Goal: Information Seeking & Learning: Find specific page/section

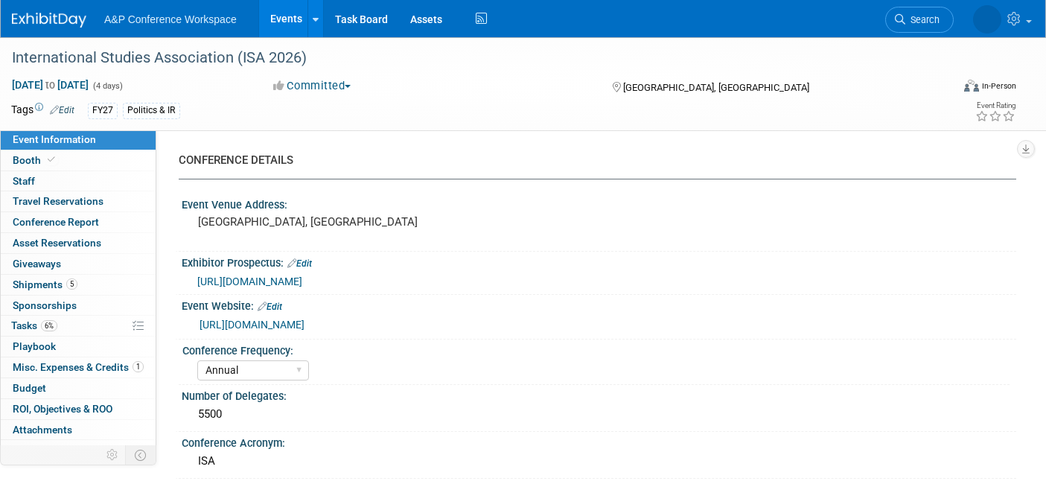
select select "Annual"
select select "Level 1"
select select "In-Person Booth"
select select "Politics & International Relations"
select select "Bloomsbury Digital Resources"
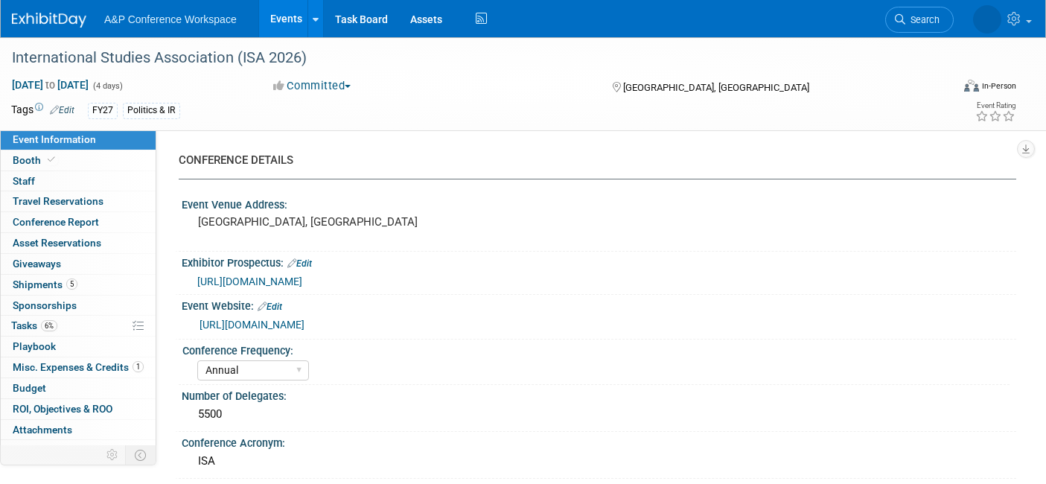
select select "[PERSON_NAME]"
click at [892, 18] on span "Search" at bounding box center [874, 19] width 34 height 11
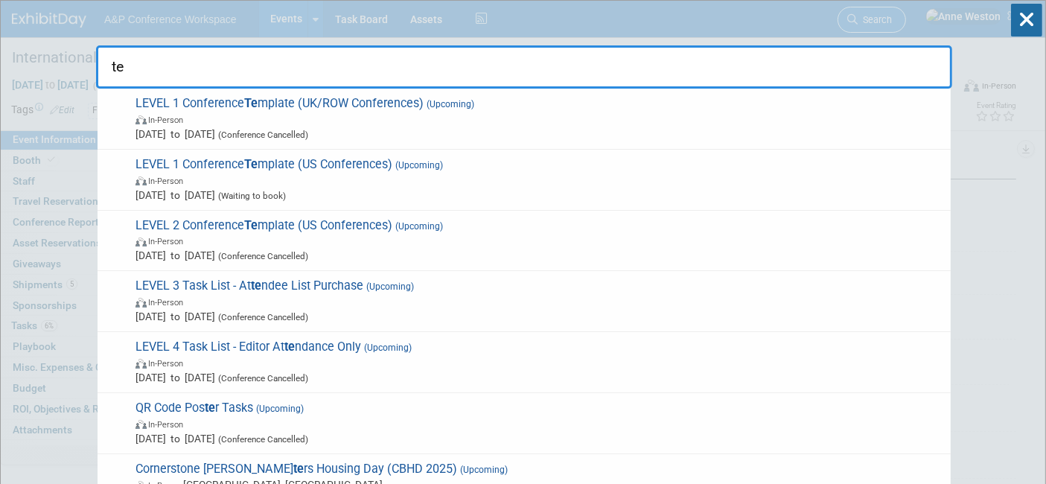
type input "t"
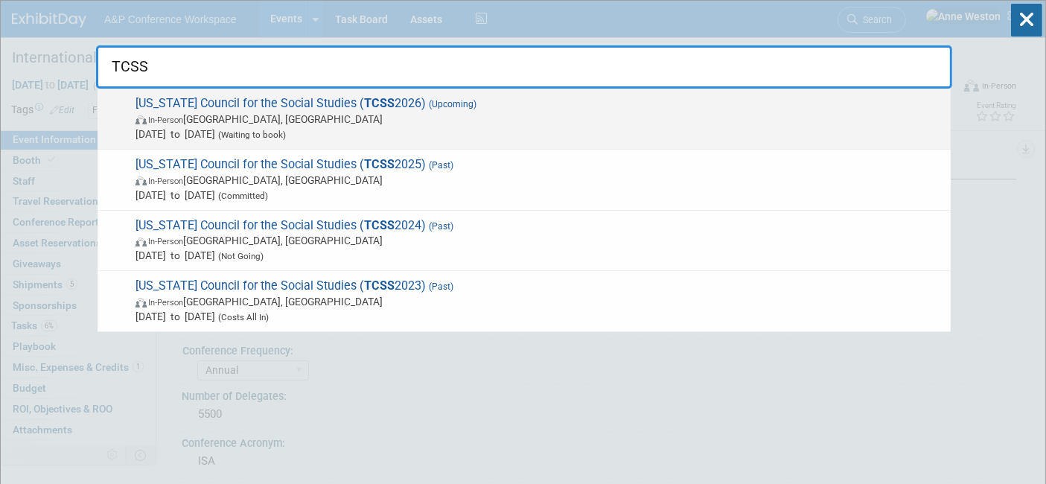
type input "TCSS"
click at [313, 100] on span "Tennessee Council for the Social Studies ( TCSS 2026) (Upcoming) In-Person Memp…" at bounding box center [537, 118] width 812 height 45
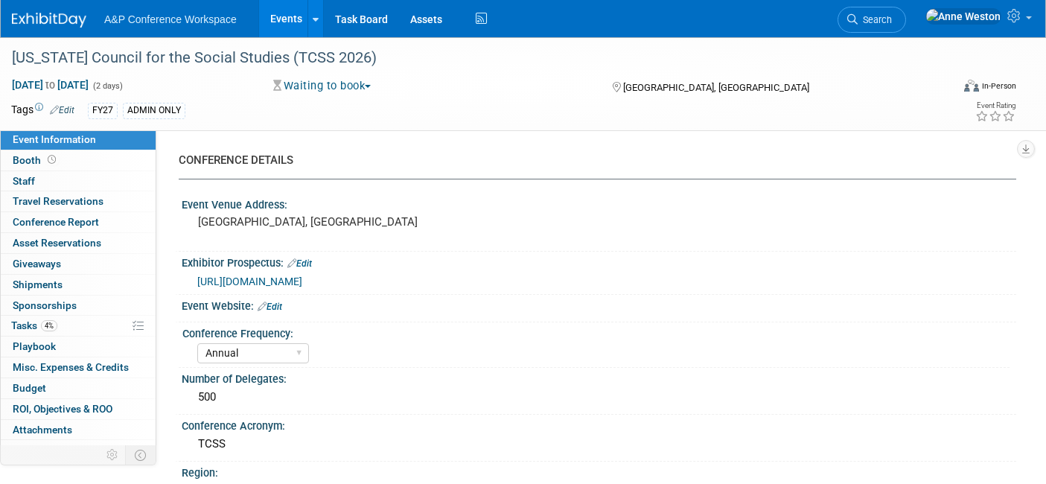
select select "Annual"
select select "Level 2"
select select "In-Person Booth"
select select "Schools"
select select "Bloomsbury Digital Resources"
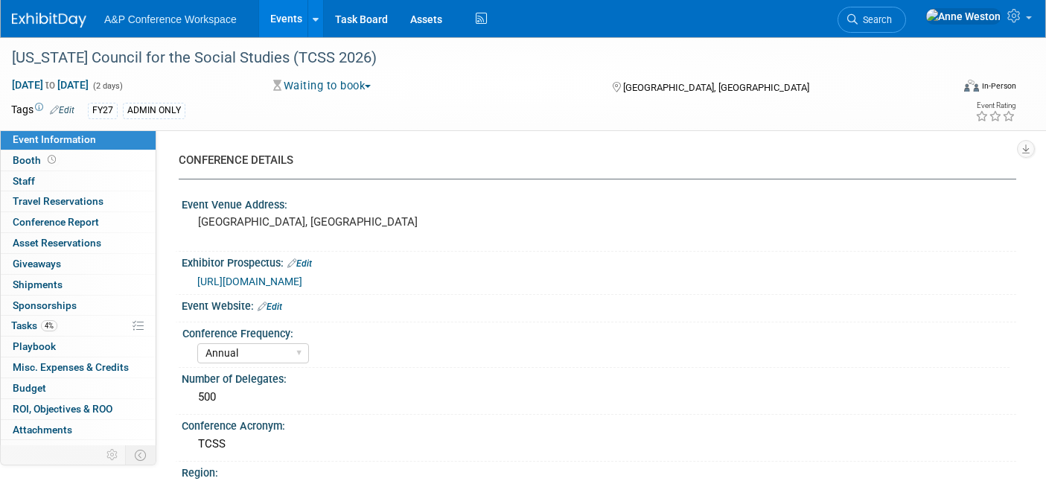
select select "[PERSON_NAME]"
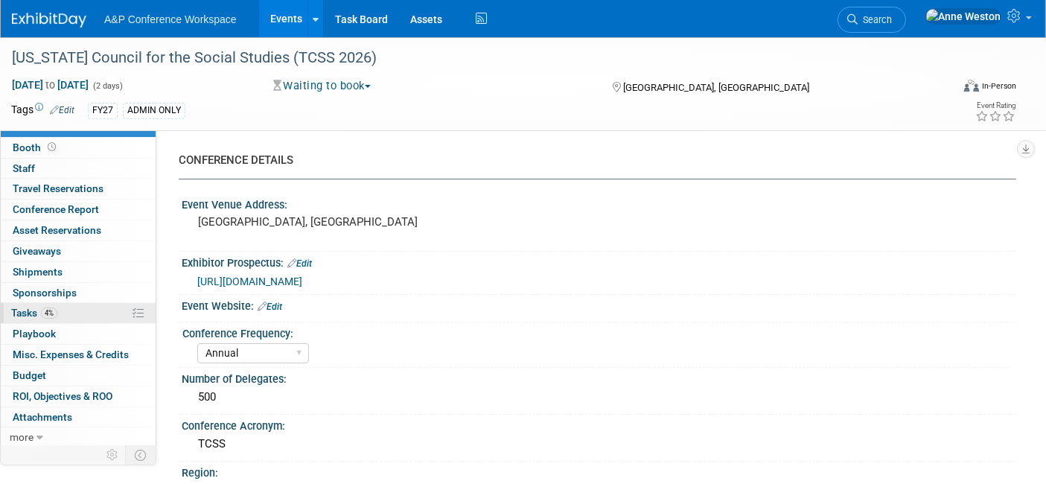
click at [57, 307] on span "Tasks 4%" at bounding box center [34, 313] width 46 height 12
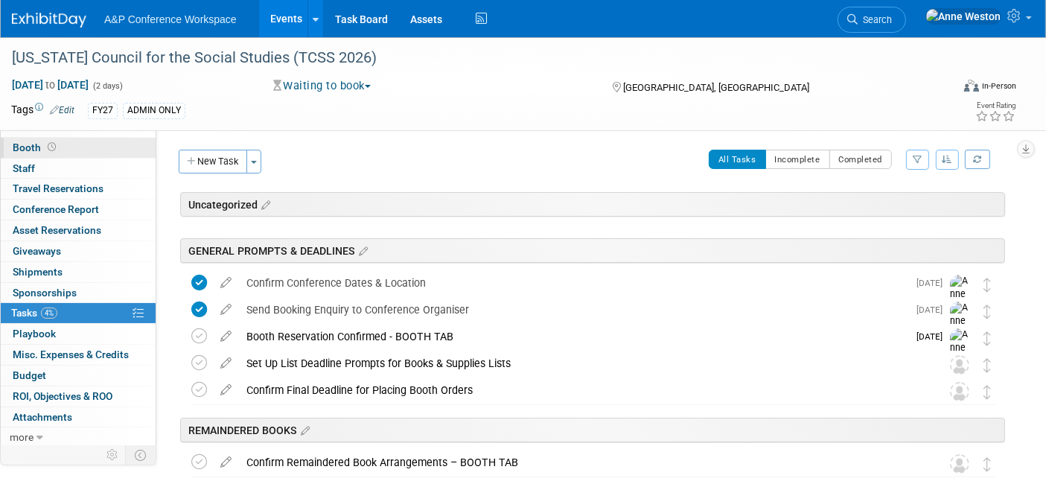
click at [53, 143] on icon at bounding box center [52, 147] width 8 height 8
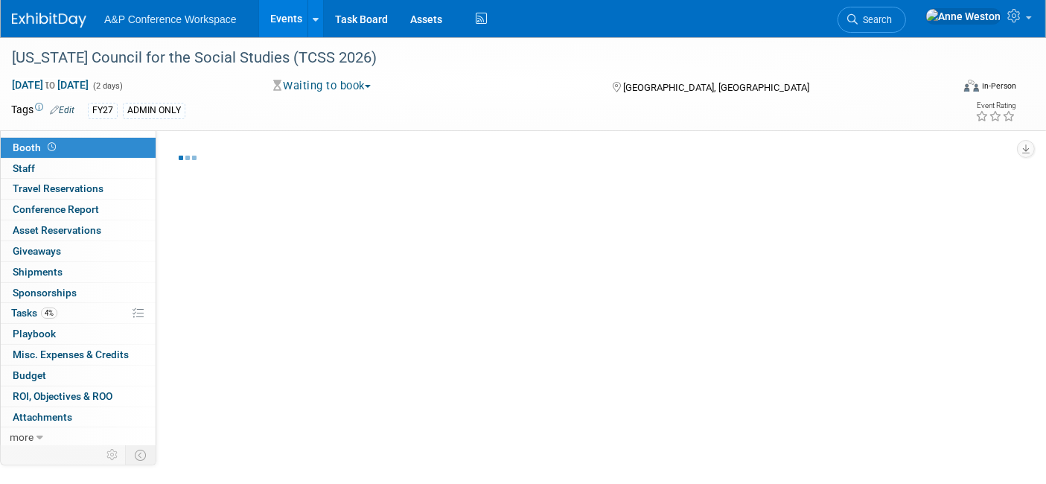
select select "CLDC - Digital/BDR"
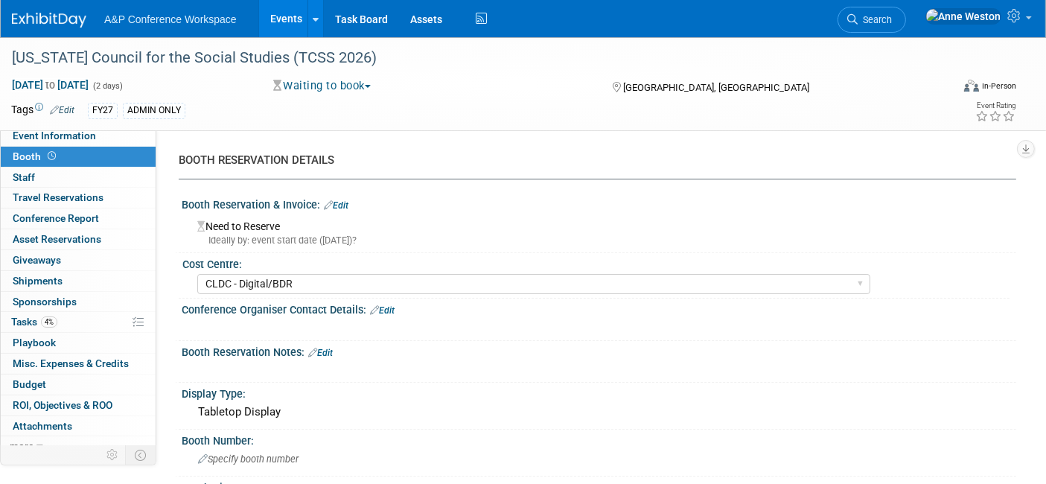
scroll to position [0, 0]
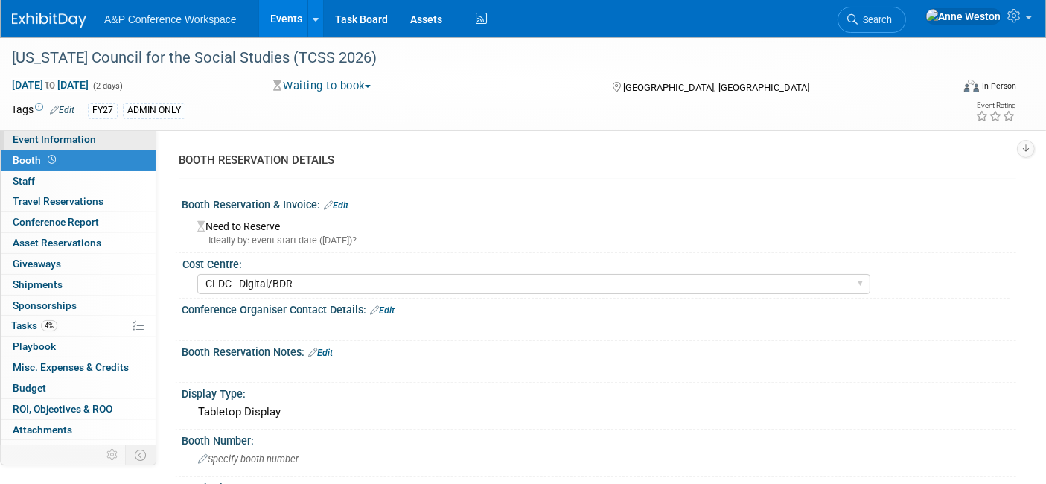
click at [55, 129] on div "Tennessee Council for the Social Studies (TCSS 2026) Feb 26, 2026 to Feb 27, 20…" at bounding box center [523, 84] width 1046 height 94
click at [71, 133] on span "Event Information" at bounding box center [54, 139] width 83 height 12
select select "Annual"
select select "Level 2"
select select "In-Person Booth"
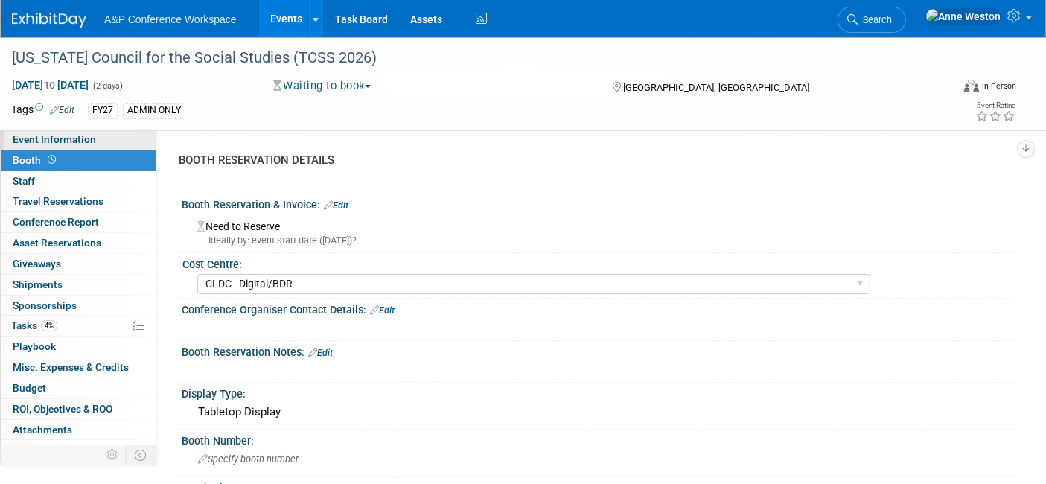
select select "Schools"
select select "Bloomsbury Digital Resources"
select select "[PERSON_NAME]"
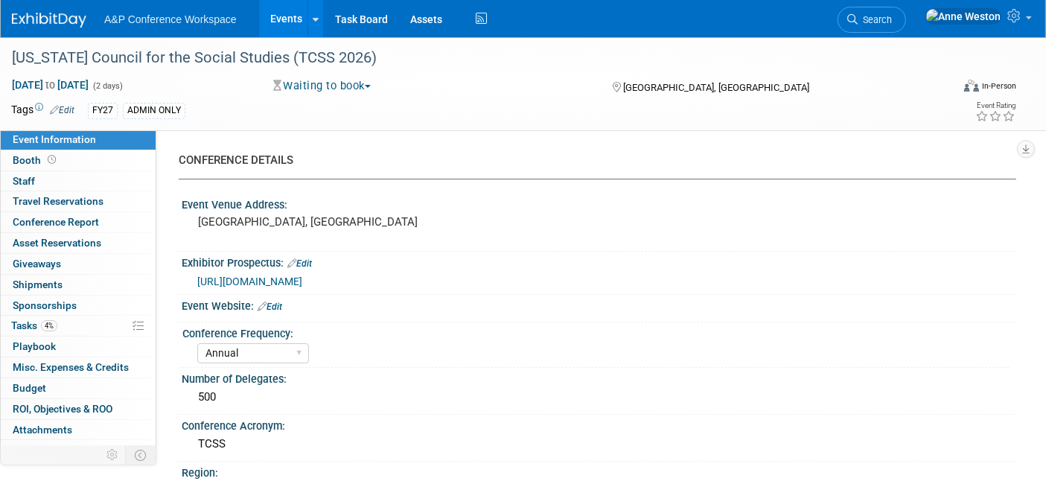
click at [67, 109] on link "Edit" at bounding box center [62, 110] width 25 height 10
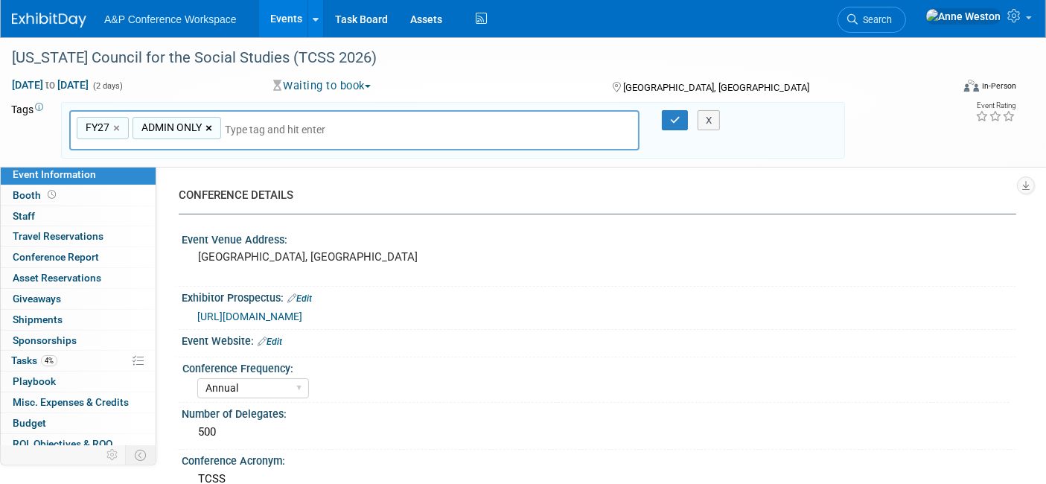
click at [210, 125] on link "×" at bounding box center [210, 128] width 10 height 17
type input "FY27"
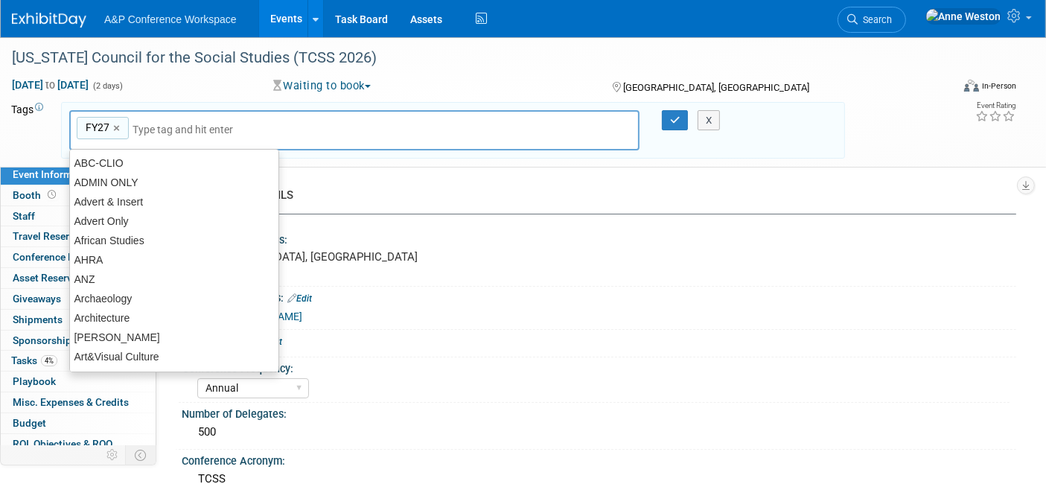
type input "P"
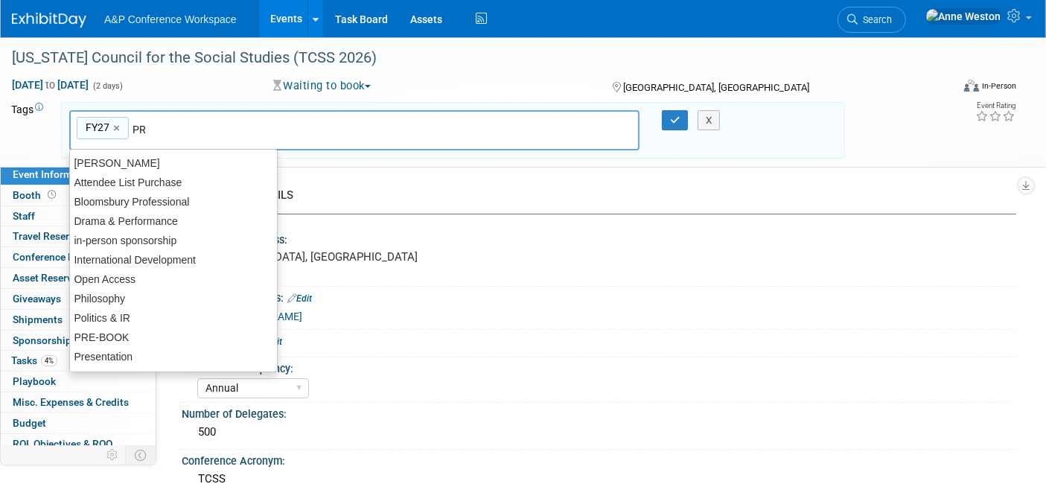
type input "PRE"
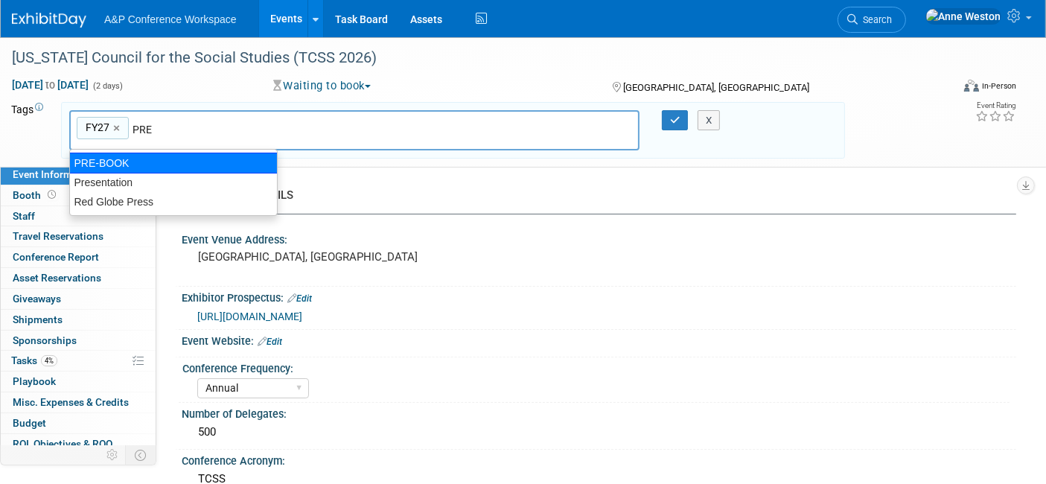
click at [83, 161] on div "PRE-BOOK" at bounding box center [173, 163] width 208 height 21
type input "FY27, PRE-BOOK"
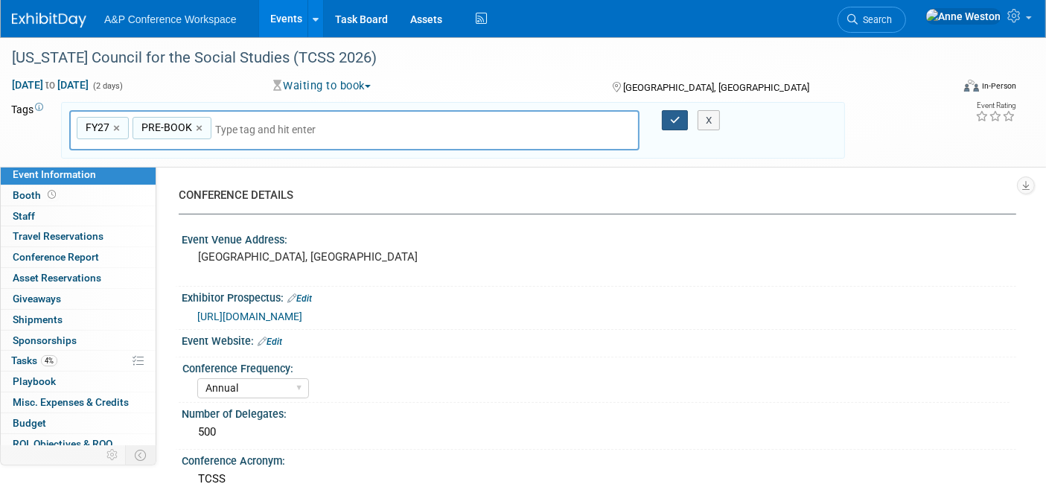
click at [679, 115] on icon "button" at bounding box center [675, 120] width 10 height 10
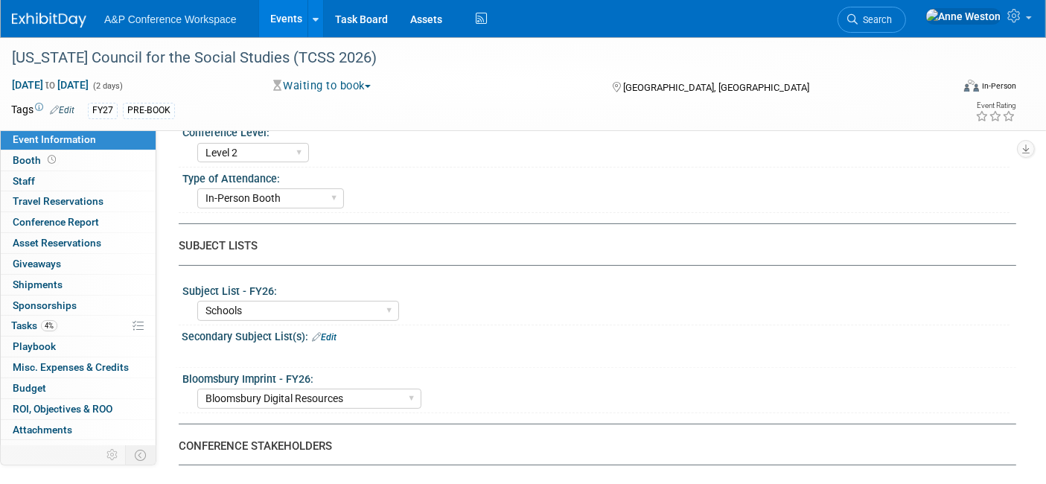
scroll to position [413, 0]
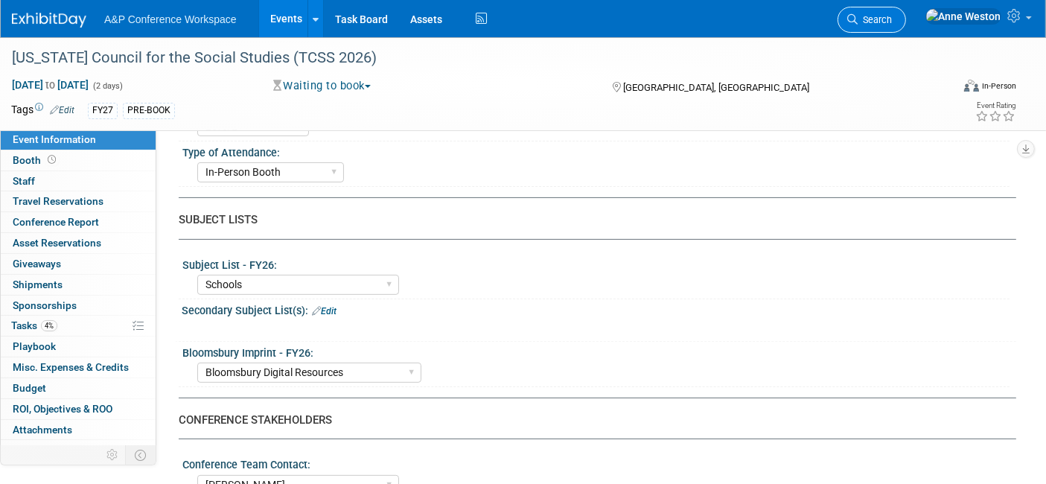
click at [892, 18] on span "Search" at bounding box center [874, 19] width 34 height 11
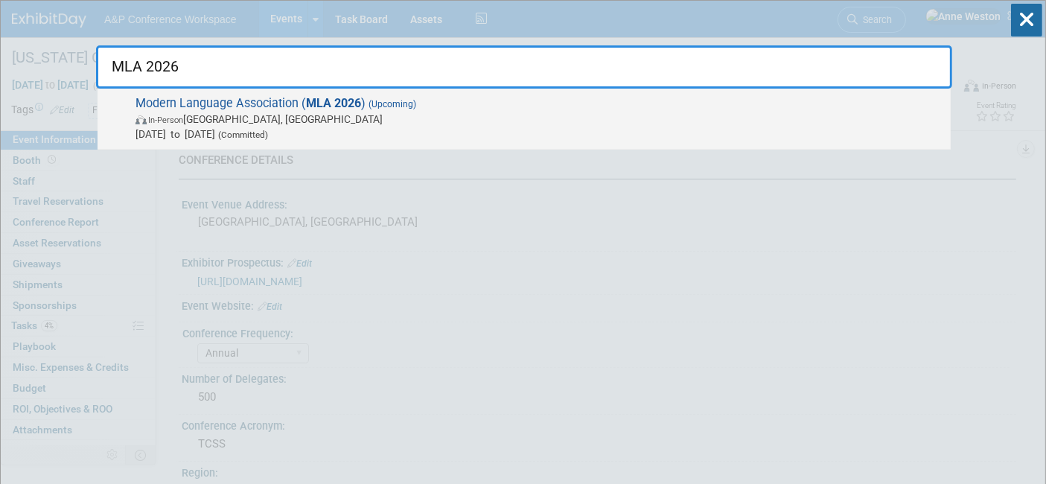
type input "MLA 2026"
click at [229, 124] on span "In-Person Toronto, Canada" at bounding box center [538, 119] width 807 height 15
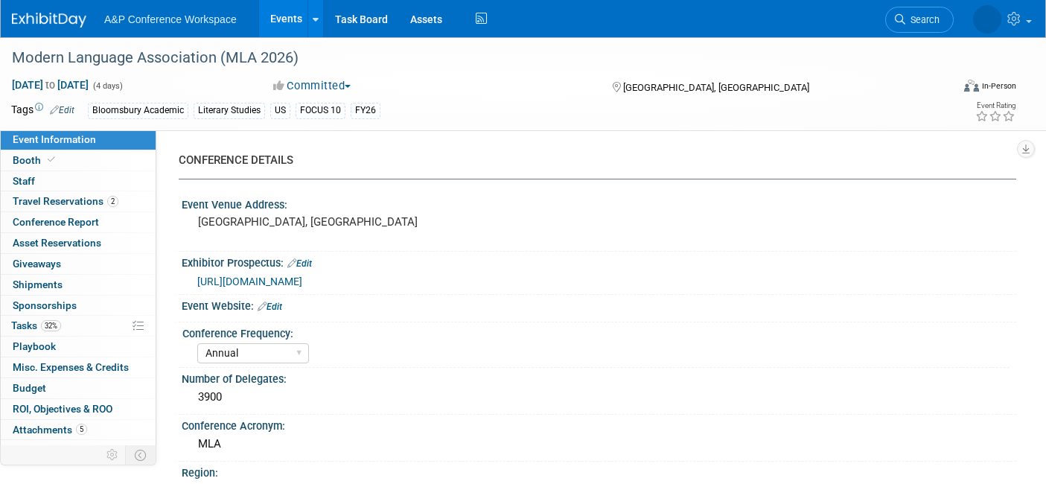
select select "Annual"
select select "Level 2"
select select "In-Person Booth"
select select "Literary Studies"
select select "Bloomsbury Academic"
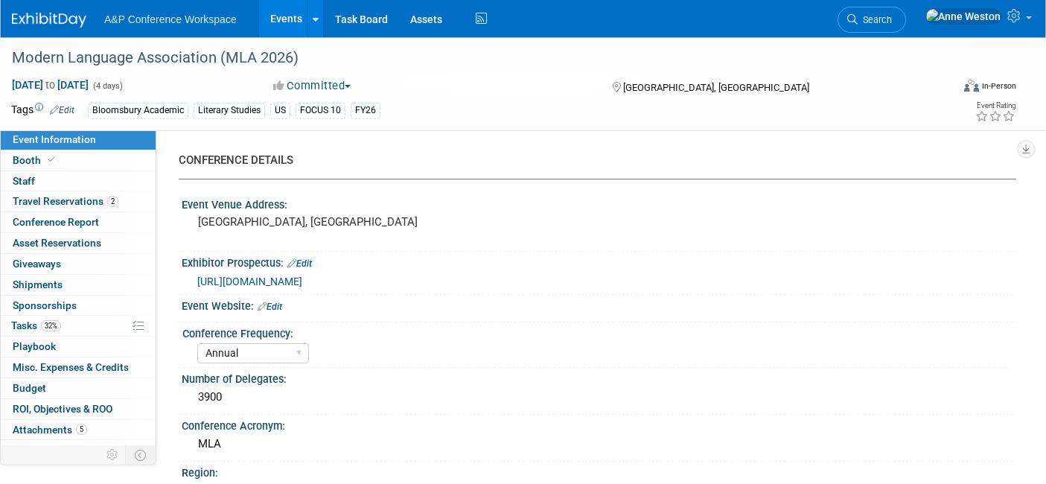
select select "[PERSON_NAME]"
select select "Networking/Commissioning"
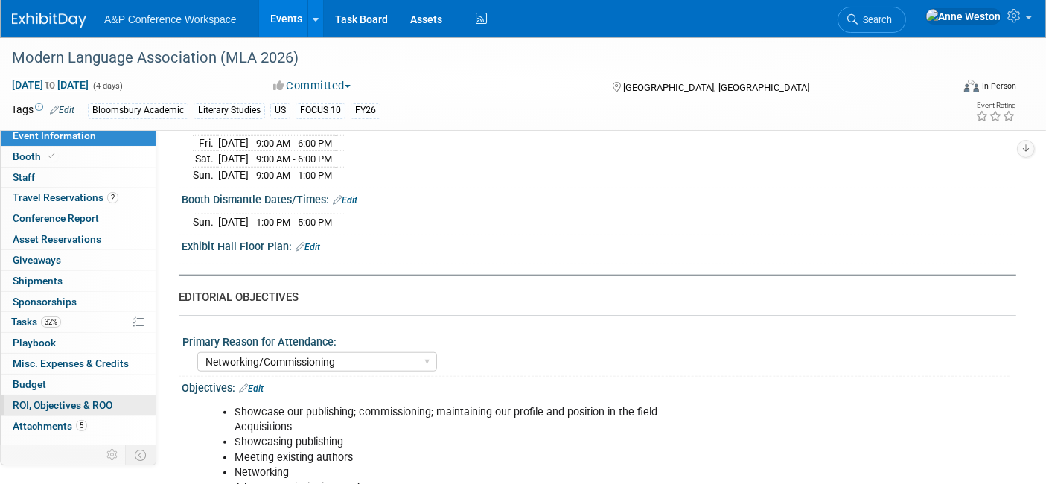
scroll to position [13, 0]
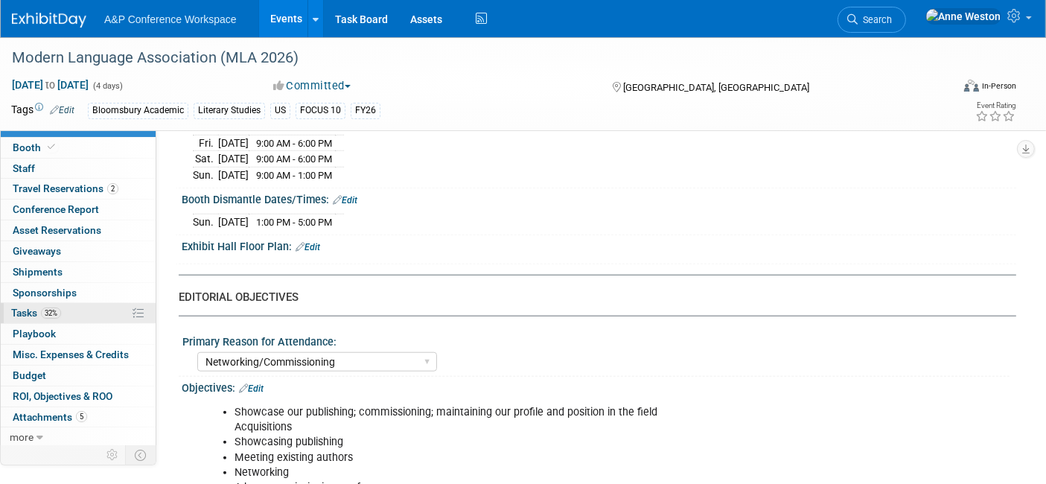
click at [60, 308] on span "32%" at bounding box center [51, 312] width 20 height 11
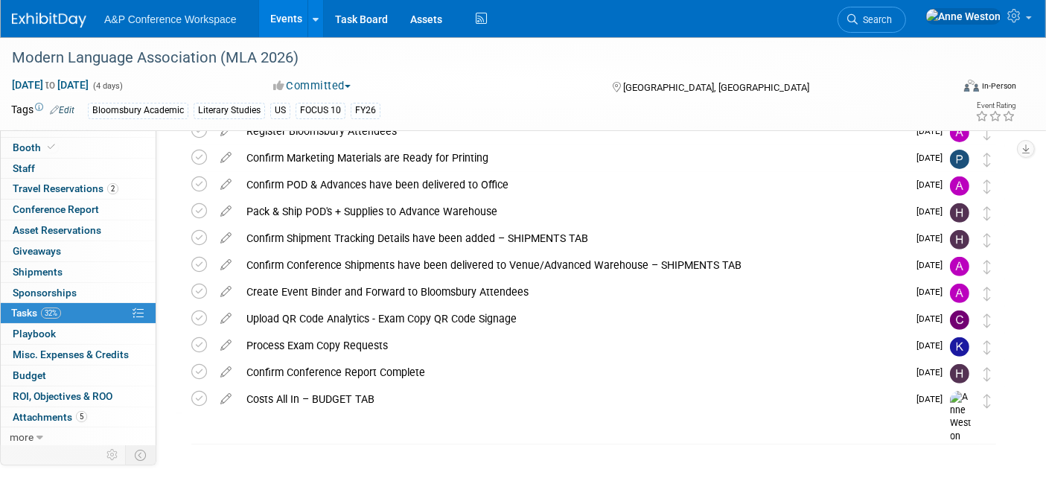
scroll to position [548, 0]
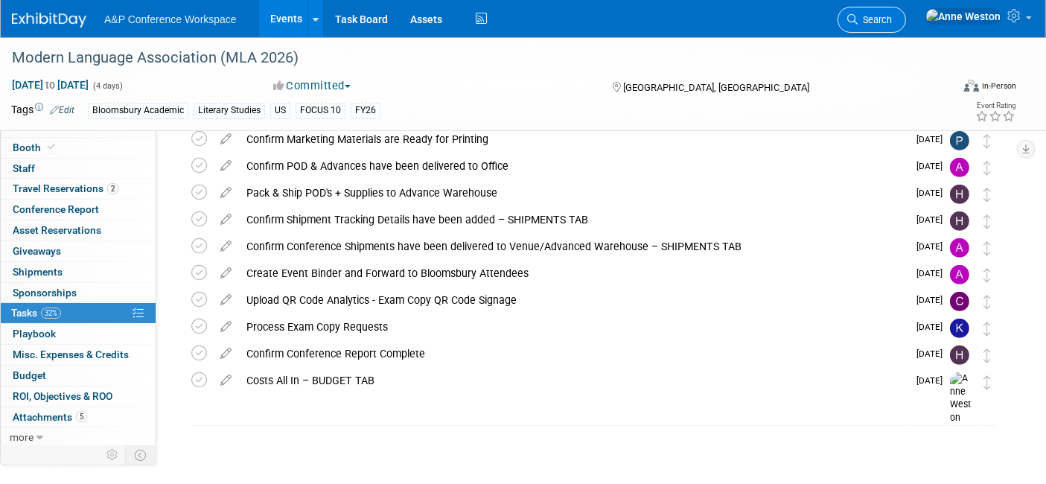
click at [892, 19] on span "Search" at bounding box center [874, 19] width 34 height 11
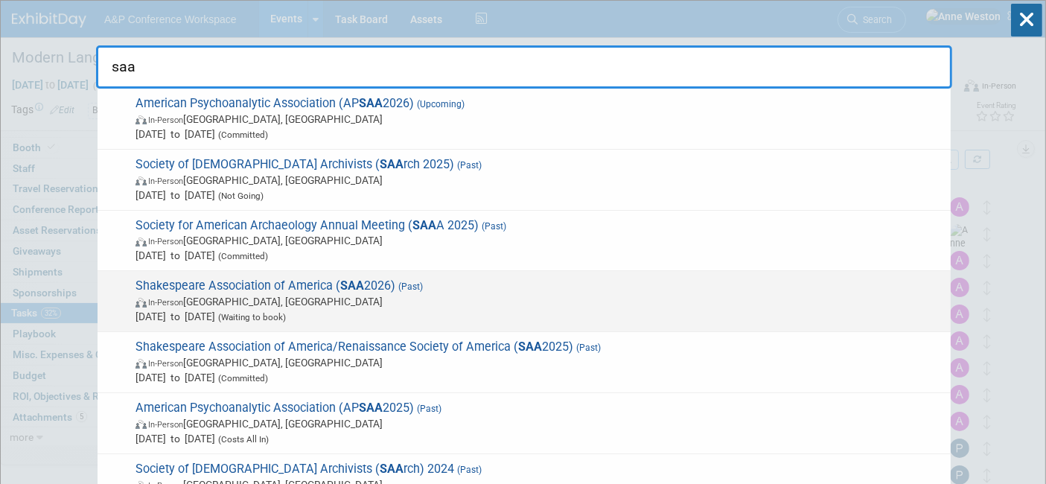
type input "saa"
click at [267, 286] on span "Shakespeare Association of America ( SAA 2026) (Past) In-Person Denver, CO Apr …" at bounding box center [537, 300] width 812 height 45
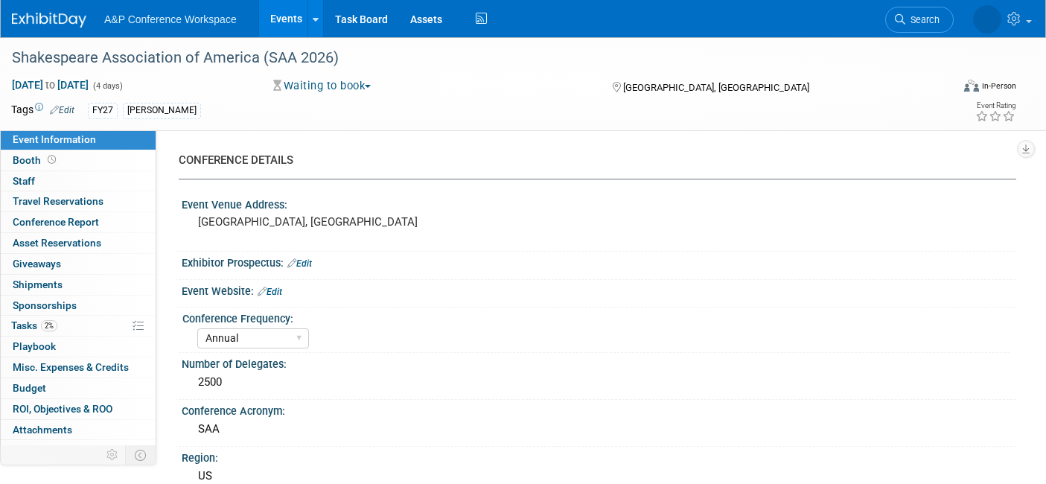
select select "Annual"
select select "Level 2"
select select "In-Person Booth"
select select "Drama & Performance Studies"
select select "The [PERSON_NAME]"
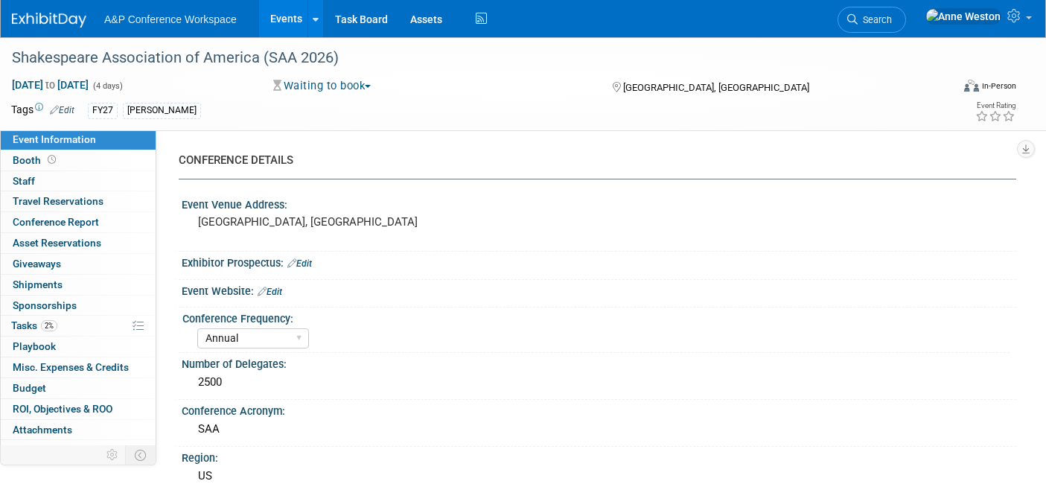
select select "[PERSON_NAME]"
select select "Brand/Subject Presence​"
click at [23, 325] on span "Tasks 2%" at bounding box center [34, 325] width 46 height 12
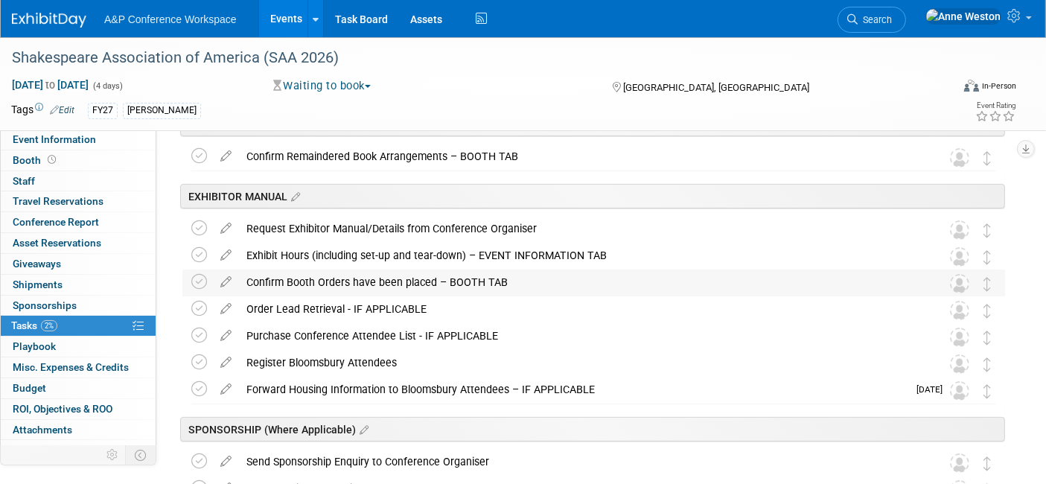
scroll to position [330, 0]
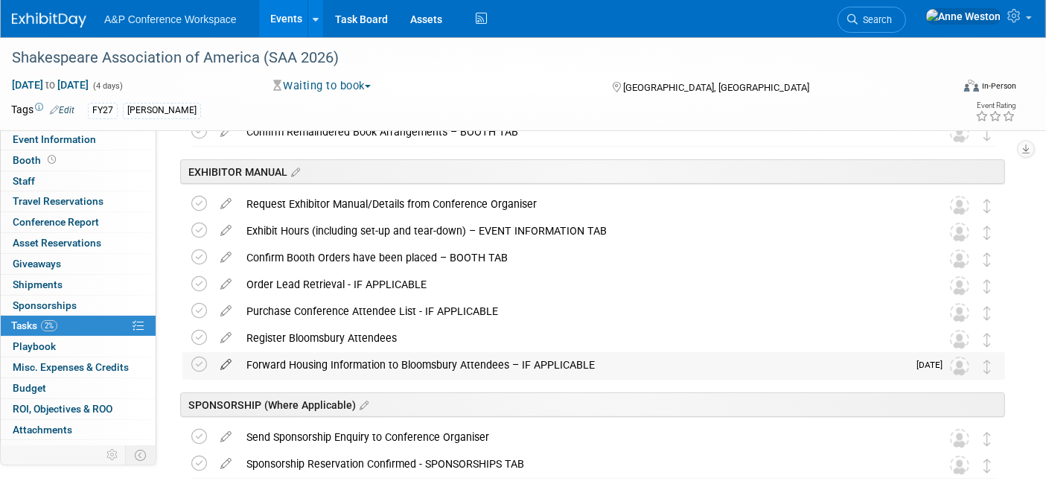
click at [225, 358] on icon at bounding box center [226, 361] width 26 height 19
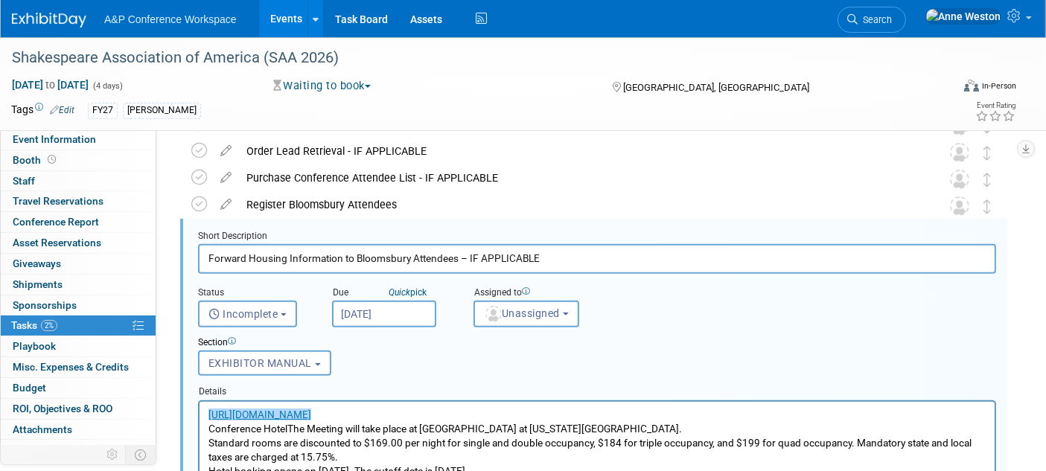
scroll to position [0, 0]
click at [534, 309] on span "Unassigned" at bounding box center [522, 313] width 76 height 12
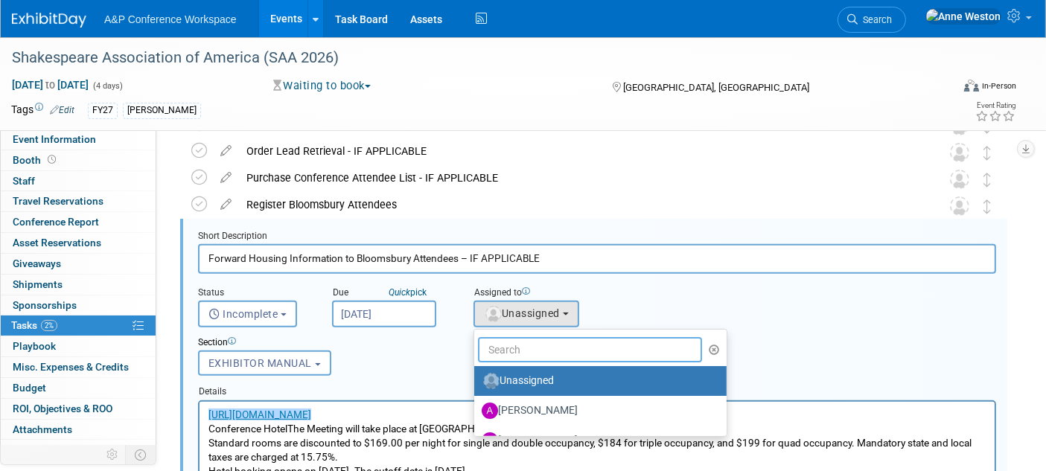
click at [531, 345] on input "text" at bounding box center [590, 349] width 224 height 25
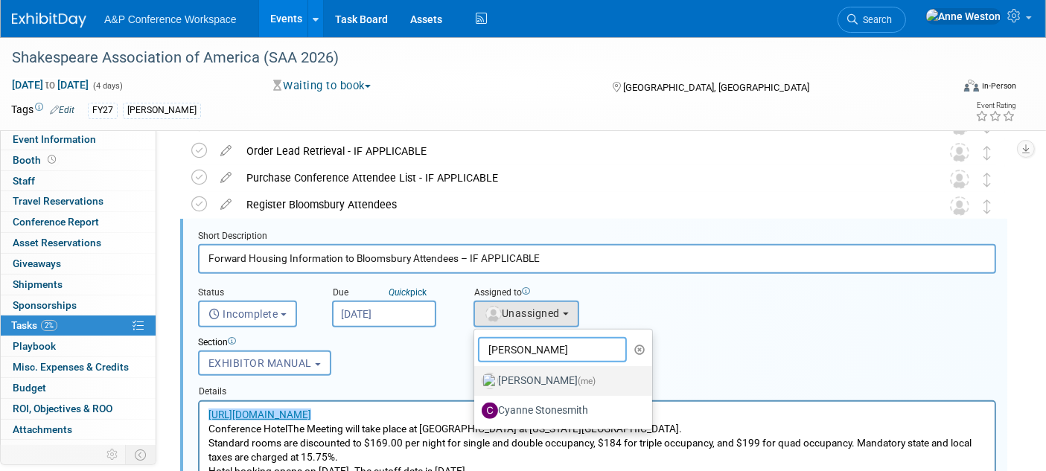
type input "Anne"
click at [539, 375] on label "Anne Weston (me)" at bounding box center [559, 381] width 156 height 24
click at [476, 375] on input "Anne Weston (me)" at bounding box center [472, 379] width 10 height 10
select select "c29719a7-47ff-44fe-b37a-21211f595519"
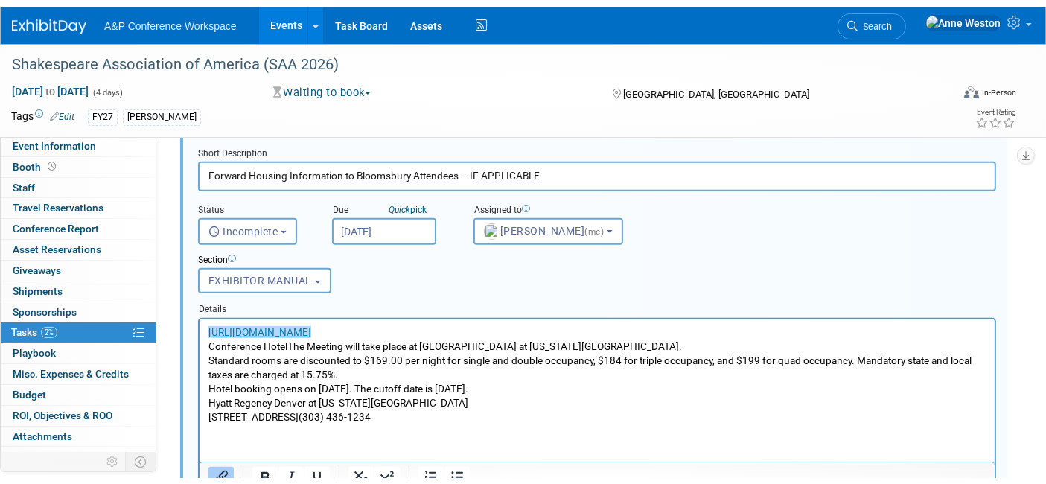
scroll to position [712, 0]
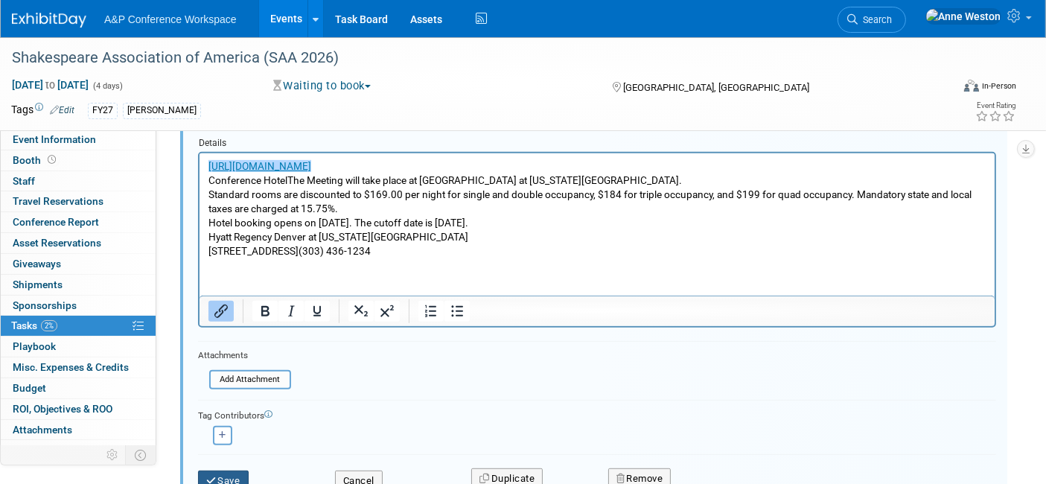
click at [236, 470] on button "Save" at bounding box center [223, 480] width 51 height 21
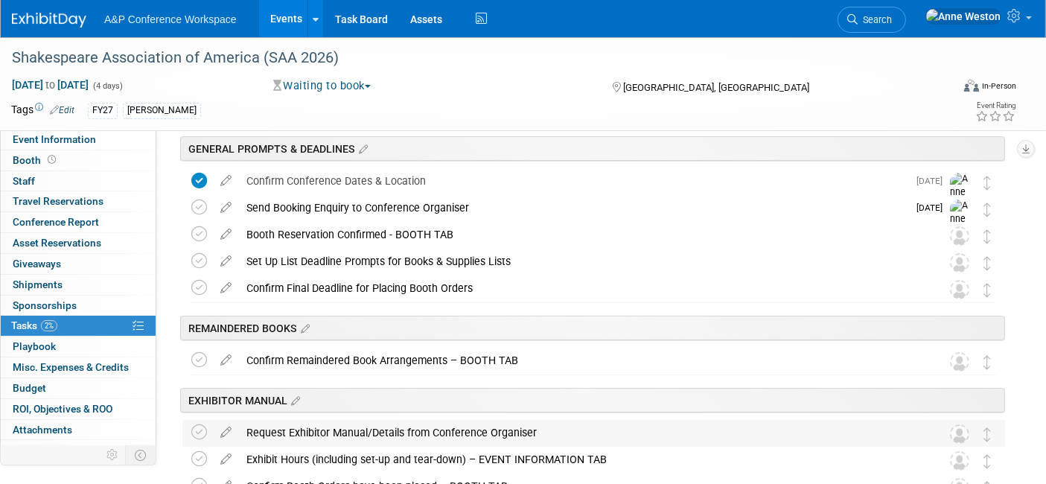
scroll to position [0, 0]
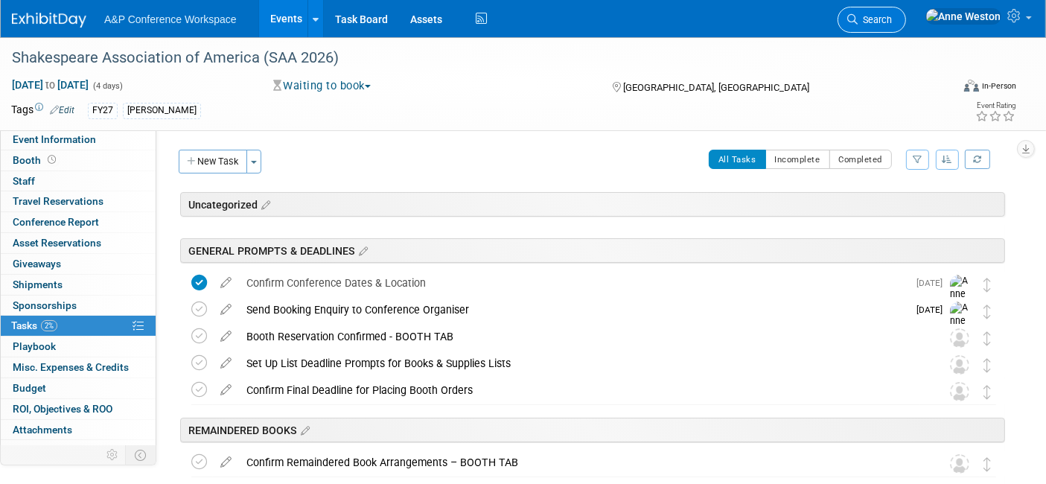
click at [892, 14] on span "Search" at bounding box center [874, 19] width 34 height 11
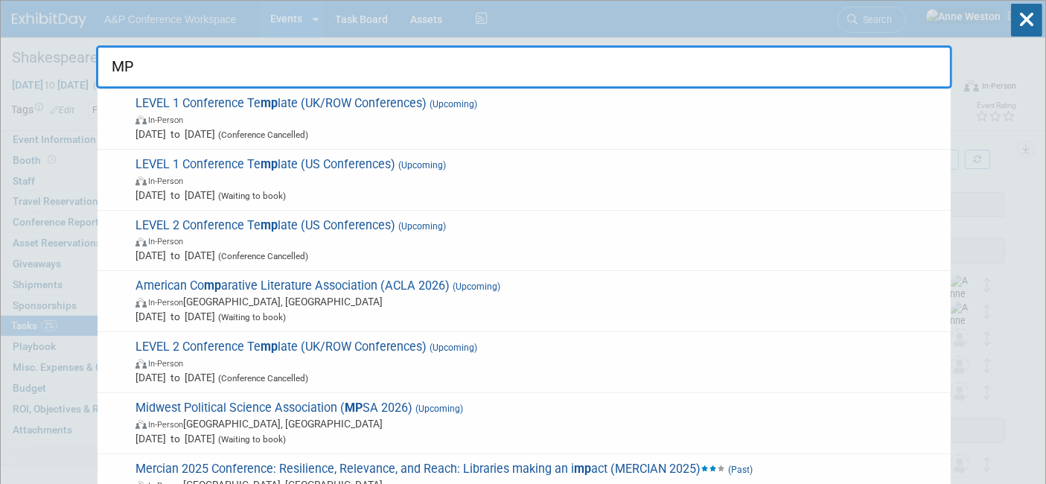
type input "M"
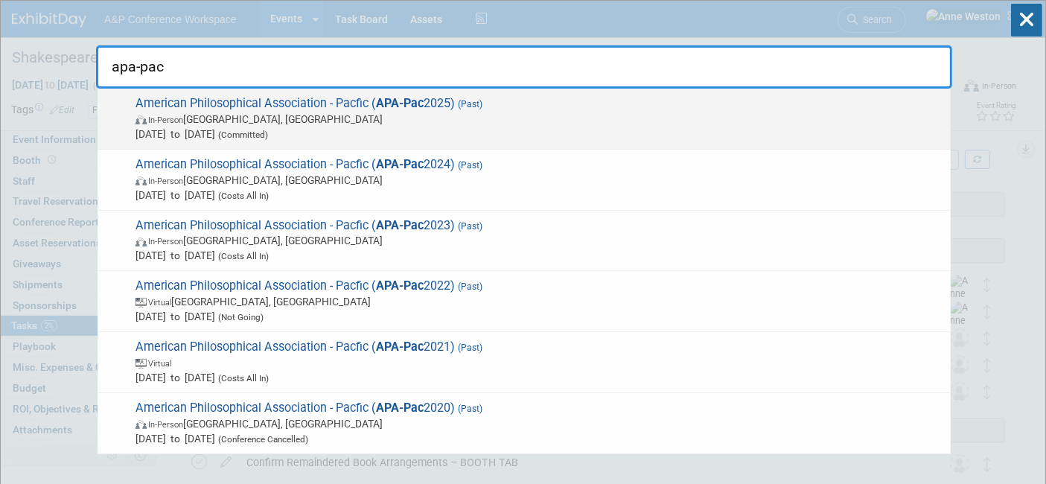
type input "apa-pac"
click at [397, 99] on strong "APA-Pac" at bounding box center [400, 103] width 48 height 14
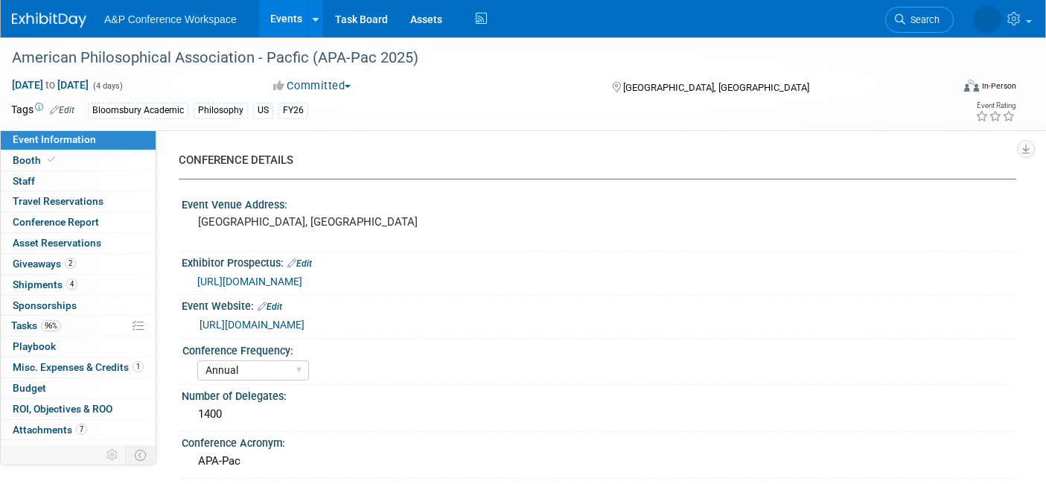
select select "Annual"
select select "Level 2"
select select "In-Person Booth"
select select "Philosophy"
select select "Bloomsbury/Rowman & [PERSON_NAME]"
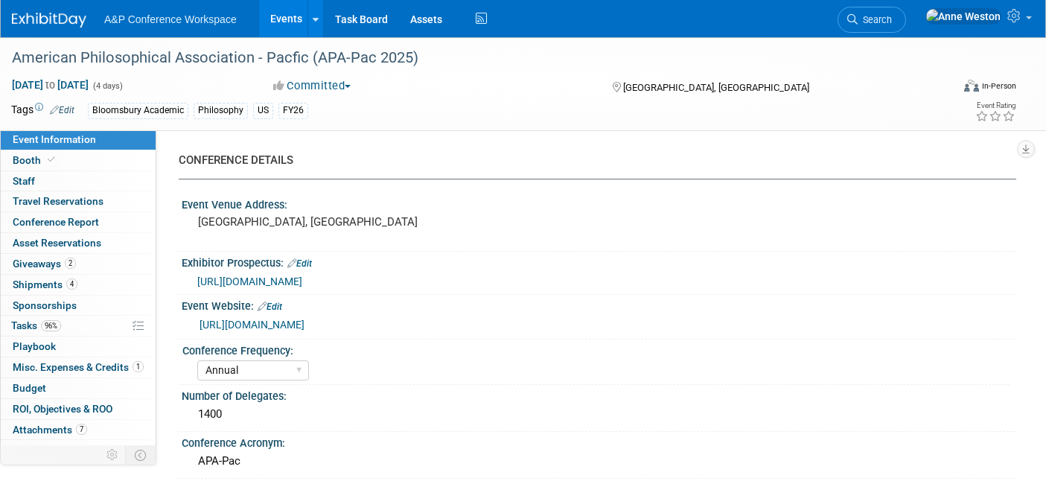
select select "[PERSON_NAME]"
select select "Networking/Commissioning"
click at [67, 156] on link "Booth" at bounding box center [78, 160] width 155 height 20
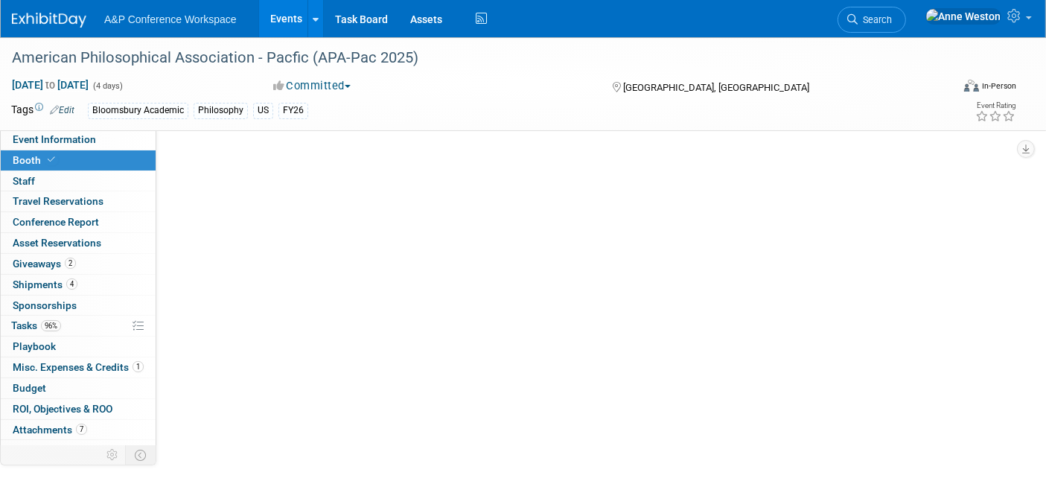
select select "CUAP"
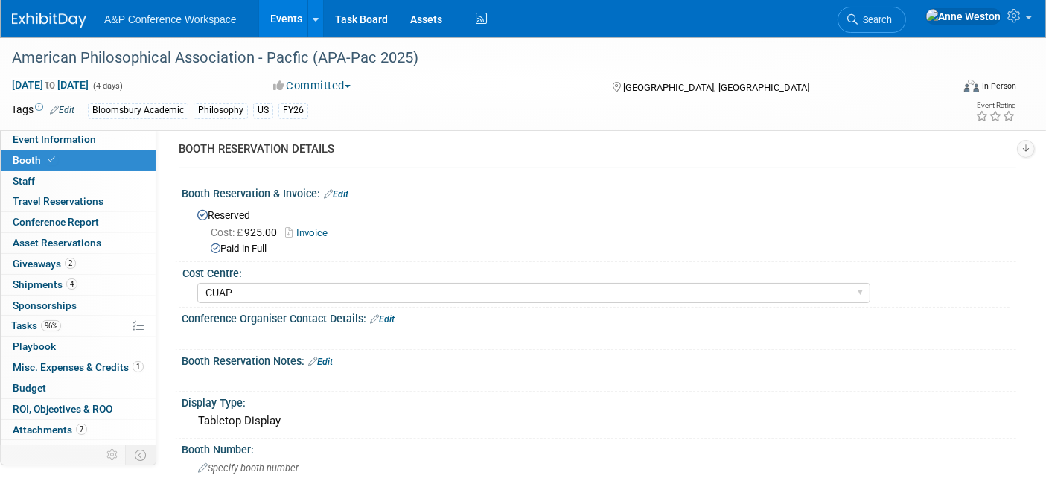
scroll to position [83, 0]
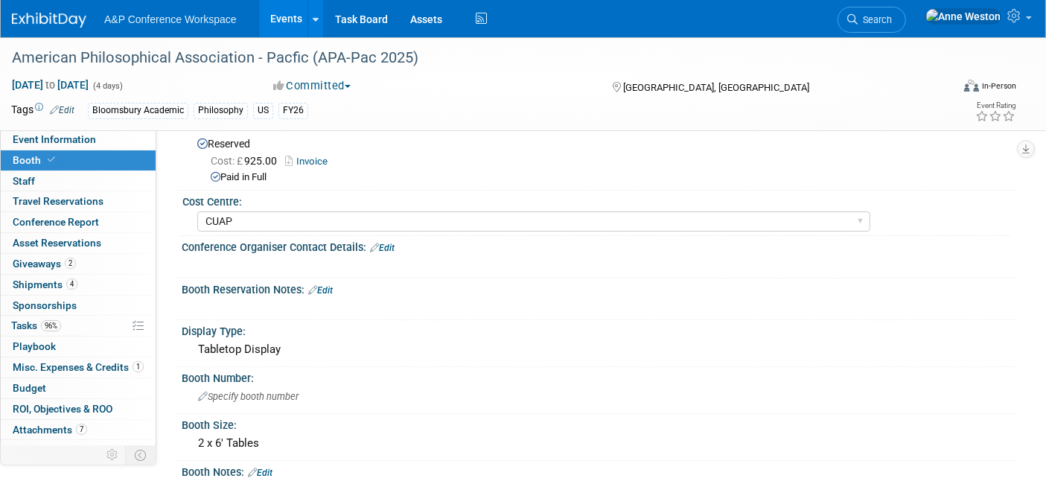
click at [36, 159] on span "Booth" at bounding box center [35, 160] width 45 height 12
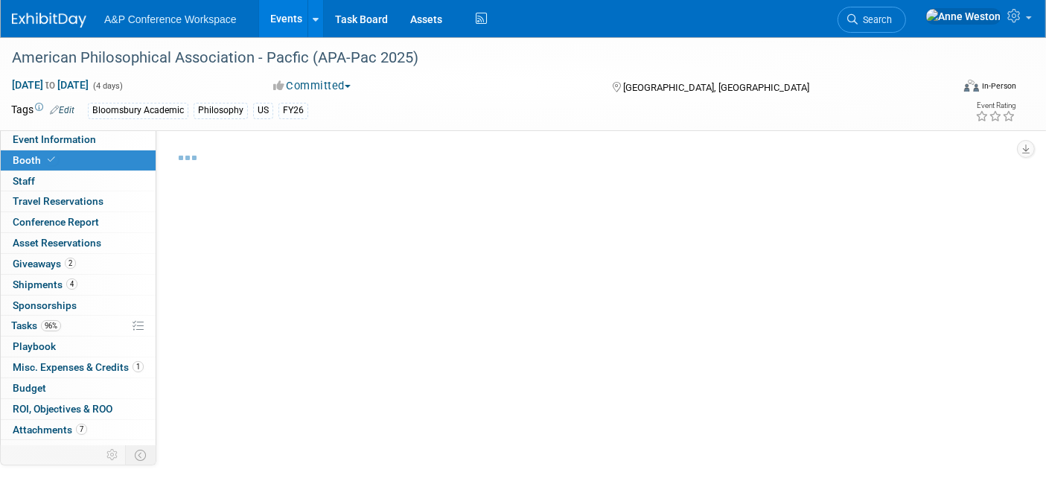
select select "CUAP"
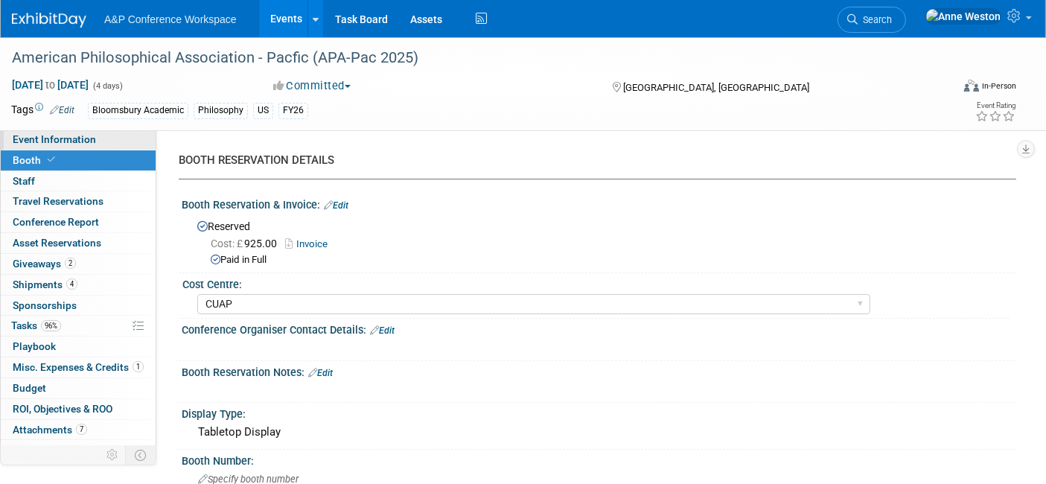
click at [67, 136] on span "Event Information" at bounding box center [54, 139] width 83 height 12
select select "Annual"
select select "Level 2"
select select "In-Person Booth"
select select "Philosophy"
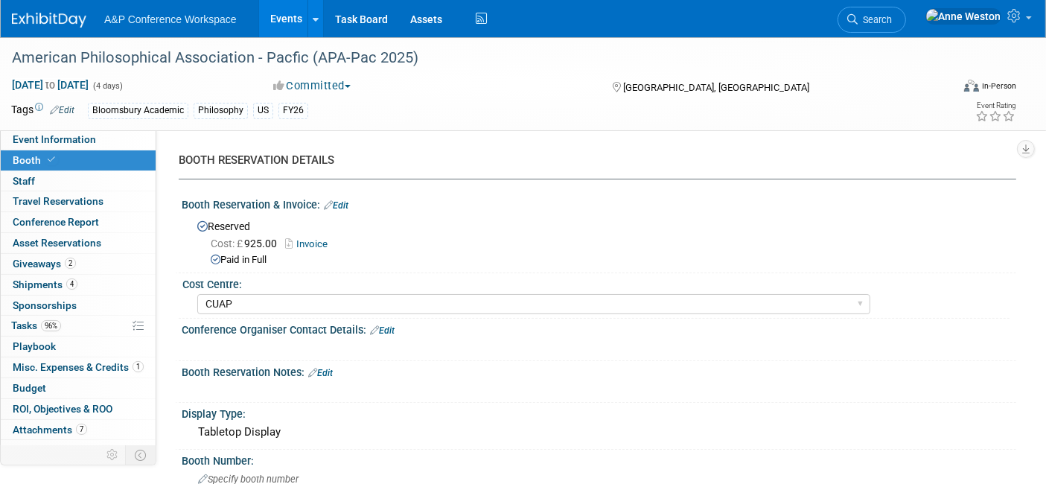
select select "Bloomsbury/Rowman & [PERSON_NAME]"
select select "[PERSON_NAME]"
select select "Networking/Commissioning"
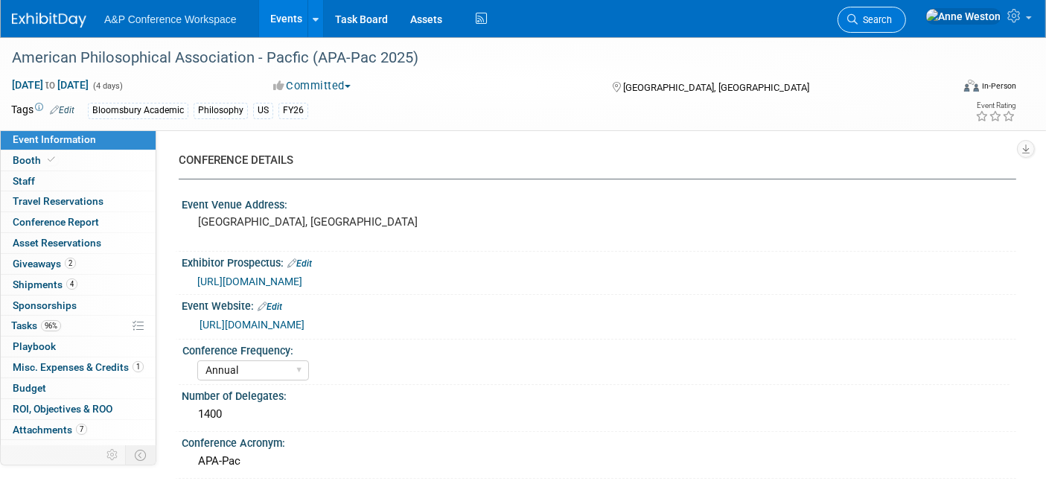
click at [892, 18] on span "Search" at bounding box center [874, 19] width 34 height 11
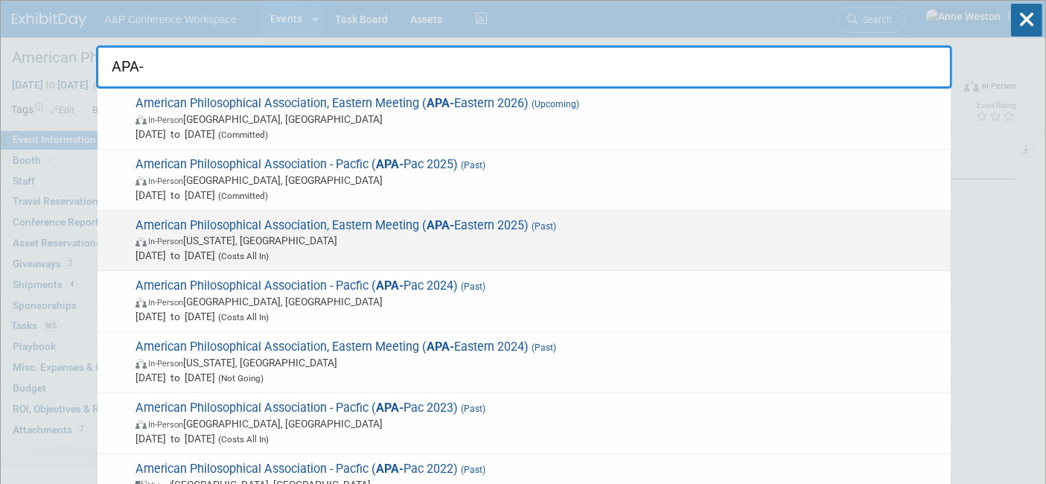
type input "APA-"
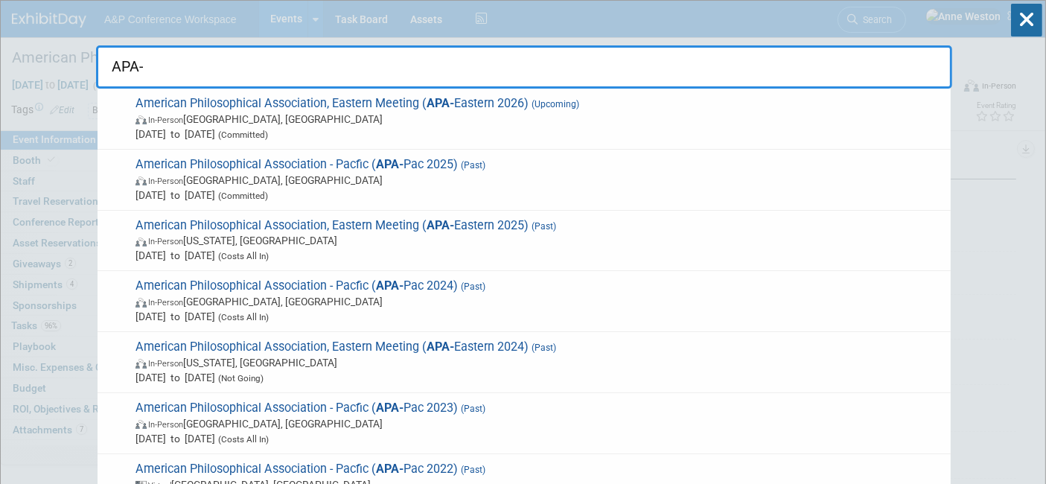
click at [187, 218] on span "American Philosophical Association, Eastern Meeting ( APA- Eastern 2025) (Past)…" at bounding box center [537, 240] width 812 height 45
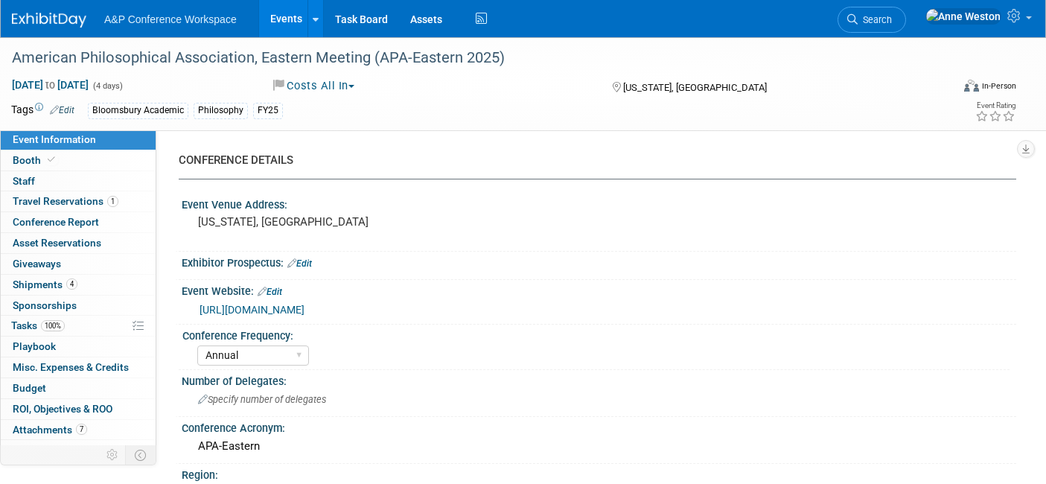
select select "Annual"
select select "Level 2"
select select "In-Person Booth"
select select "[PERSON_NAME]"
click at [892, 16] on span "Search" at bounding box center [874, 19] width 34 height 11
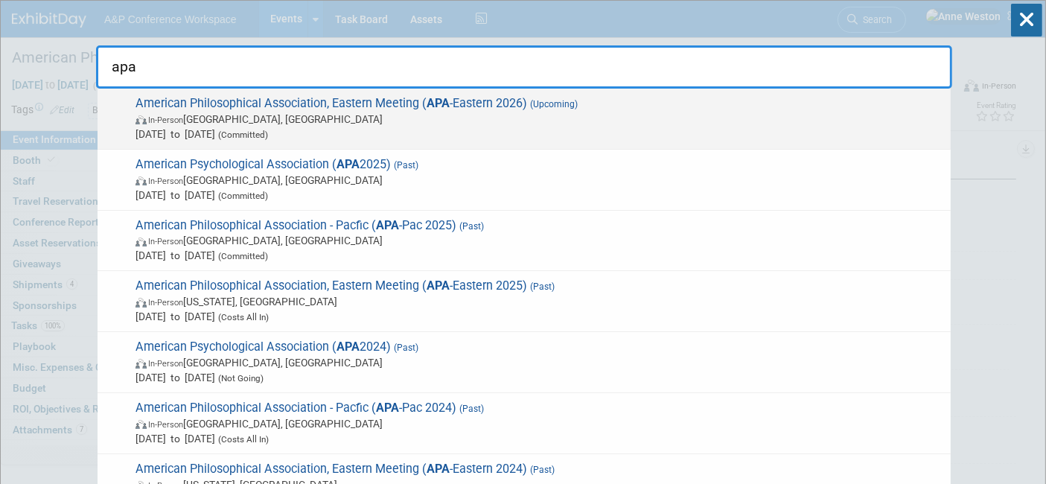
type input "apa"
click at [417, 107] on span "American Philosophical Association, Eastern Meeting ( APA -Eastern 2026) (Upcom…" at bounding box center [537, 118] width 812 height 45
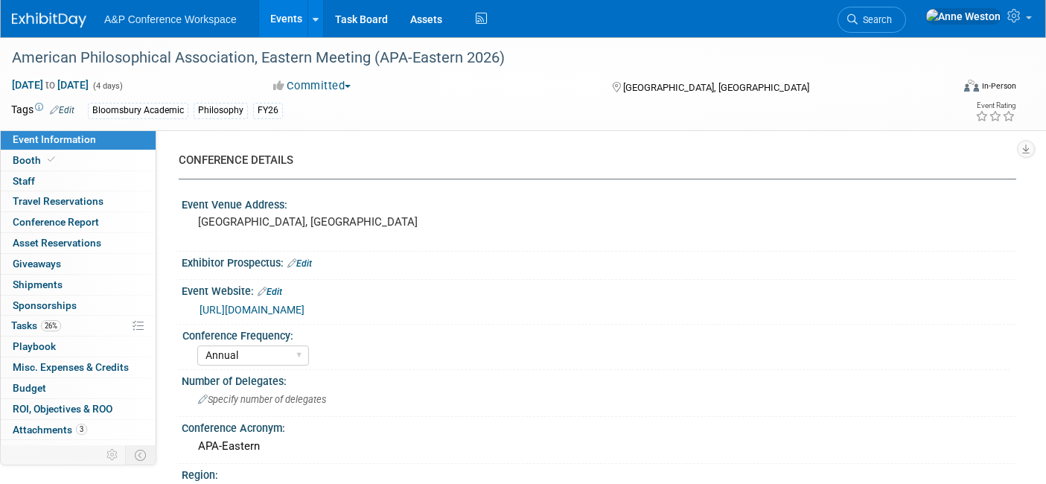
select select "Annual"
select select "Level 2"
select select "In-Person Booth"
select select "Philosophy"
select select "Bloomsbury Academic"
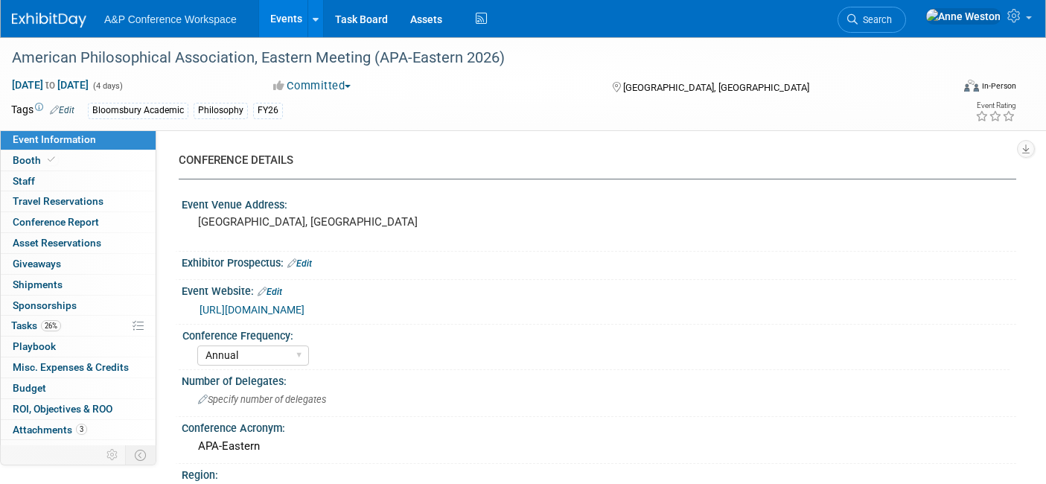
select select "[PERSON_NAME]"
select select "Networking/Commissioning"
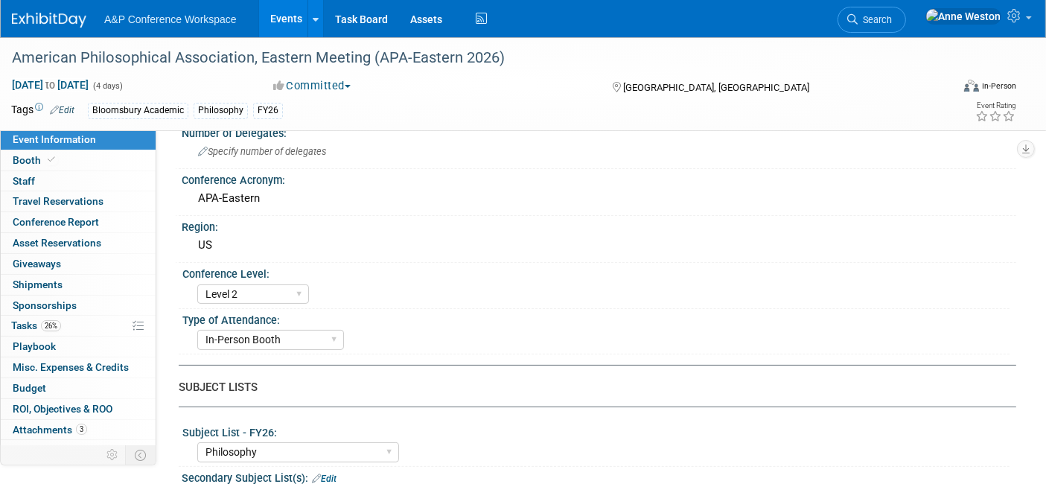
scroll to position [165, 0]
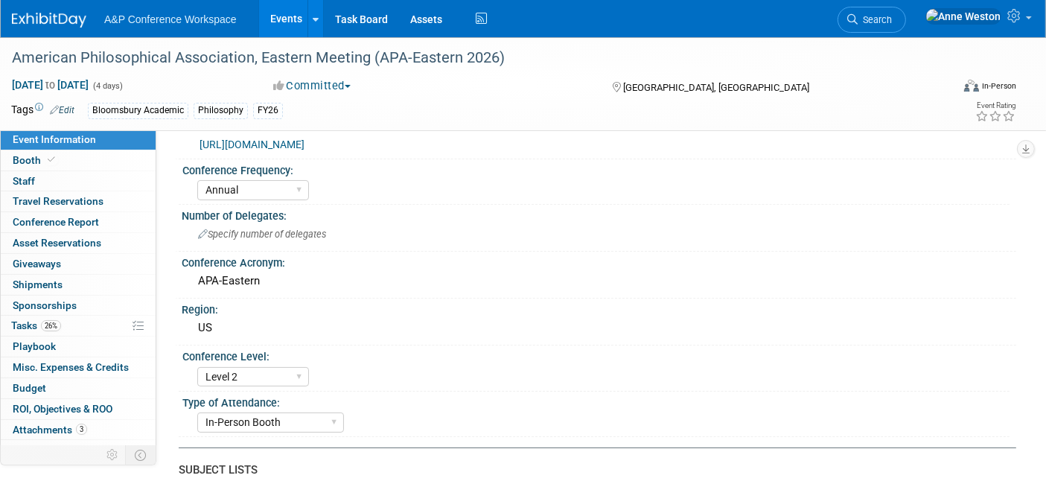
click at [304, 138] on link "https://www.apaonline.org/events/event_list.asp?cid=23367" at bounding box center [251, 144] width 105 height 12
click at [892, 14] on span "Search" at bounding box center [874, 19] width 34 height 11
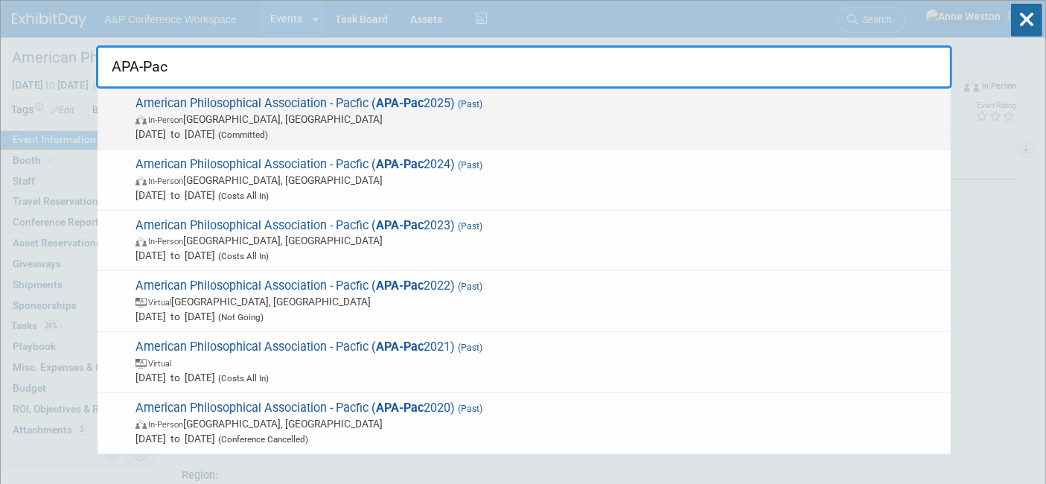
type input "APA-Pac"
click at [208, 106] on span "American Philosophical Association - Pacfic ( APA-Pac 2025) (Past) In-Person Sa…" at bounding box center [537, 118] width 812 height 45
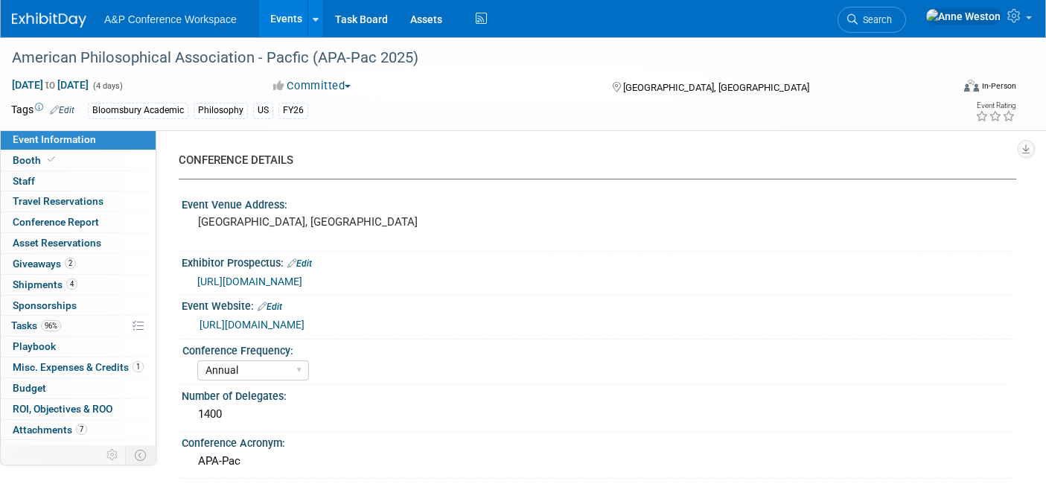
select select "Annual"
select select "Level 2"
select select "In-Person Booth"
select select "Philosophy"
select select "Bloomsbury/Rowman & [PERSON_NAME]"
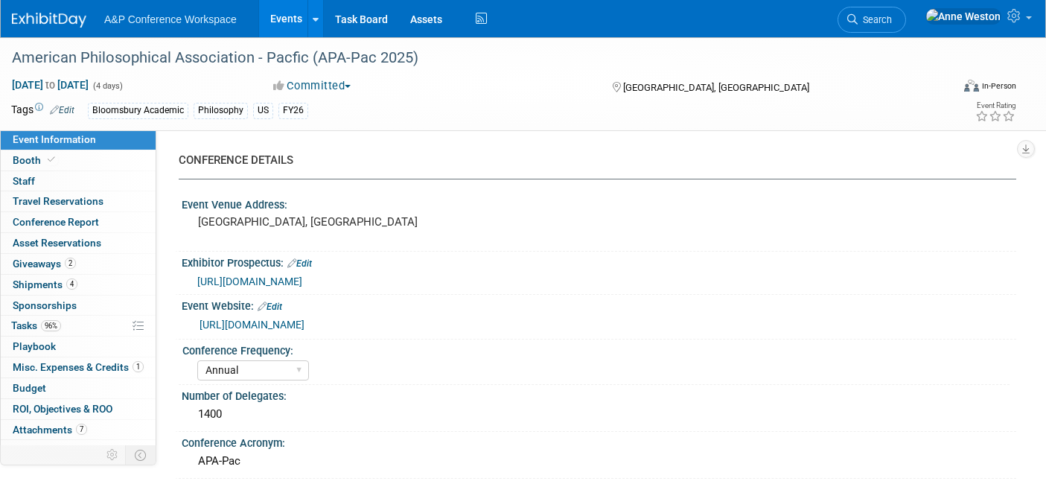
select select "[PERSON_NAME]"
select select "Networking/Commissioning"
click at [13, 157] on span "Booth" at bounding box center [35, 160] width 45 height 12
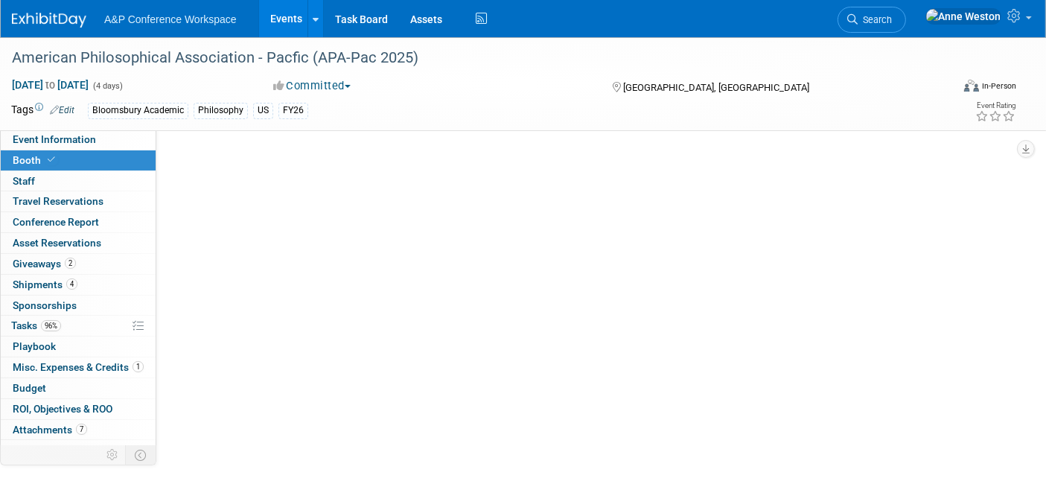
select select "CUAP"
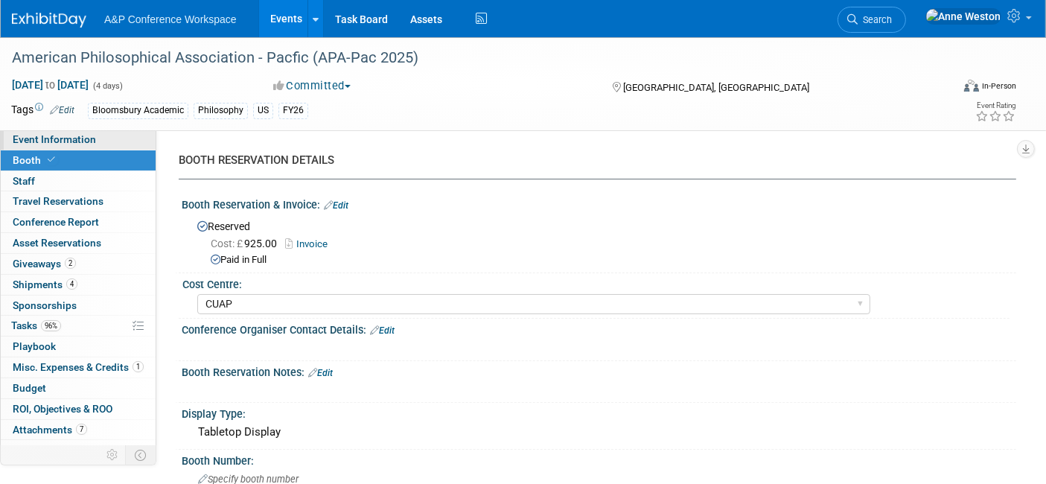
click at [20, 136] on span "Event Information" at bounding box center [54, 139] width 83 height 12
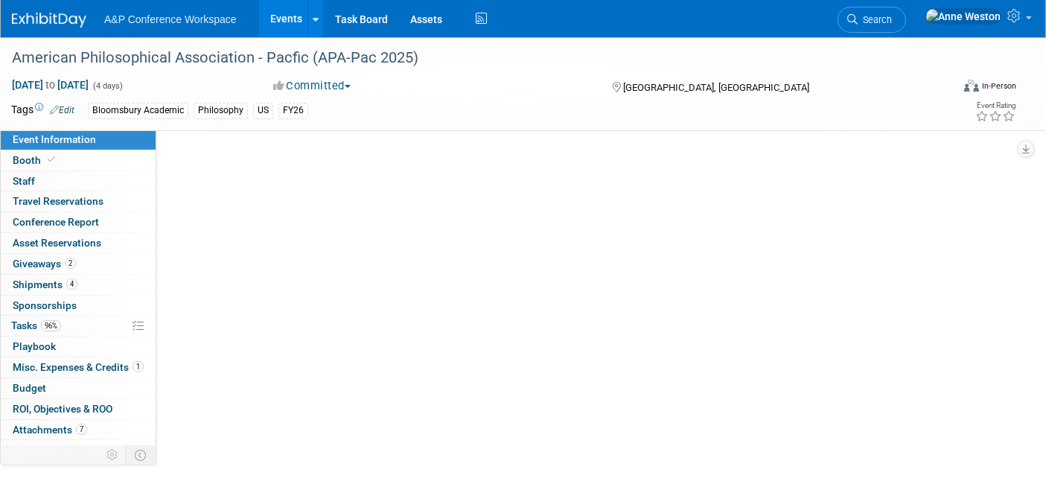
select select "Annual"
select select "Level 2"
select select "In-Person Booth"
select select "Philosophy"
select select "Bloomsbury/Rowman & [PERSON_NAME]"
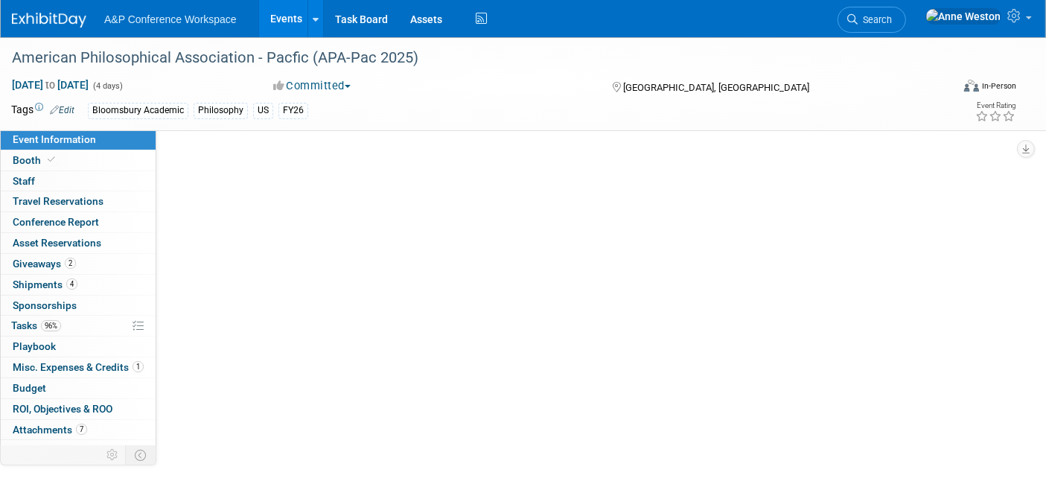
select select "[PERSON_NAME]"
select select "Networking/Commissioning"
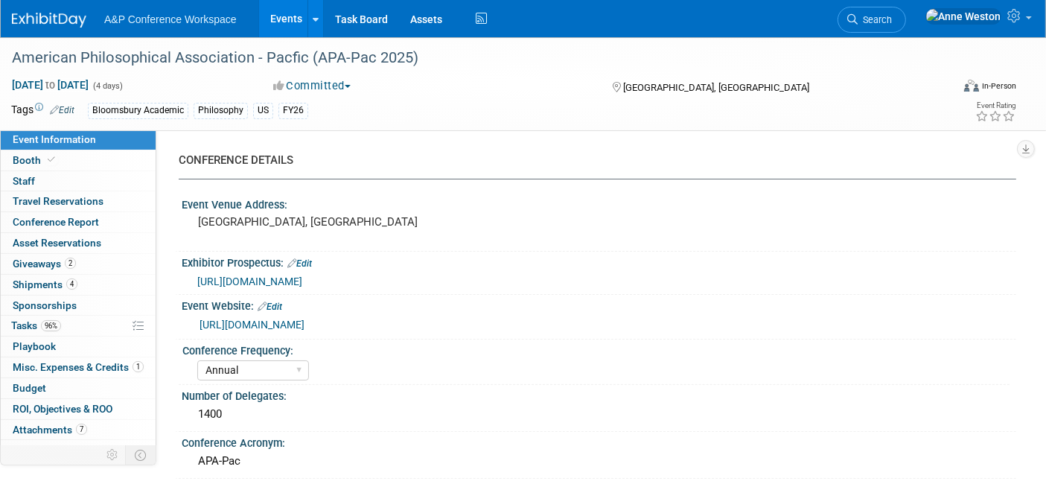
click at [304, 324] on link "https://www.apaonline.org/page/2021_Exhibitors?utm_source=Informz&utm_medium=Bl…" at bounding box center [251, 325] width 105 height 12
click at [59, 216] on span "Conference Report" at bounding box center [56, 222] width 86 height 12
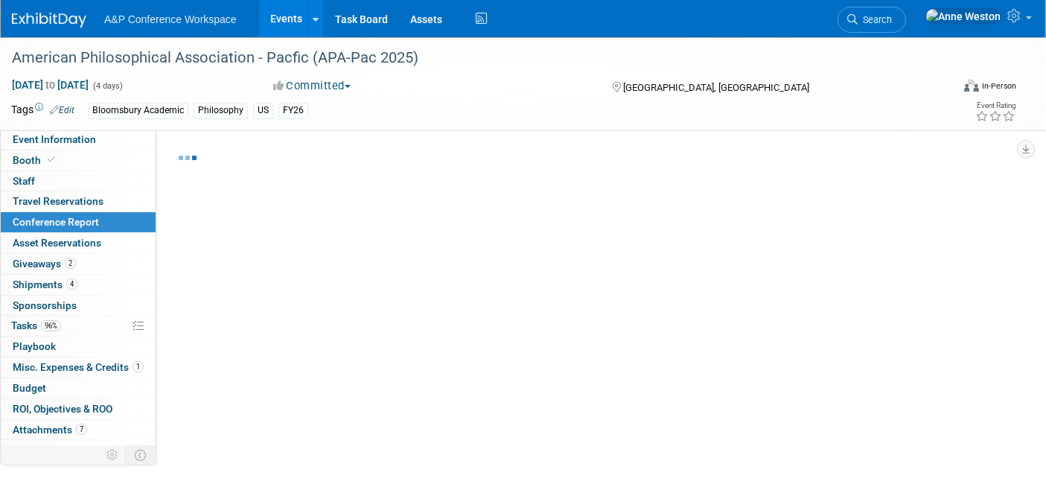
select select "NO"
select select "YES"
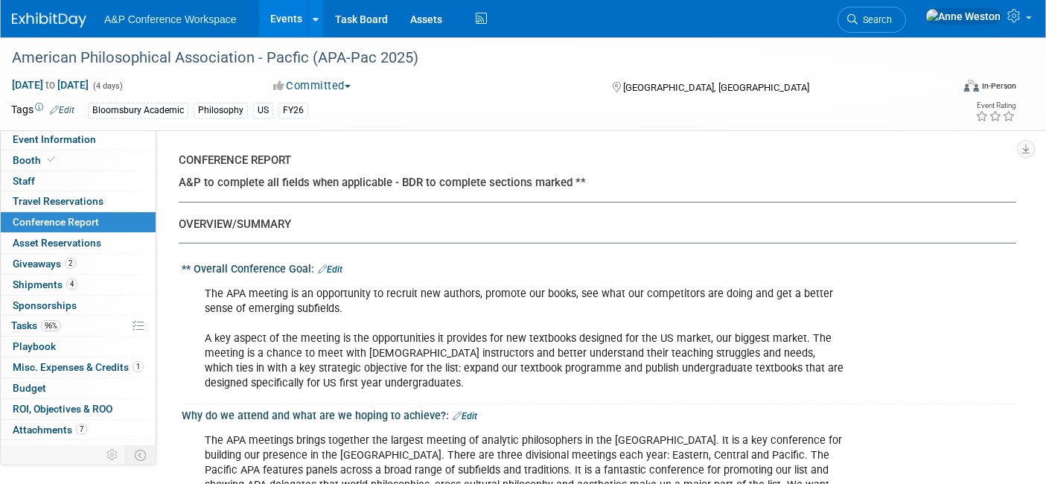
click at [906, 13] on link "Search" at bounding box center [871, 20] width 68 height 26
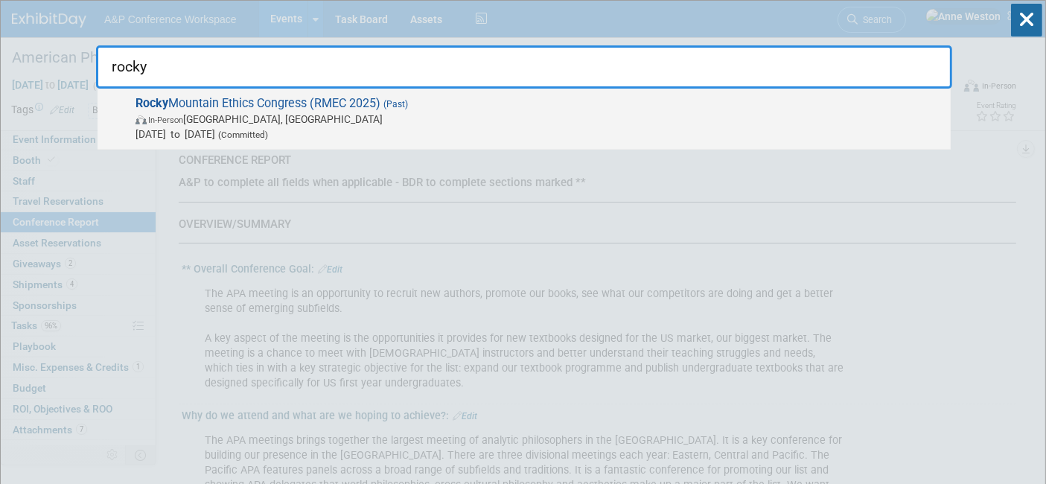
type input "rocky"
click at [201, 111] on span "Rocky Mountain Ethics Congress (RMEC 2025) (Past) In-Person Boulder, CO Aug 7, …" at bounding box center [537, 118] width 812 height 45
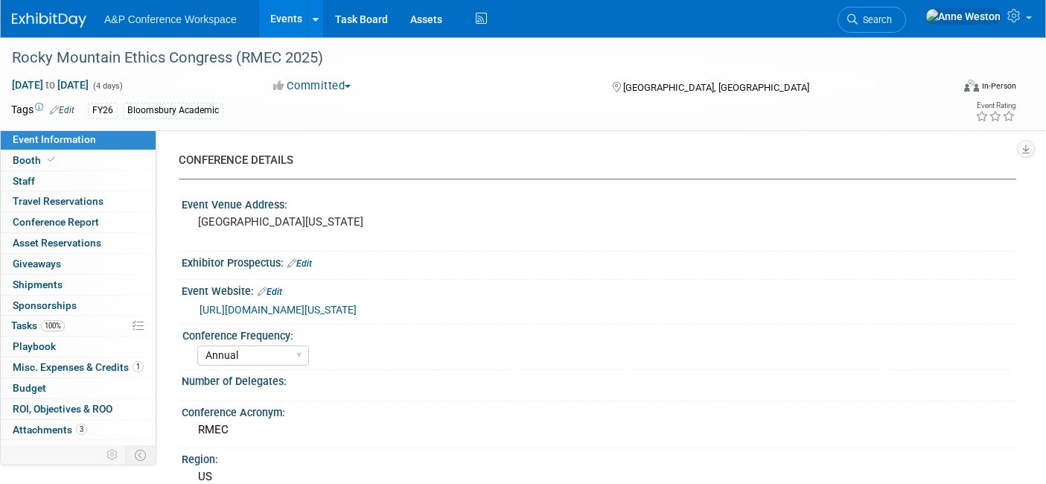
select select "Annual"
select select "Level 3"
select select "Program Advert"
select select "Philosophy"
select select "Bloomsbury Academic"
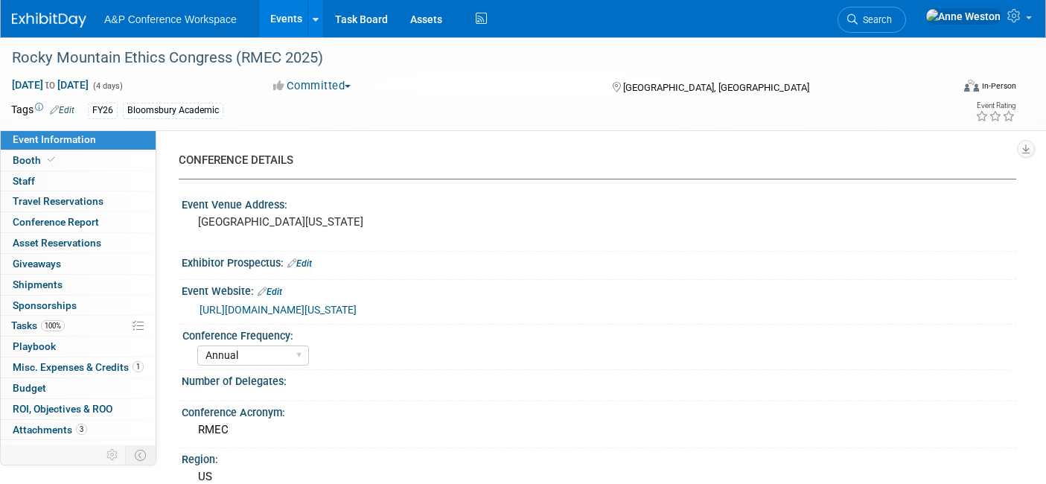
select select "[PERSON_NAME]"
select select "Networking/Commissioning"
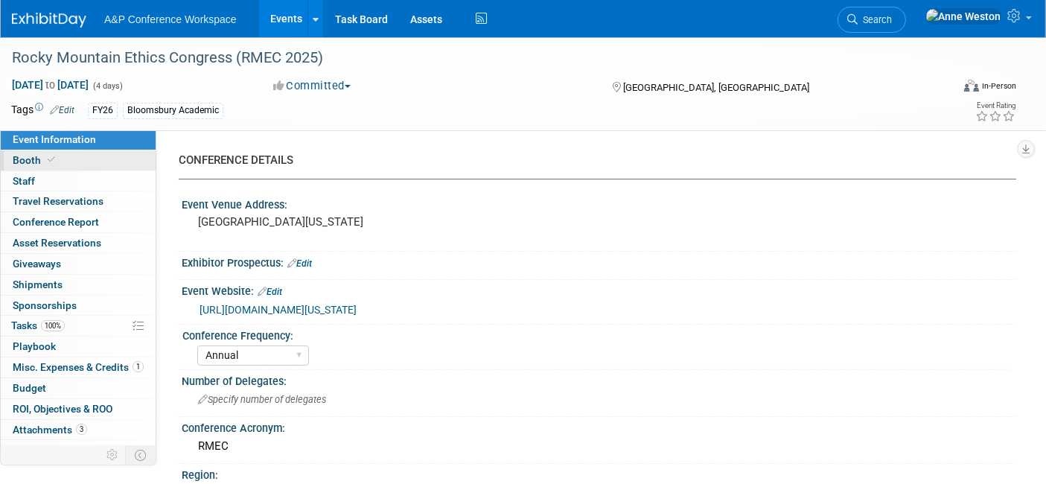
click at [48, 158] on icon at bounding box center [51, 160] width 7 height 8
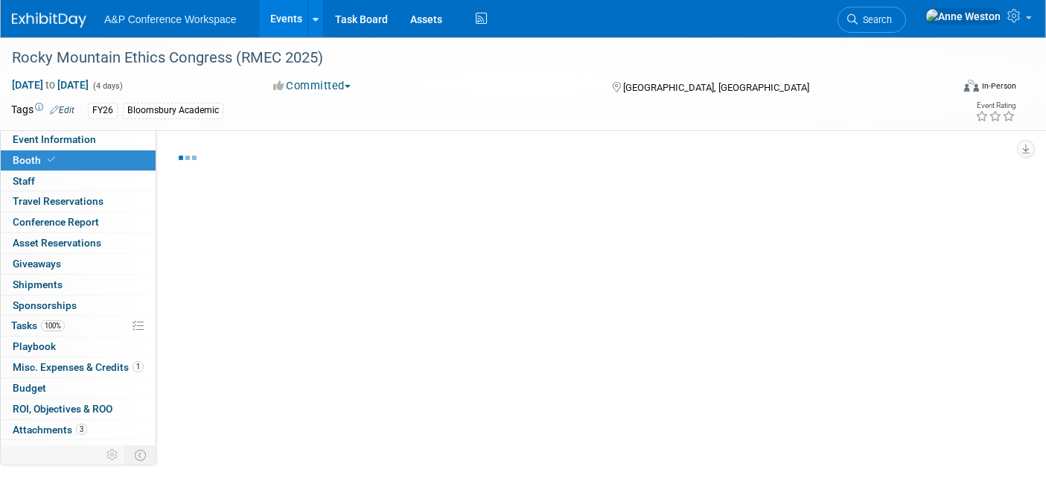
select select "CUAP"
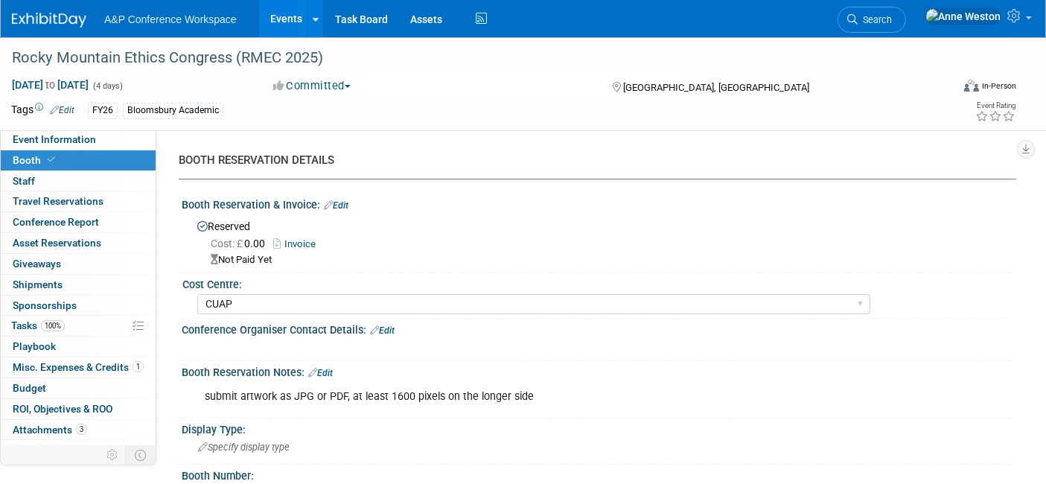
click at [292, 246] on link "Invoice" at bounding box center [298, 243] width 50 height 11
click at [892, 14] on span "Search" at bounding box center [874, 19] width 34 height 11
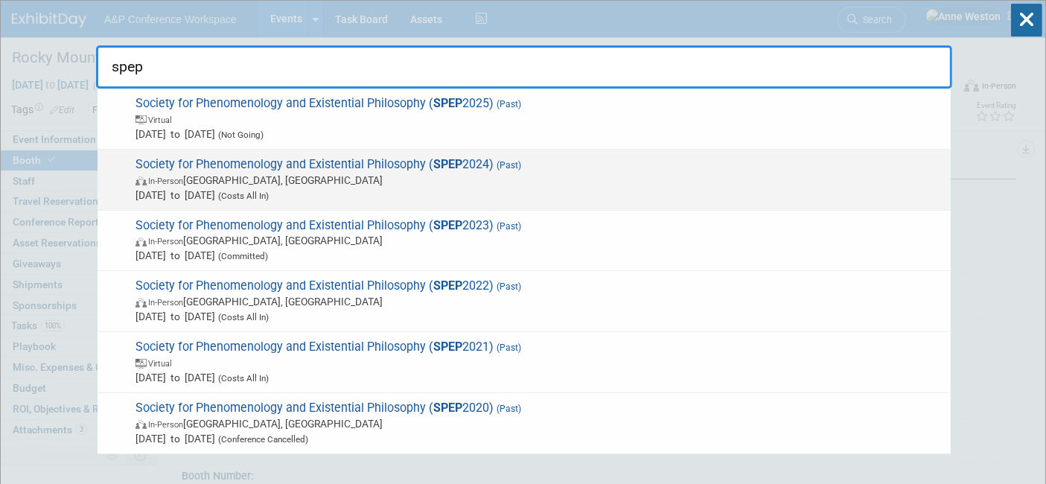
type input "spep"
click at [280, 162] on span "Society for Phenomenology and Existential Philosophy ( SPEP 2024) (Past) In-Per…" at bounding box center [537, 179] width 812 height 45
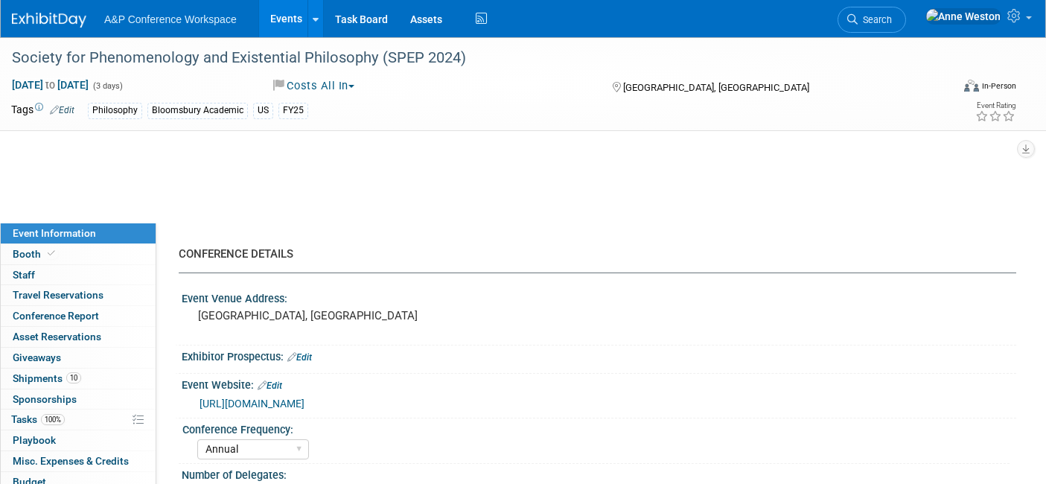
select select "Annual"
select select "Level 2"
select select "In-Person Booth"
select select "[PERSON_NAME]"
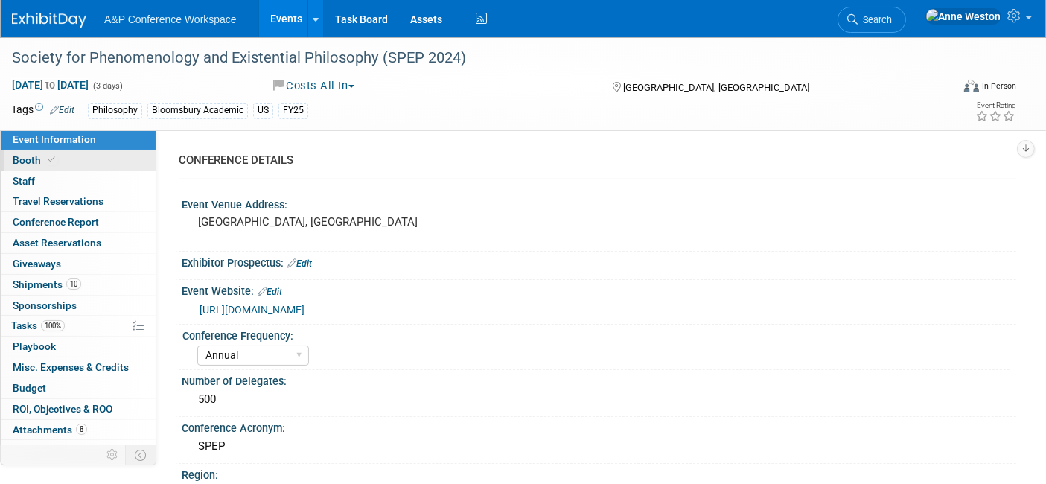
click at [80, 156] on link "Booth" at bounding box center [78, 160] width 155 height 20
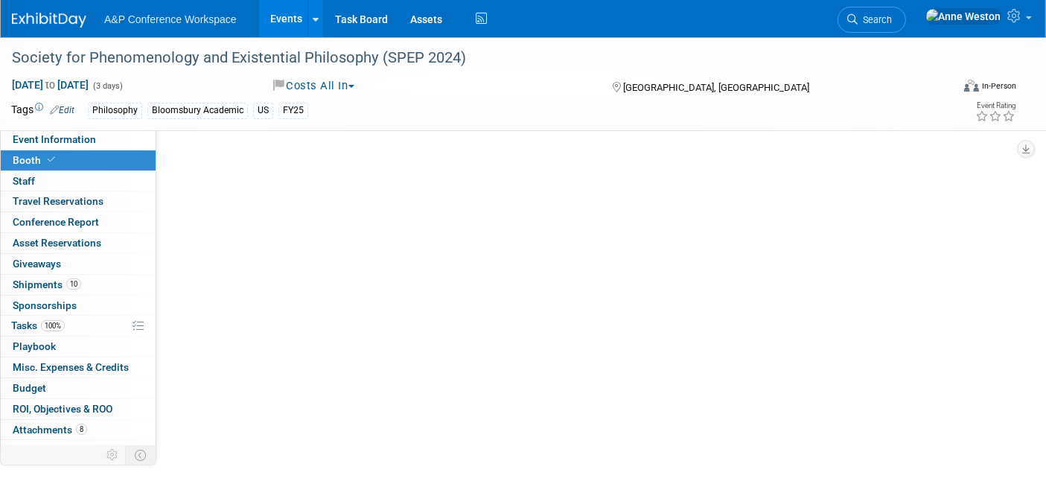
select select "CUAP"
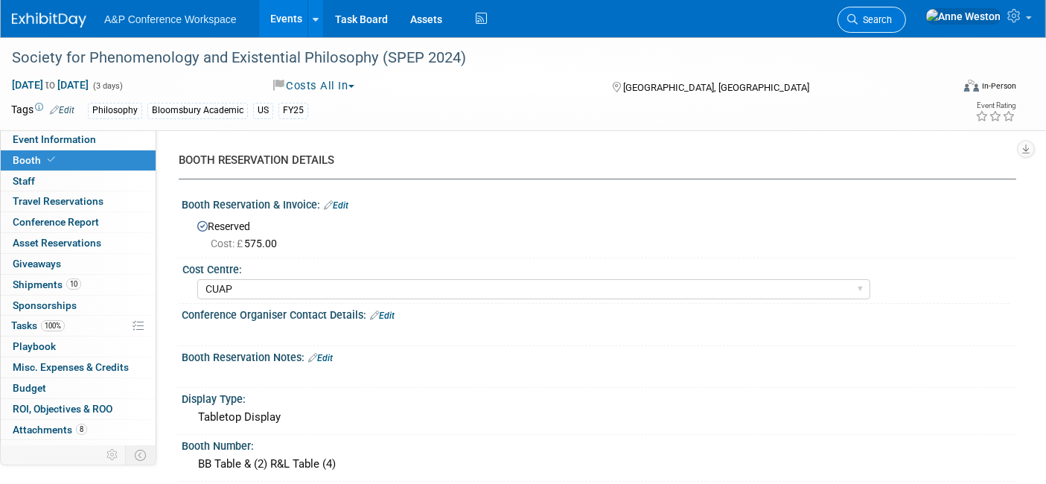
click at [857, 14] on icon at bounding box center [852, 19] width 10 height 10
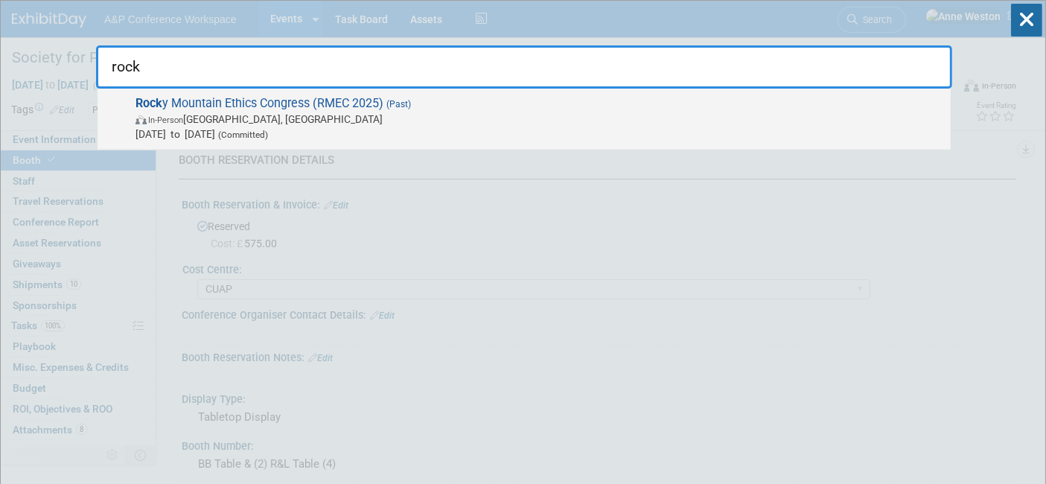
type input "rock"
click at [191, 126] on span "In-Person Boulder, CO" at bounding box center [538, 119] width 807 height 15
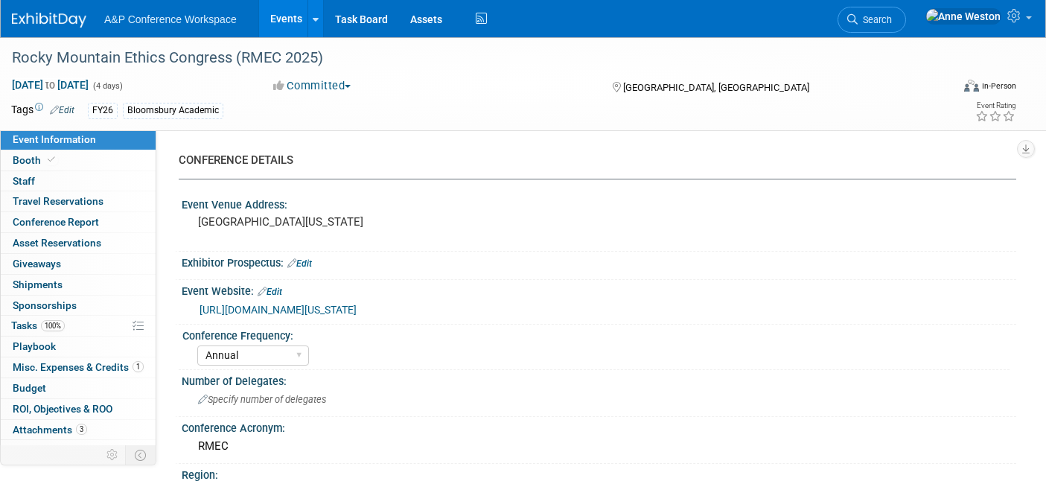
select select "Annual"
select select "Level 3"
select select "Program Advert"
select select "Philosophy"
select select "Bloomsbury Academic"
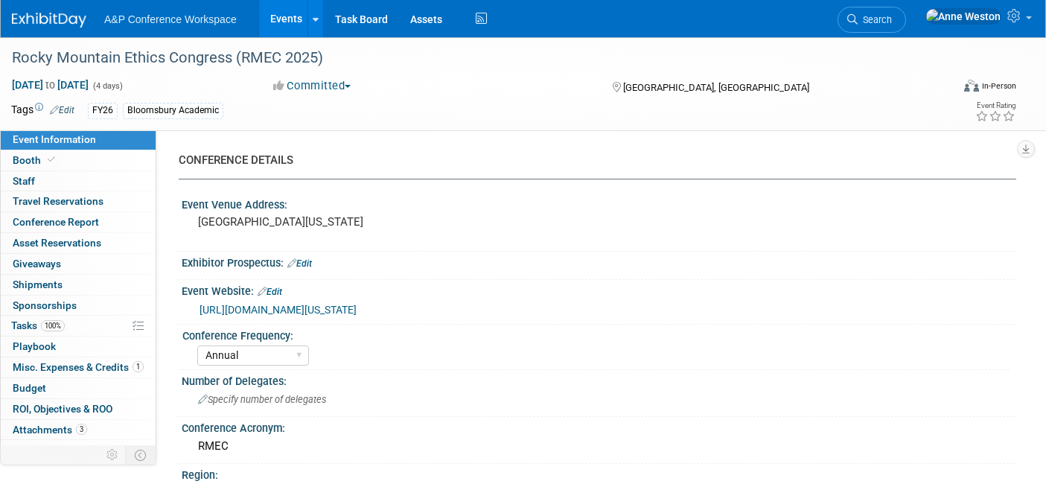
select select "[PERSON_NAME]"
select select "Networking/Commissioning"
click at [65, 155] on link "Booth" at bounding box center [78, 160] width 155 height 20
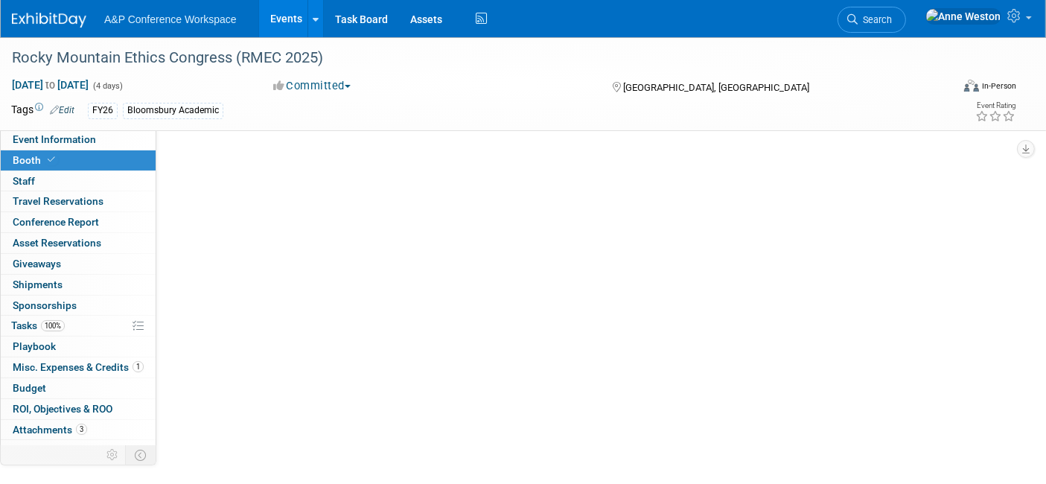
select select "CUAP"
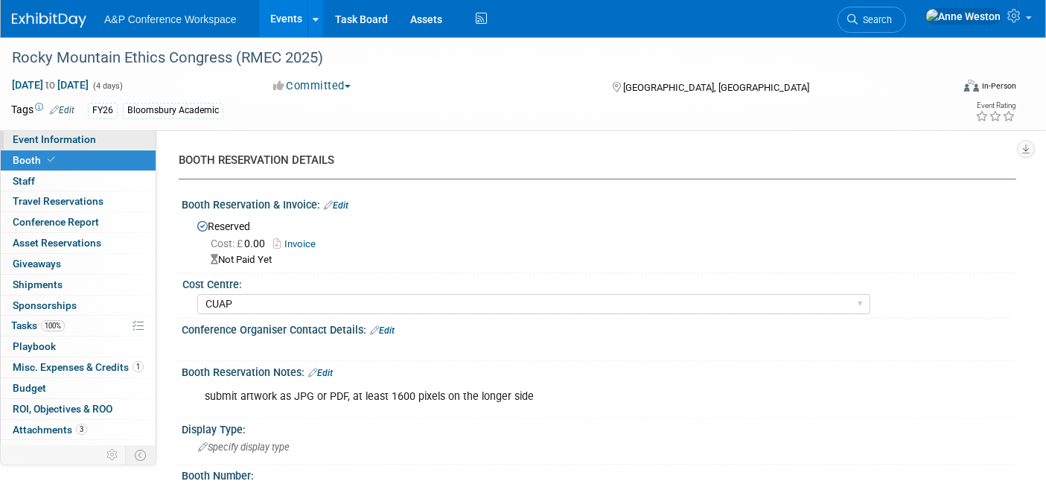
click at [62, 140] on span "Event Information" at bounding box center [54, 139] width 83 height 12
select select "Annual"
select select "Level 3"
select select "Program Advert"
select select "Philosophy"
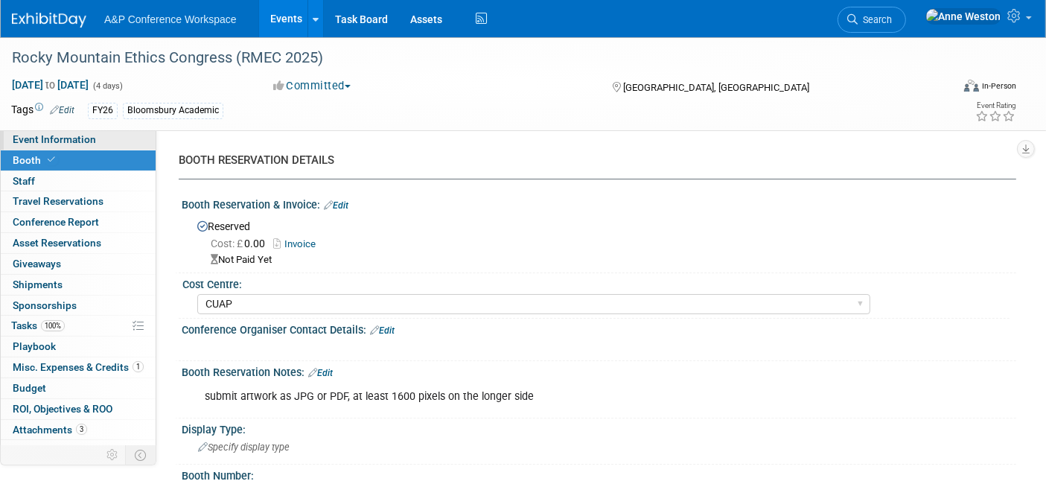
select select "Bloomsbury Academic"
select select "[PERSON_NAME]"
select select "Networking/Commissioning"
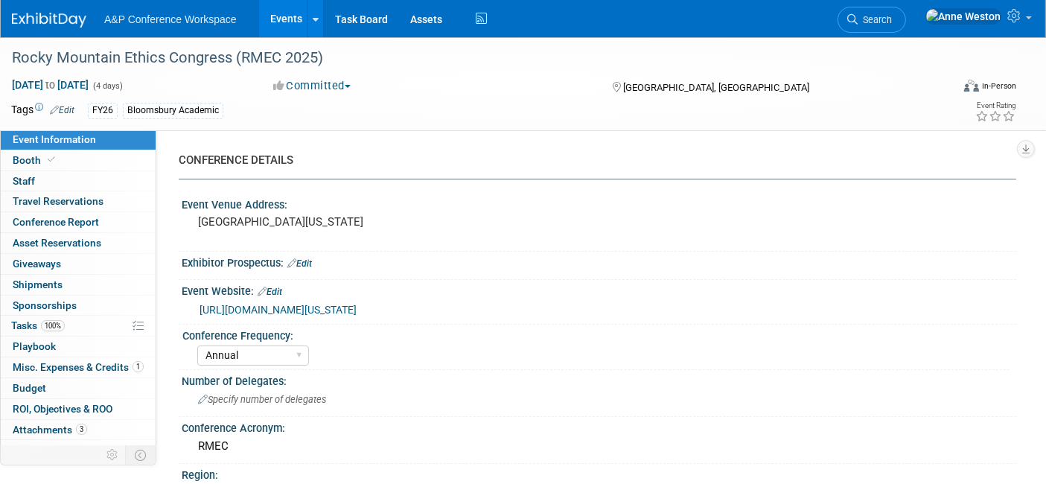
click at [356, 307] on link "https://www.colorado.edu/cvsp/events/rocky-mountain-ethics-congress" at bounding box center [277, 310] width 157 height 12
click at [892, 14] on span "Search" at bounding box center [874, 19] width 34 height 11
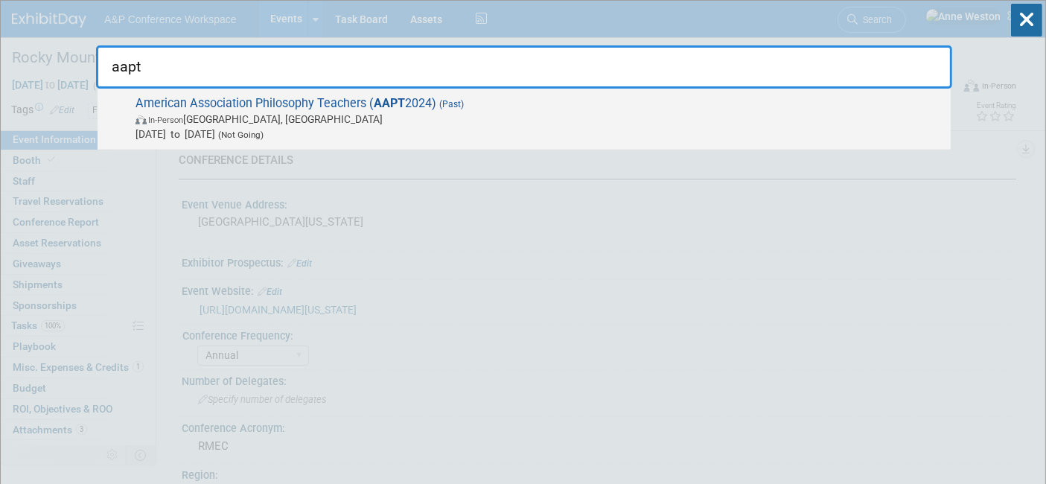
type input "aapt"
click at [218, 127] on span "Jul 24, 2024 to Jul 27, 2024 (Not Going)" at bounding box center [538, 134] width 807 height 15
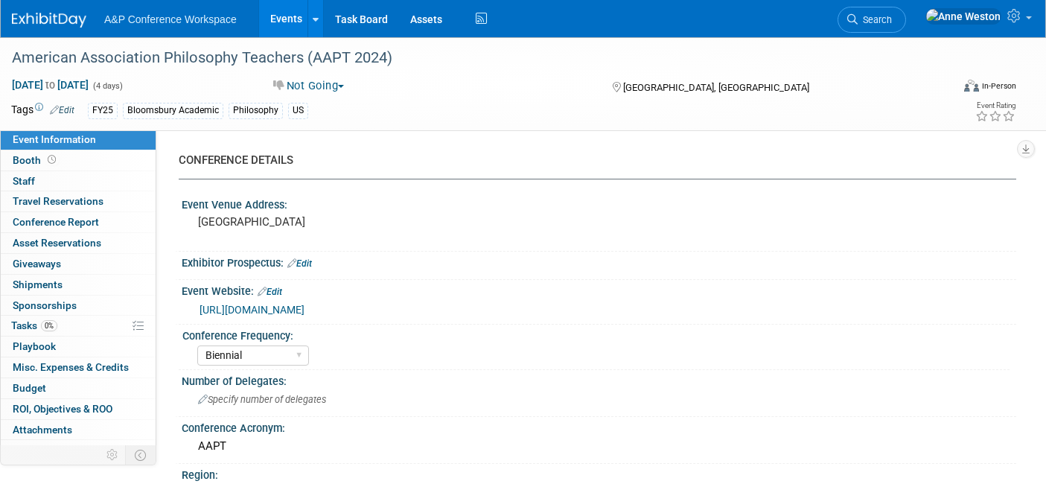
select select "Biennial"
select select "Level 3"
select select "Sponsorship"
select select "[PERSON_NAME]"
click at [418, 62] on div "American Association Philosophy Teachers (AAPT 2024)" at bounding box center [469, 58] width 924 height 27
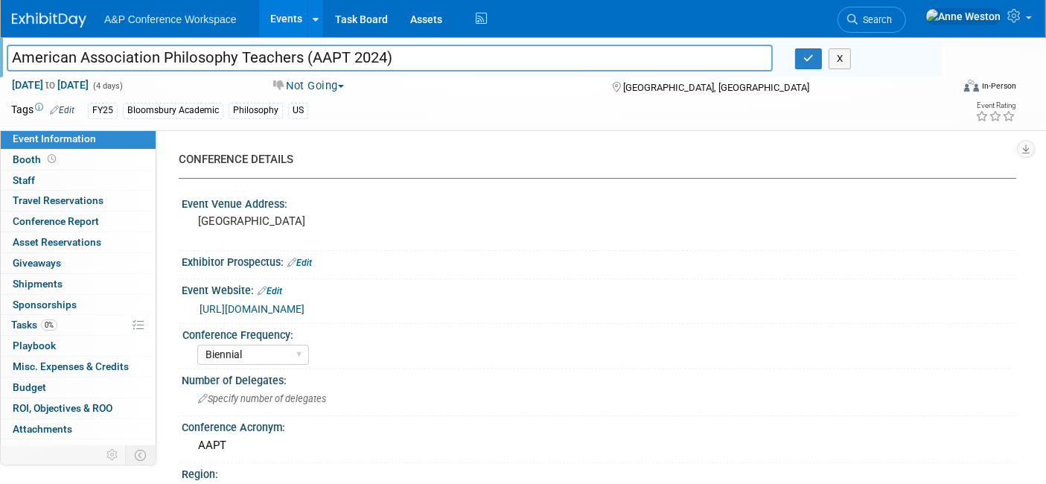
drag, startPoint x: 444, startPoint y: 56, endPoint x: 0, endPoint y: 64, distance: 444.4
click at [0, 64] on div "American Association Philosophy Teachers (AAPT 2024)" at bounding box center [390, 59] width 788 height 22
click at [807, 124] on div "American Association Philosophy Teachers (AAPT 2024) American Association Philo…" at bounding box center [523, 83] width 1046 height 93
click at [802, 60] on button "button" at bounding box center [808, 58] width 27 height 21
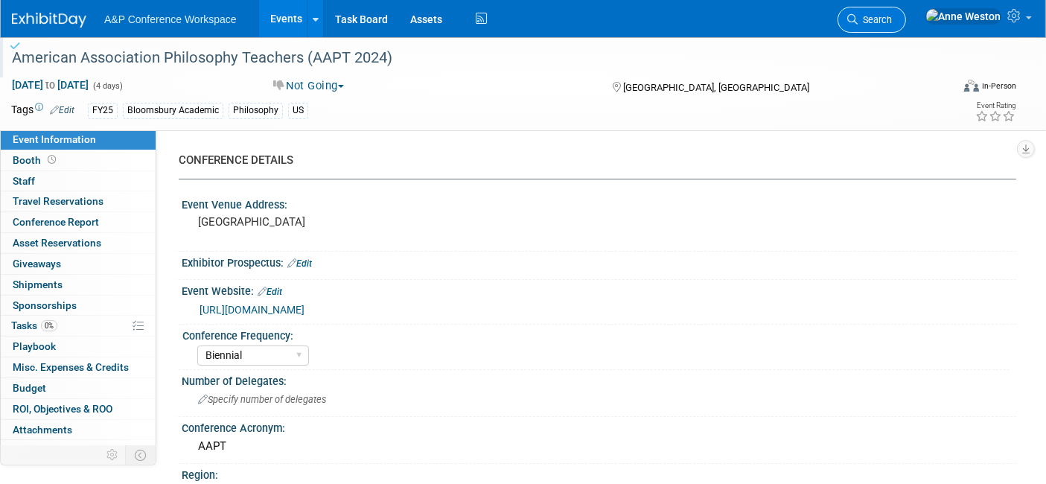
click at [892, 19] on span "Search" at bounding box center [874, 19] width 34 height 11
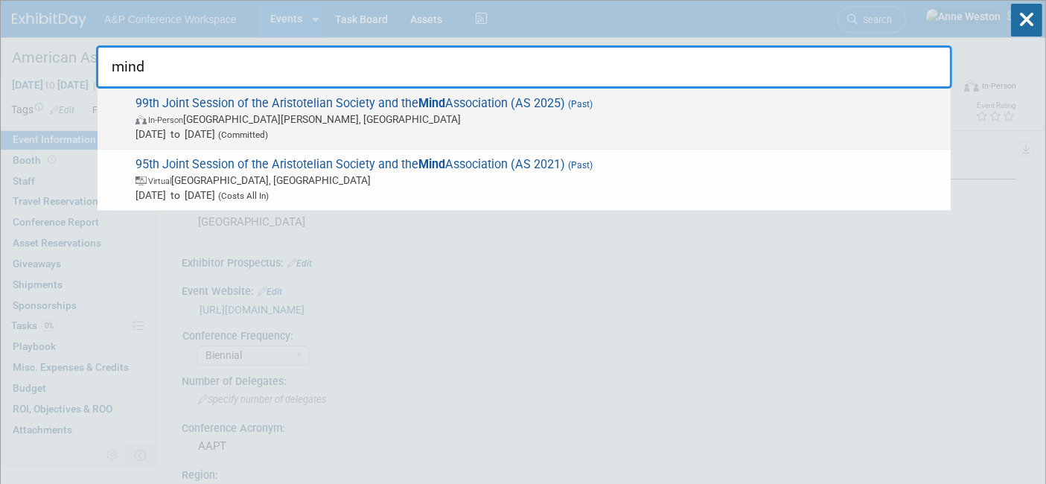
type input "mind"
click at [284, 114] on span "In-Person St Andrews, United Kingdom" at bounding box center [538, 119] width 807 height 15
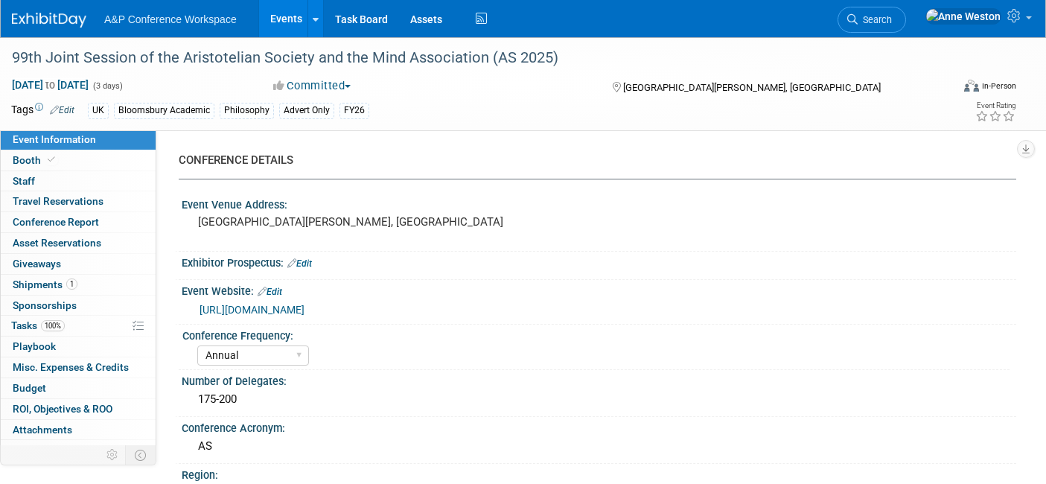
select select "Annual"
select select "Level 3"
select select "Program Advert"
select select "Philosophy"
select select "Bloomsbury Academic"
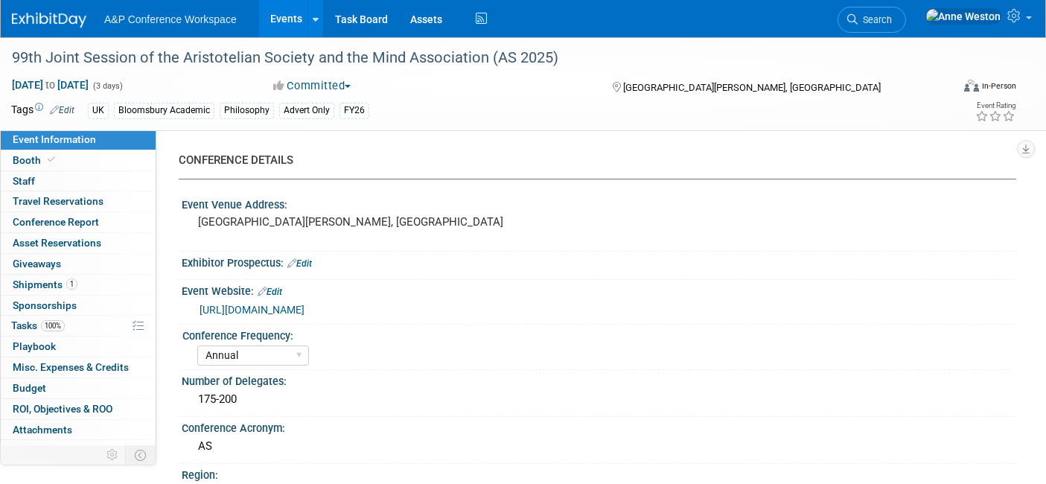
select select "[PERSON_NAME]"
click at [30, 158] on span "Booth" at bounding box center [35, 160] width 45 height 12
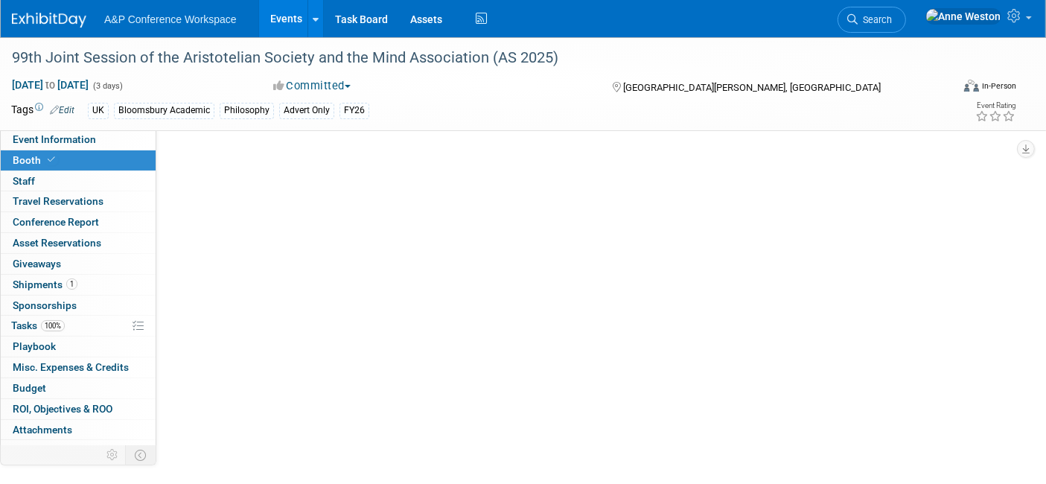
select select "COBA"
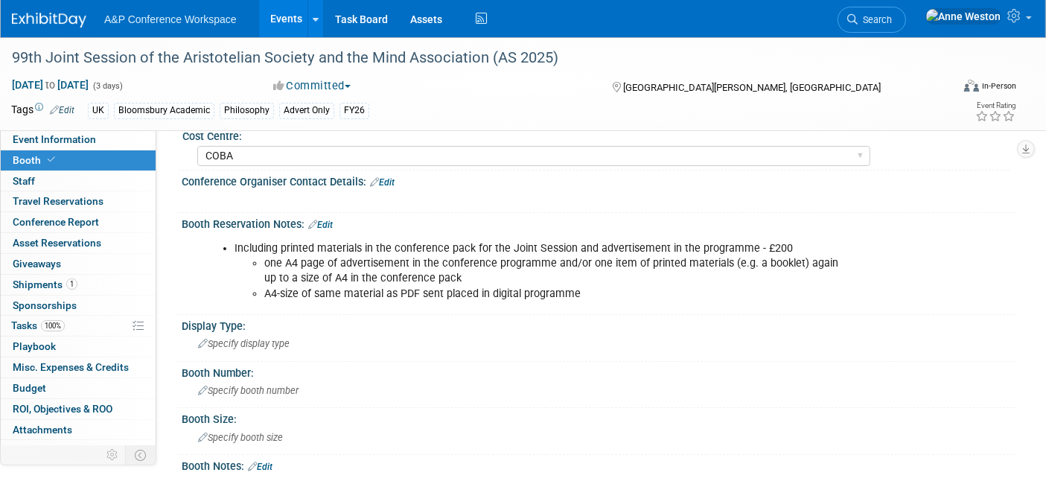
scroll to position [165, 0]
click at [906, 28] on link "Search" at bounding box center [871, 20] width 68 height 26
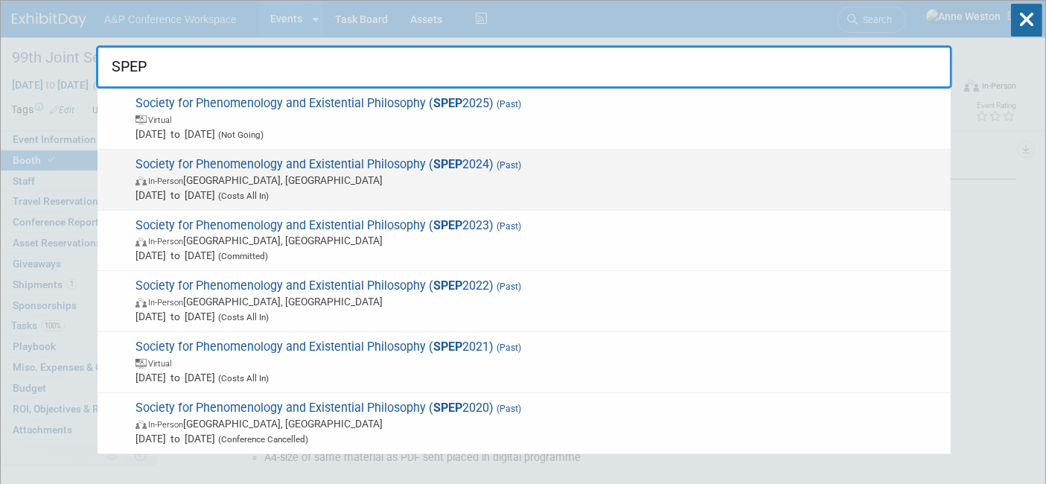
type input "SPEP"
click at [218, 166] on span "Society for Phenomenology and Existential Philosophy ( SPEP 2024) (Past) In-Per…" at bounding box center [537, 179] width 812 height 45
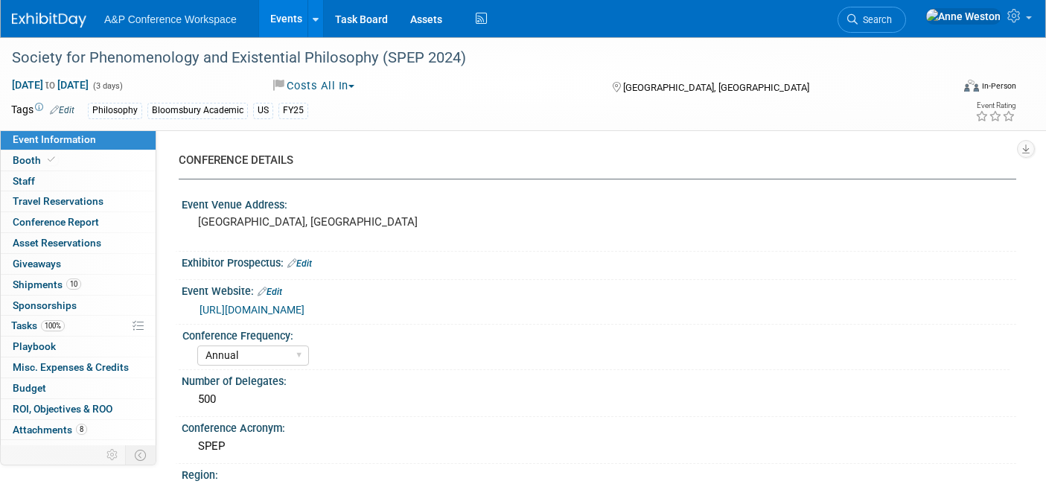
select select "Annual"
select select "Level 2"
select select "In-Person Booth"
select select "[PERSON_NAME]"
click at [48, 162] on icon at bounding box center [51, 160] width 7 height 8
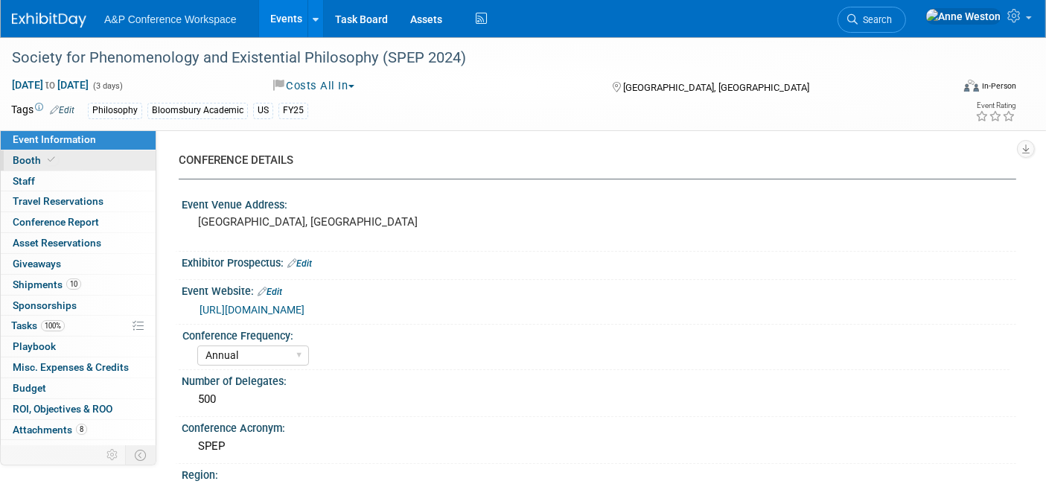
select select "CUAP"
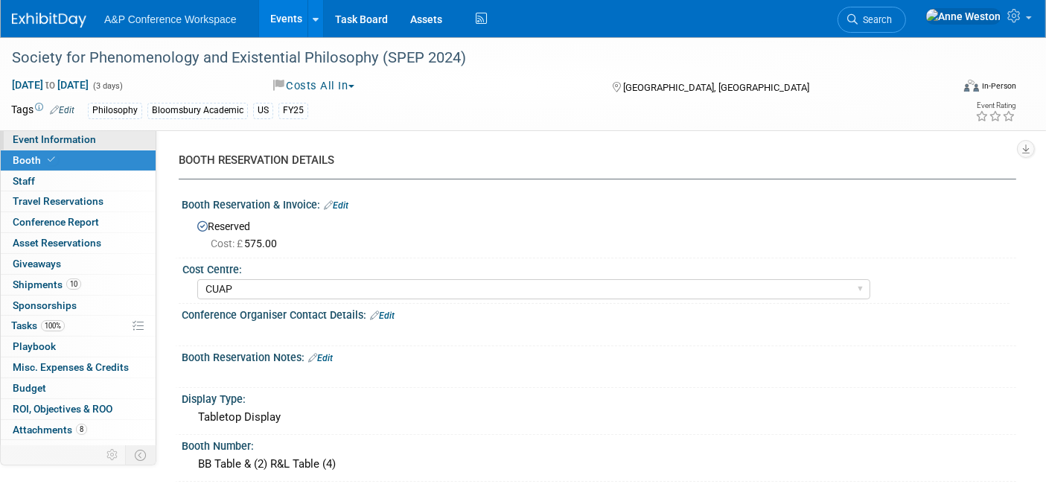
click at [40, 133] on span "Event Information" at bounding box center [54, 139] width 83 height 12
select select "Annual"
select select "Level 2"
select select "In-Person Booth"
select select "[PERSON_NAME]"
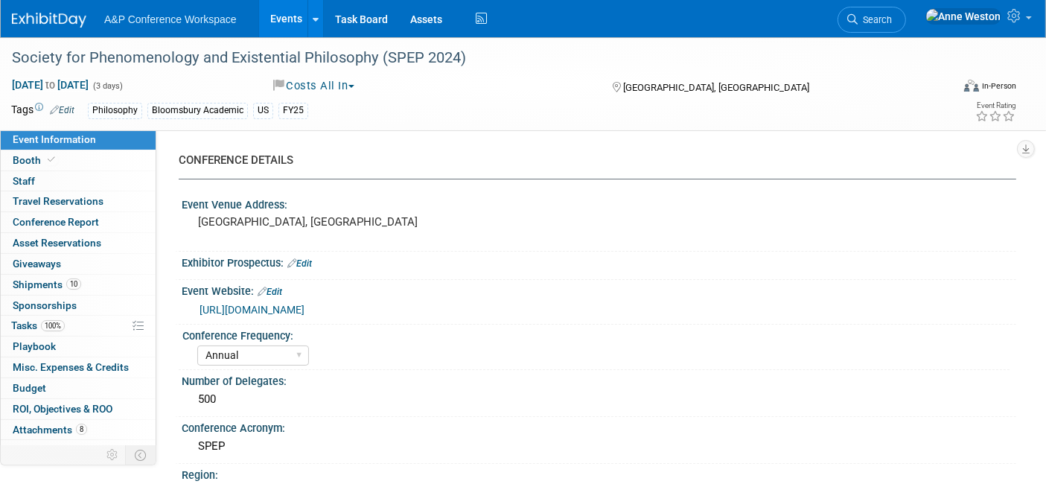
click at [257, 307] on link "[URL][DOMAIN_NAME]" at bounding box center [251, 310] width 105 height 12
click at [61, 220] on span "Conference Report" at bounding box center [56, 222] width 86 height 12
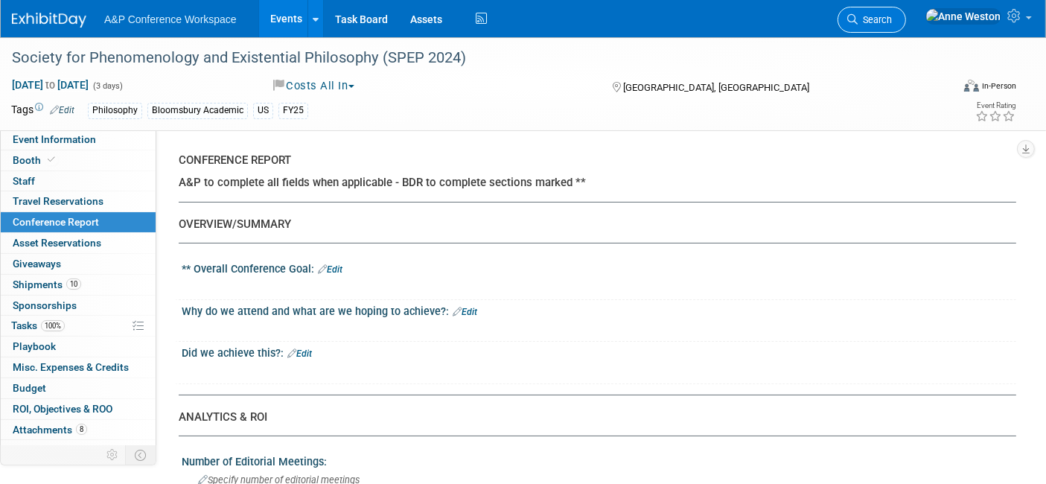
click at [906, 25] on link "Search" at bounding box center [871, 20] width 68 height 26
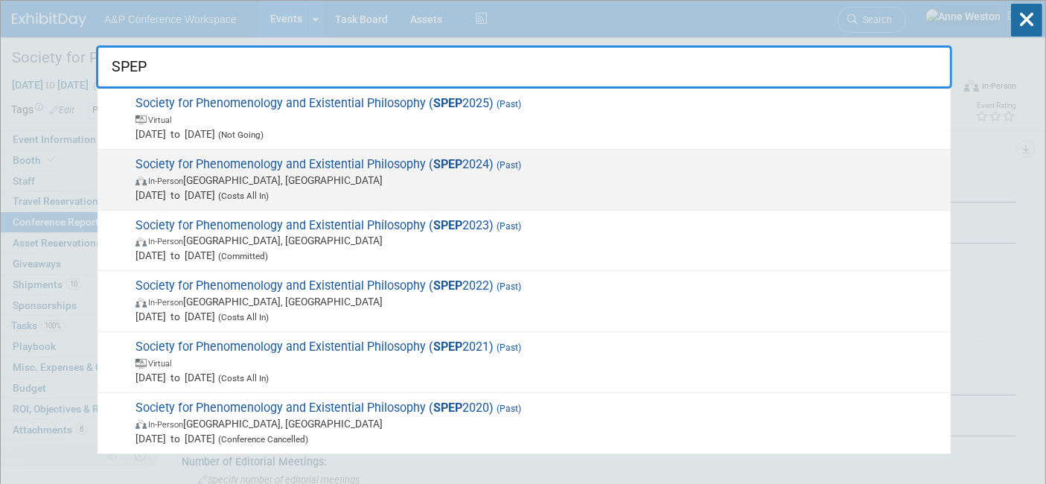
type input "SPEP"
click at [287, 183] on span "In-Person Rochester, NY" at bounding box center [538, 180] width 807 height 15
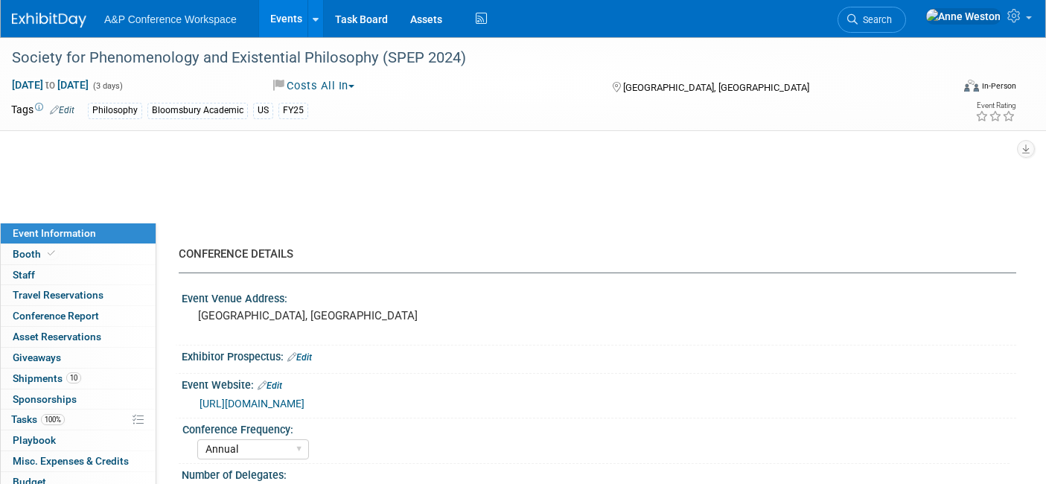
select select "Annual"
select select "Level 2"
select select "In-Person Booth"
select select "[PERSON_NAME]"
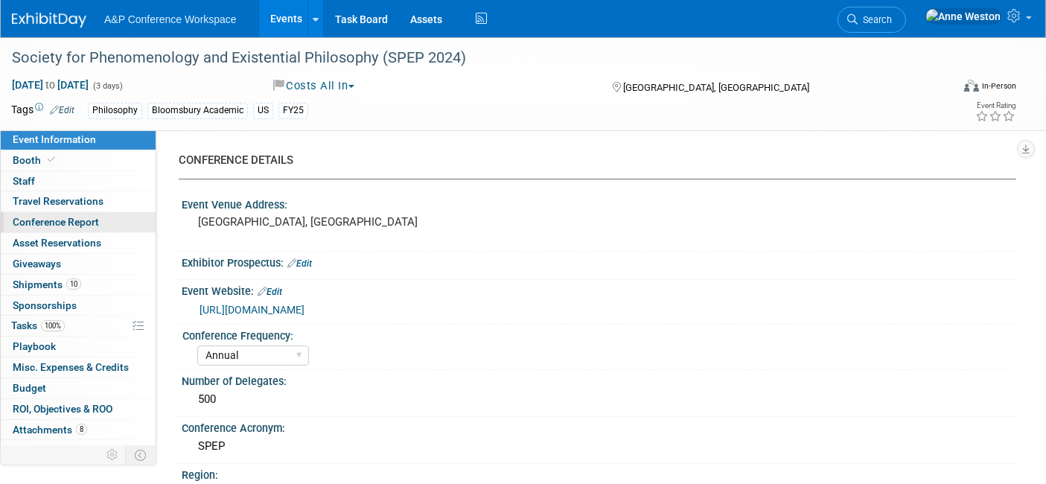
click at [46, 217] on span "Conference Report" at bounding box center [56, 222] width 86 height 12
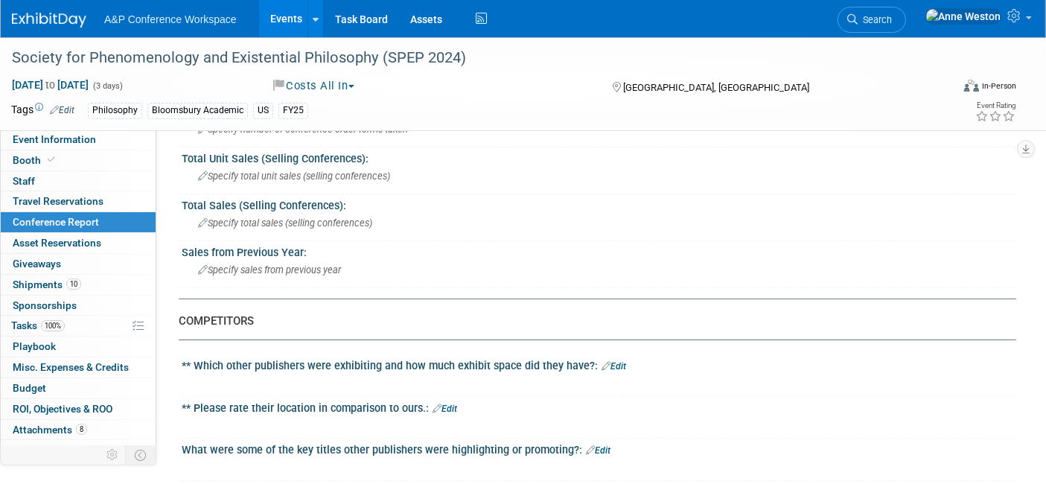
scroll to position [496, 0]
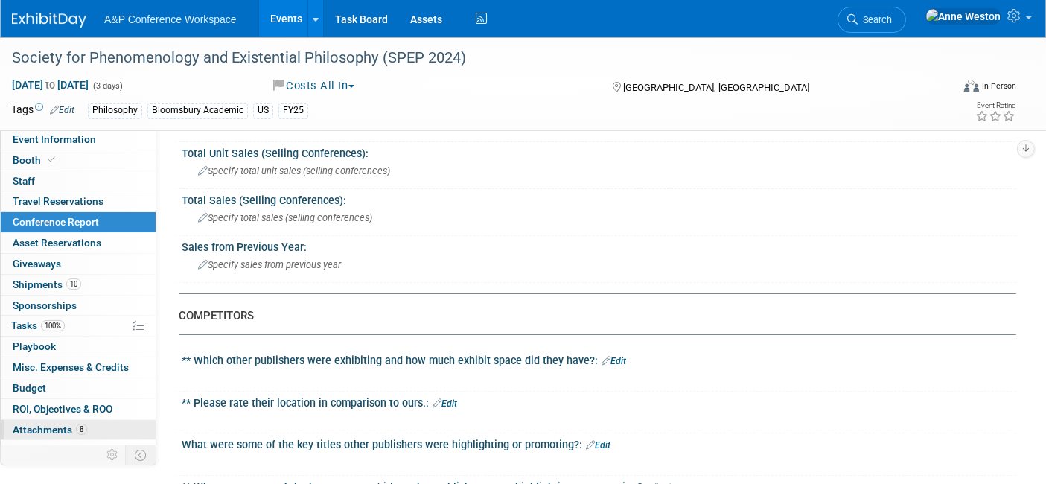
click at [53, 428] on span "Attachments 8" at bounding box center [50, 429] width 74 height 12
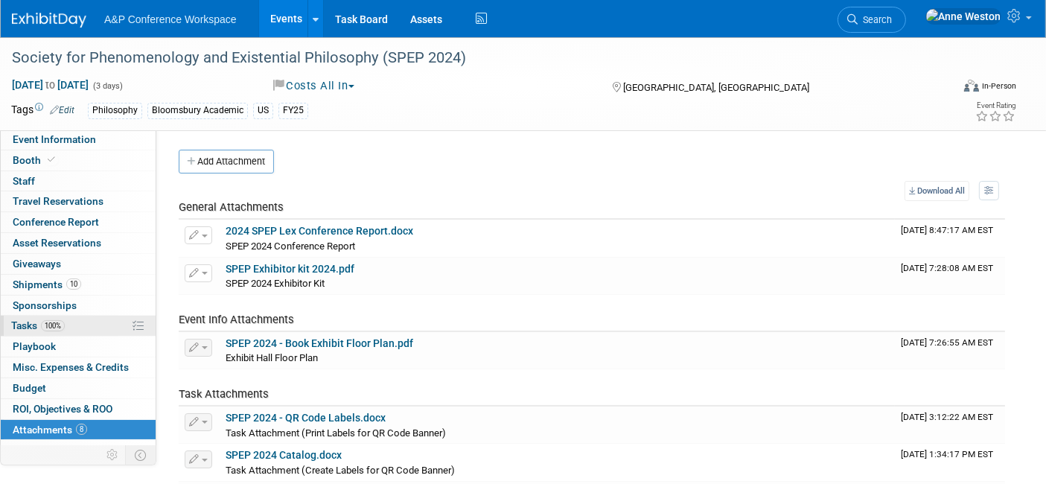
click at [68, 328] on link "100% Tasks 100%" at bounding box center [78, 326] width 155 height 20
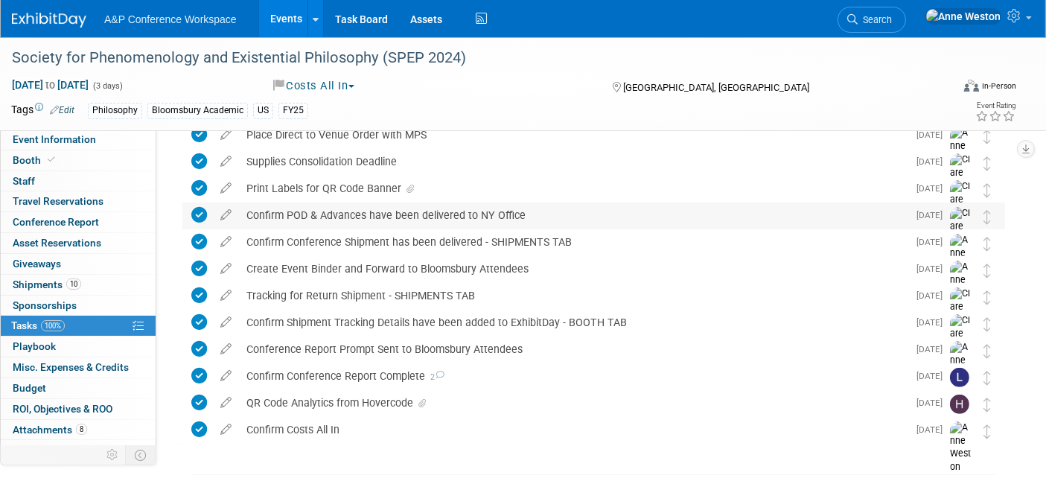
scroll to position [576, 0]
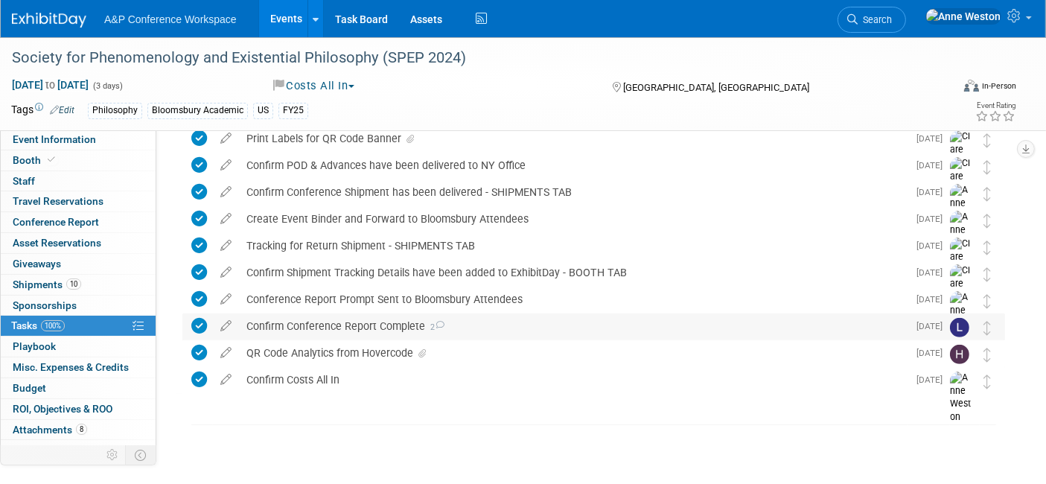
click at [386, 326] on div "Confirm Conference Report Complete 2" at bounding box center [573, 325] width 668 height 25
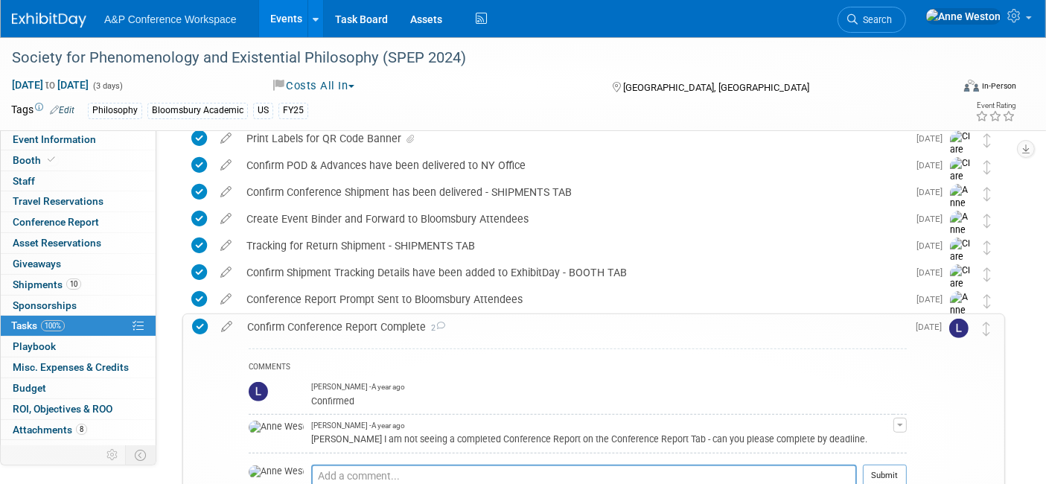
click at [386, 326] on div "Confirm Conference Report Complete 2" at bounding box center [573, 326] width 667 height 25
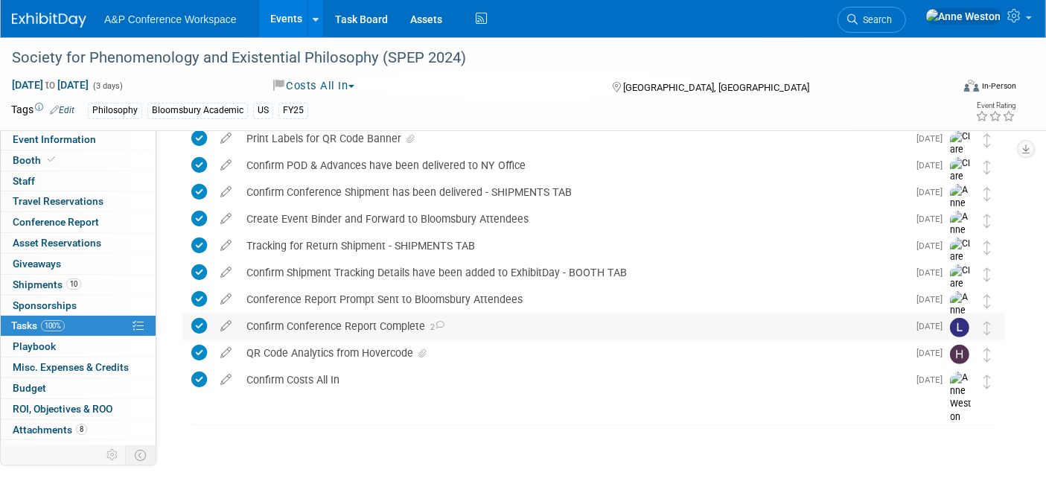
click at [203, 325] on icon at bounding box center [199, 326] width 16 height 16
click at [906, 4] on li "Search" at bounding box center [871, 18] width 68 height 36
click at [892, 17] on span "Search" at bounding box center [874, 19] width 34 height 11
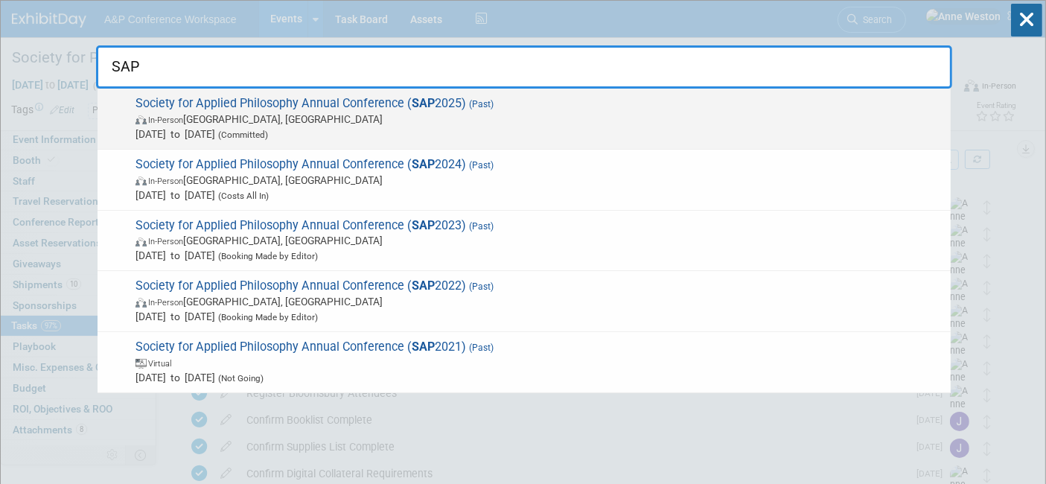
type input "SAP"
click at [193, 109] on span "Society for Applied Philosophy Annual Conference ( SAP 2025) (Past) In-Person G…" at bounding box center [537, 118] width 812 height 45
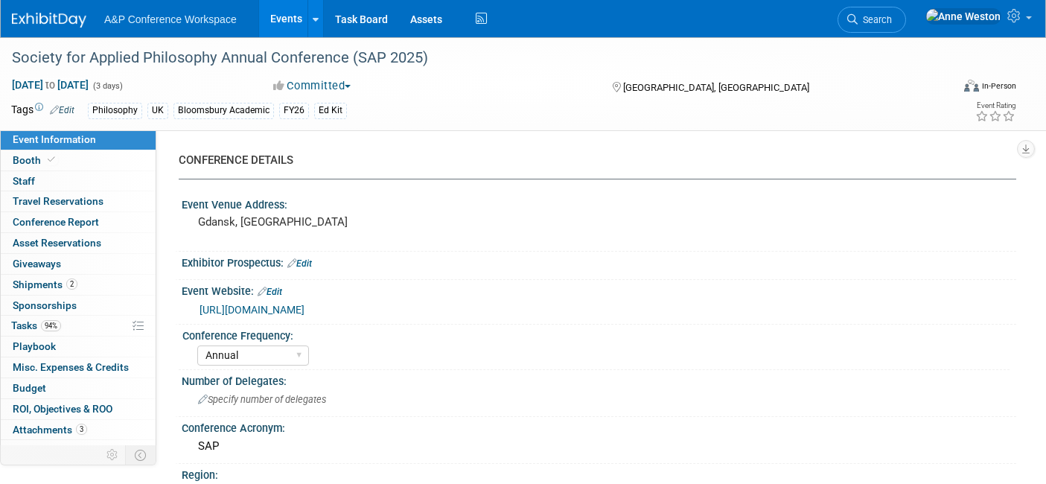
select select "Annual"
select select "Level 3"
select select "Ed Kit"
select select "Philosophy"
select select "Bloomsbury Academic"
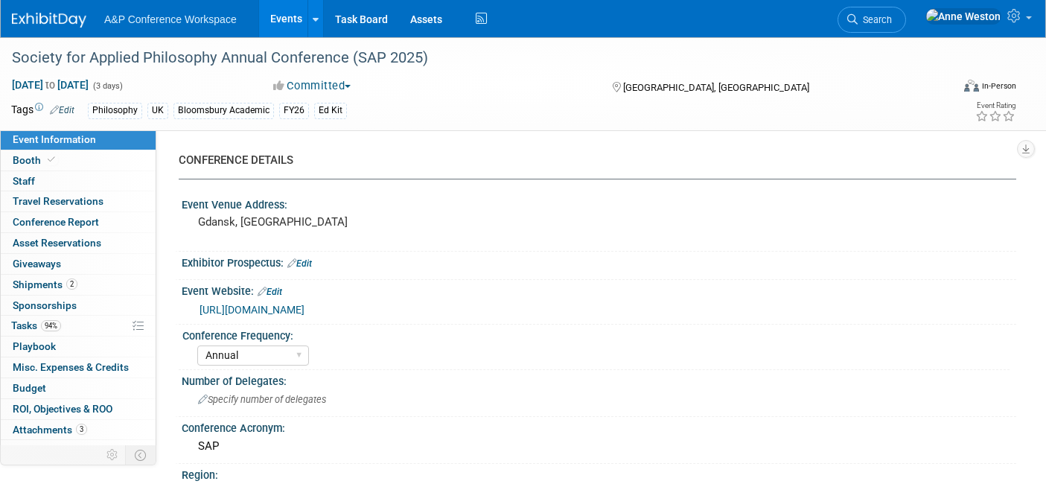
select select "[PERSON_NAME]"
select select "Networking/Commissioning"
click at [83, 216] on span "Conference Report" at bounding box center [56, 222] width 86 height 12
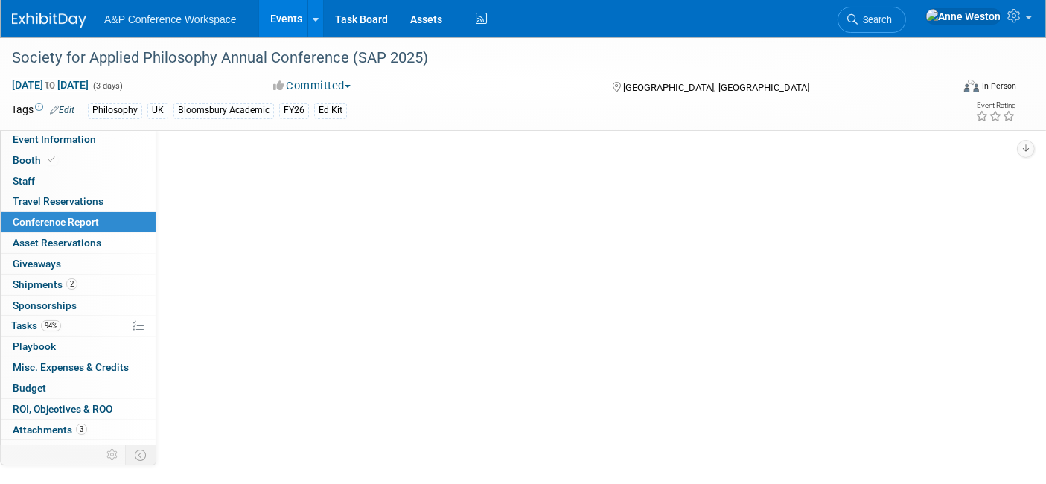
select select "NO"
select select "YES"
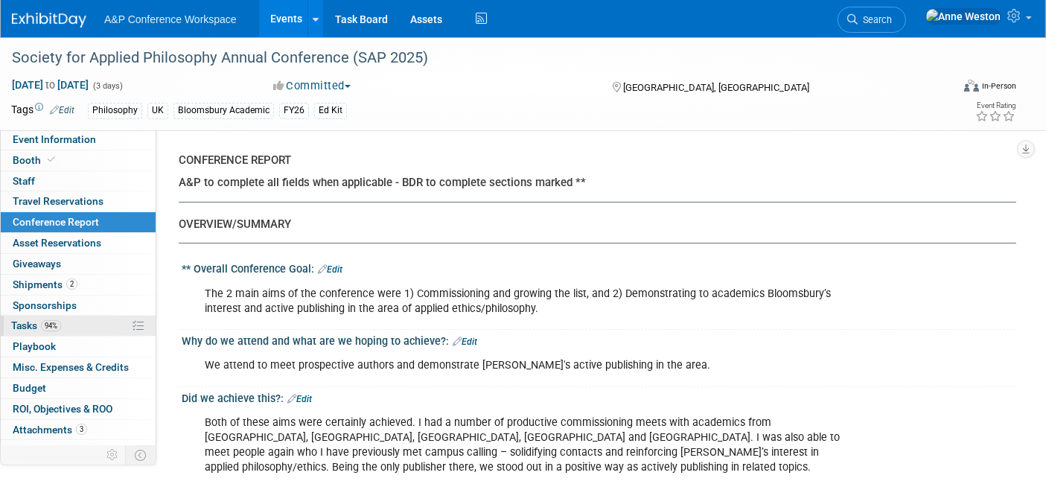
click at [57, 321] on span "94%" at bounding box center [51, 325] width 20 height 11
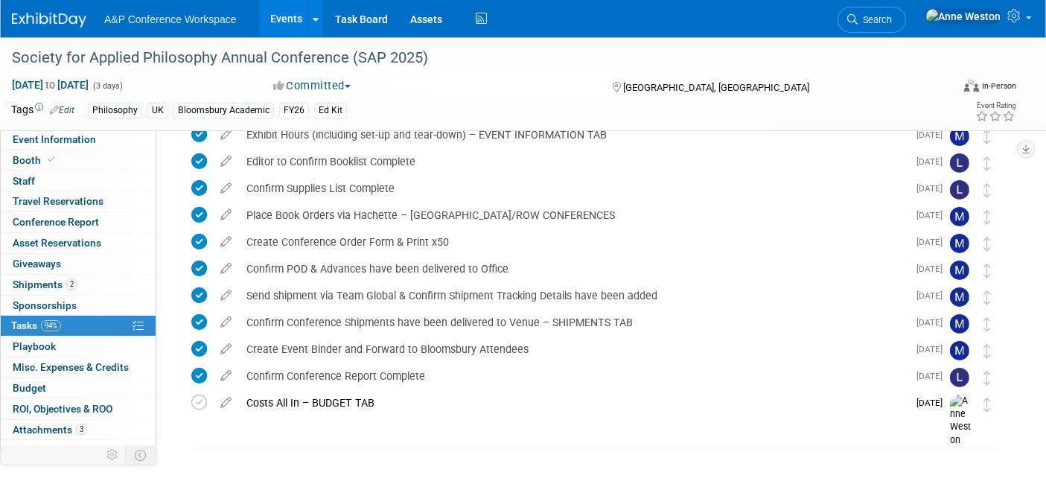
scroll to position [255, 0]
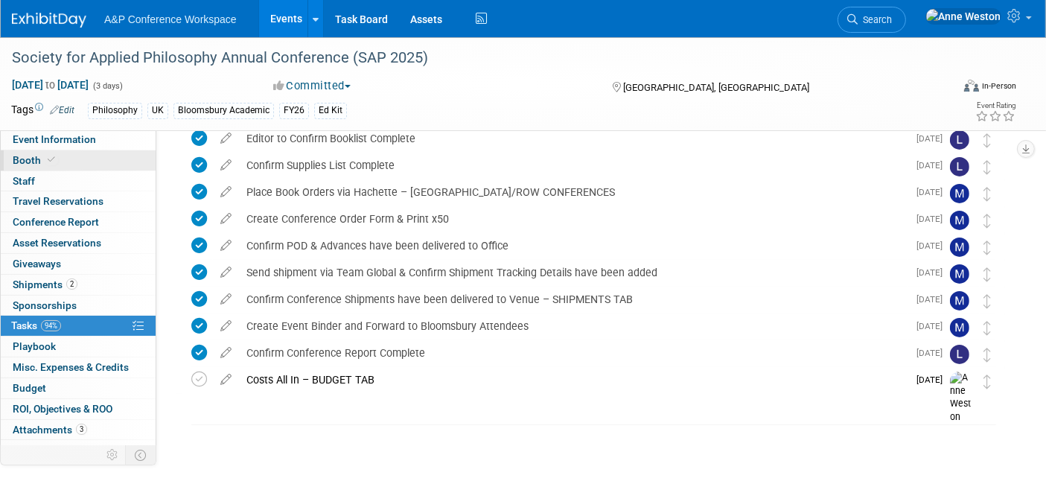
click at [70, 153] on link "Booth" at bounding box center [78, 160] width 155 height 20
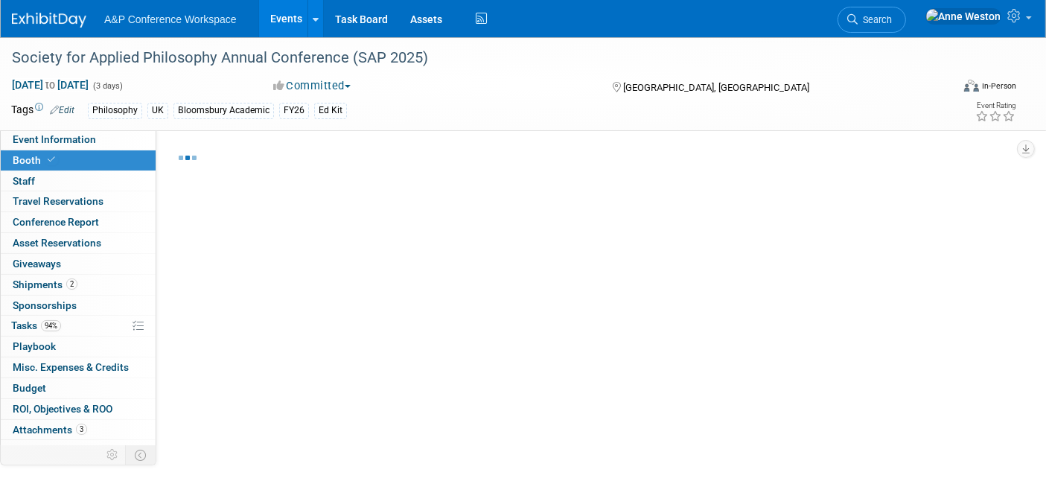
select select "COBA"
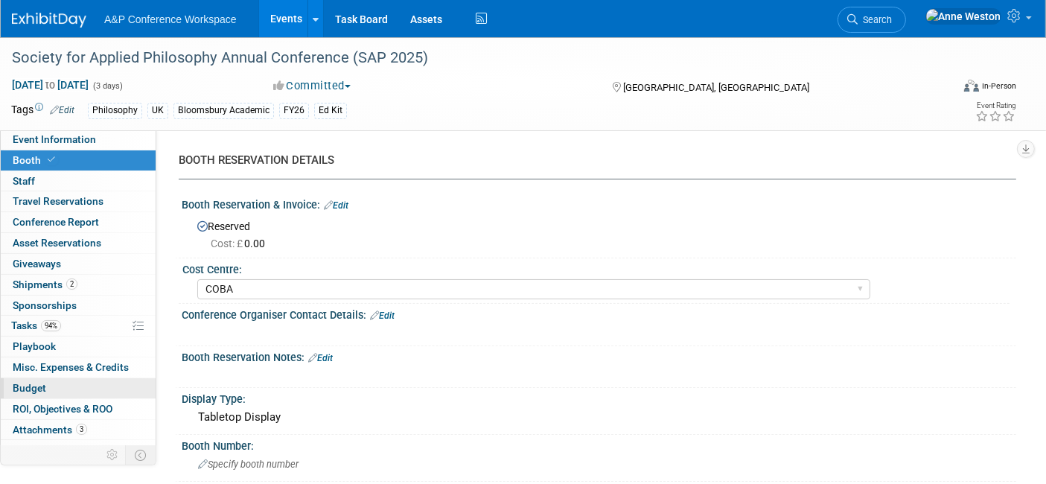
click at [80, 381] on link "Budget" at bounding box center [78, 388] width 155 height 20
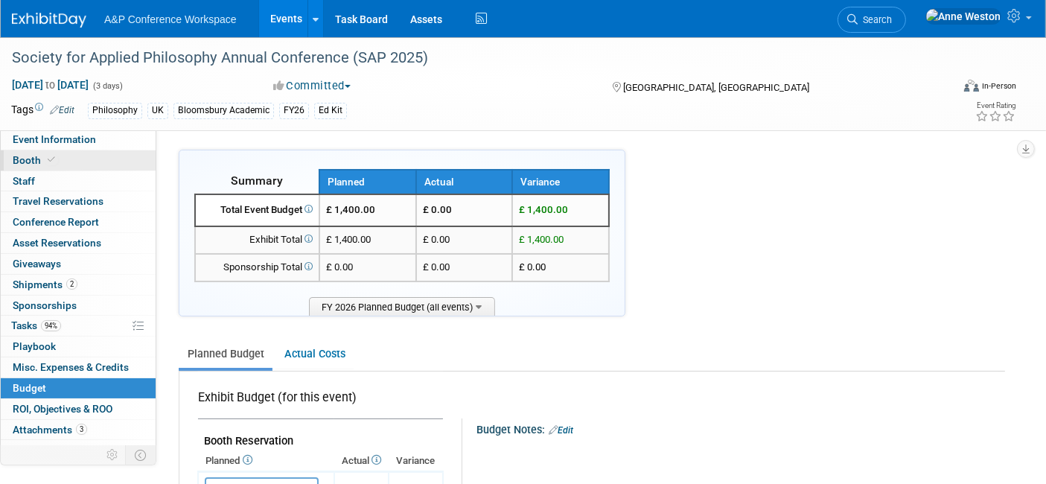
click at [54, 160] on span at bounding box center [51, 159] width 13 height 11
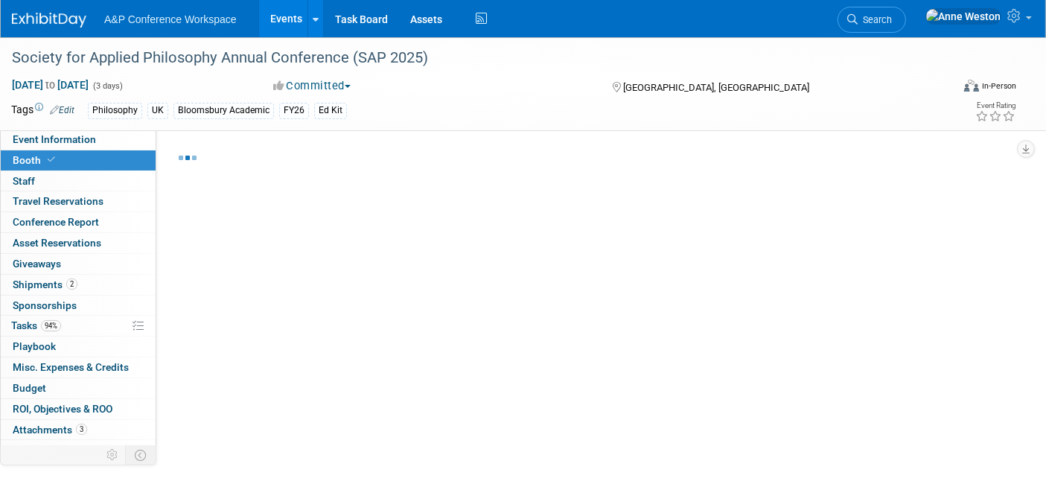
select select "COBA"
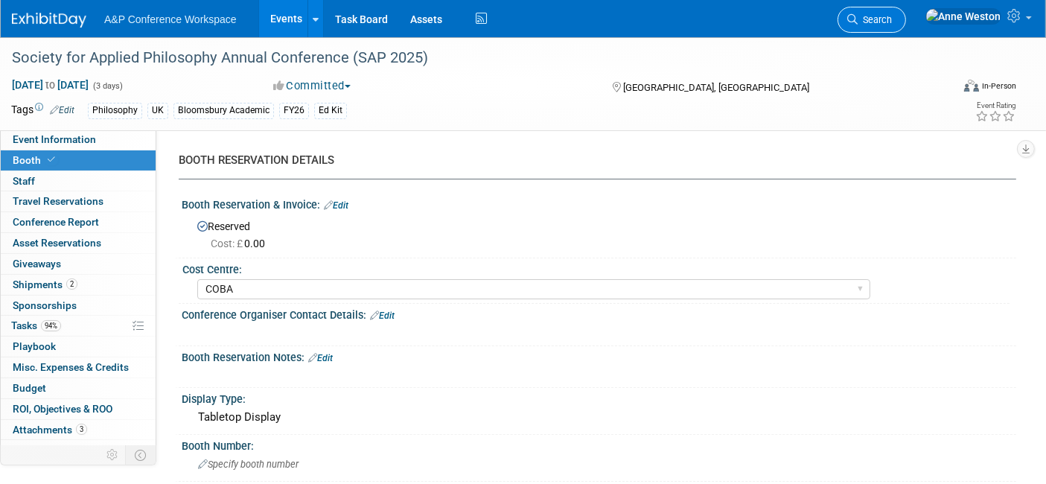
click at [901, 25] on link "Search" at bounding box center [871, 20] width 68 height 26
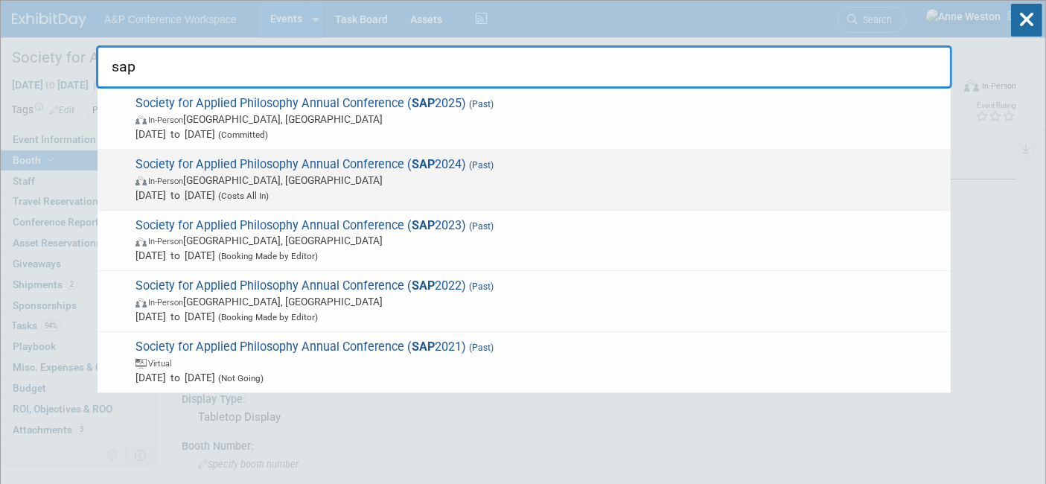
type input "sap"
click at [263, 176] on span "In-Person Oxford, United Kingdom" at bounding box center [538, 180] width 807 height 15
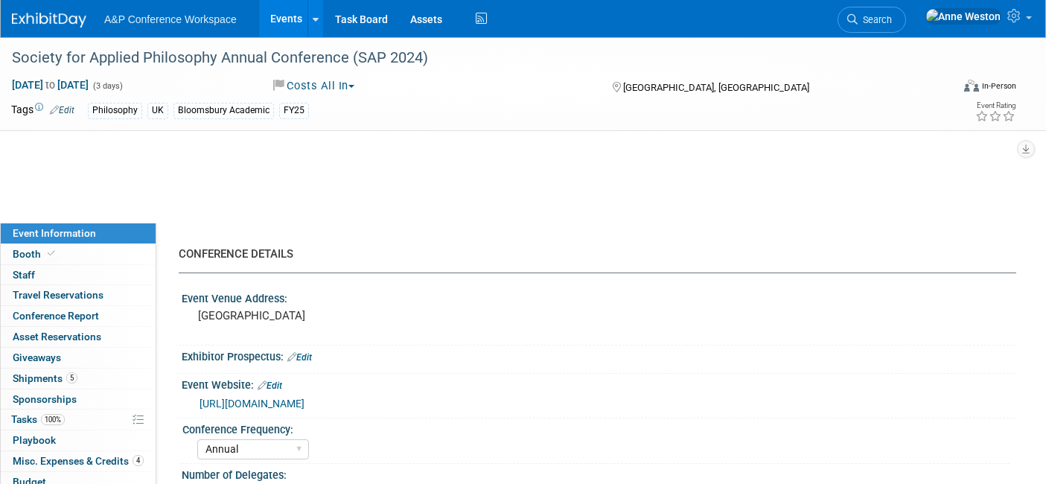
select select "Annual"
select select "Level 2"
select select "Ed Kit"
select select "[PERSON_NAME]"
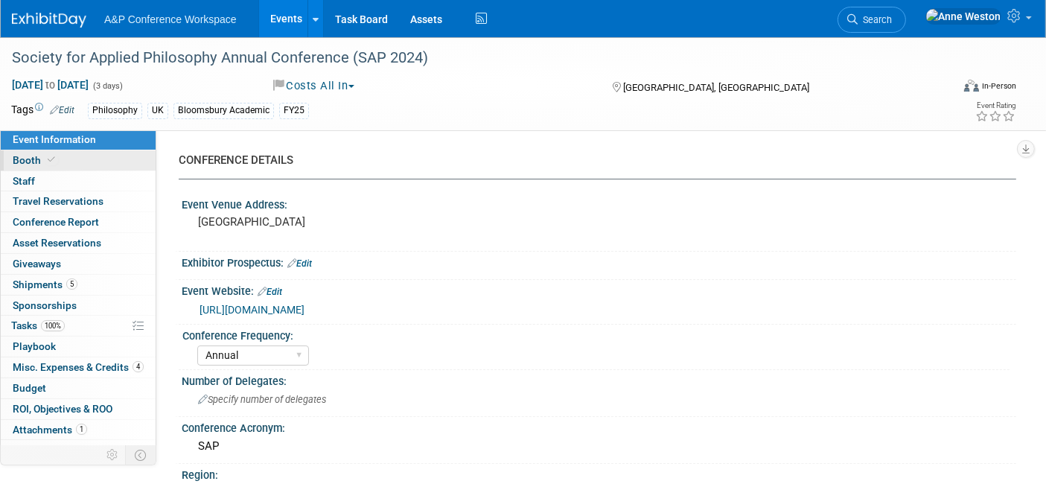
click at [38, 154] on span "Booth" at bounding box center [35, 160] width 45 height 12
select select "COBA"
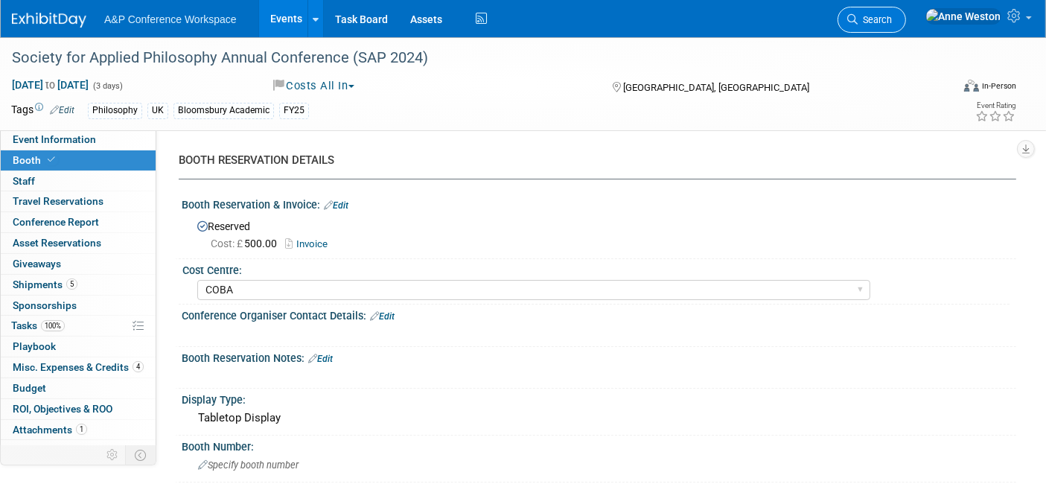
click at [892, 15] on span "Search" at bounding box center [874, 19] width 34 height 11
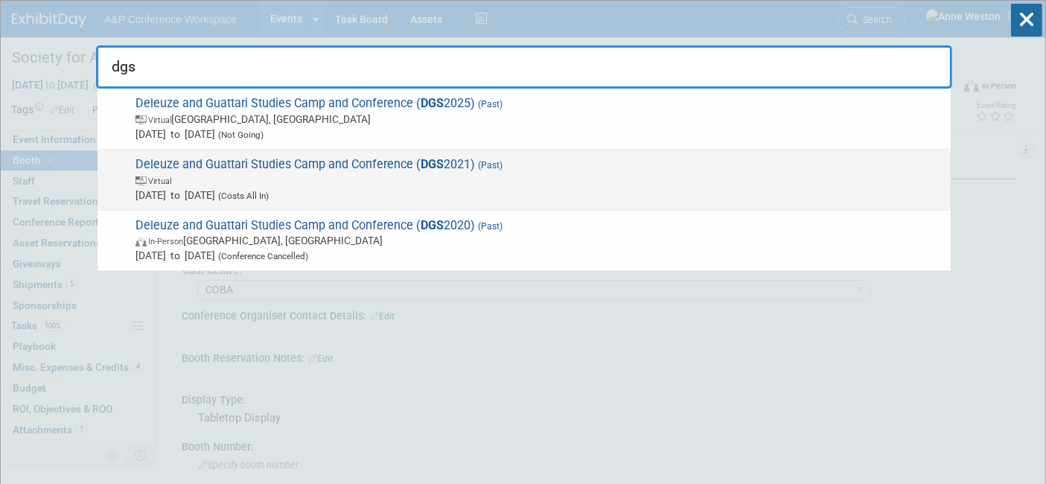
type input "dgs"
click at [237, 161] on span "Deleuze and Guattari Studies Camp and Conference ( DGS 2021) (Past) Virtual Jun…" at bounding box center [537, 179] width 812 height 45
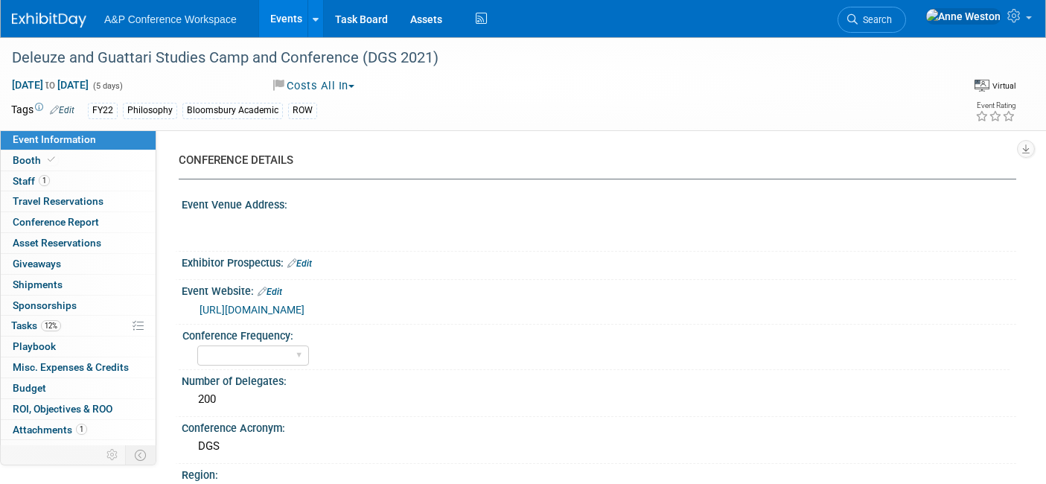
select select "Virtual Booth"
click at [85, 158] on link "Booth" at bounding box center [78, 160] width 155 height 20
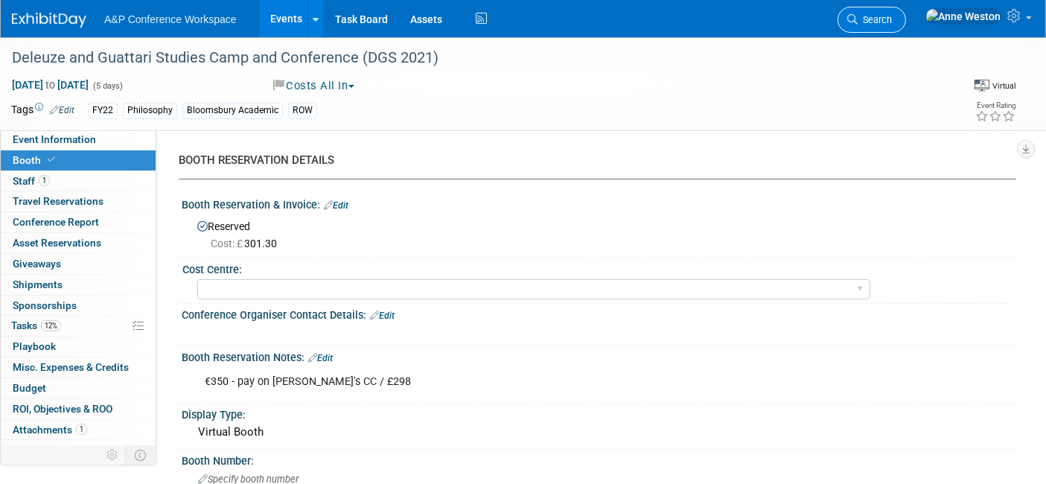
click at [892, 16] on span "Search" at bounding box center [874, 19] width 34 height 11
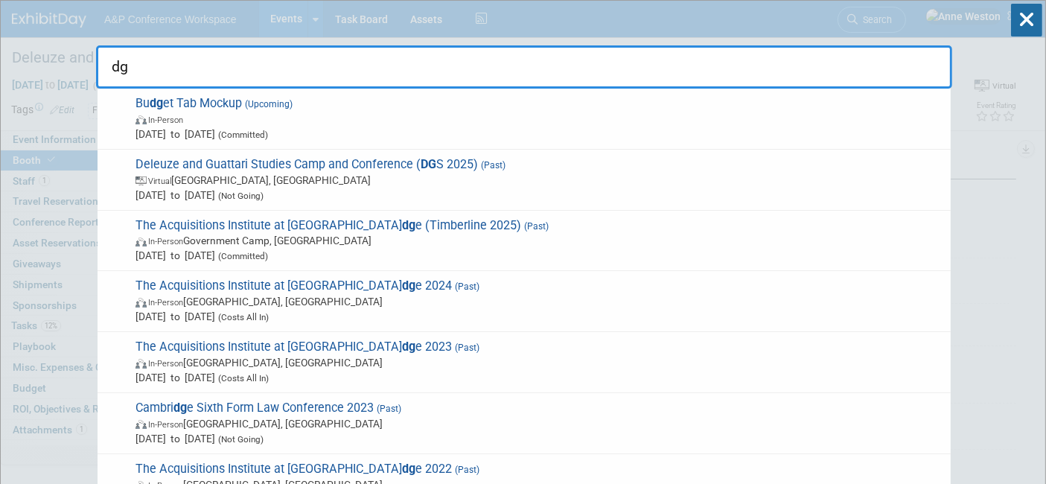
type input "d"
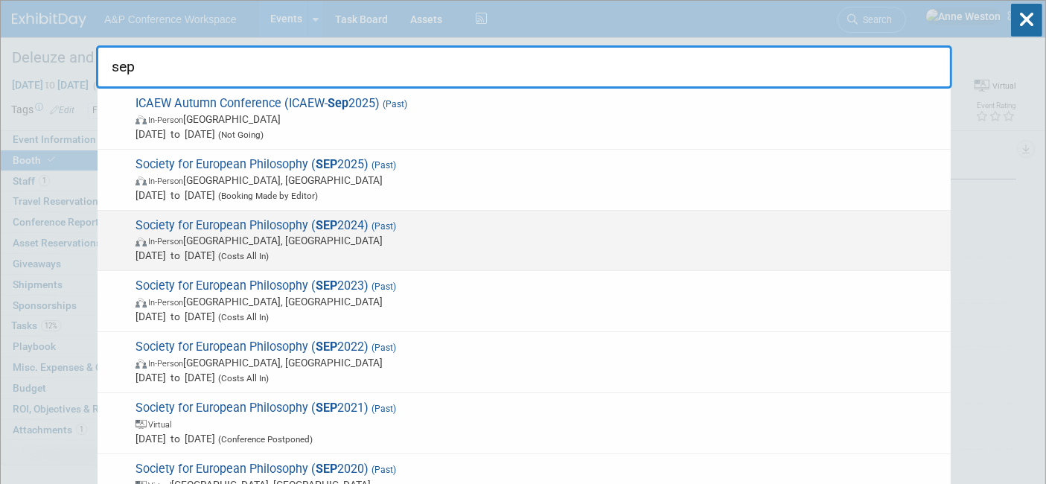
type input "sep"
click at [221, 227] on span "Society for European Philosophy ( SEP 2024) (Past) In-Person Cardiff, United Ki…" at bounding box center [537, 240] width 812 height 45
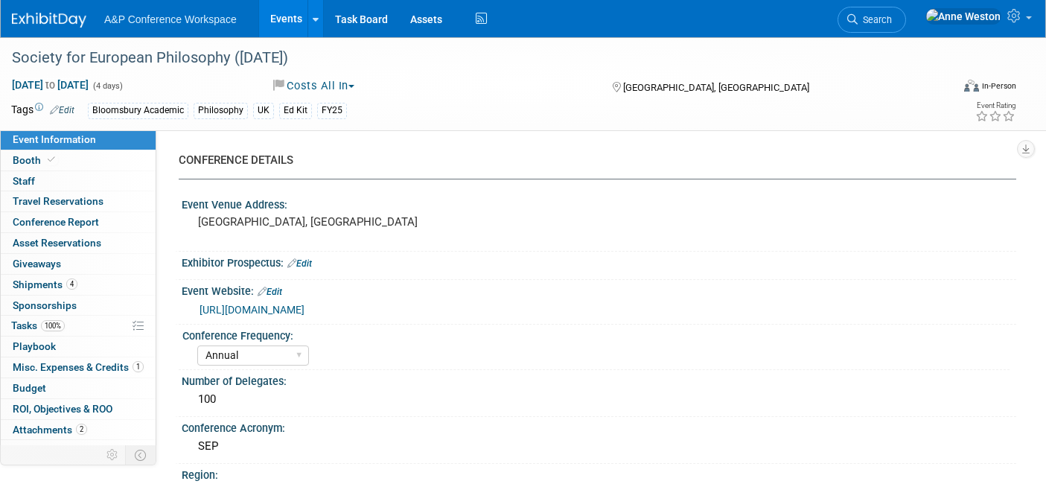
select select "Annual"
select select "Level 2"
select select "Ed Kit"
select select "[PERSON_NAME]"
click at [85, 221] on span "Conference Report" at bounding box center [56, 222] width 86 height 12
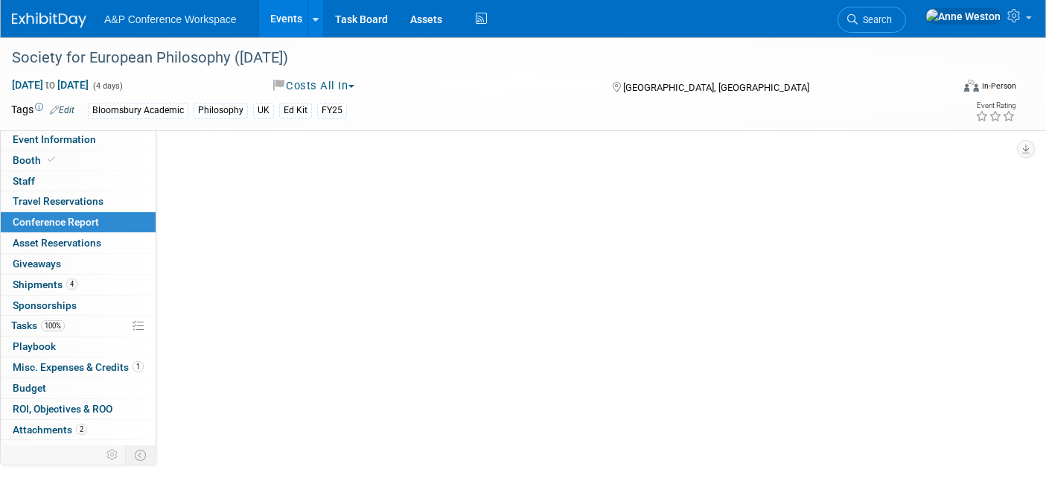
select select "YES"
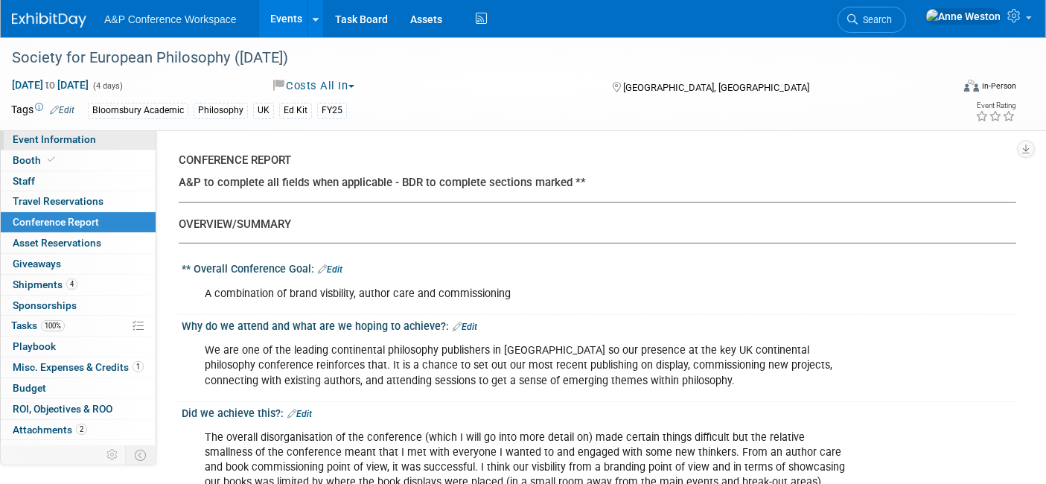
click at [39, 147] on link "Event Information" at bounding box center [78, 139] width 155 height 20
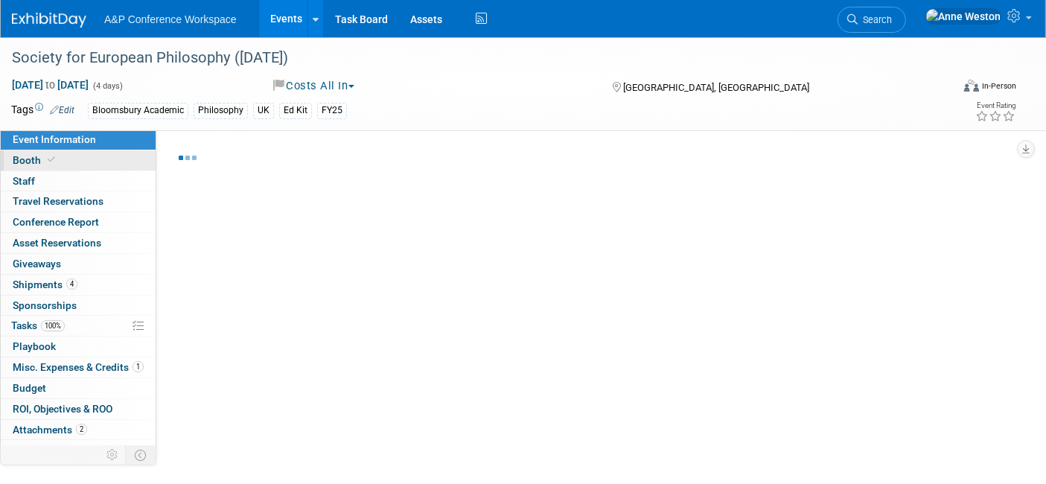
select select "Annual"
select select "Level 2"
select select "Ed Kit"
select select "[PERSON_NAME]"
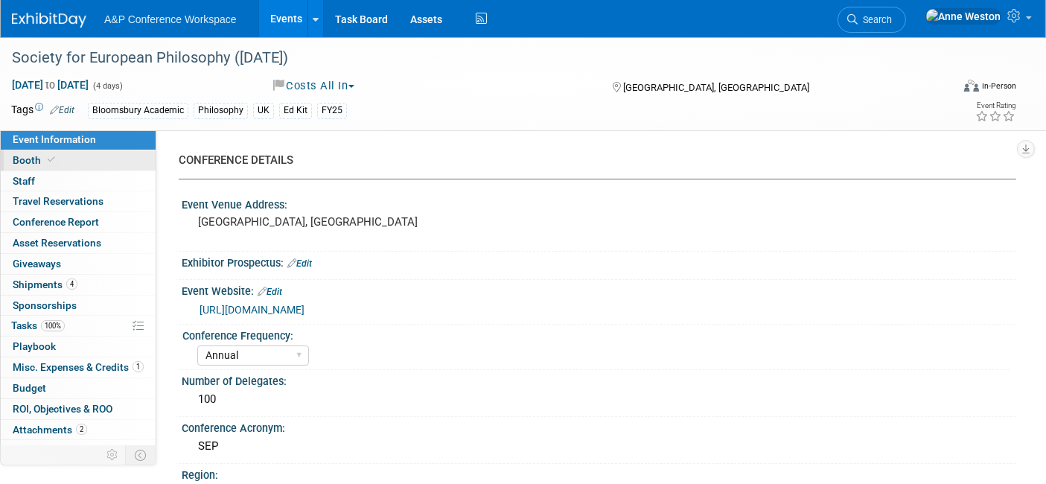
click at [38, 154] on span "Booth" at bounding box center [35, 160] width 45 height 12
select select "COBA"
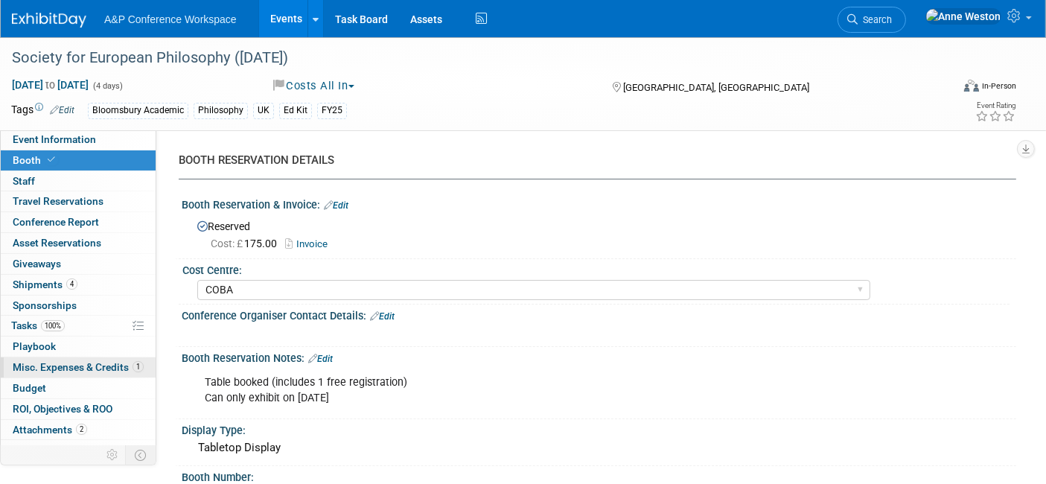
click at [70, 366] on span "Misc. Expenses & Credits 1" at bounding box center [78, 367] width 131 height 12
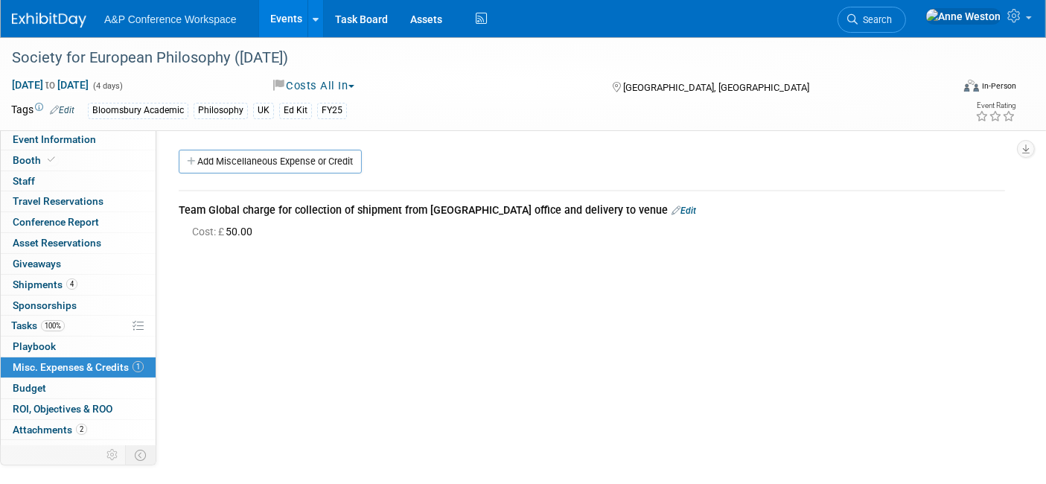
click at [892, 20] on span "Search" at bounding box center [874, 19] width 34 height 11
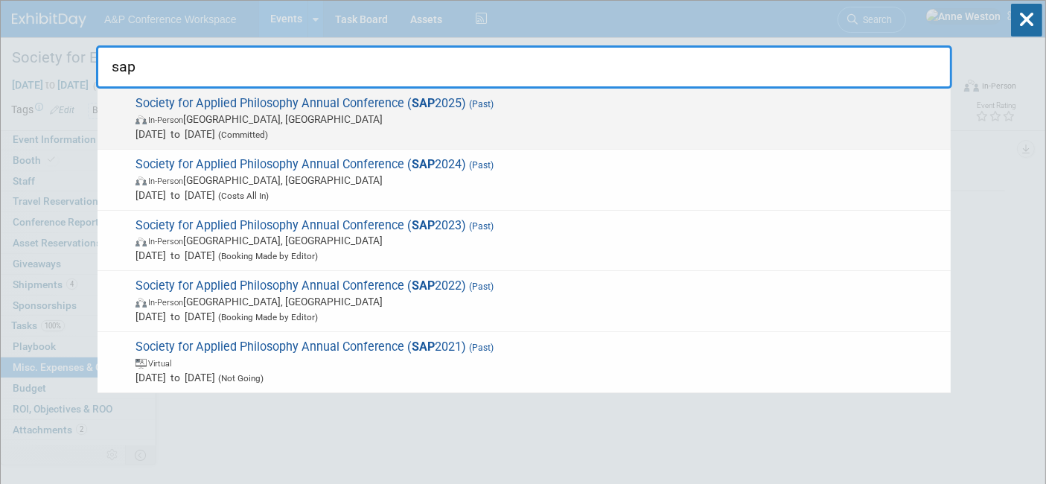
type input "sap"
click at [217, 129] on span "Jun 27, 2025 to Jun 29, 2025 (Committed)" at bounding box center [538, 134] width 807 height 15
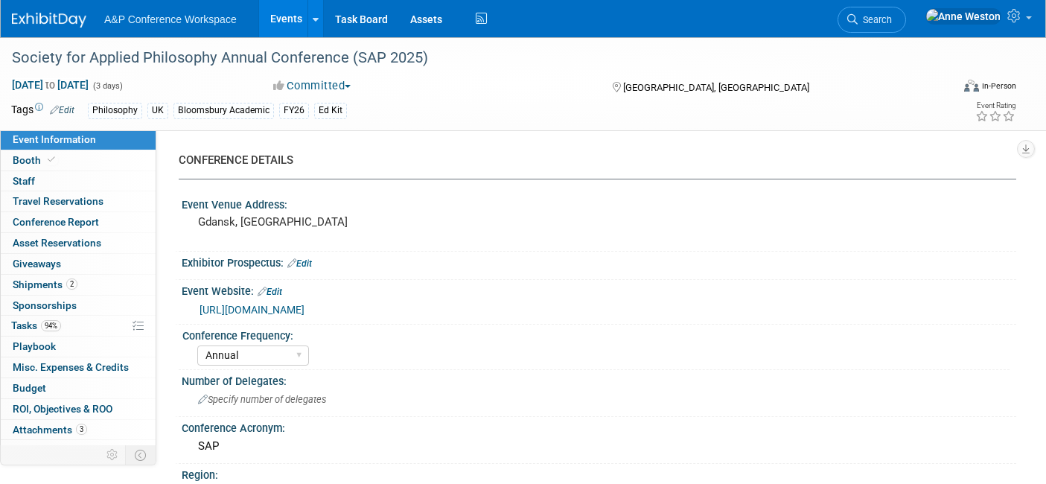
select select "Annual"
select select "Level 3"
select select "Ed Kit"
select select "Philosophy"
select select "Bloomsbury Academic"
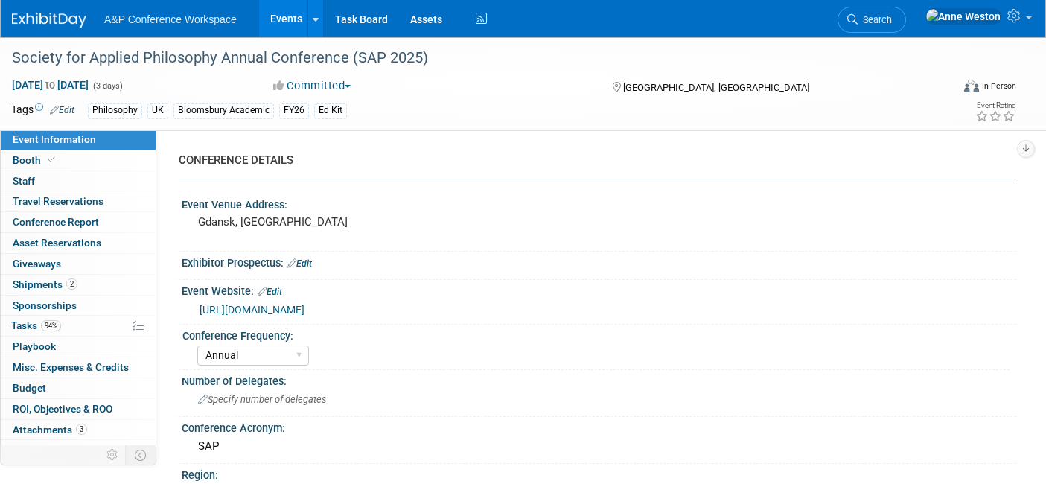
select select "[PERSON_NAME]"
select select "Networking/Commissioning"
click at [71, 160] on link "Booth" at bounding box center [78, 160] width 155 height 20
select select "COBA"
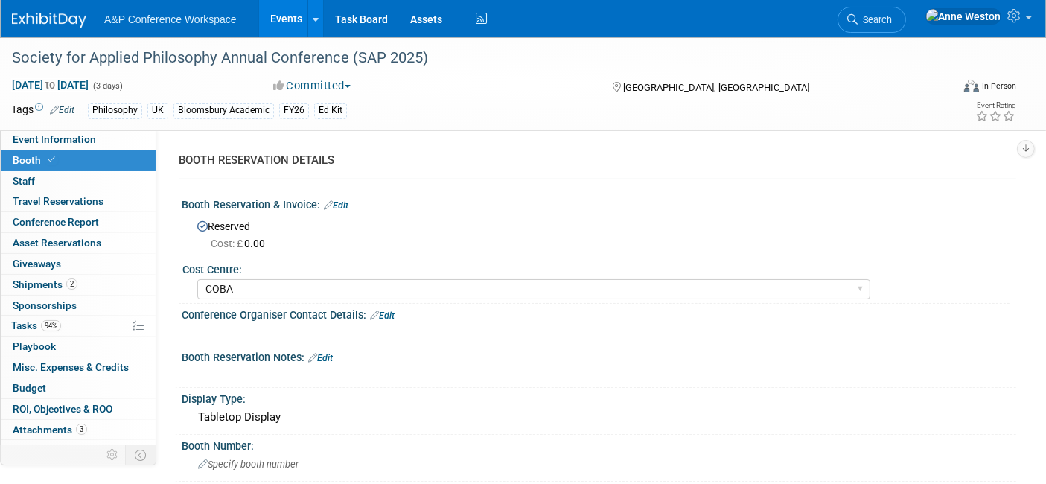
click at [892, 20] on span "Search" at bounding box center [874, 19] width 34 height 11
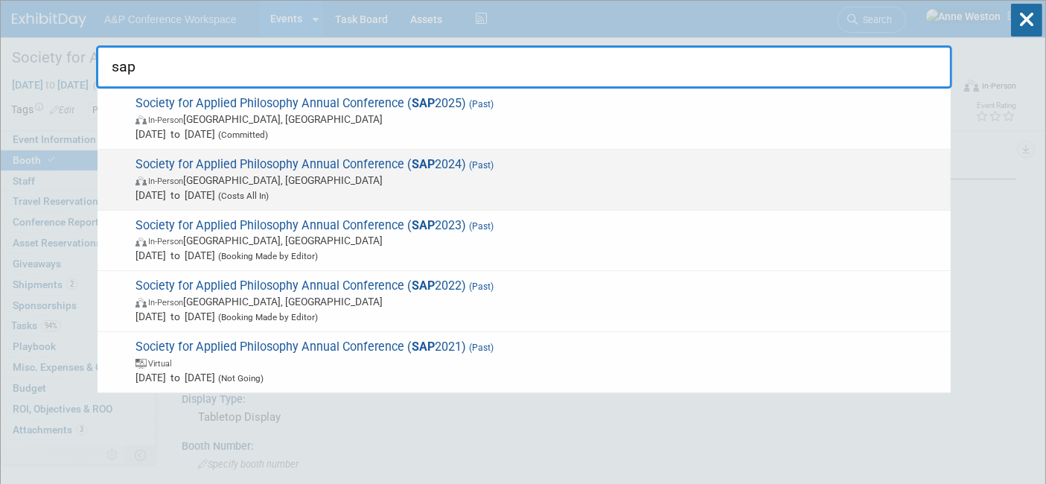
type input "sap"
click at [314, 165] on span "Society for Applied Philosophy Annual Conference ( SAP 2024) (Past) In-Person […" at bounding box center [537, 179] width 812 height 45
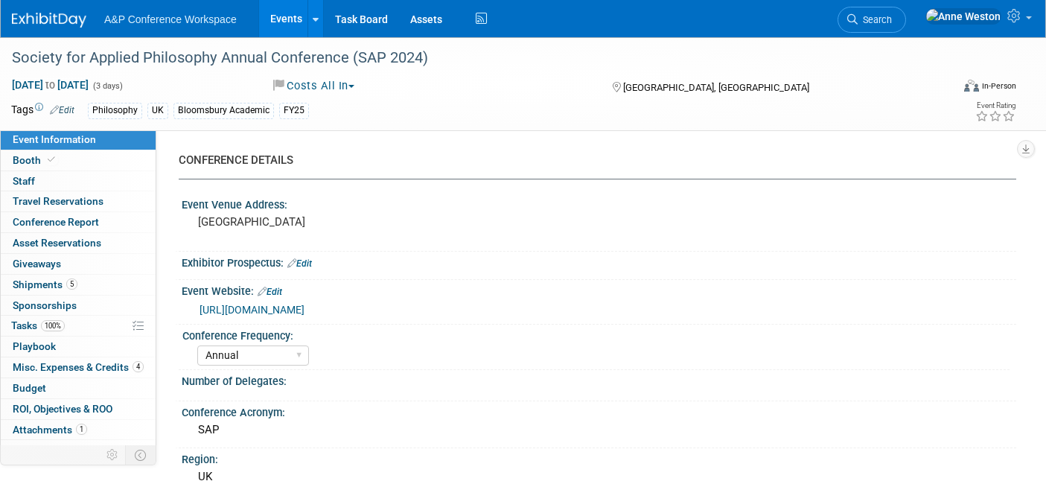
select select "Annual"
select select "Level 2"
select select "Ed Kit"
select select "[PERSON_NAME]"
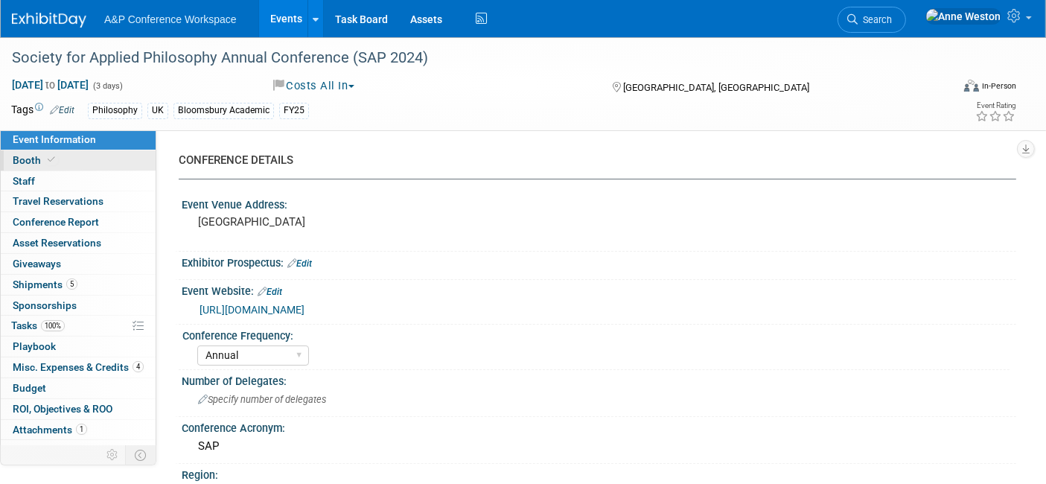
click at [53, 162] on icon at bounding box center [51, 160] width 7 height 8
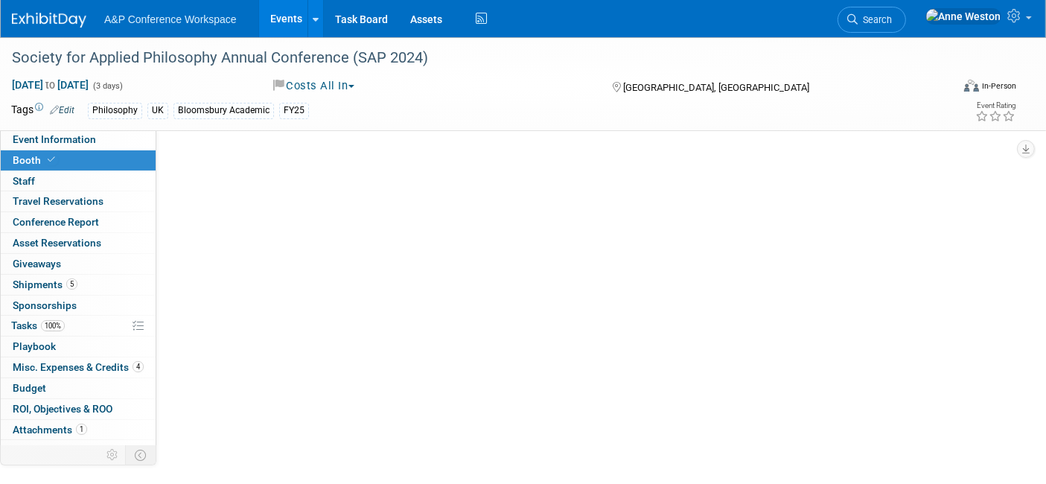
select select "COBA"
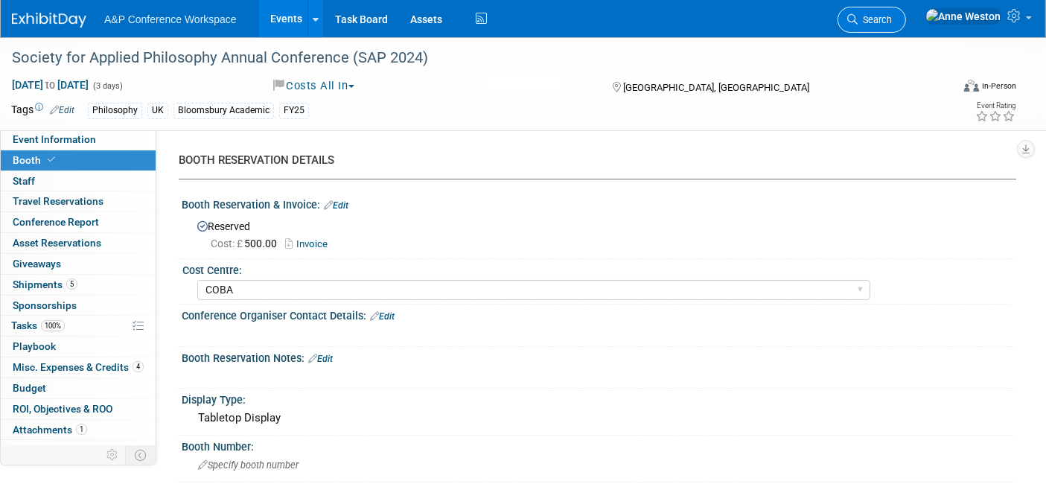
click at [892, 20] on span "Search" at bounding box center [874, 19] width 34 height 11
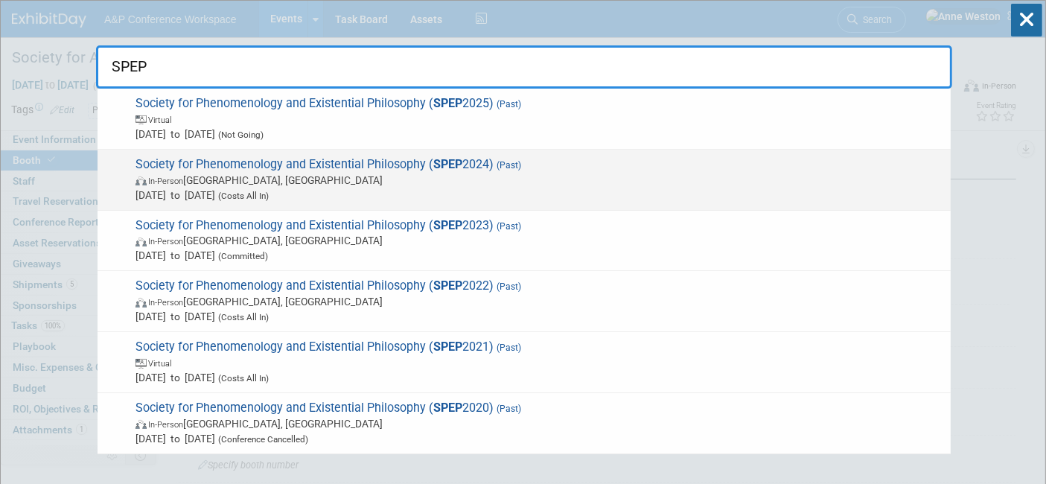
type input "SPEP"
click at [193, 157] on span "Society for Phenomenology and Existential Philosophy ( SPEP 2024) (Past) In-Per…" at bounding box center [537, 179] width 812 height 45
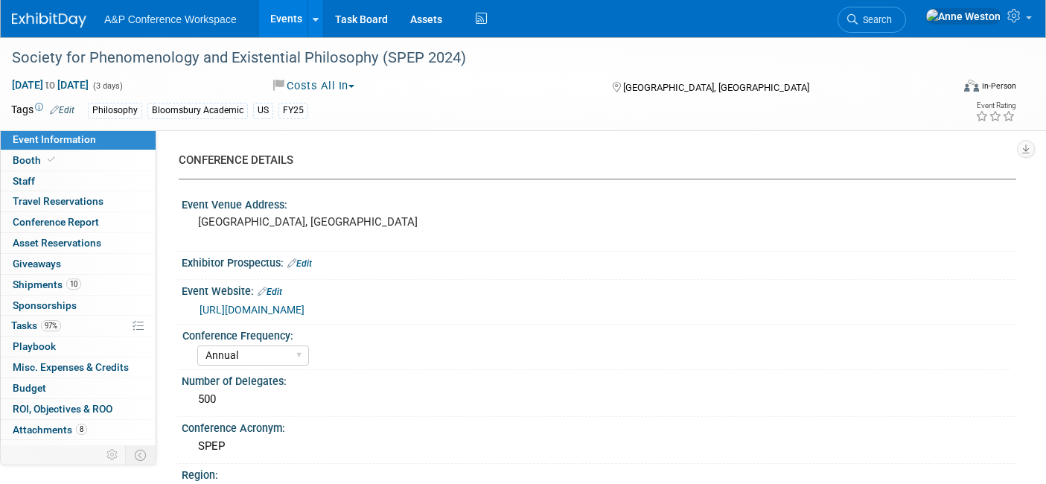
select select "Annual"
select select "Level 2"
select select "In-Person Booth"
select select "[PERSON_NAME]"
click at [258, 309] on link "https://www.spep.org/" at bounding box center [251, 310] width 105 height 12
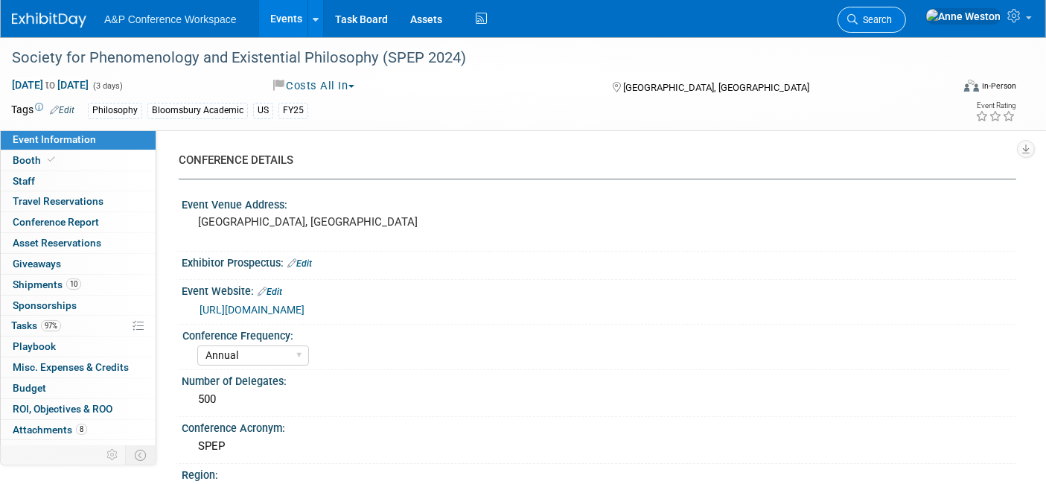
click at [892, 15] on span "Search" at bounding box center [874, 19] width 34 height 11
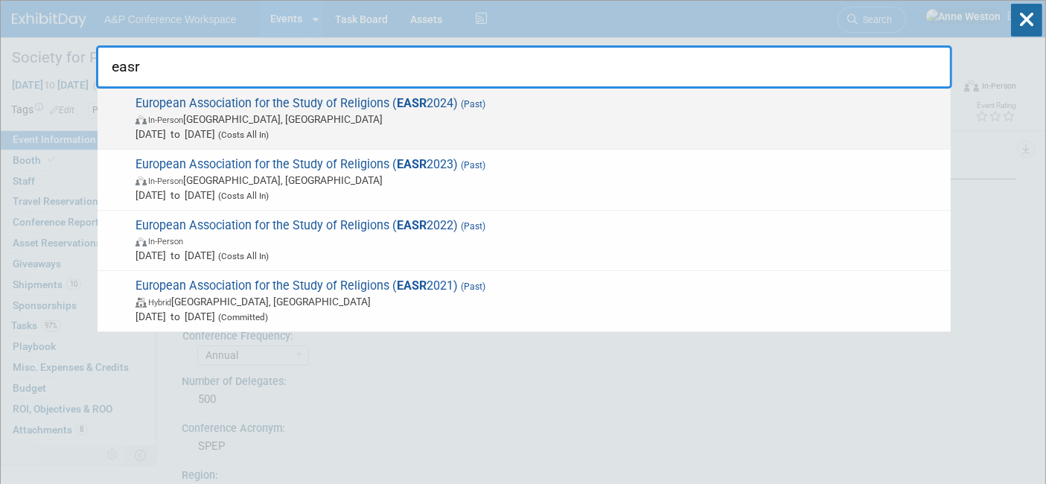
type input "easr"
click at [211, 102] on span "European Association for the Study of Religions ( EASR 2024) (Past) In-Person G…" at bounding box center [537, 118] width 812 height 45
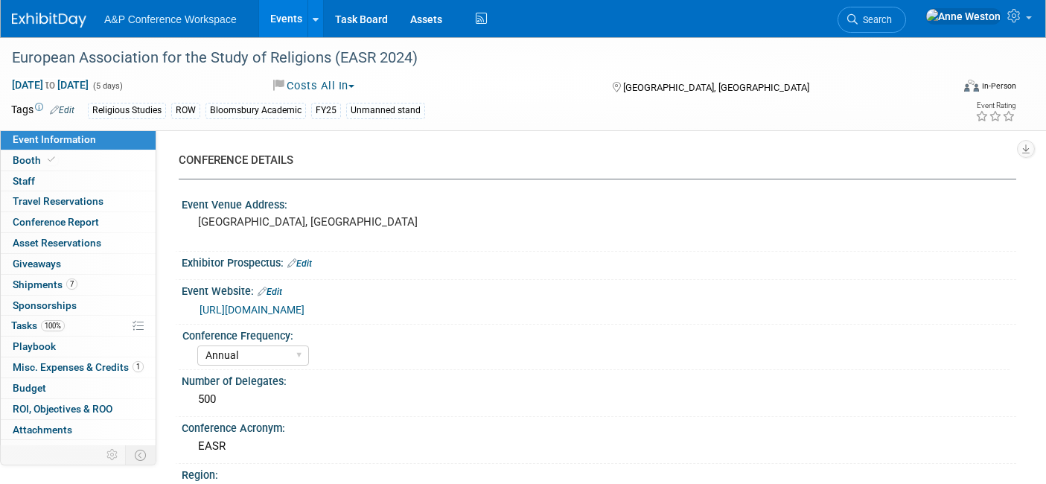
select select "Annual"
select select "Level 3"
select select "Unmanned Display"
select select "[PERSON_NAME]"
click at [95, 164] on link "Booth" at bounding box center [78, 160] width 155 height 20
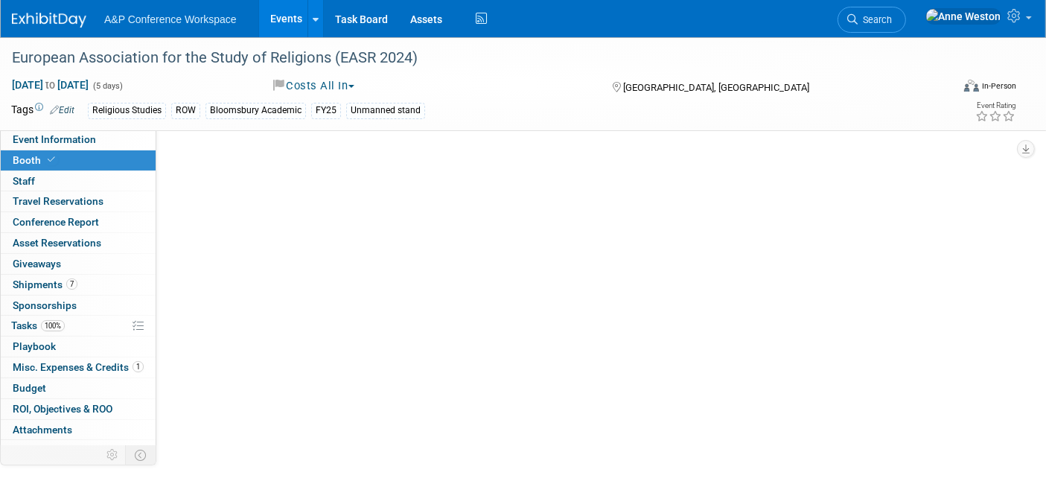
select select "COBA"
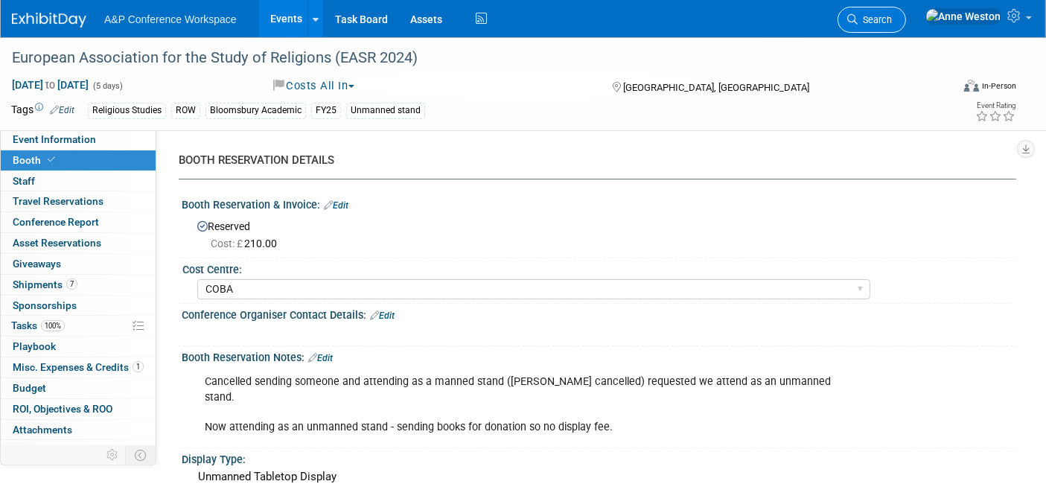
click at [892, 14] on span "Search" at bounding box center [874, 19] width 34 height 11
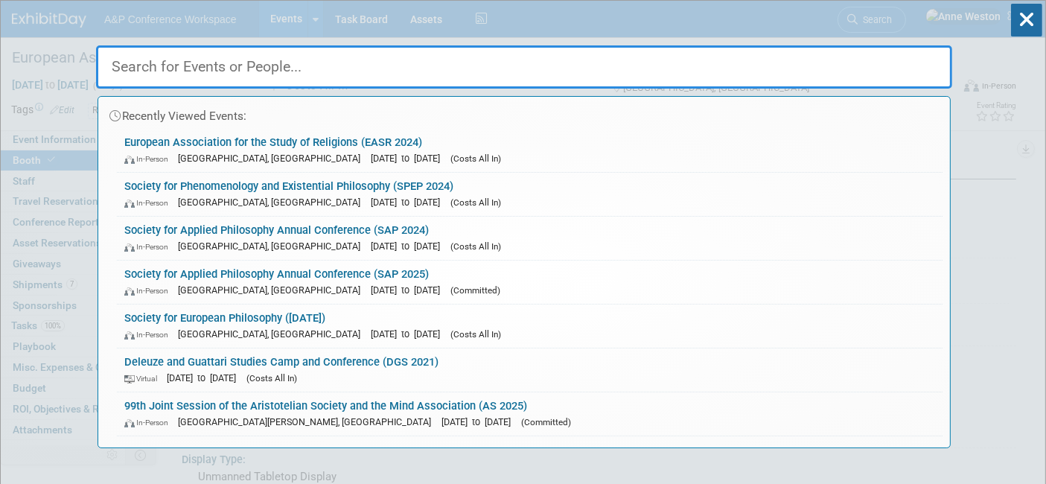
type input "w"
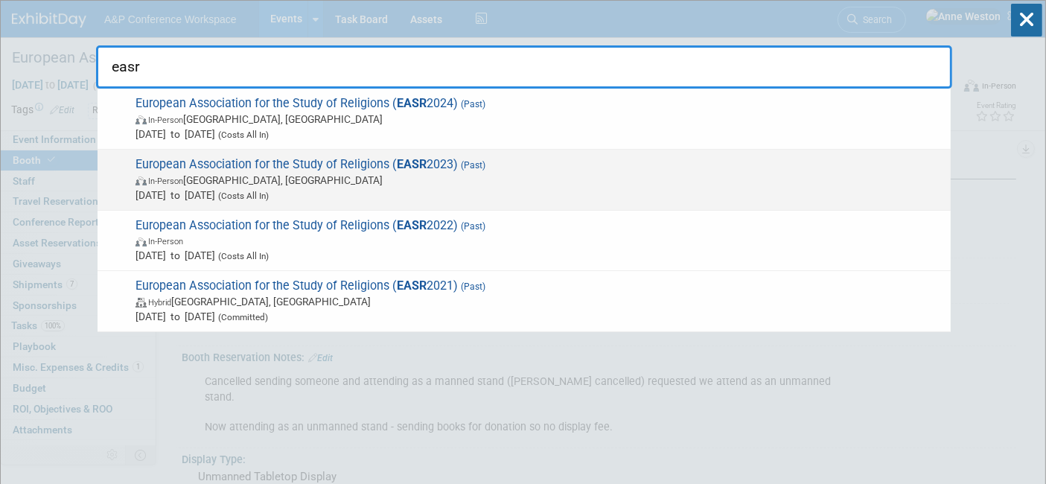
type input "easr"
click at [195, 179] on span "In-Person [GEOGRAPHIC_DATA], [GEOGRAPHIC_DATA]" at bounding box center [538, 180] width 807 height 15
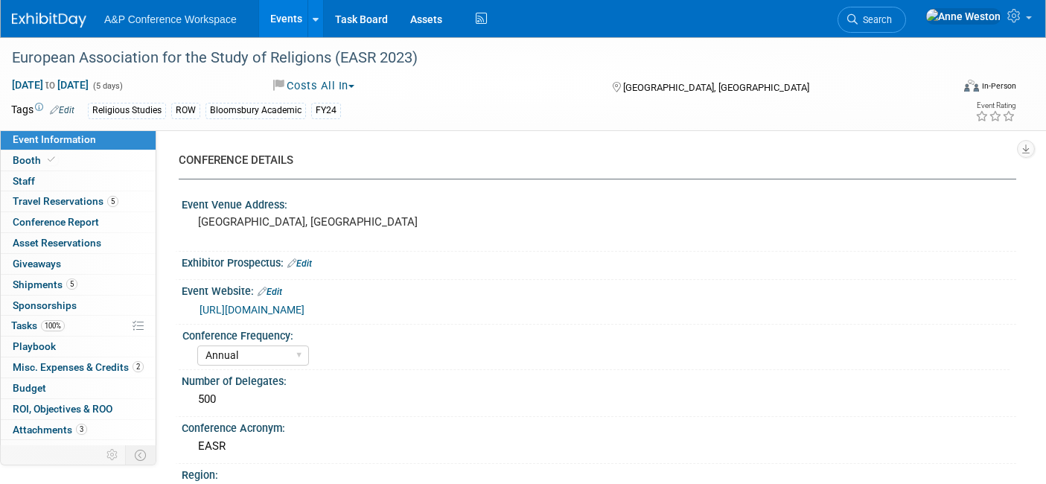
select select "Annual"
select select "Level 2"
select select "In-Person Booth"
select select "[PERSON_NAME]"
click at [60, 154] on link "Booth" at bounding box center [78, 160] width 155 height 20
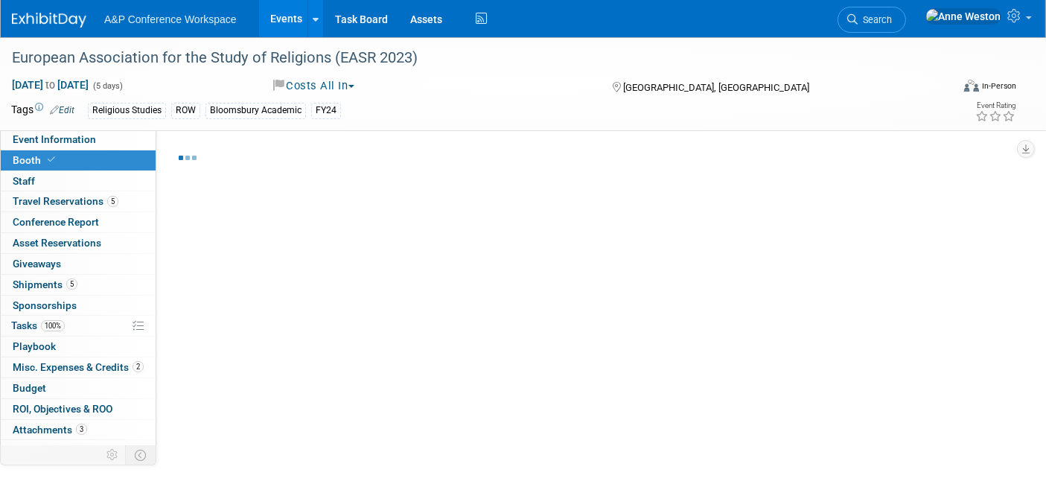
select select "COBA"
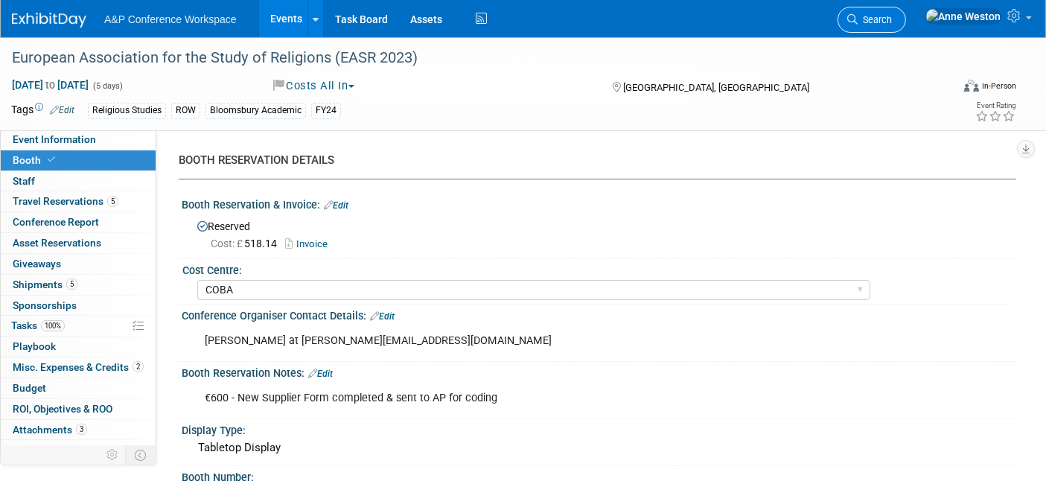
click at [892, 14] on span "Search" at bounding box center [874, 19] width 34 height 11
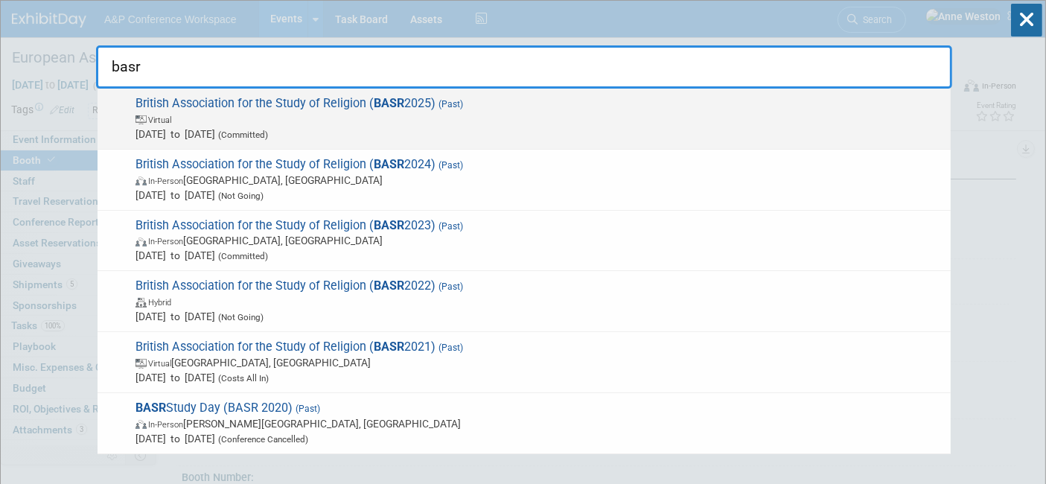
type input "basr"
click at [205, 101] on span "British Association for the Study of Religion ( BASR 2025) (Past) Virtual Sep 5…" at bounding box center [537, 118] width 812 height 45
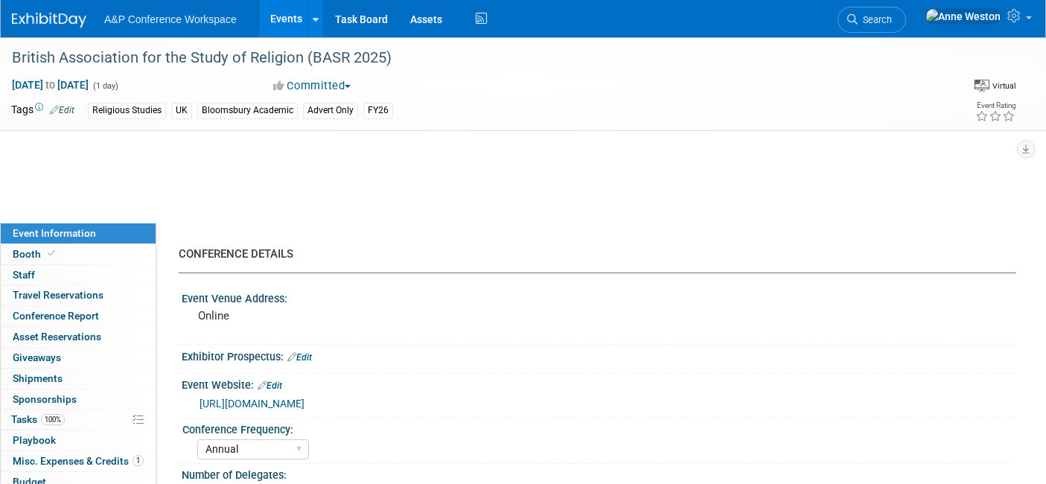
select select "Annual"
select select "Level 3"
select select "Program Advert"
select select "Religious Studies"
select select "Bloomsbury Academic"
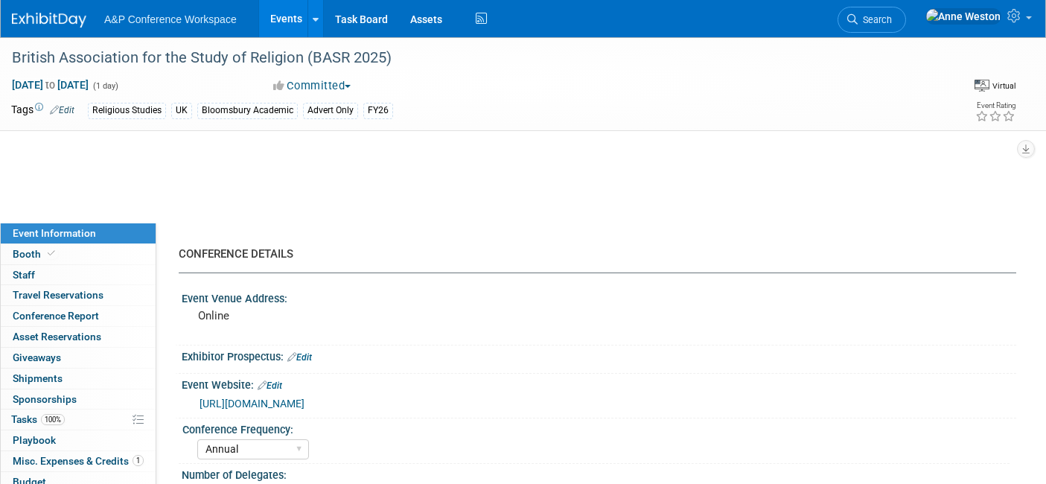
select select "[PERSON_NAME]"
select select "Networking/Commissioning"
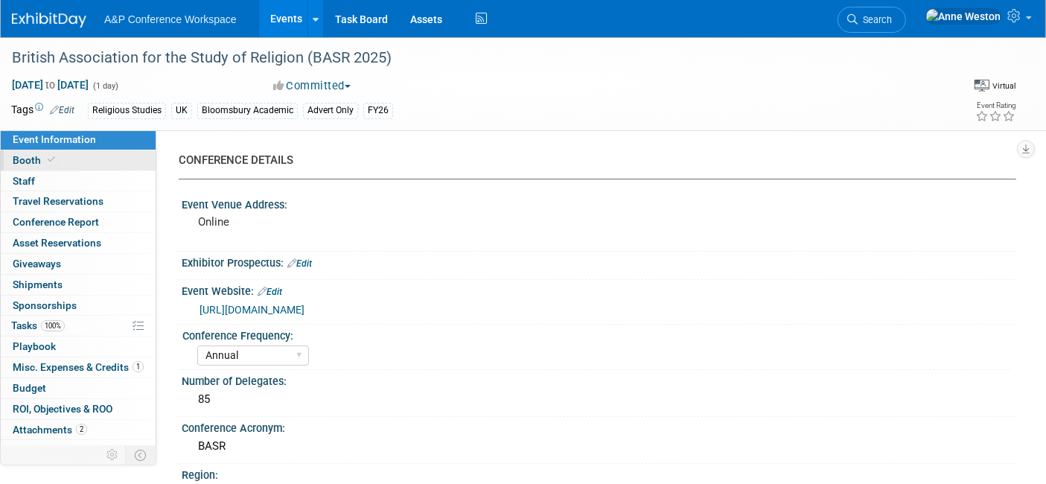
click at [57, 162] on link "Booth" at bounding box center [78, 160] width 155 height 20
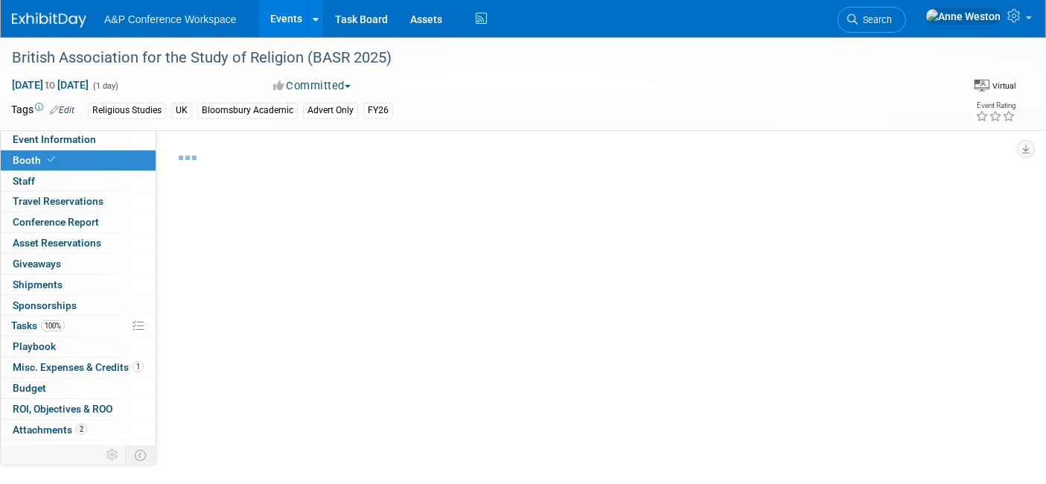
select select "COBA"
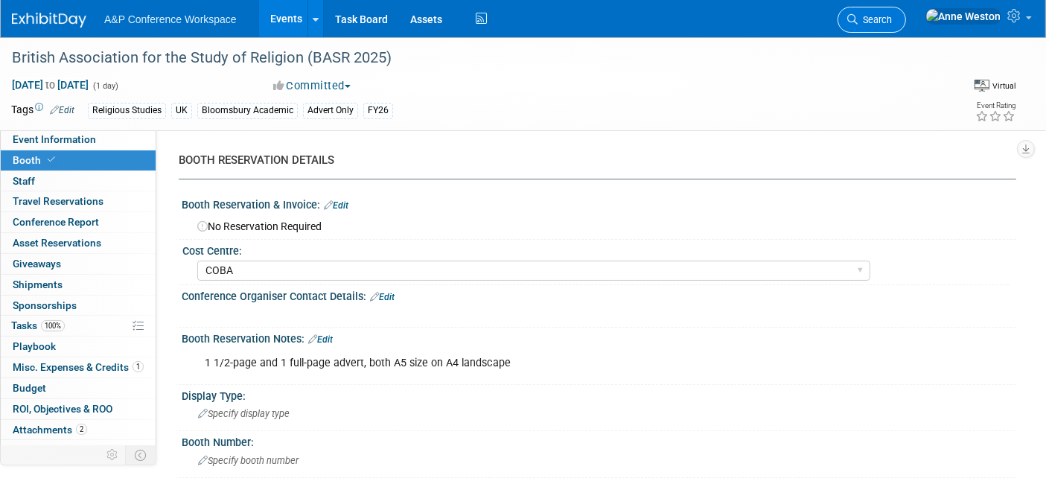
click at [892, 18] on span "Search" at bounding box center [874, 19] width 34 height 11
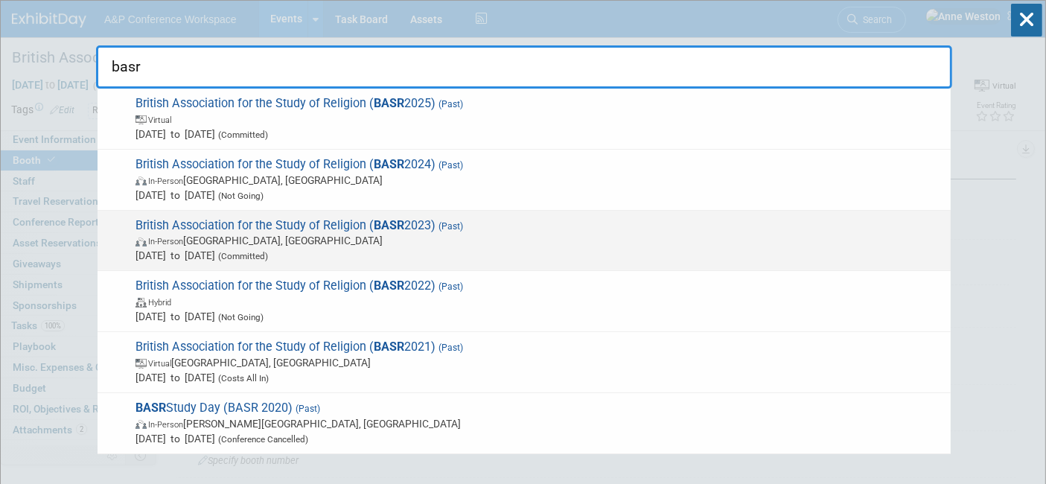
type input "basr"
click at [190, 234] on span "In-Person [GEOGRAPHIC_DATA], [GEOGRAPHIC_DATA]" at bounding box center [538, 240] width 807 height 15
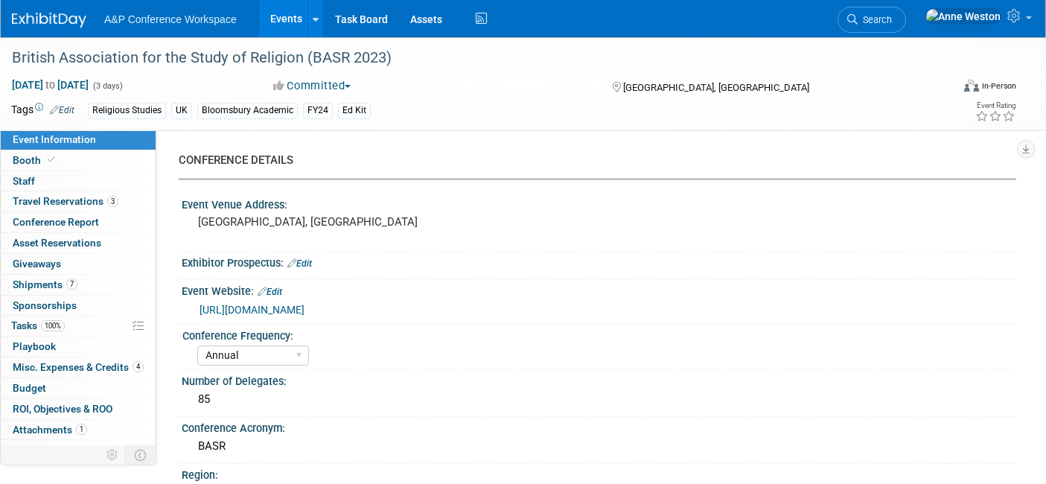
select select "Annual"
select select "Level 2"
select select "Ed Kit"
select select "[PERSON_NAME]"
click at [57, 163] on link "Booth" at bounding box center [78, 160] width 155 height 20
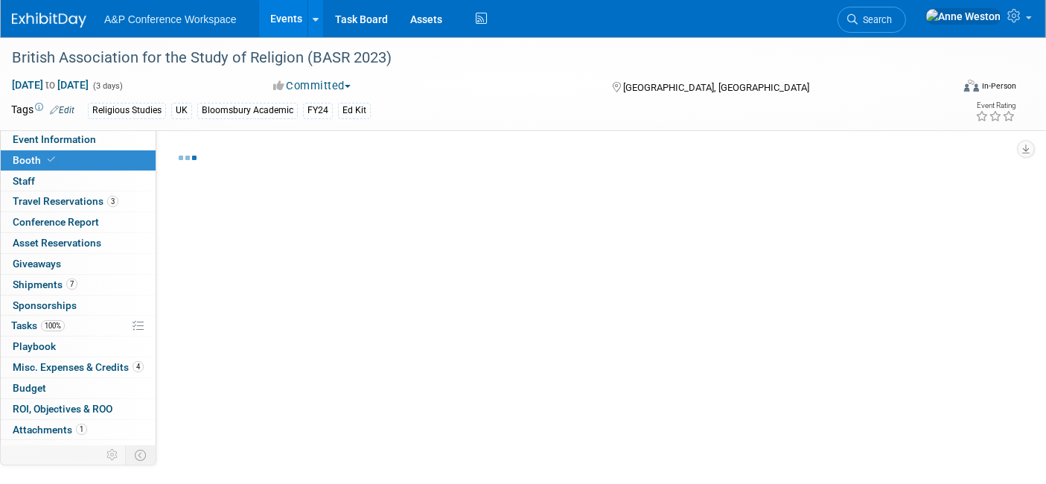
select select "COBA"
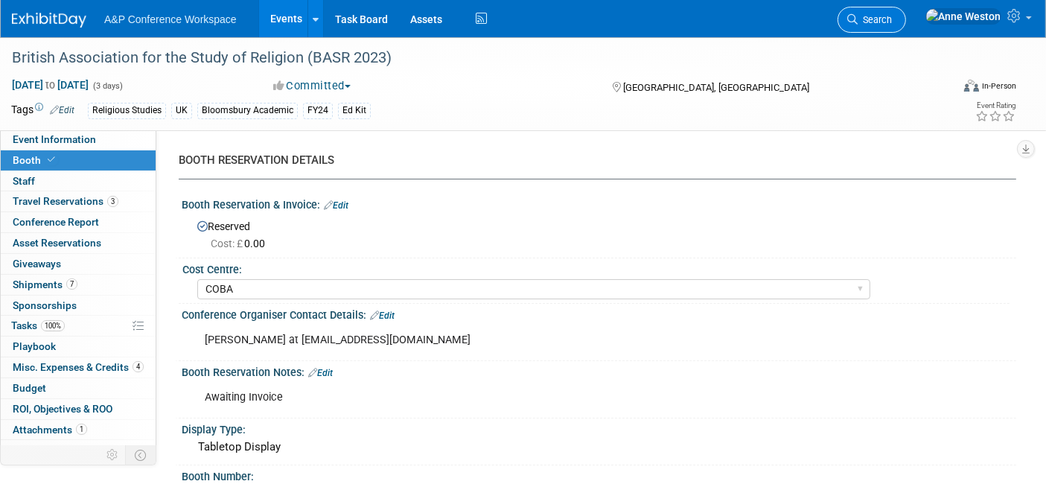
click at [892, 15] on span "Search" at bounding box center [874, 19] width 34 height 11
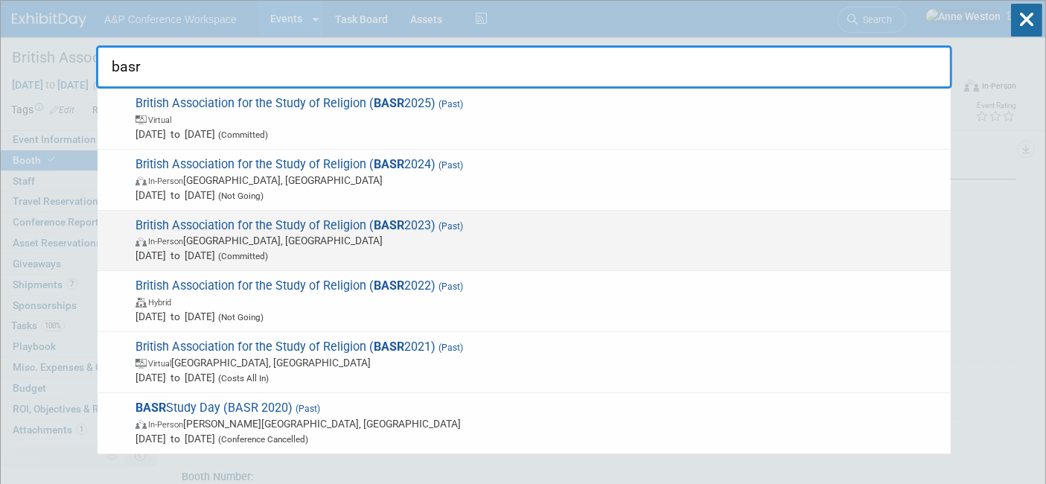
type input "basr"
click at [224, 222] on span "British Association for the Study of Religion ( BASR 2023) (Past) In-Person Cam…" at bounding box center [537, 240] width 812 height 45
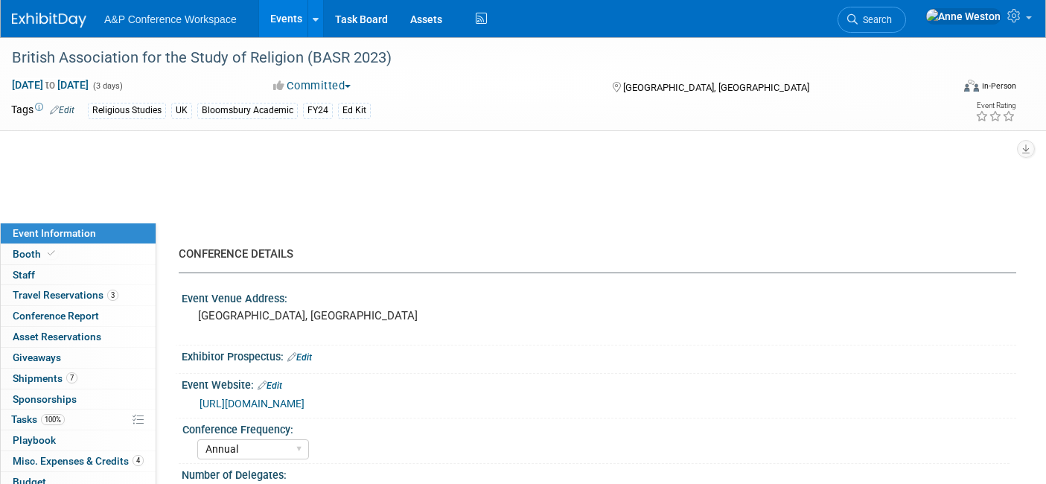
select select "Annual"
select select "Level 2"
select select "Ed Kit"
select select "[PERSON_NAME]"
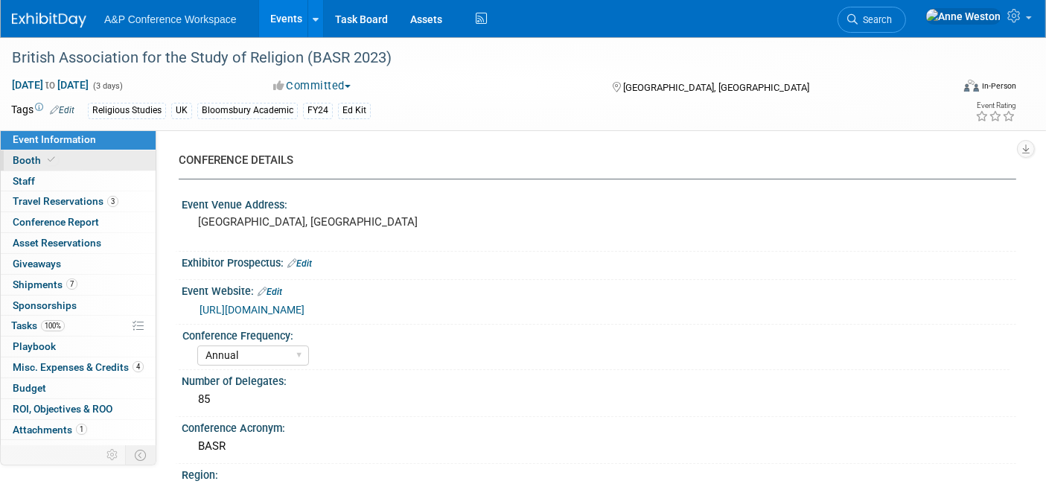
click at [82, 152] on link "Booth" at bounding box center [78, 160] width 155 height 20
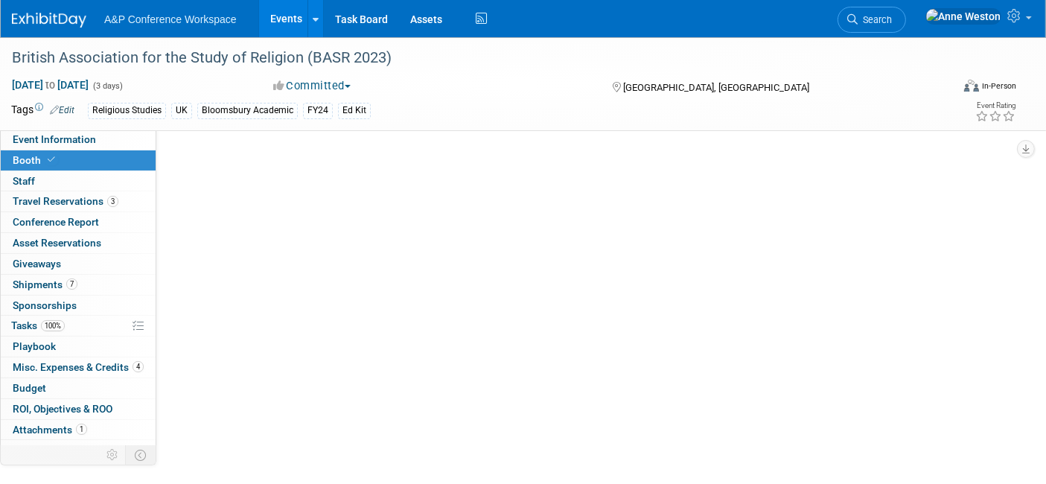
select select "COBA"
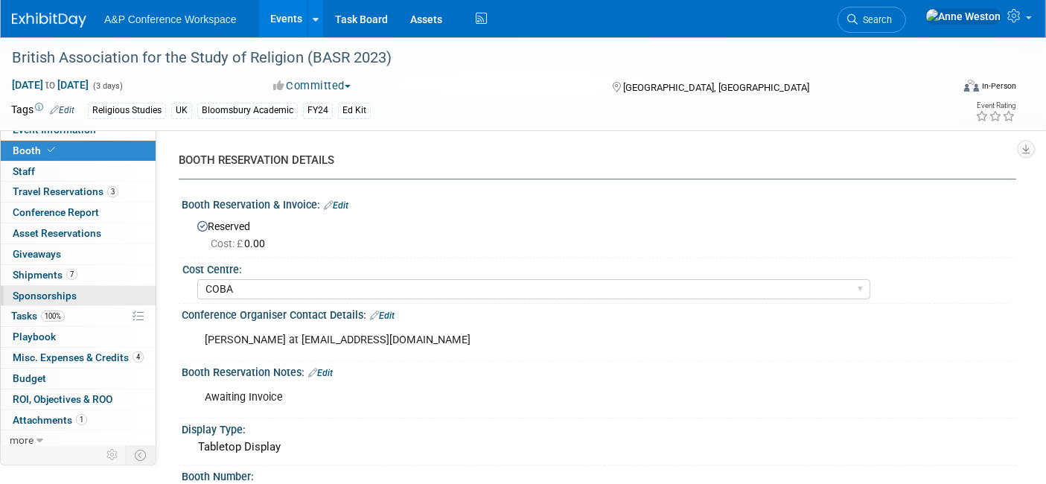
scroll to position [13, 0]
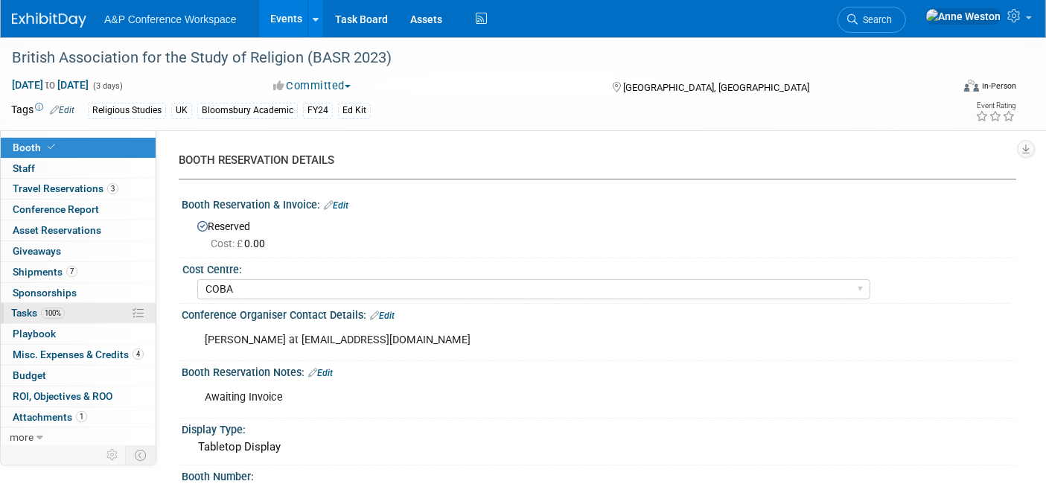
click at [74, 307] on link "100% Tasks 100%" at bounding box center [78, 313] width 155 height 20
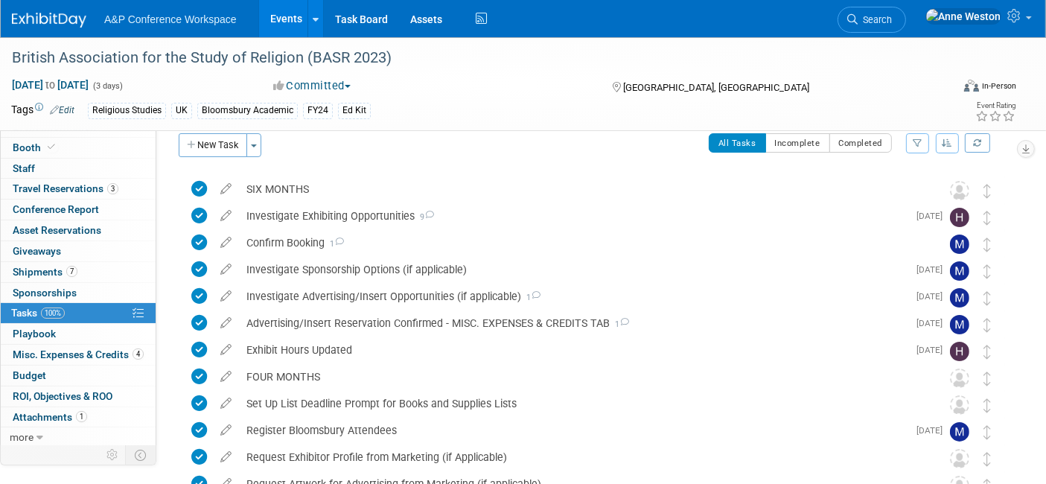
scroll to position [0, 0]
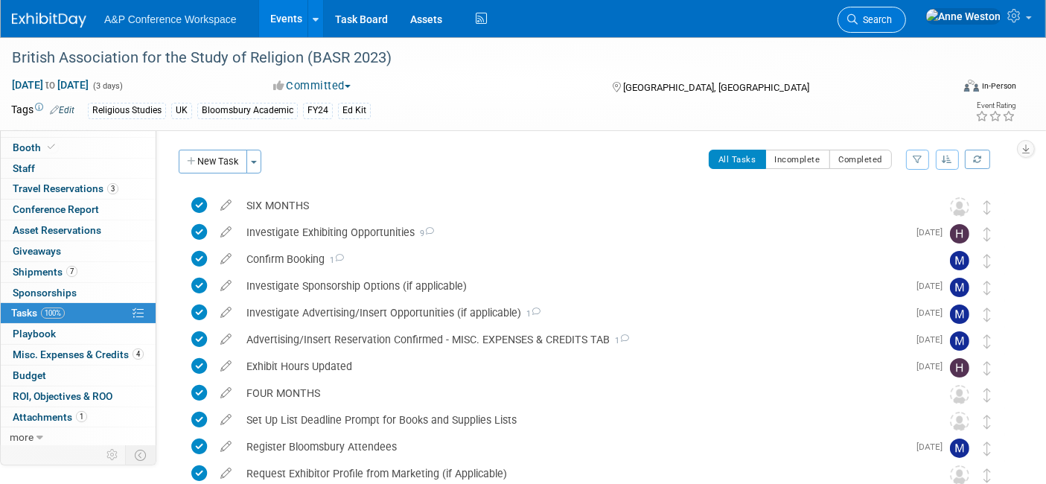
click at [892, 19] on span "Search" at bounding box center [874, 19] width 34 height 11
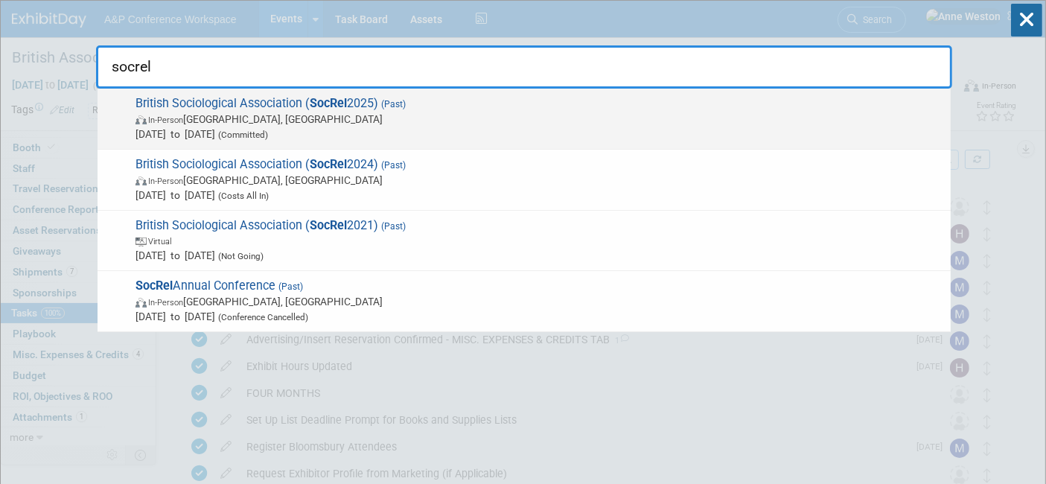
type input "socrel"
click at [235, 107] on span "British Sociological Association ( SocRel 2025) (Past) In-Person Durham, United…" at bounding box center [537, 118] width 812 height 45
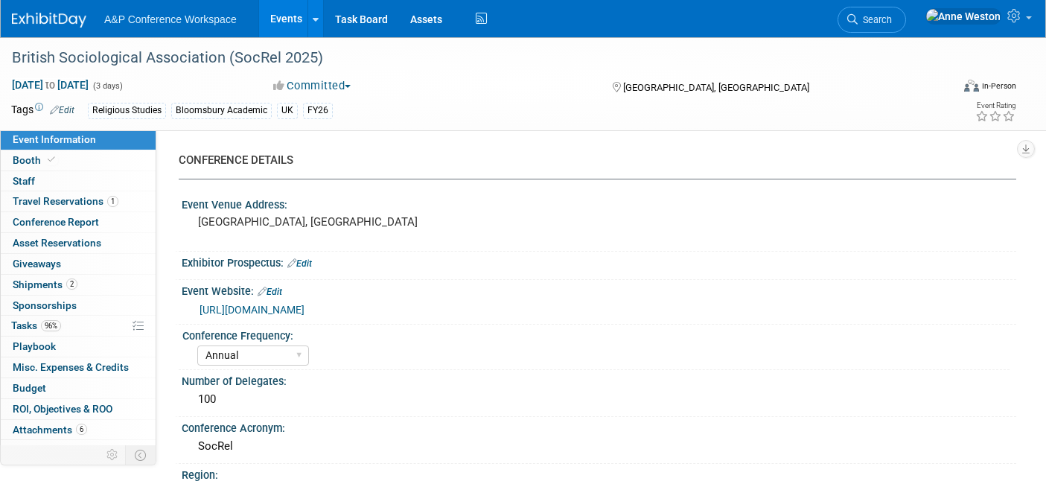
select select "Annual"
select select "Level 2"
select select "In-Person Booth"
select select "Religious Studies"
select select "Bloomsbury Academic"
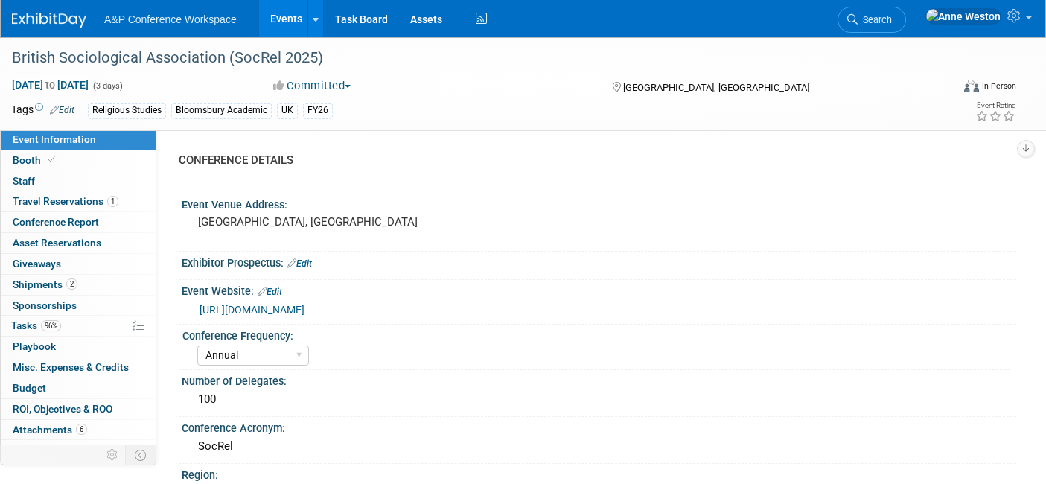
select select "[PERSON_NAME]"
select select "Networking/Commissioning"
click at [38, 156] on span "Booth" at bounding box center [35, 160] width 45 height 12
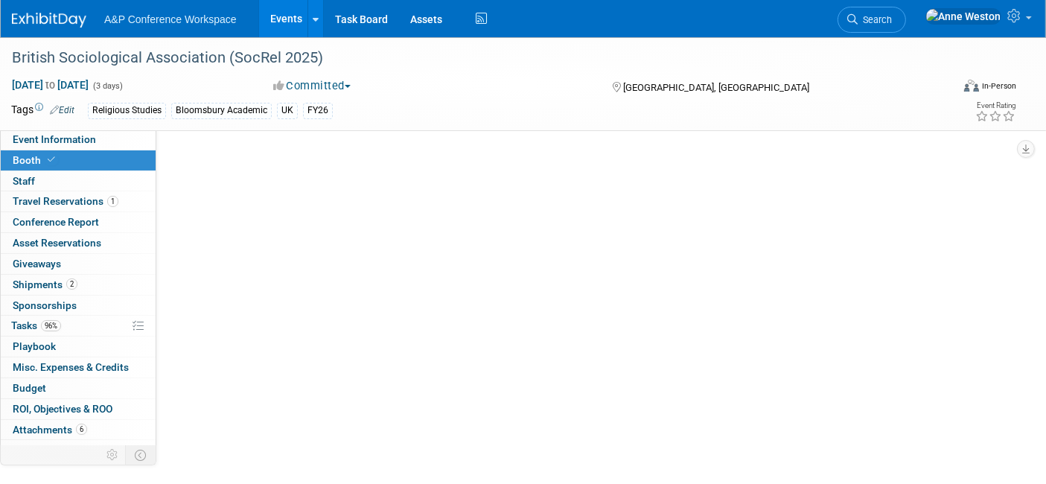
select select "COBA"
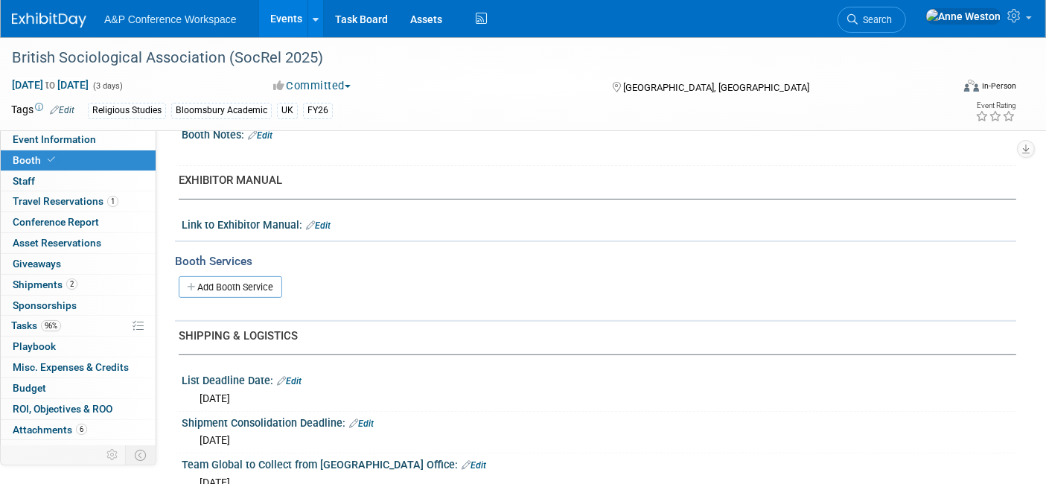
scroll to position [413, 0]
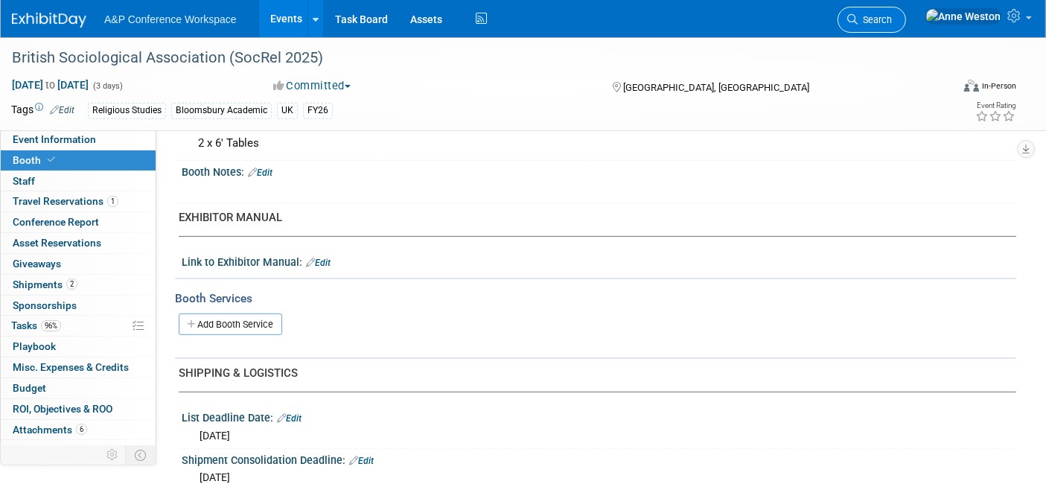
click at [892, 22] on span "Search" at bounding box center [874, 19] width 34 height 11
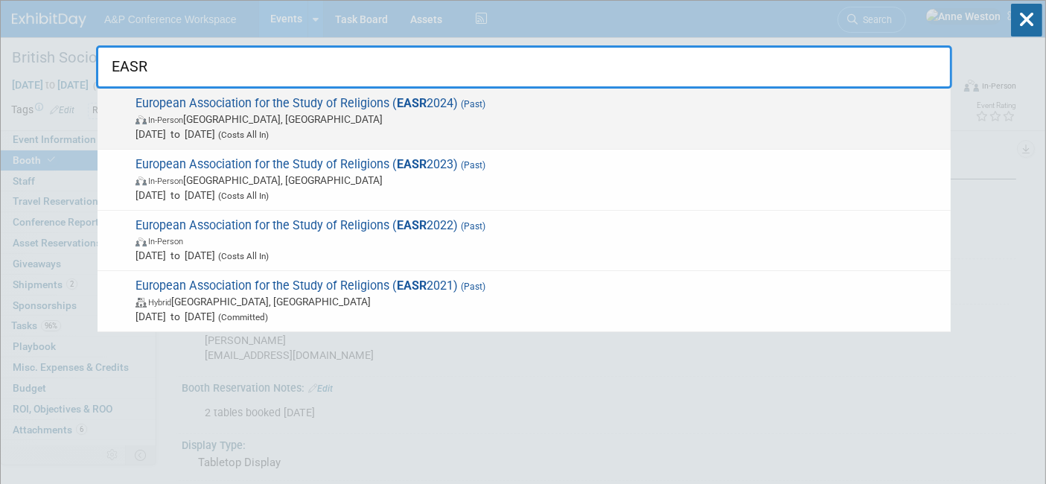
type input "EASR"
click at [378, 115] on span "In-Person Gothenburg, Sweden" at bounding box center [538, 119] width 807 height 15
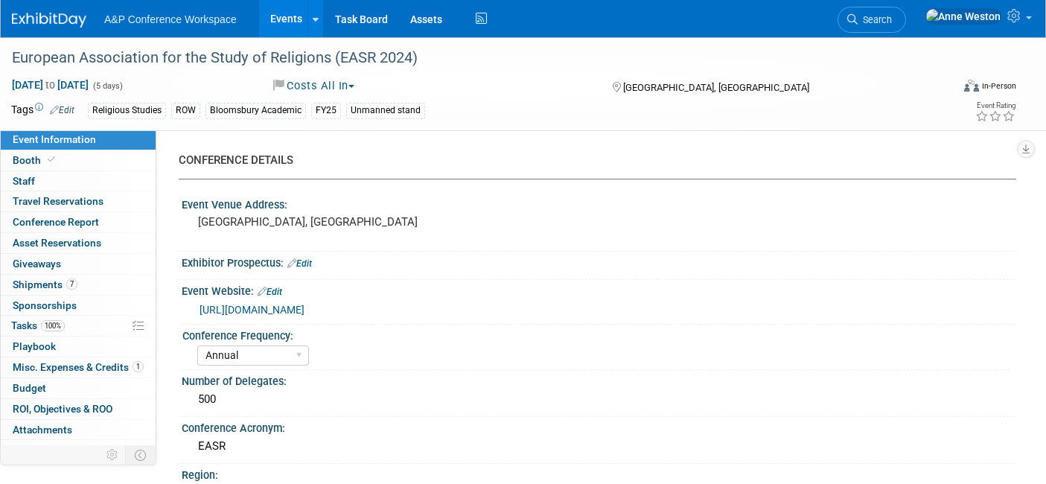
select select "Annual"
select select "Level 3"
select select "Unmanned Display"
select select "[PERSON_NAME]"
click at [73, 216] on span "Conference Report" at bounding box center [56, 222] width 86 height 12
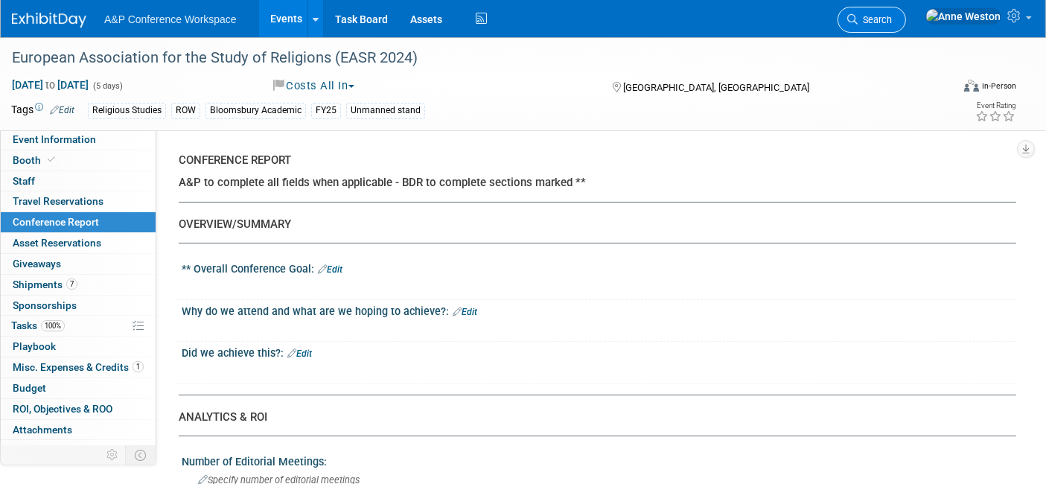
click at [892, 18] on span "Search" at bounding box center [874, 19] width 34 height 11
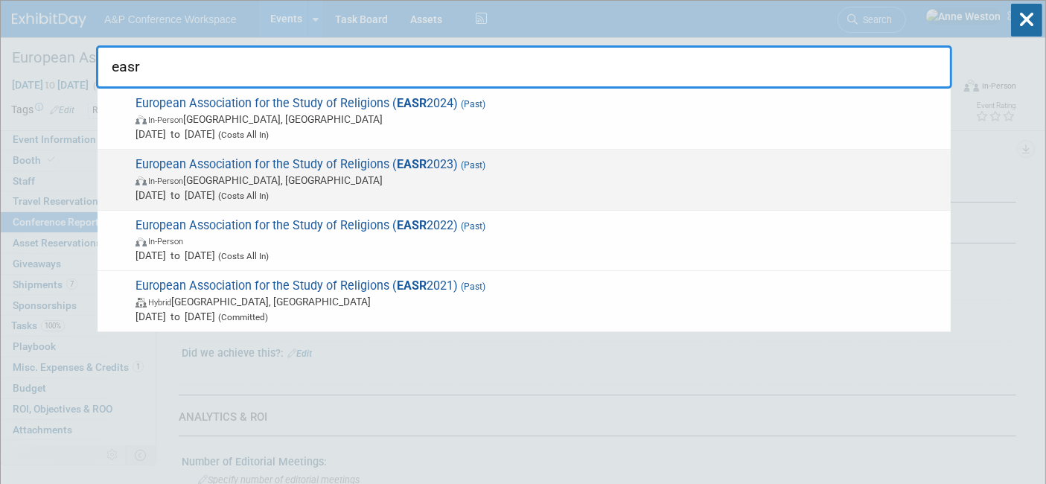
type input "easr"
click at [188, 161] on span "European Association for the Study of Religions ( EASR 2023) (Past) In-Person V…" at bounding box center [537, 179] width 812 height 45
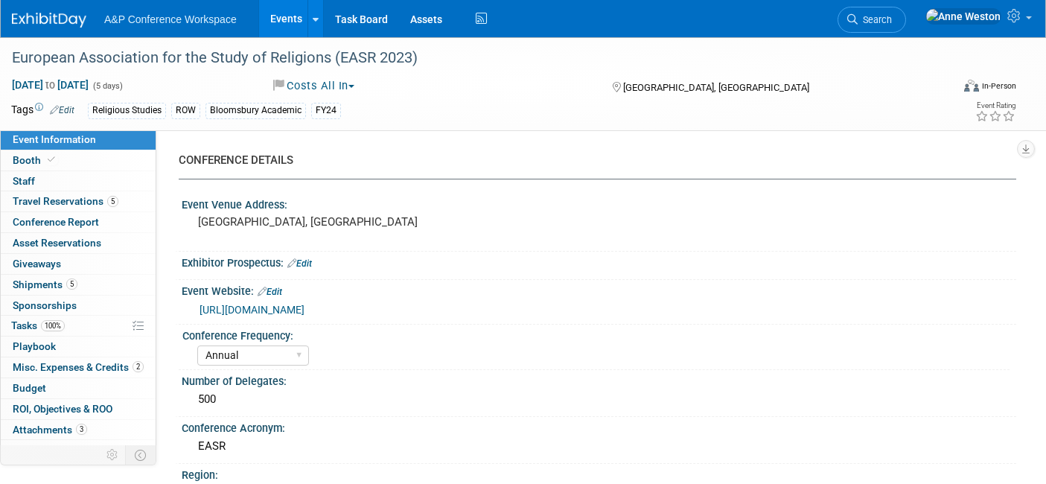
select select "Annual"
select select "Level 2"
select select "In-Person Booth"
select select "[PERSON_NAME]"
click at [98, 213] on link "Conference Report" at bounding box center [78, 222] width 155 height 20
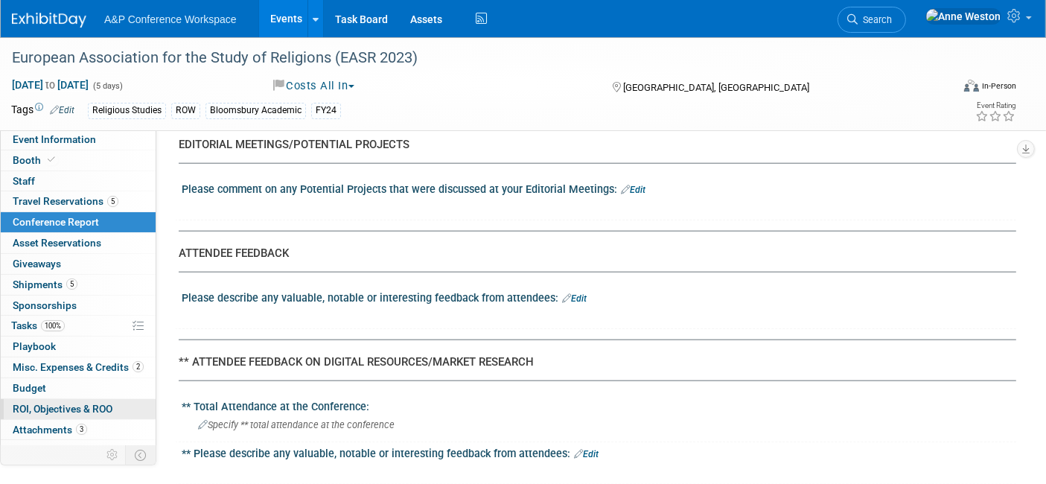
scroll to position [13, 0]
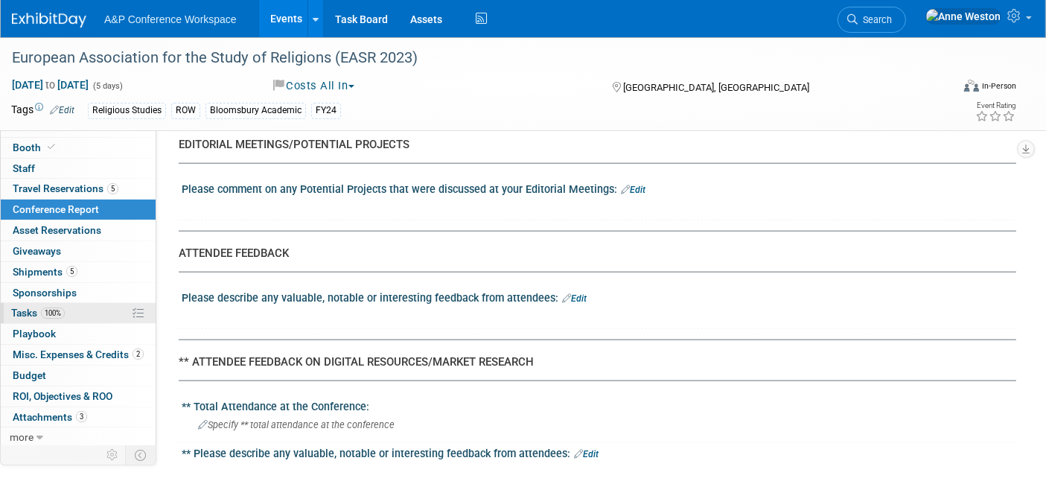
click at [76, 309] on link "100% Tasks 100%" at bounding box center [78, 313] width 155 height 20
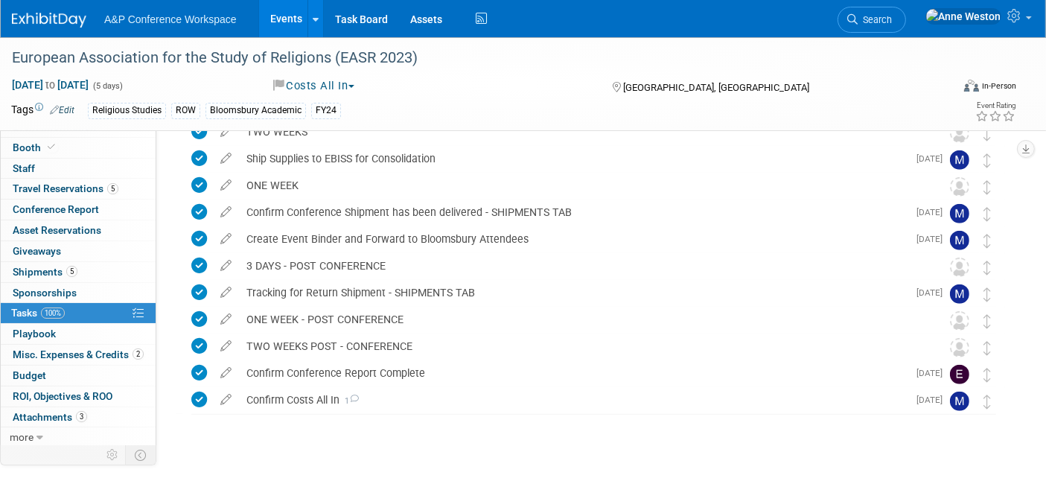
scroll to position [950, 0]
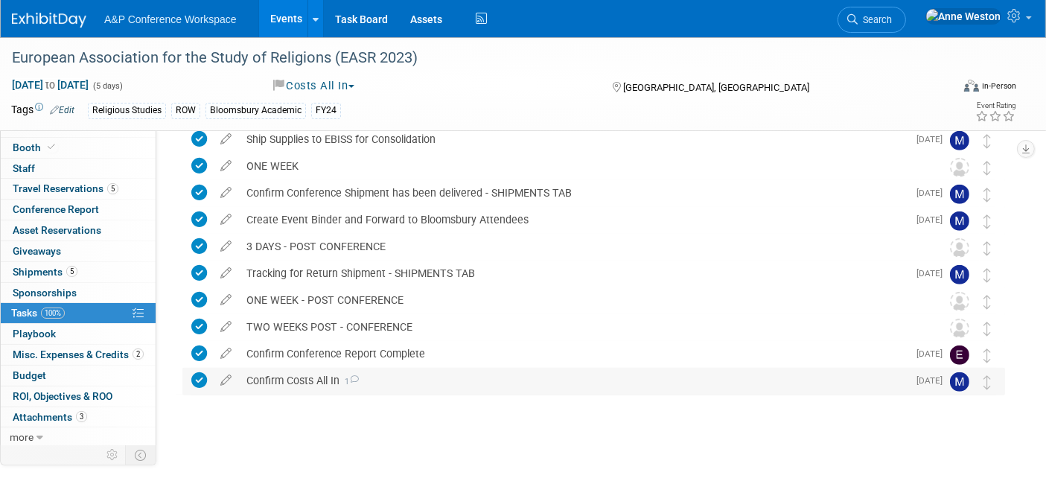
click at [357, 377] on icon at bounding box center [354, 379] width 10 height 8
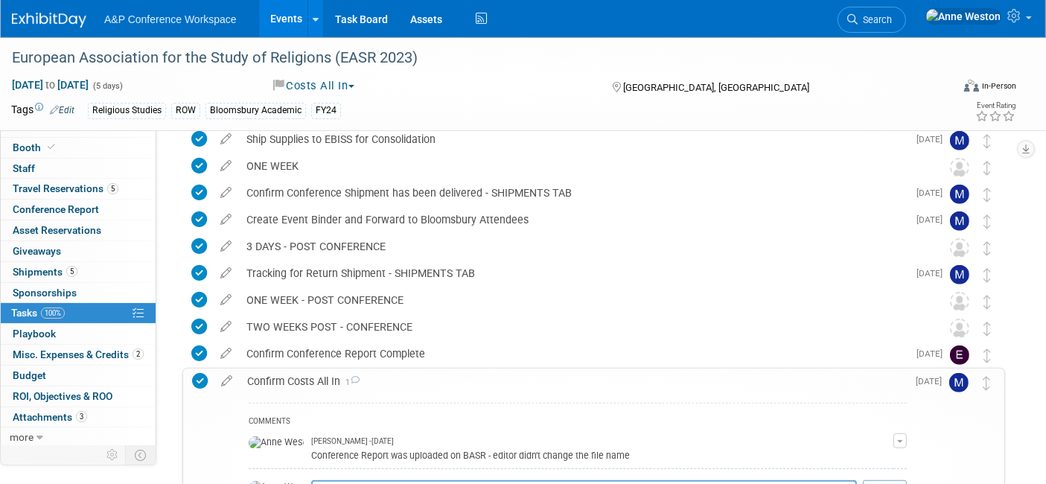
click at [357, 377] on icon at bounding box center [355, 380] width 10 height 8
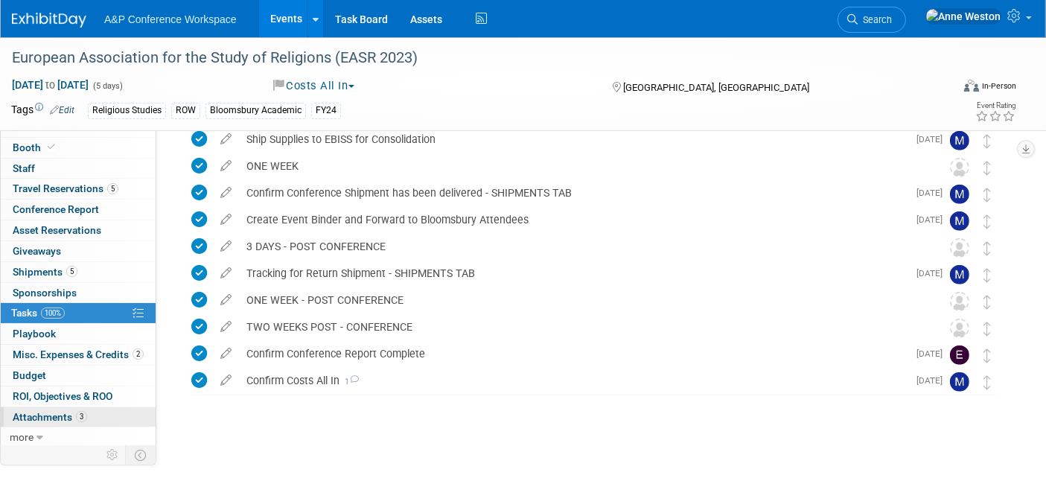
click at [61, 407] on link "3 Attachments 3" at bounding box center [78, 417] width 155 height 20
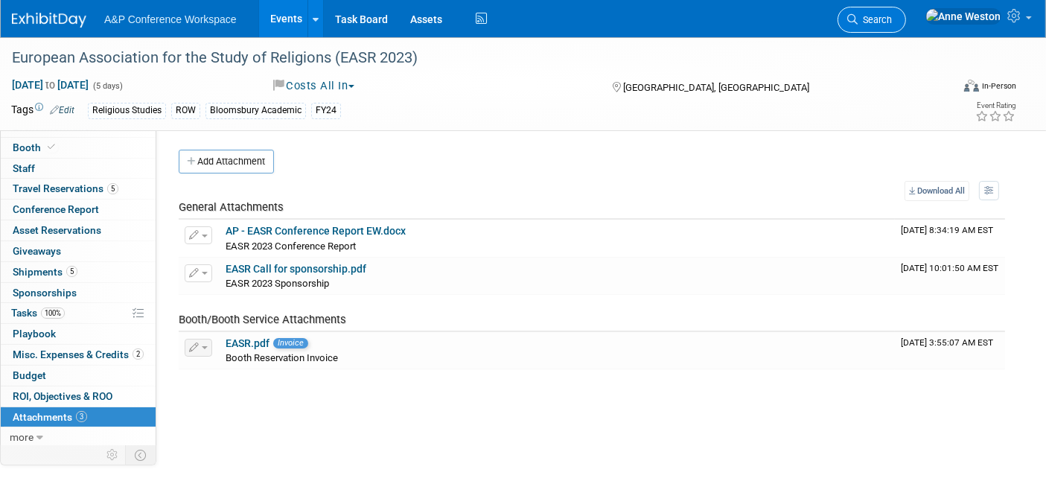
click at [892, 22] on span "Search" at bounding box center [874, 19] width 34 height 11
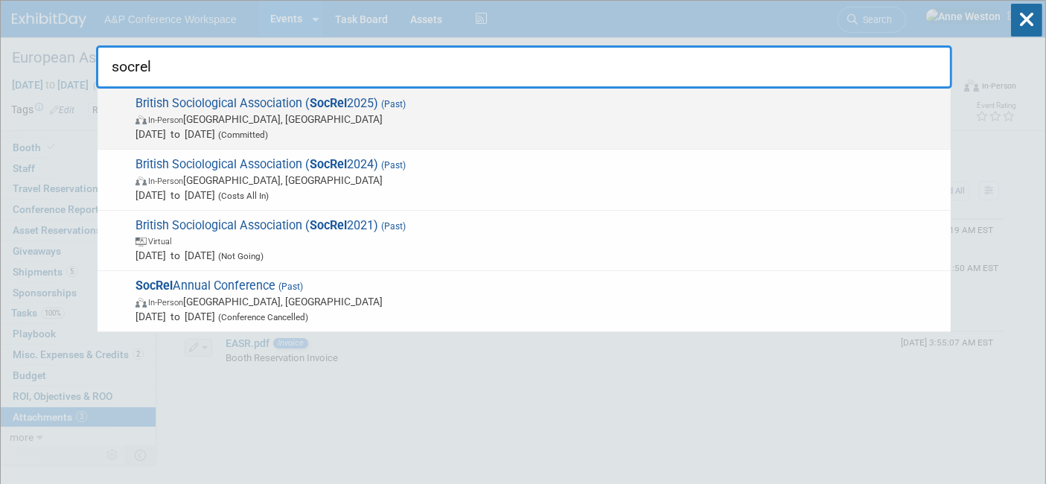
type input "socrel"
click at [175, 109] on span "British Sociological Association ( SocRel 2025) (Past) In-Person Durham, United…" at bounding box center [537, 118] width 812 height 45
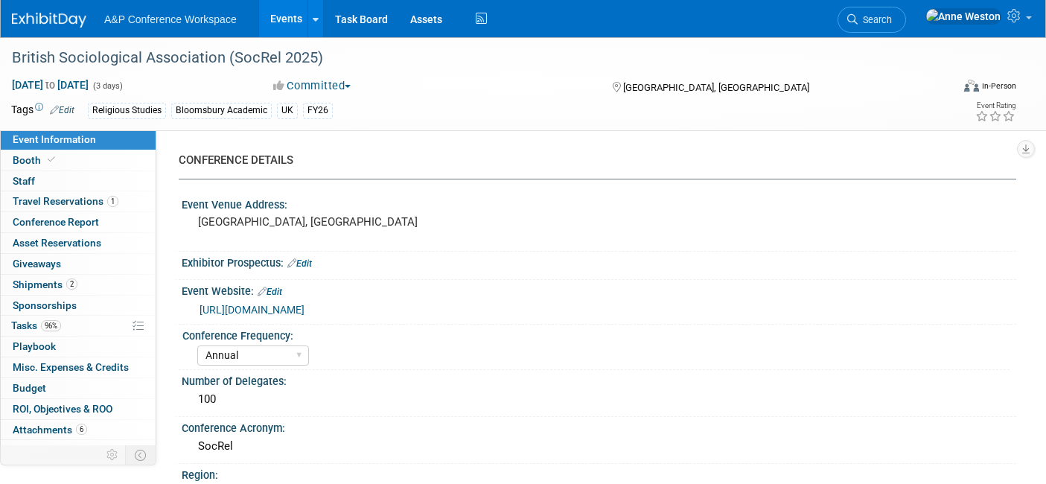
select select "Annual"
select select "Level 2"
select select "In-Person Booth"
select select "Religious Studies"
select select "Bloomsbury Academic"
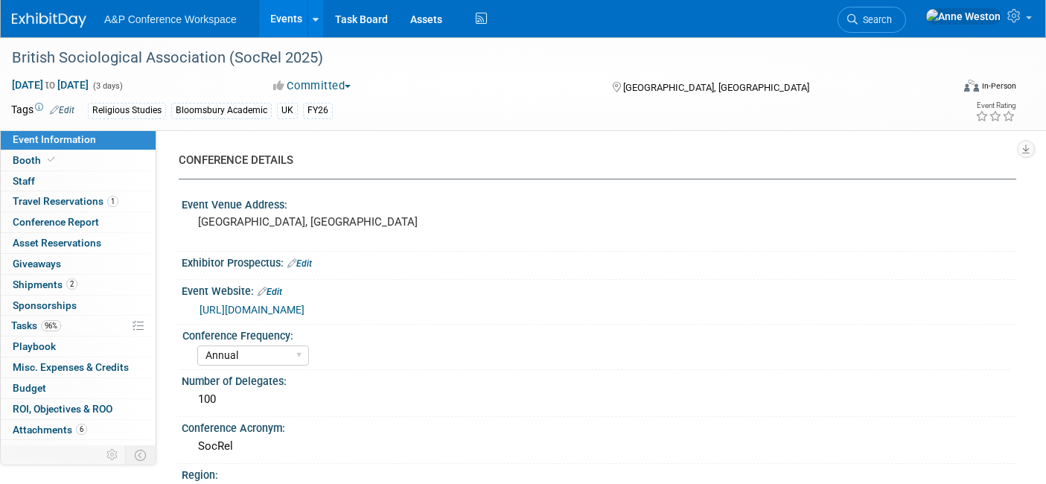
select select "[PERSON_NAME]"
select select "Networking/Commissioning"
click at [88, 164] on link "Booth" at bounding box center [78, 160] width 155 height 20
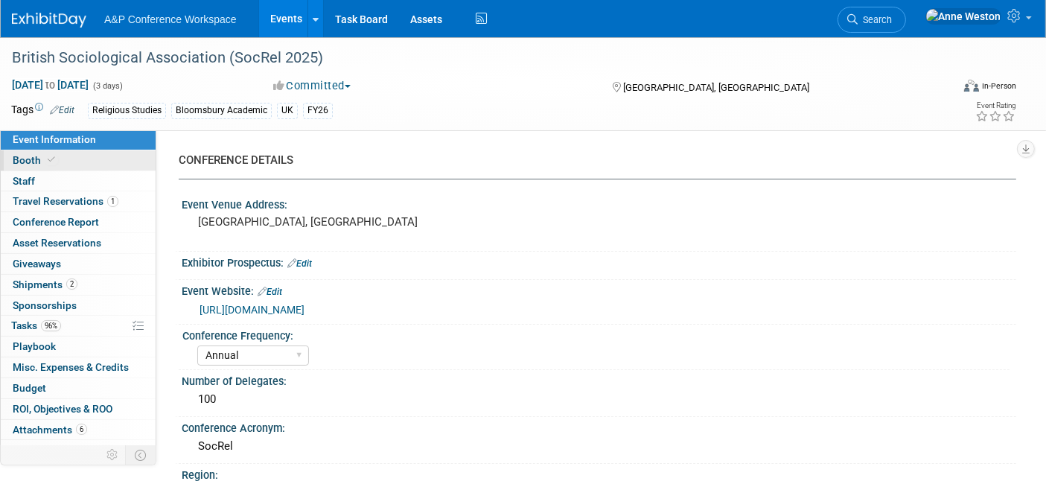
select select "COBA"
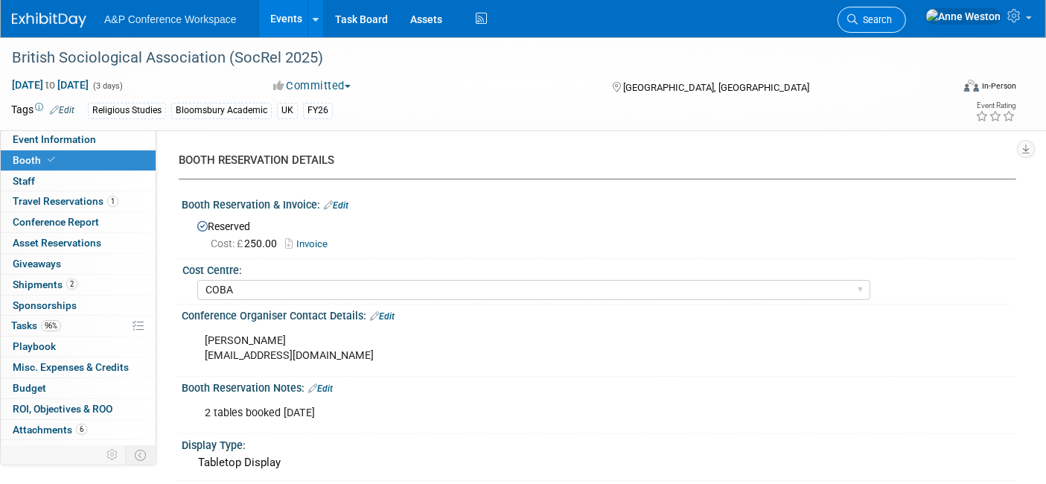
click at [906, 28] on link "Search" at bounding box center [871, 20] width 68 height 26
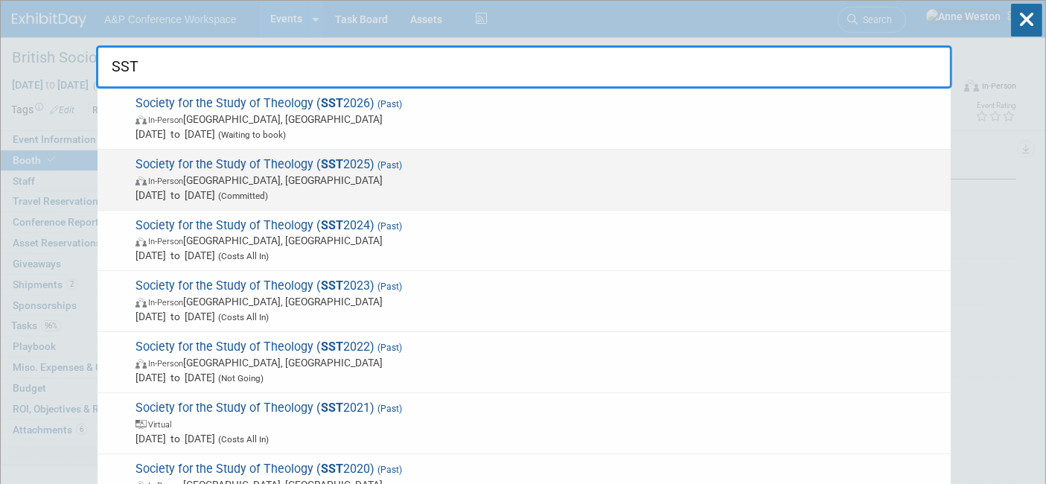
type input "SST"
click at [204, 162] on span "Society for the Study of Theology ( SST 2025) (Past) In-Person Warwick, United …" at bounding box center [537, 179] width 812 height 45
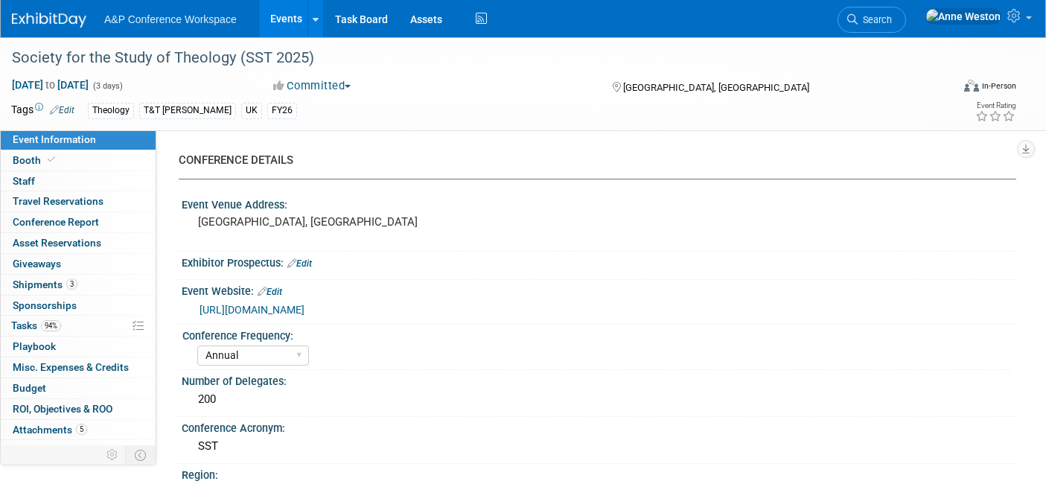
select select "Annual"
select select "Level 3"
select select "Ed Kit"
select select "Theology"
select select "T&T [PERSON_NAME]"
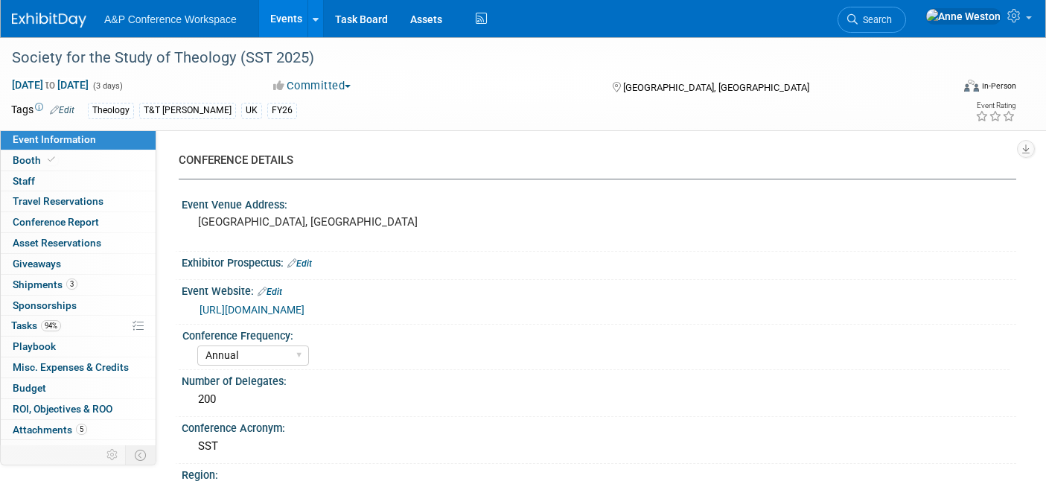
select select "[PERSON_NAME]"
select select "Networking/Commissioning"
click at [80, 165] on link "Booth" at bounding box center [78, 160] width 155 height 20
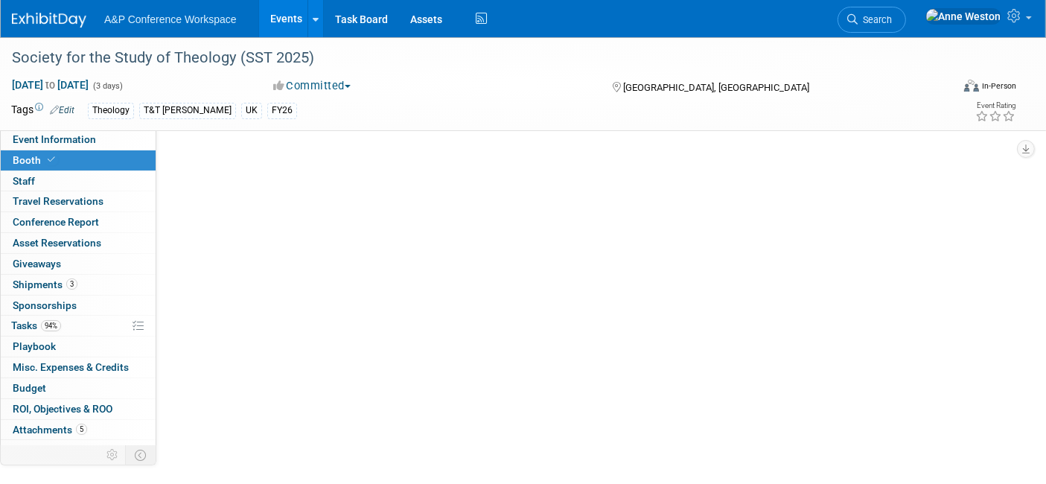
select select "COBA"
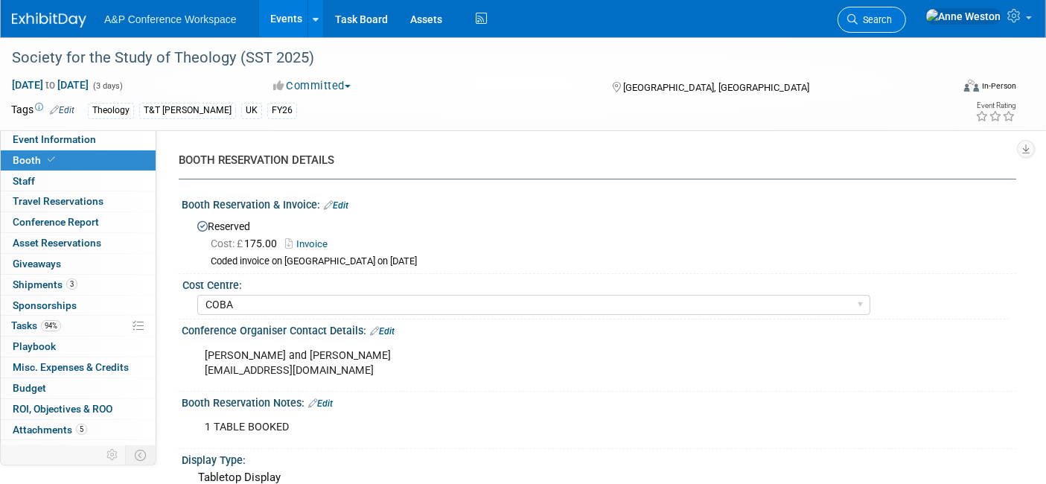
click at [906, 11] on link "Search" at bounding box center [871, 20] width 68 height 26
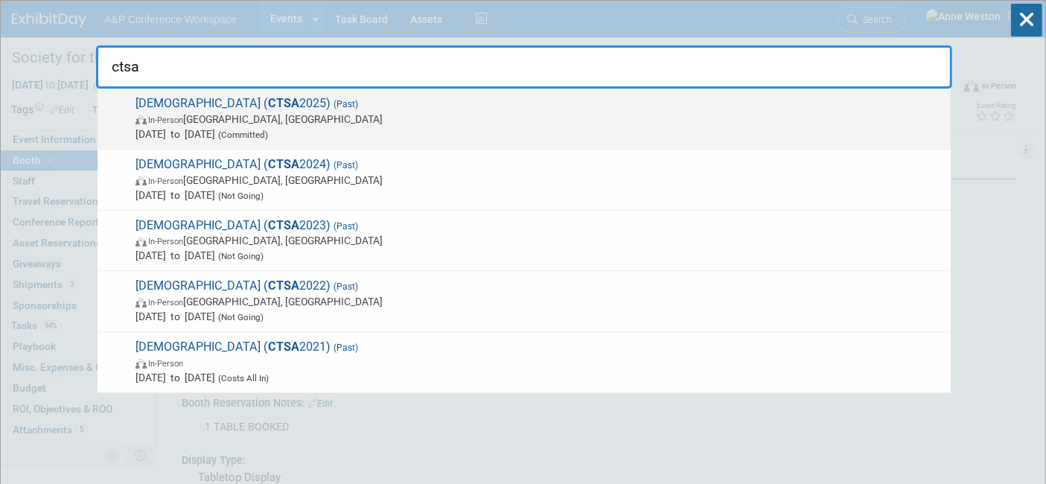
type input "ctsa"
click at [235, 124] on span "In-Person Portland, OR" at bounding box center [538, 119] width 807 height 15
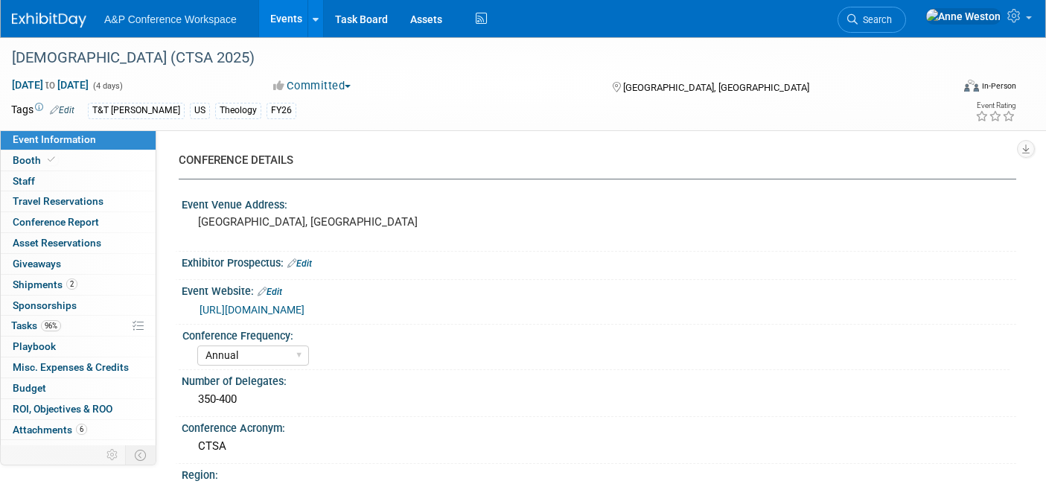
select select "Annual"
select select "Level 2"
select select "In-Person Booth"
select select "Theology"
select select "T&T [PERSON_NAME]"
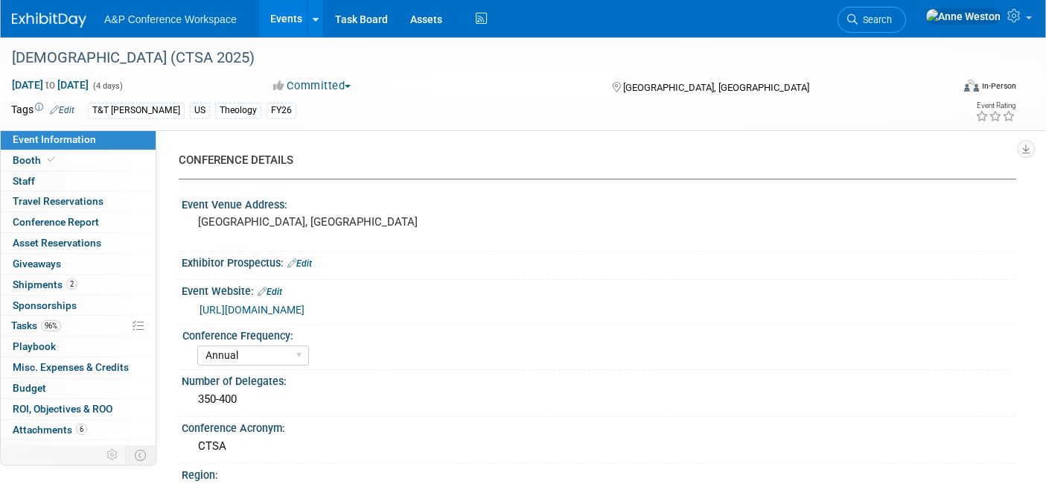
select select "[PERSON_NAME]"
select select "Networking/Commissioning"
click at [61, 160] on link "Booth" at bounding box center [78, 160] width 155 height 20
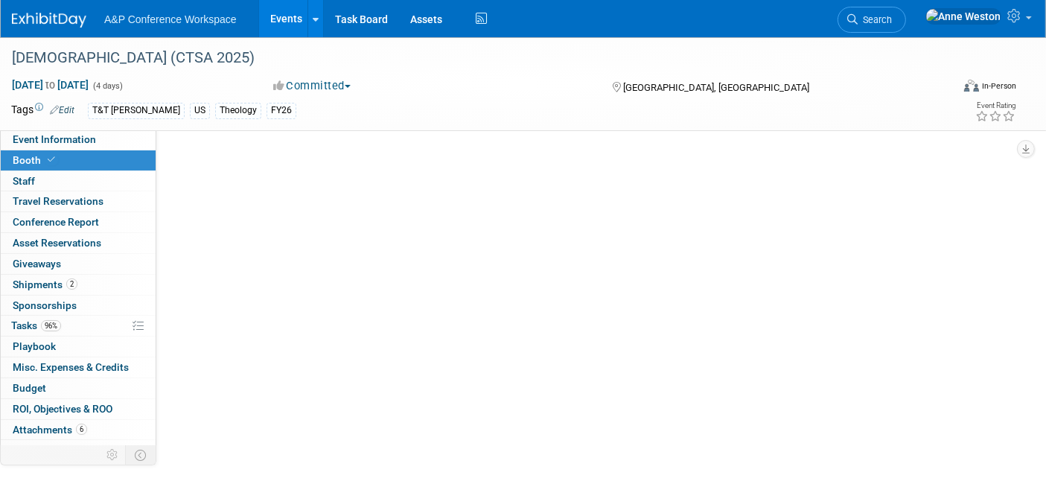
select select "CUAP"
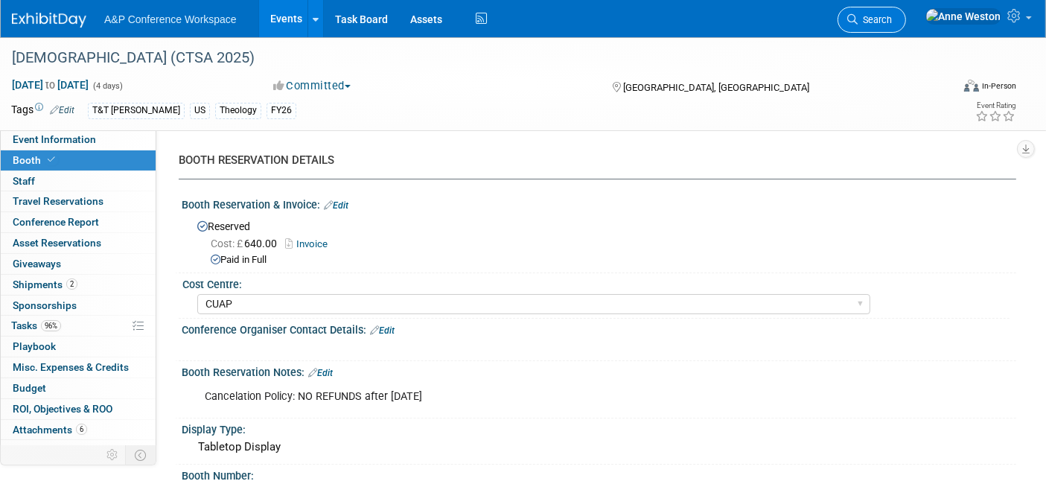
click at [892, 16] on span "Search" at bounding box center [874, 19] width 34 height 11
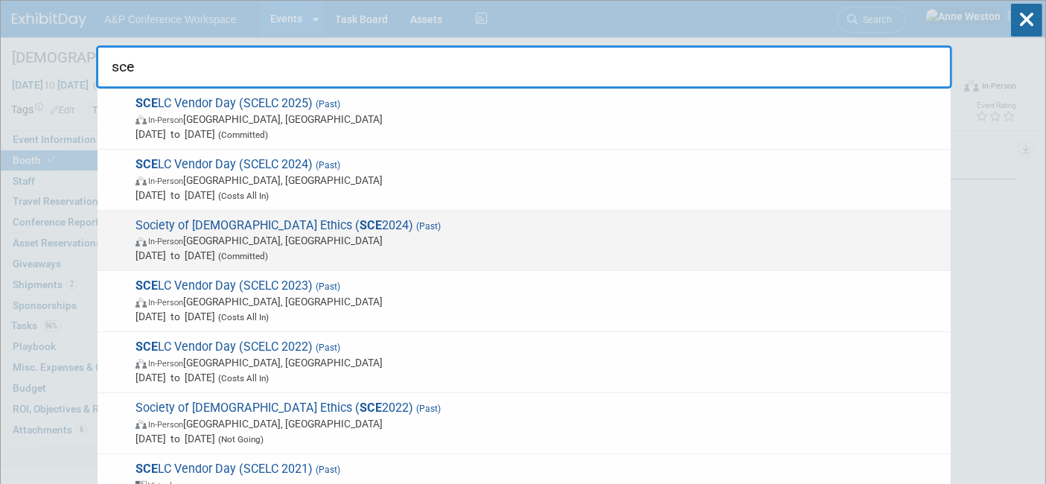
type input "sce"
click at [319, 219] on span "Society of Christian Ethics ( SCE 2024) (Past) In-Person Chicago, IL Jan 4, 202…" at bounding box center [537, 240] width 812 height 45
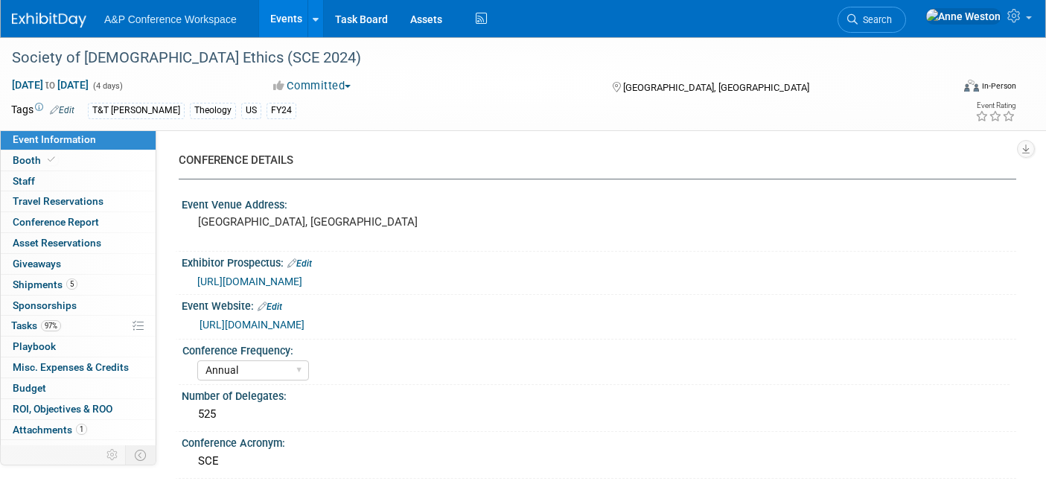
select select "Annual"
select select "Level 2"
select select "In-Person Booth"
select select "[PERSON_NAME]"
click at [70, 158] on link "Booth" at bounding box center [78, 160] width 155 height 20
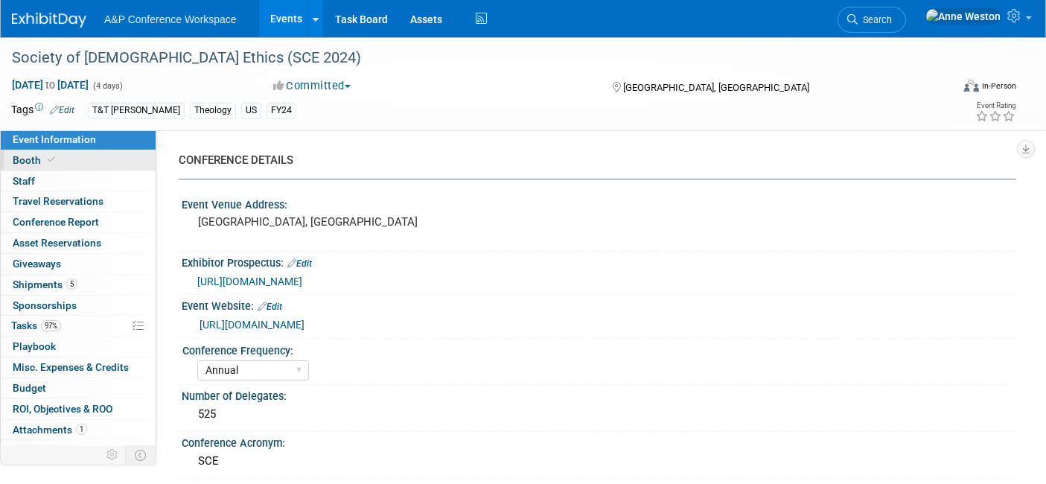
select select "CUAP"
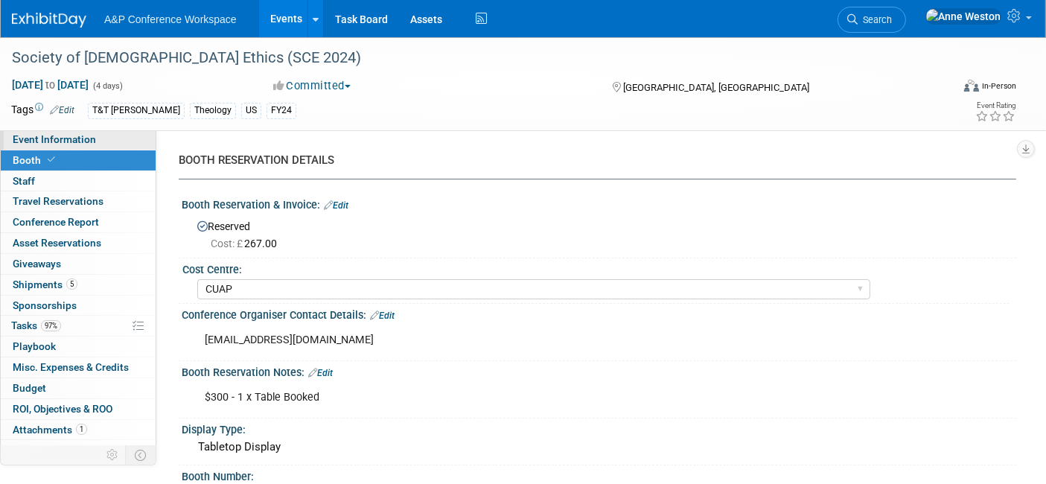
click at [39, 144] on span "Event Information" at bounding box center [54, 139] width 83 height 12
select select "Annual"
select select "Level 2"
select select "In-Person Booth"
select select "[PERSON_NAME]"
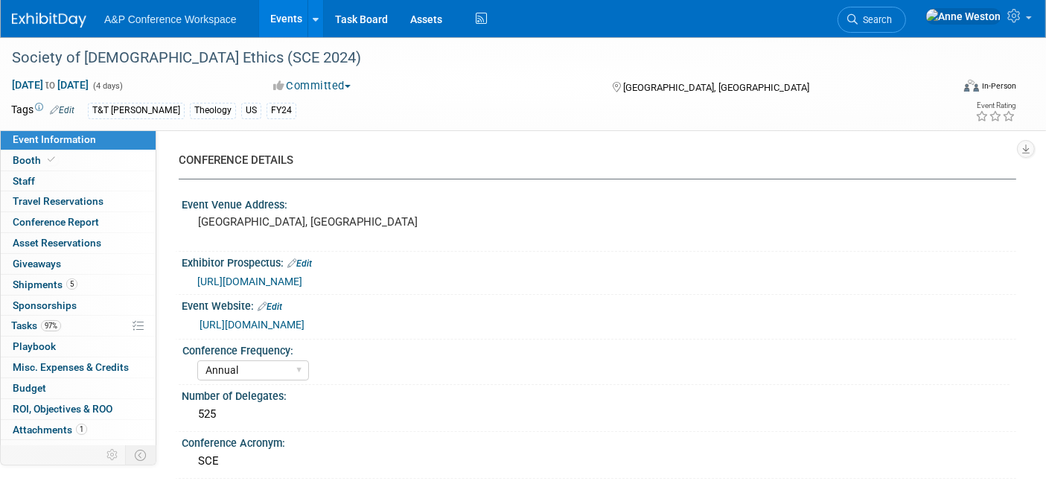
click at [304, 327] on link "[URL][DOMAIN_NAME]" at bounding box center [251, 325] width 105 height 12
click at [857, 21] on icon at bounding box center [852, 19] width 10 height 10
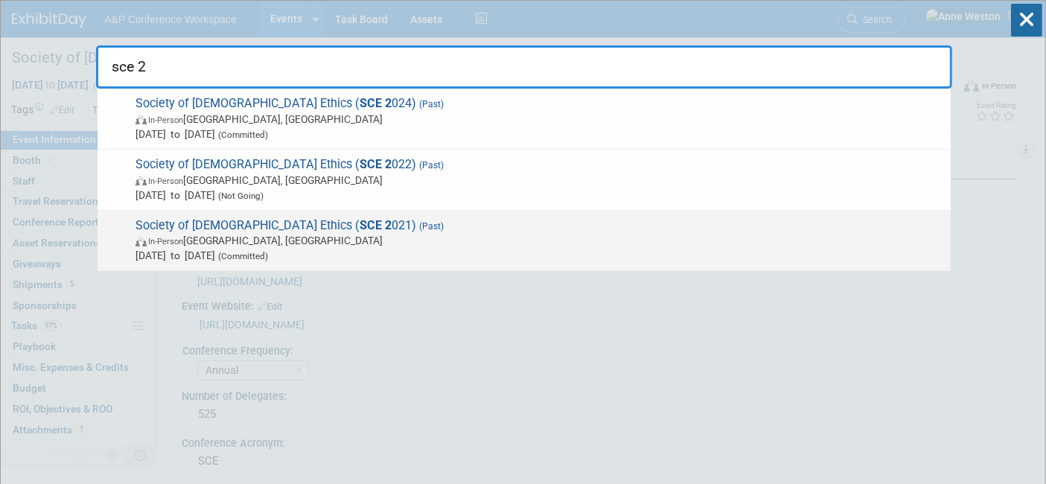
type input "sce 2"
click at [242, 225] on span "Society of Christian Ethics ( SCE 2 021) (Past) In-Person Chicago, IL Jan 4, 20…" at bounding box center [537, 240] width 812 height 45
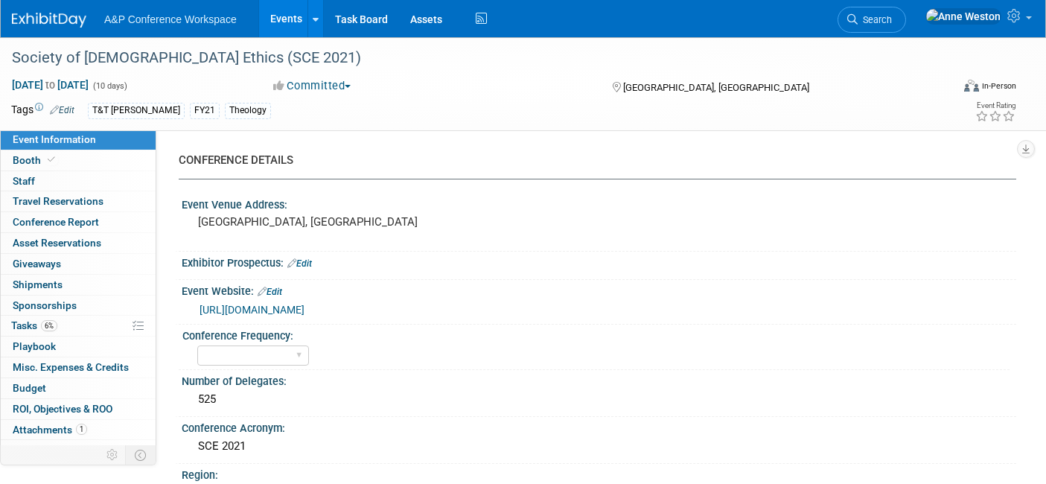
select select "Virtual Booth"
click at [95, 171] on link "0 Staff 0" at bounding box center [78, 181] width 155 height 20
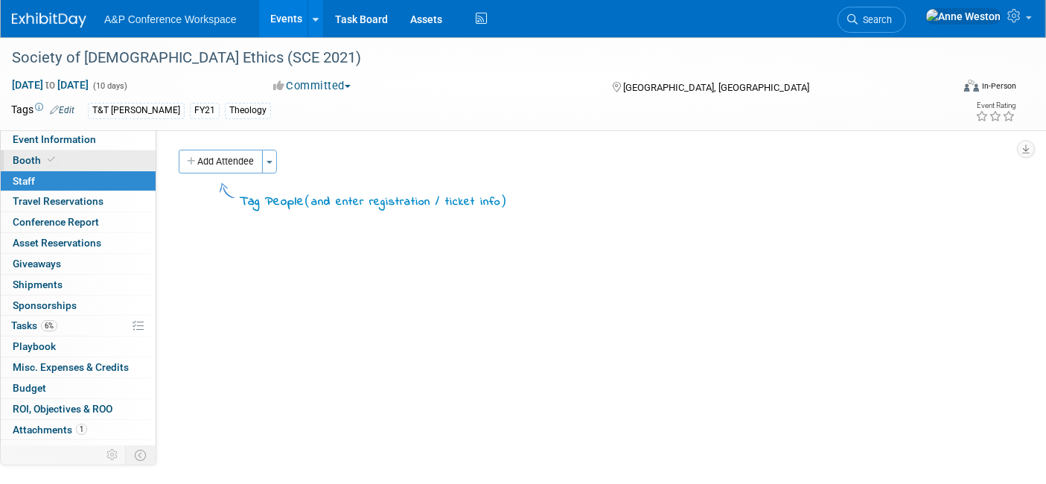
click at [79, 156] on link "Booth" at bounding box center [78, 160] width 155 height 20
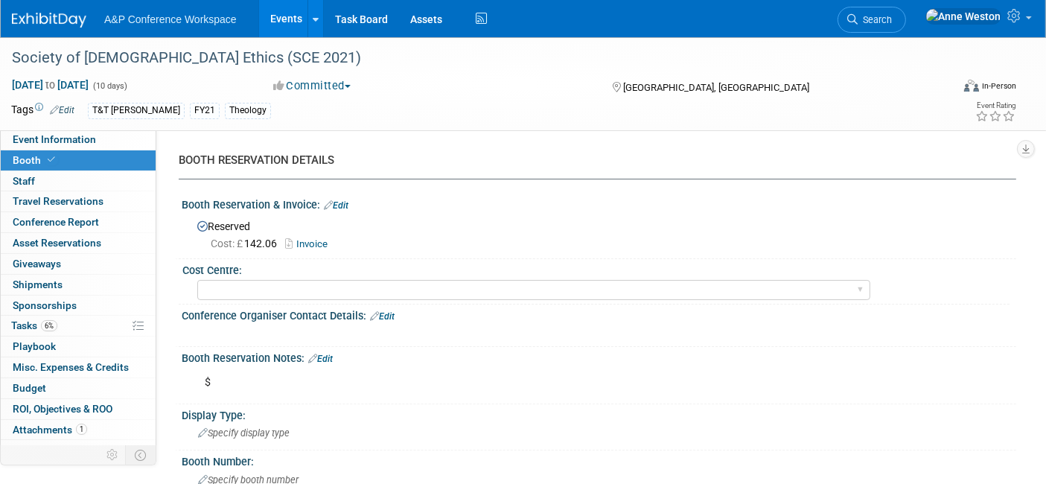
click at [892, 15] on span "Search" at bounding box center [874, 19] width 34 height 11
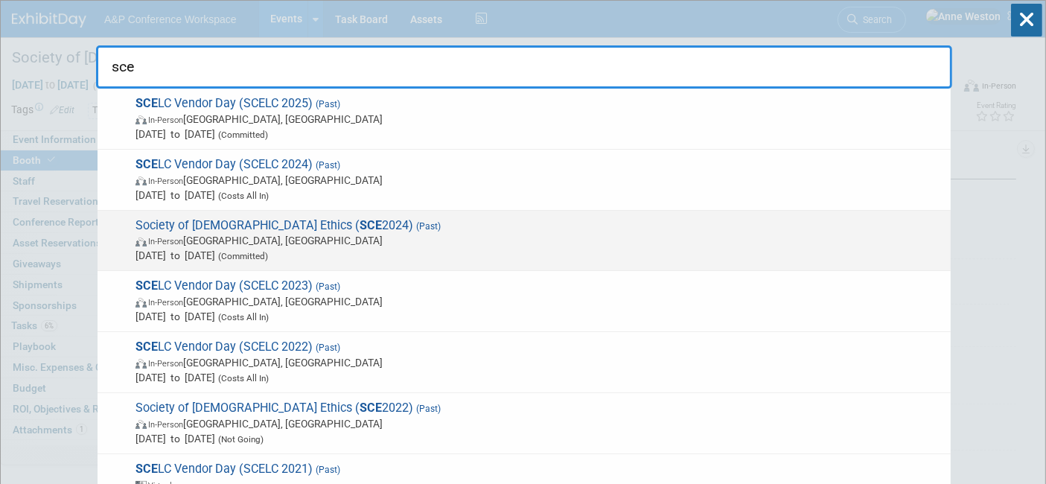
type input "sce"
click at [217, 231] on span "Society of Christian Ethics ( SCE 2024) (Past) In-Person Chicago, IL Jan 4, 202…" at bounding box center [537, 240] width 812 height 45
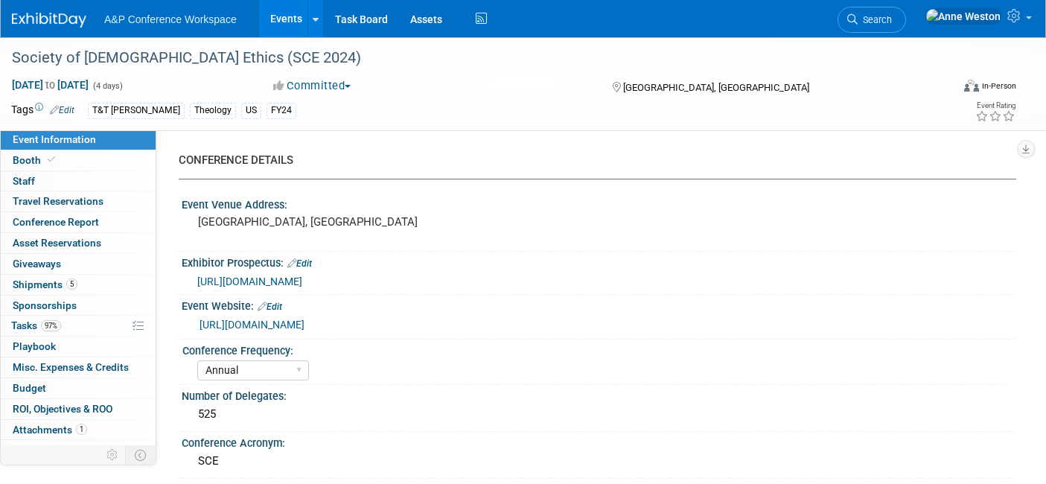
select select "Annual"
select select "Level 2"
select select "In-Person Booth"
select select "[PERSON_NAME]"
click at [64, 159] on link "Booth" at bounding box center [78, 160] width 155 height 20
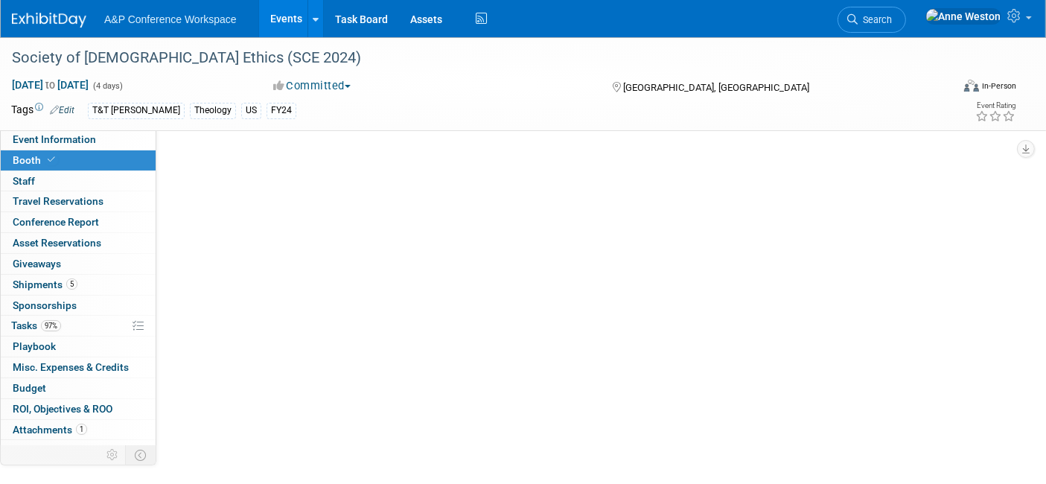
select select "CUAP"
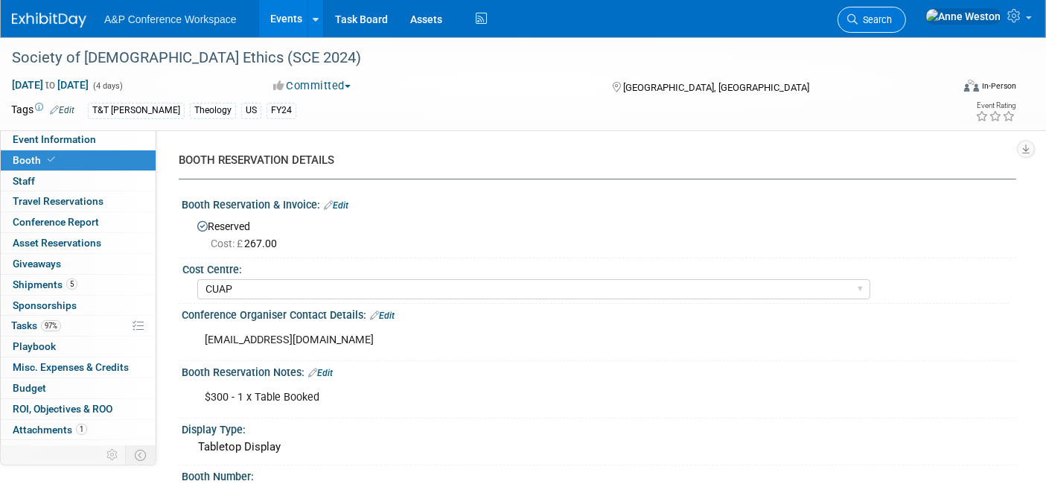
click at [892, 16] on span "Search" at bounding box center [874, 19] width 34 height 11
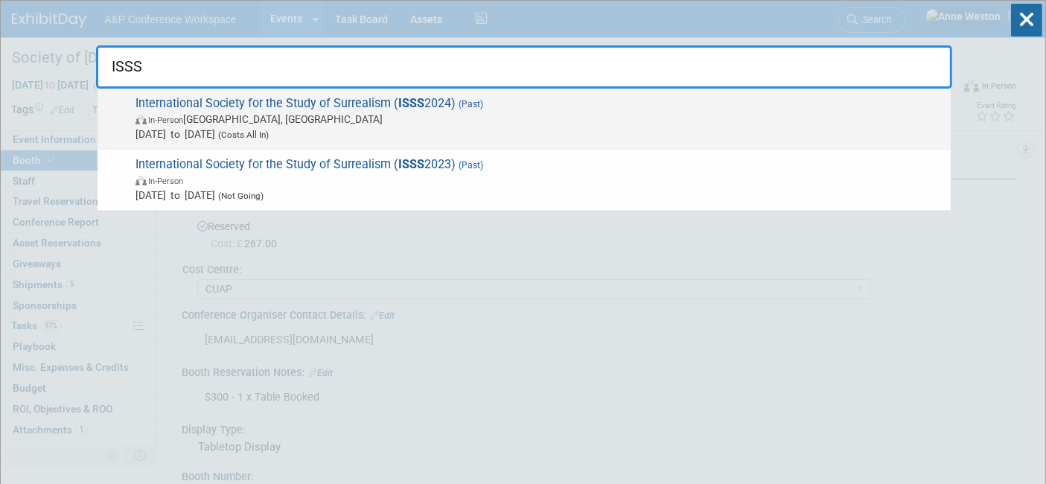
type input "ISSS"
click at [207, 101] on span "International Society for the Study of Surrealism ( ISSS 2024) (Past) In-Person…" at bounding box center [537, 118] width 812 height 45
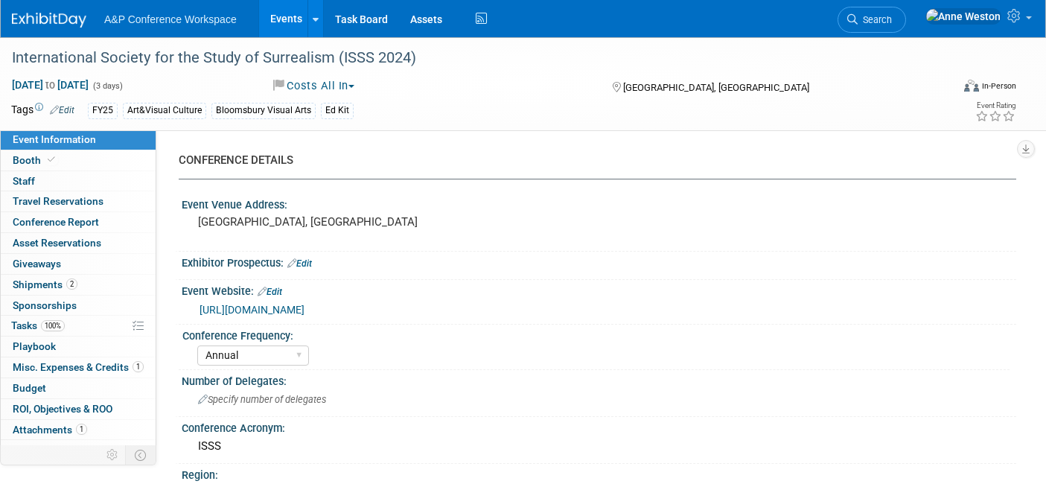
select select "Annual"
select select "Level 3"
select select "Ed Kit"
select select "[PERSON_NAME]"
click at [76, 162] on link "Booth" at bounding box center [78, 160] width 155 height 20
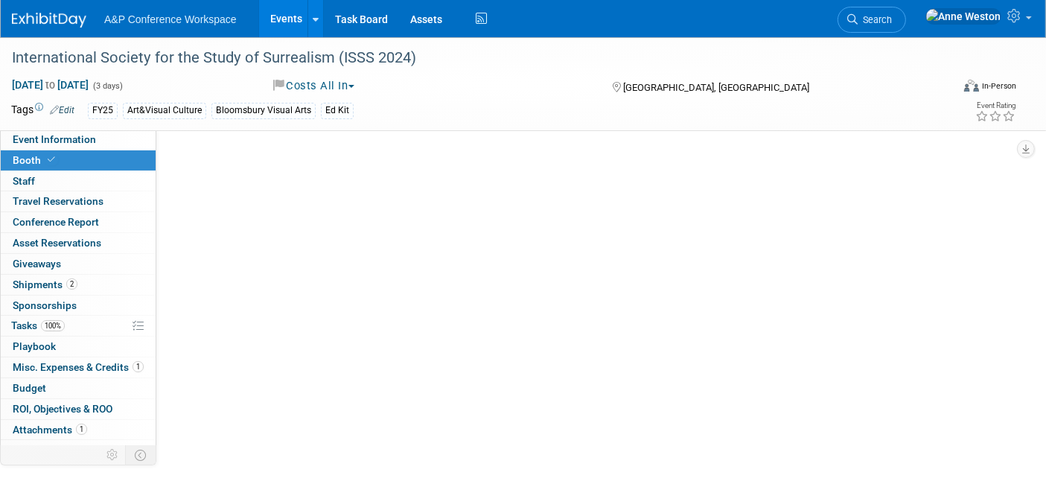
select select "BGBG"
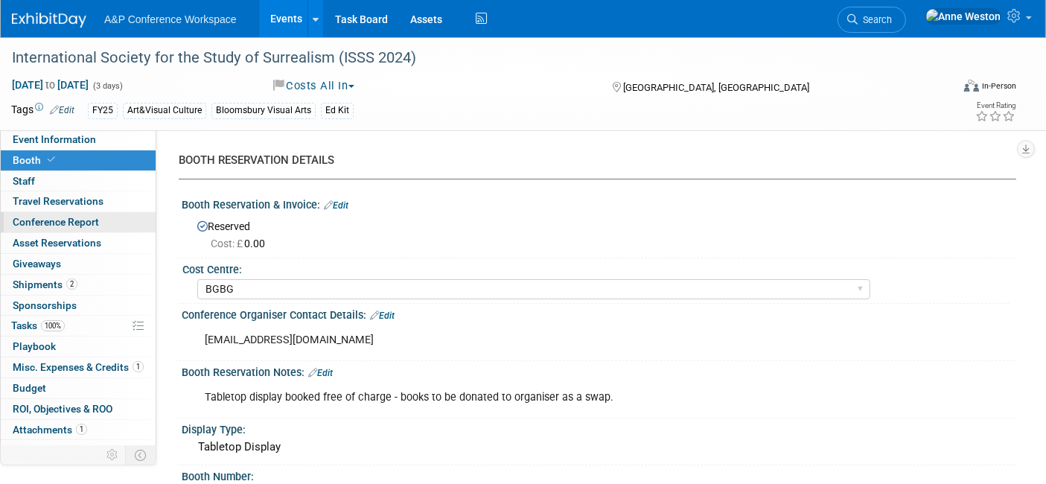
click at [84, 220] on span "Conference Report" at bounding box center [56, 222] width 86 height 12
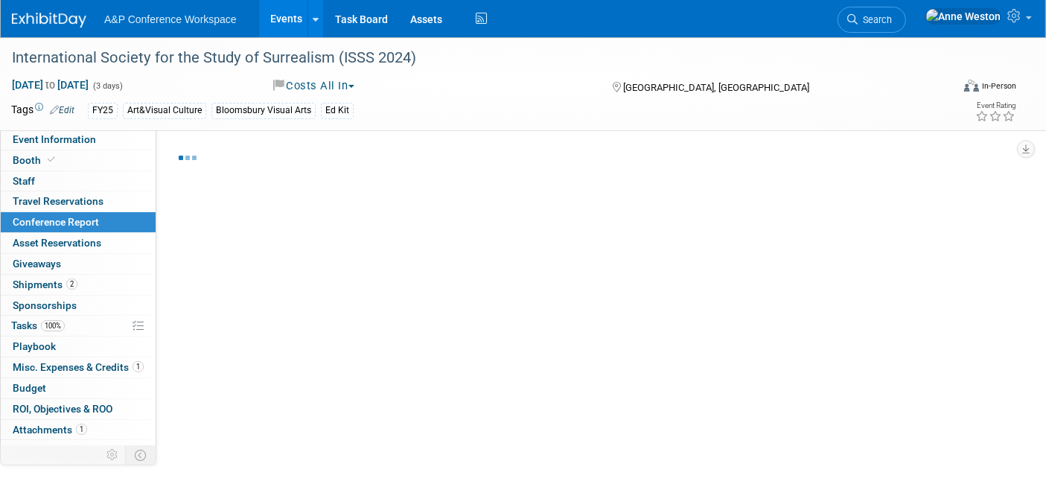
select select "YES"
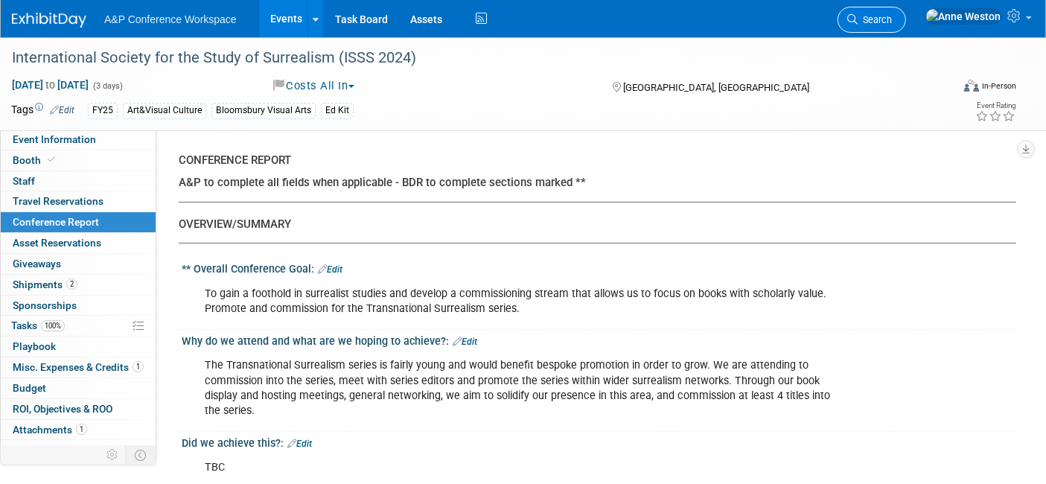
click at [892, 20] on span "Search" at bounding box center [874, 19] width 34 height 11
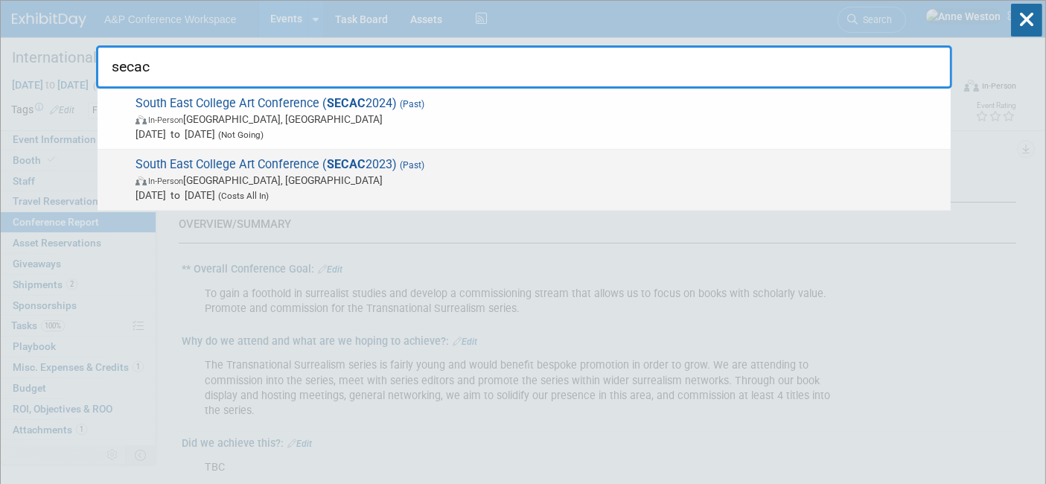
type input "secac"
click at [248, 160] on span "South East College Art Conference ( SECAC 2023) (Past) In-Person Richmond, VA O…" at bounding box center [537, 179] width 812 height 45
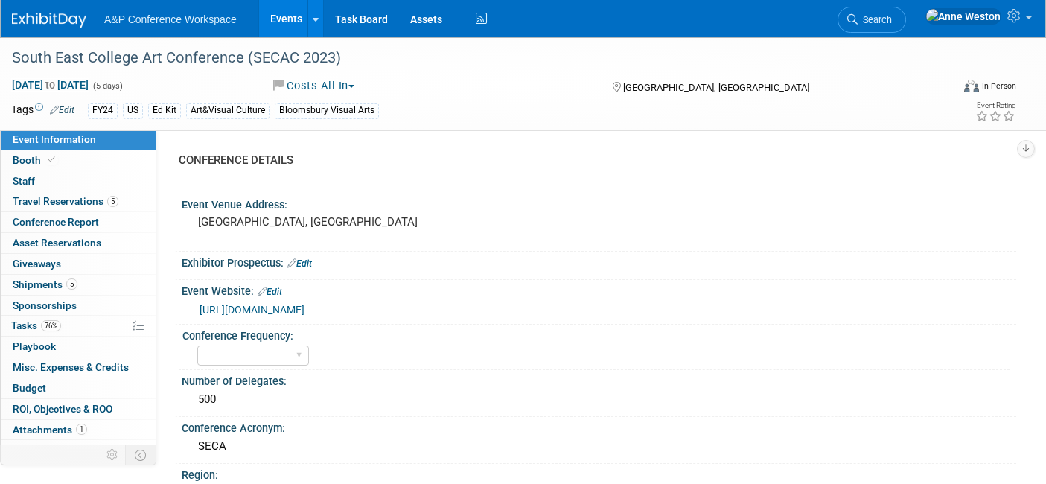
select select "Level 2"
select select "Ed Kit"
select select "[PERSON_NAME]"
click at [66, 154] on link "Booth" at bounding box center [78, 160] width 155 height 20
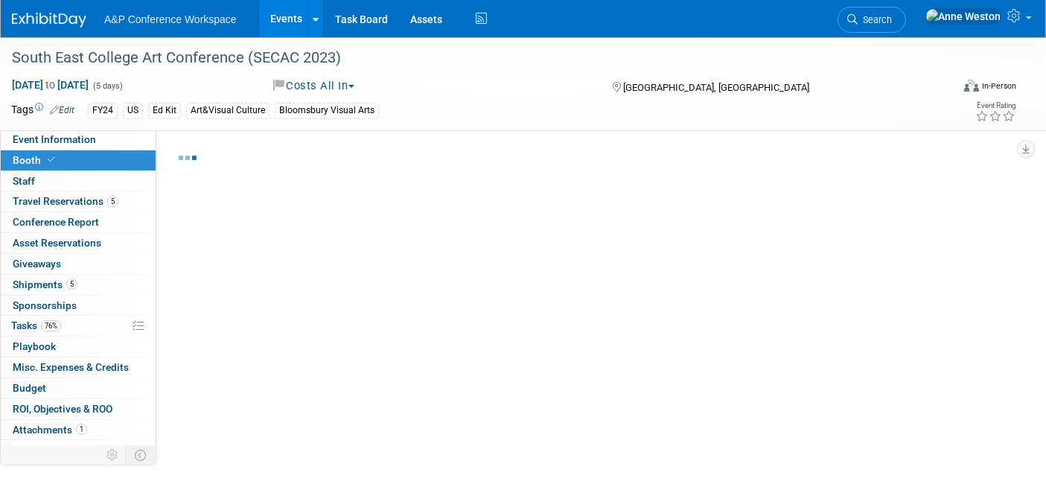
select select "BUAV"
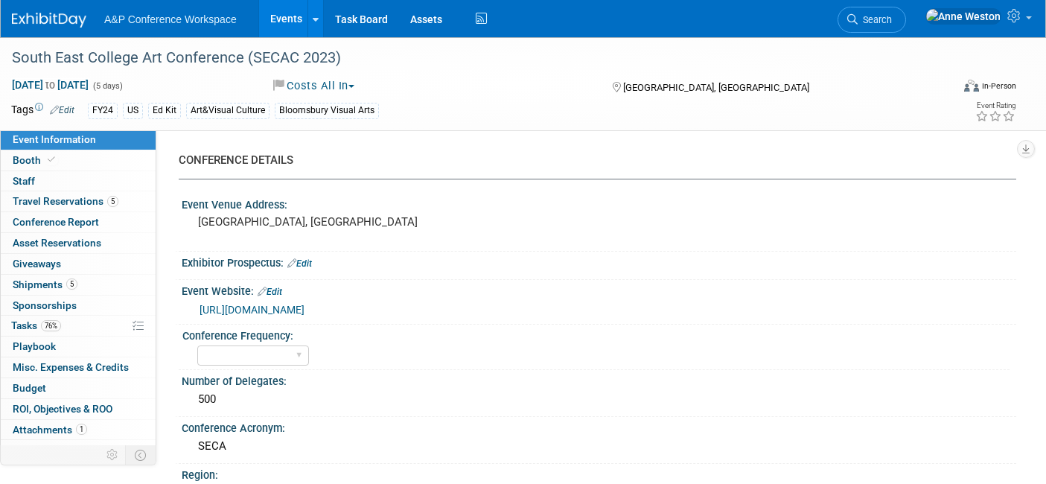
select select "Level 2"
select select "Ed Kit"
select select "[PERSON_NAME]"
click at [892, 22] on span "Search" at bounding box center [874, 19] width 34 height 11
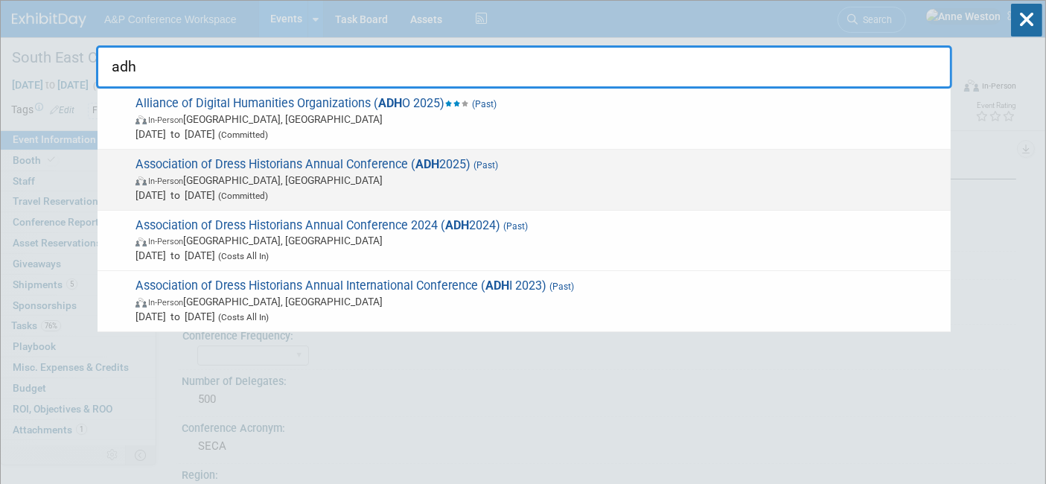
type input "adh"
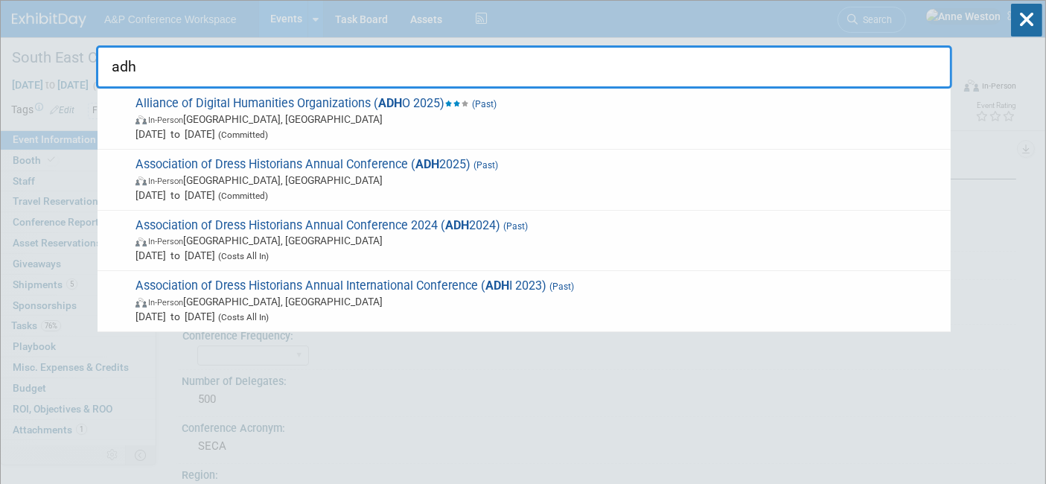
click at [176, 163] on span "Association of Dress Historians Annual Conference ( ADH 2025) (Past) In-Person …" at bounding box center [537, 179] width 812 height 45
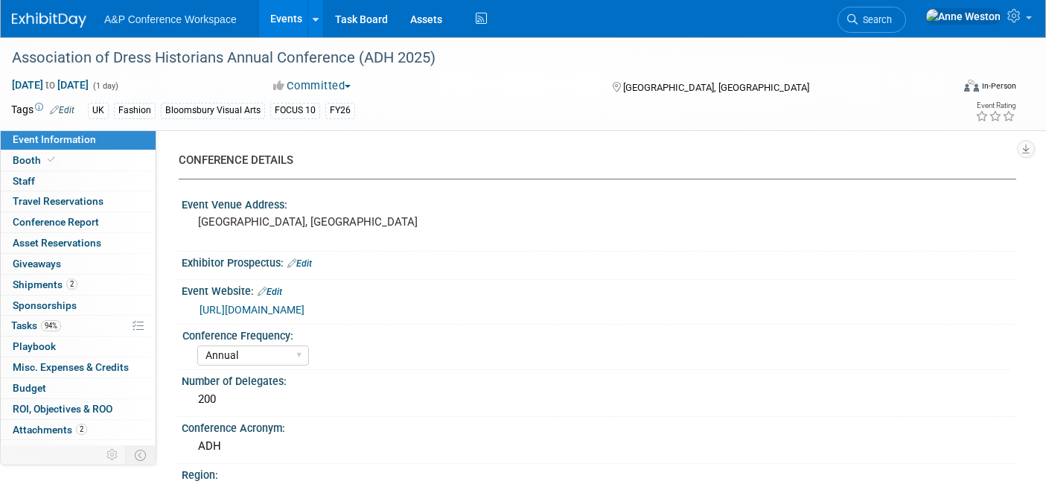
select select "Annual"
select select "Level 2"
select select "In-Person Booth"
select select "Fashion"
select select "Bloomsbury Visual Arts"
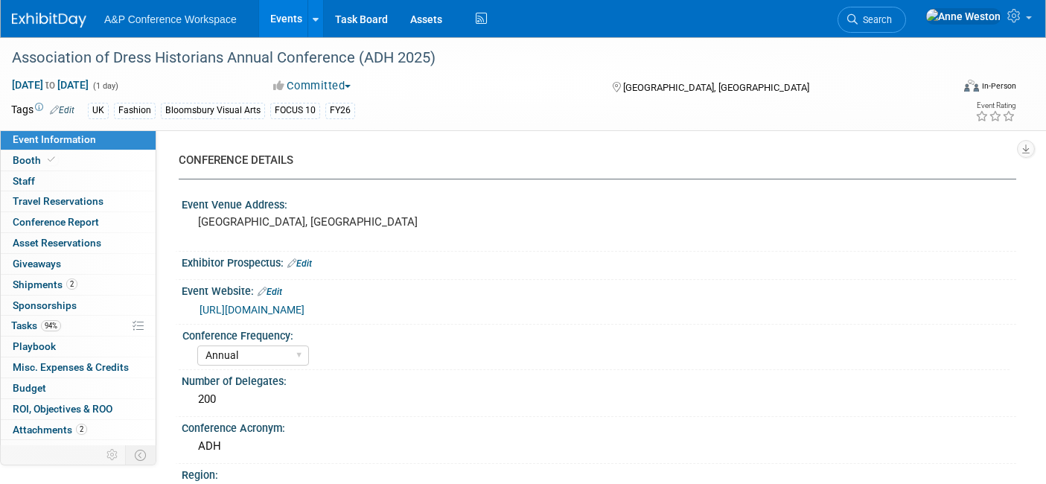
select select "[PERSON_NAME]"
select select "Networking/Commissioning"
click at [95, 161] on link "Booth" at bounding box center [78, 160] width 155 height 20
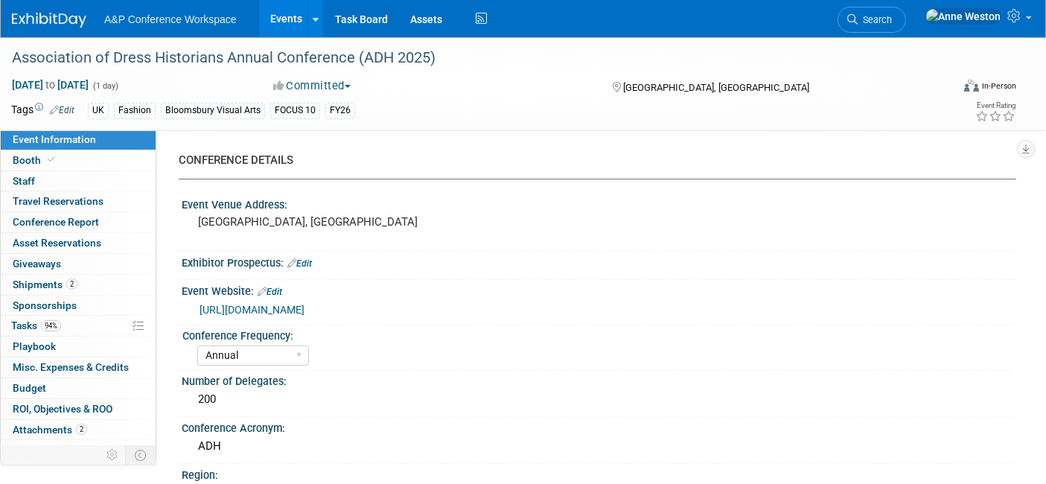
select select "BGBG"
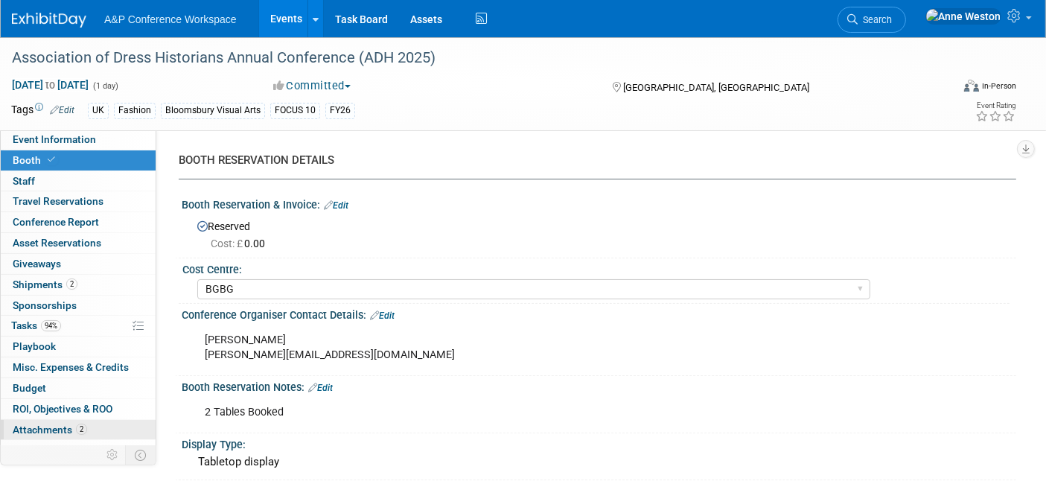
click at [72, 426] on span "Attachments 2" at bounding box center [50, 429] width 74 height 12
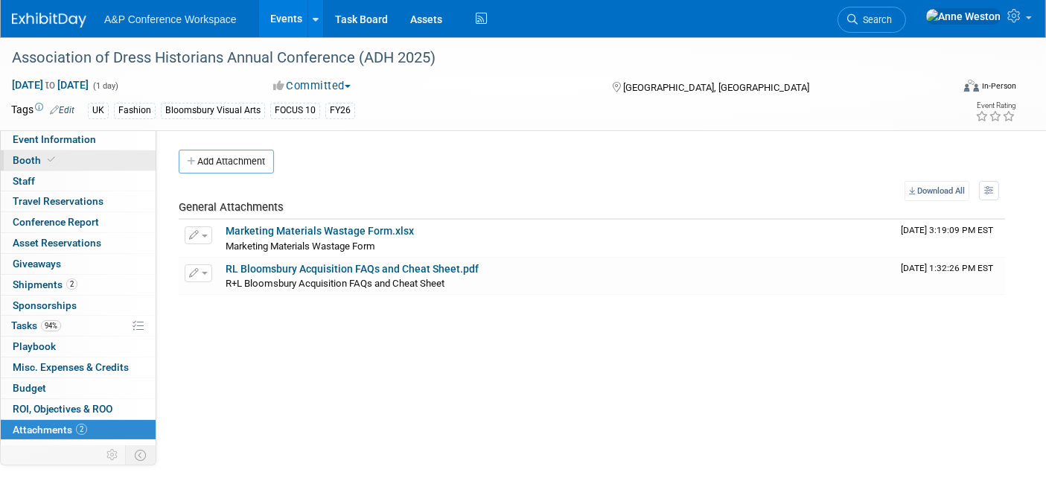
click at [78, 160] on link "Booth" at bounding box center [78, 160] width 155 height 20
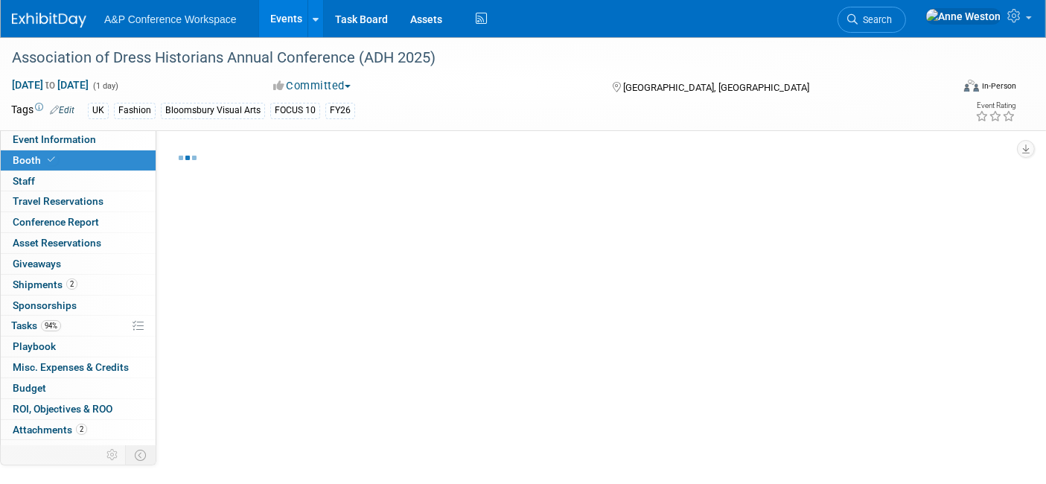
select select "BGBG"
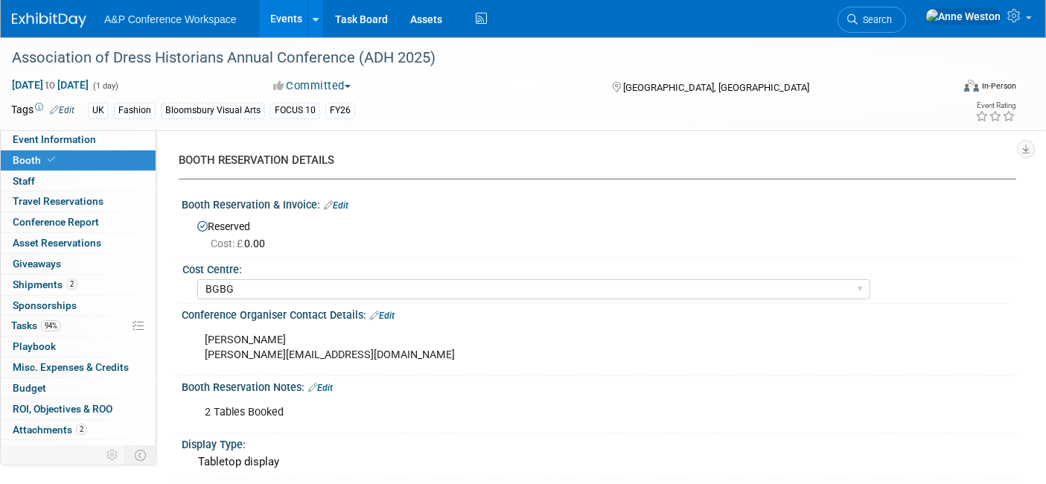
click at [906, 10] on link "Search" at bounding box center [871, 20] width 68 height 26
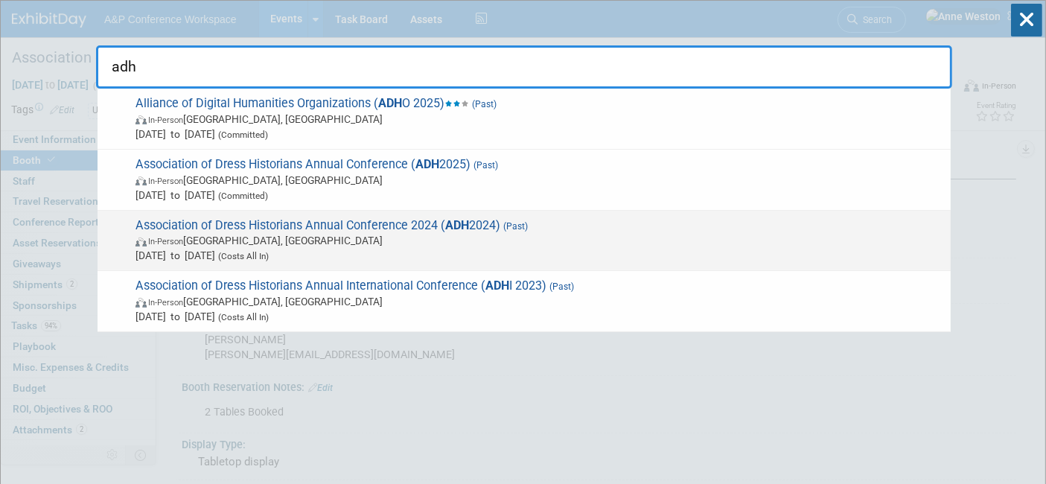
type input "adh"
click at [200, 221] on span "Association of Dress Historians Annual Conference 2024 ( ADH 2024) (Past) In-Pe…" at bounding box center [537, 240] width 812 height 45
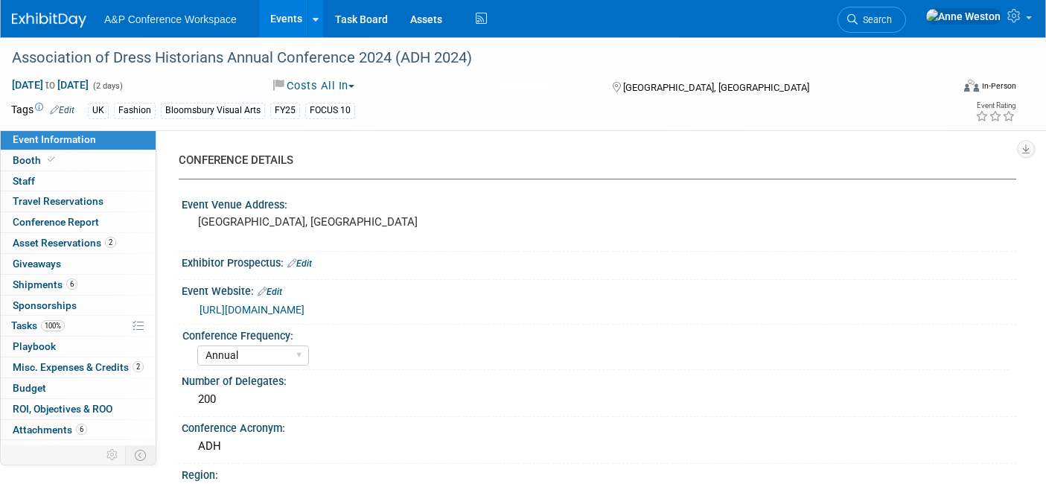
select select "Annual"
select select "Level 1"
select select "In-Person Booth"
select select "[PERSON_NAME]"
click at [125, 161] on link "Booth" at bounding box center [78, 160] width 155 height 20
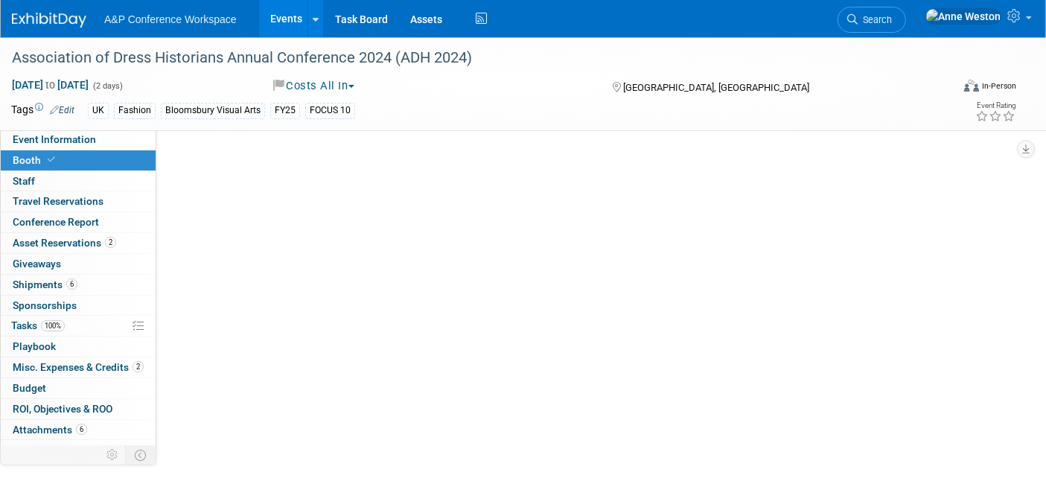
select select "BGBG"
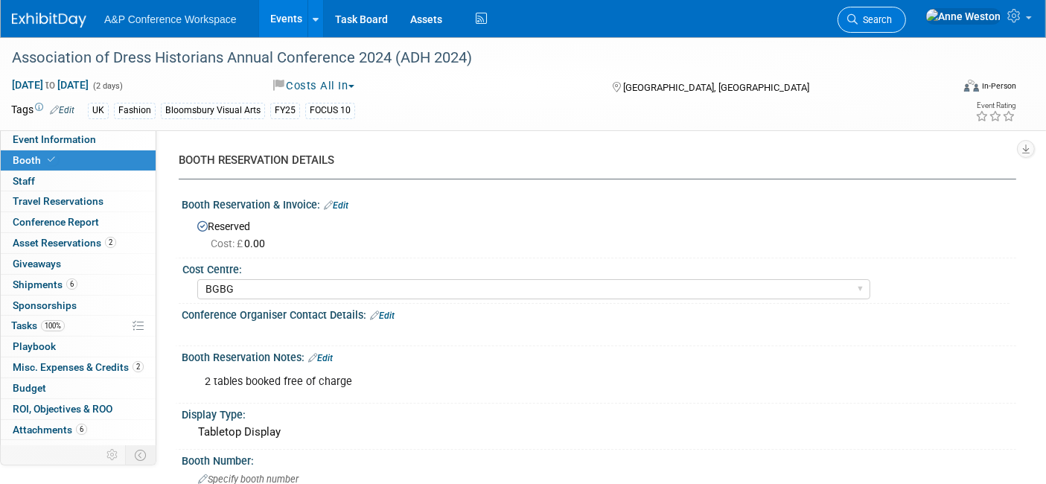
click at [892, 20] on span "Search" at bounding box center [874, 19] width 34 height 11
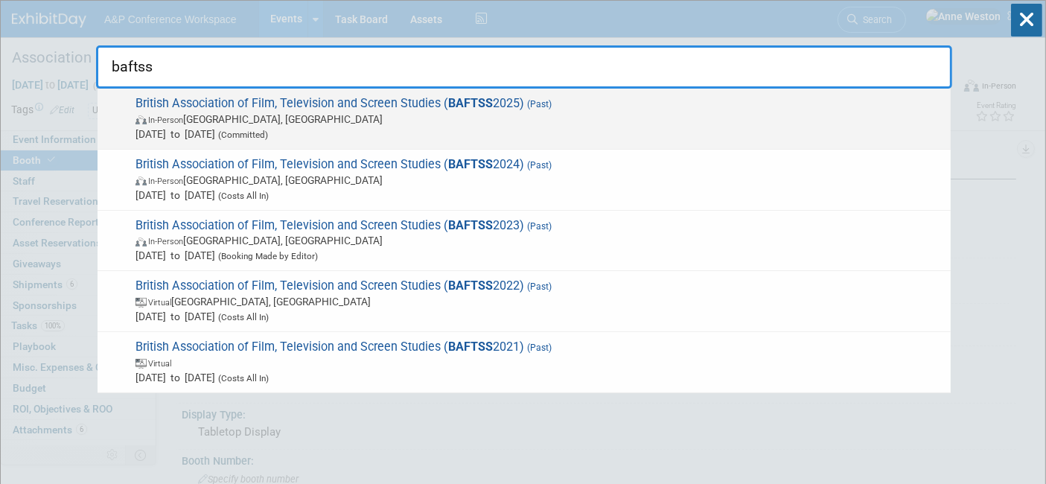
type input "baftss"
click at [250, 108] on span "British Association of Film, Television and Screen Studies ( BAFTSS 2025) (Past…" at bounding box center [537, 118] width 812 height 45
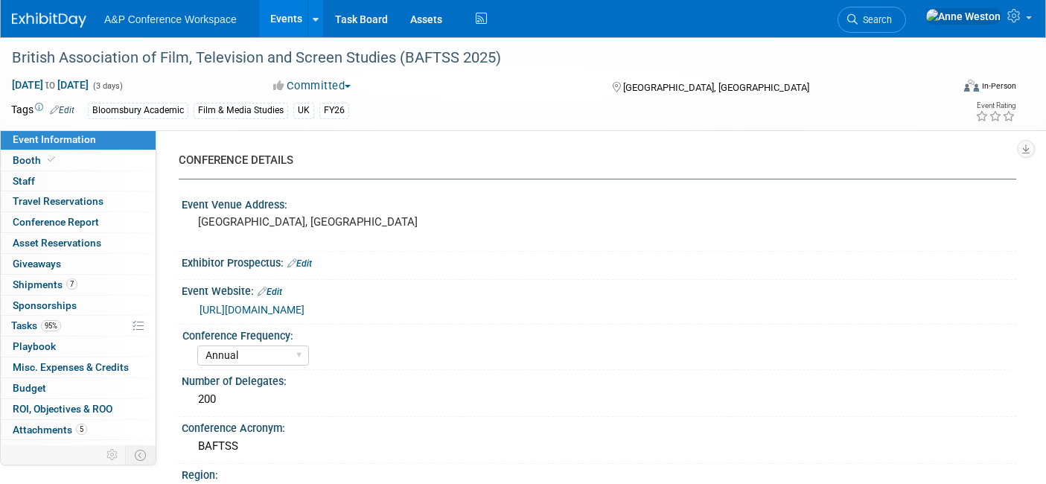
select select "Annual"
select select "Level 2"
select select "In-Person Booth"
select select "Film & Media Studies"
select select "Bloomsbury Academic"
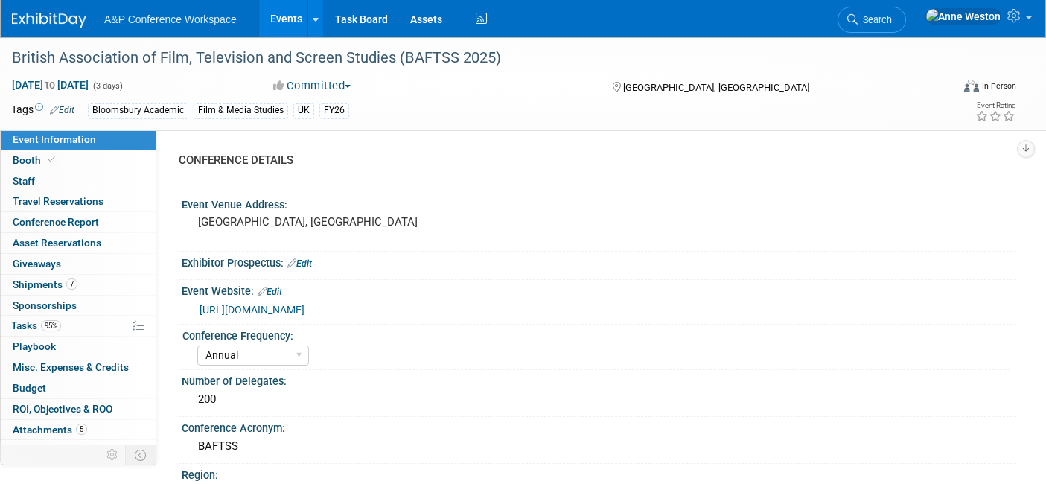
select select "[PERSON_NAME]"
select select "Networking/Commissioning"
click at [68, 159] on link "Booth" at bounding box center [78, 160] width 155 height 20
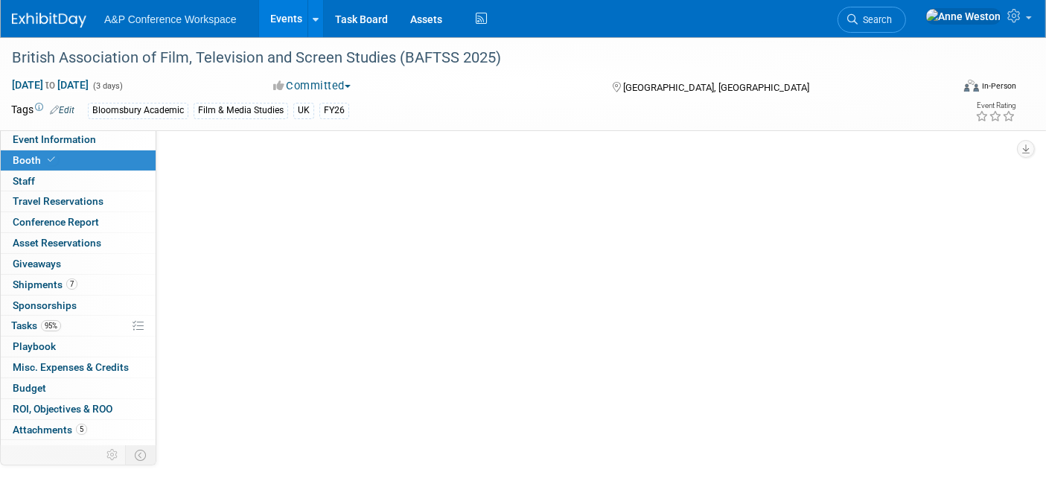
select select "COBA"
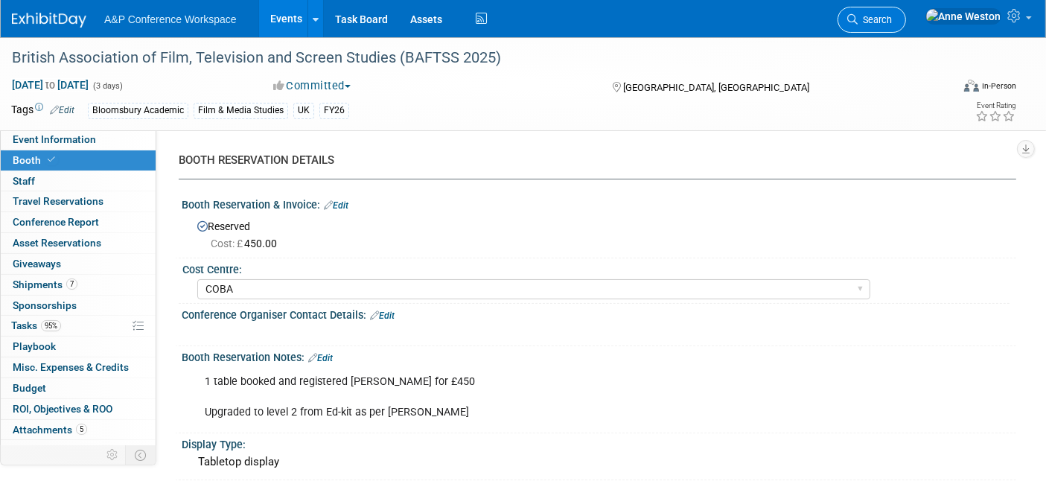
click at [857, 19] on icon at bounding box center [852, 19] width 10 height 10
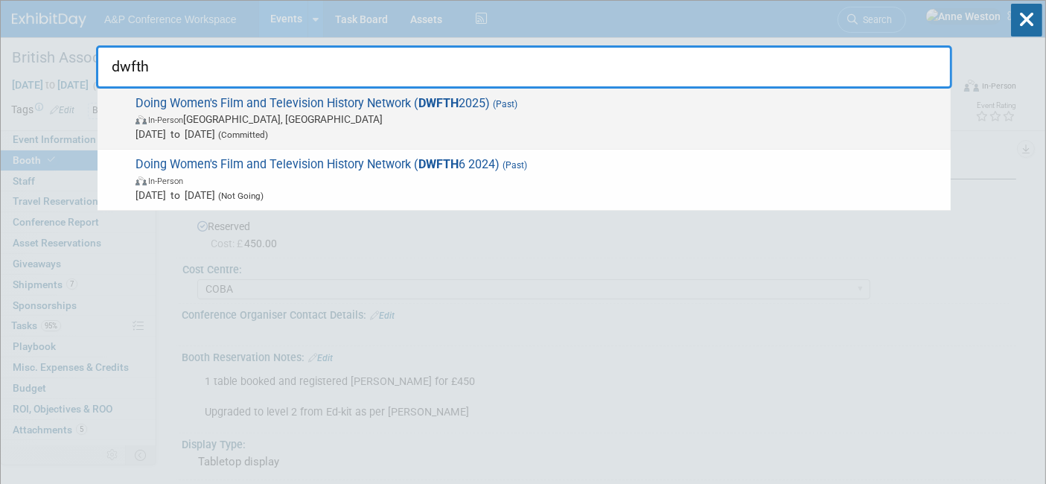
type input "dwfth"
click at [274, 107] on span "Doing Women's Film and Television History Network ( DWFTH 2025) (Past) In-Perso…" at bounding box center [537, 118] width 812 height 45
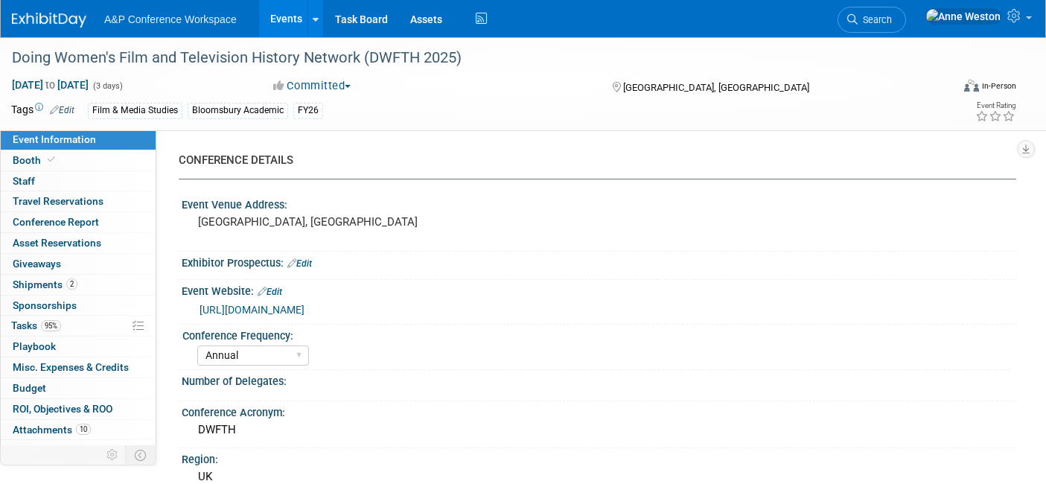
select select "Annual"
select select "Level 2"
select select "In-Person Booth"
select select "Film & Media Studies"
select select "Bloomsbury Academic"
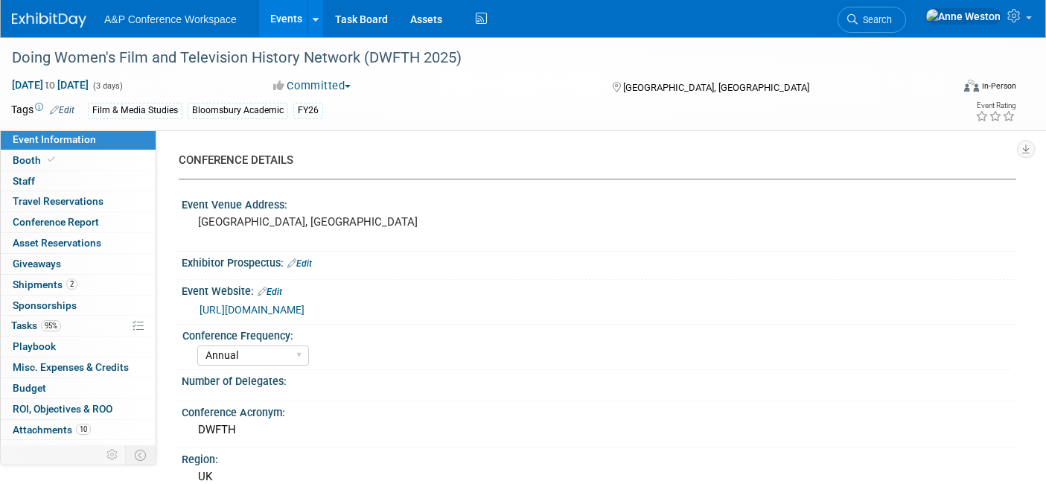
select select "[PERSON_NAME]"
select select "Networking/Commissioning"
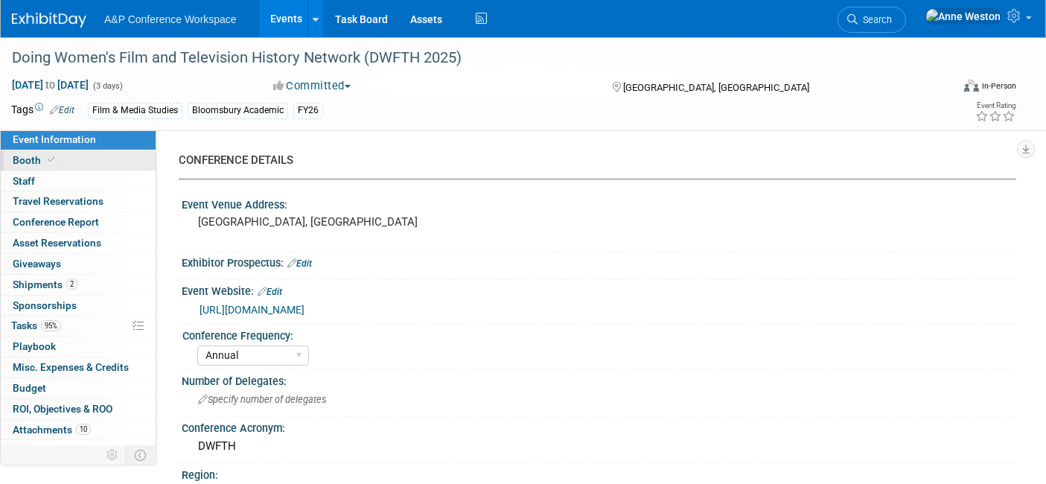
click at [71, 157] on link "Booth" at bounding box center [78, 160] width 155 height 20
select select "COBA"
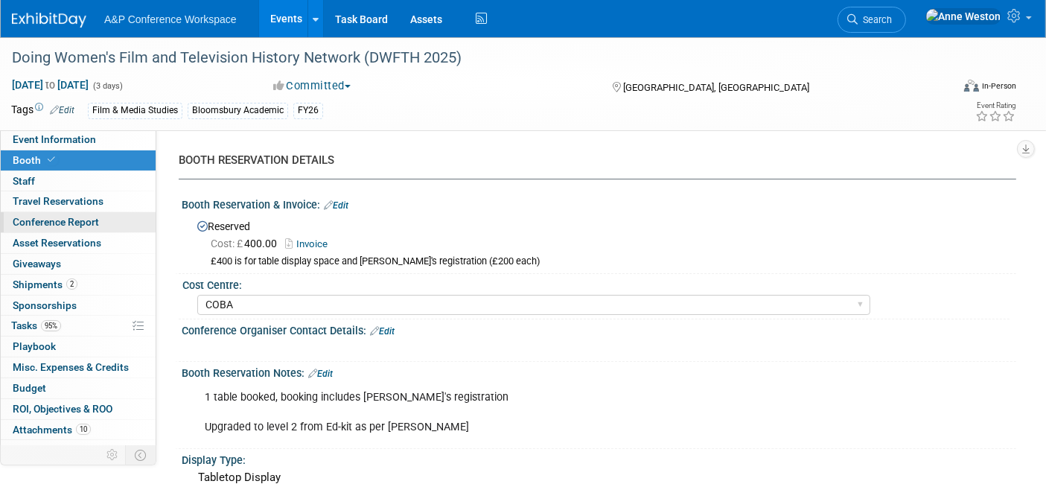
click at [43, 216] on span "Conference Report" at bounding box center [56, 222] width 86 height 12
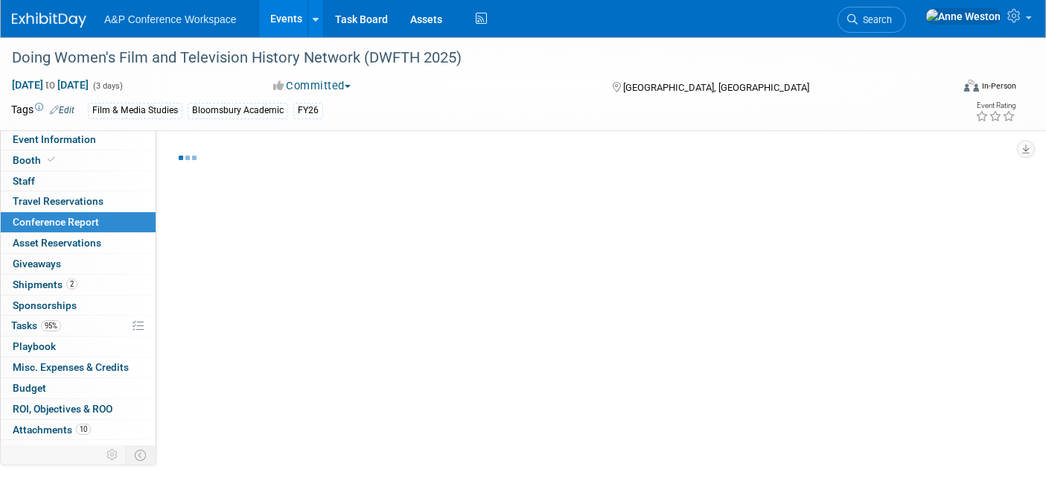
select select "NO"
select select "YES"
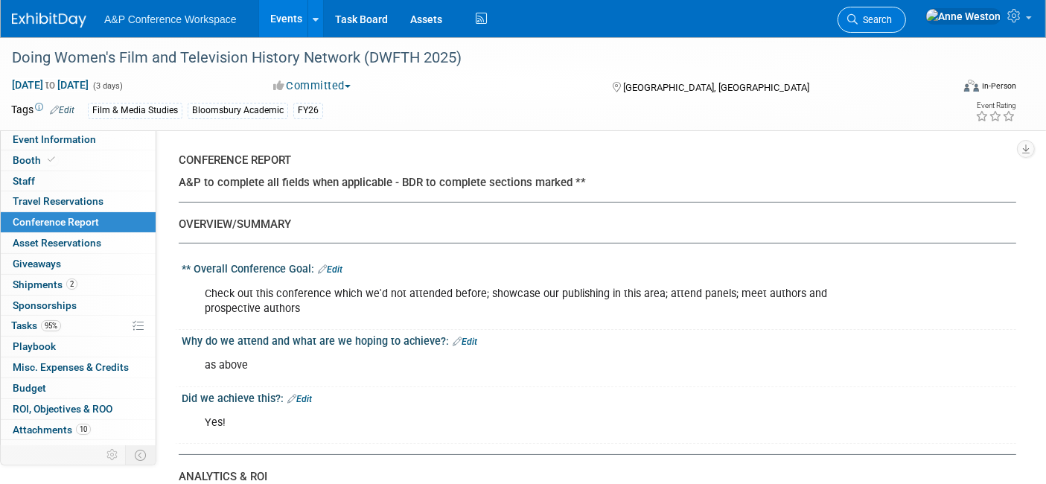
click at [892, 18] on span "Search" at bounding box center [874, 19] width 34 height 11
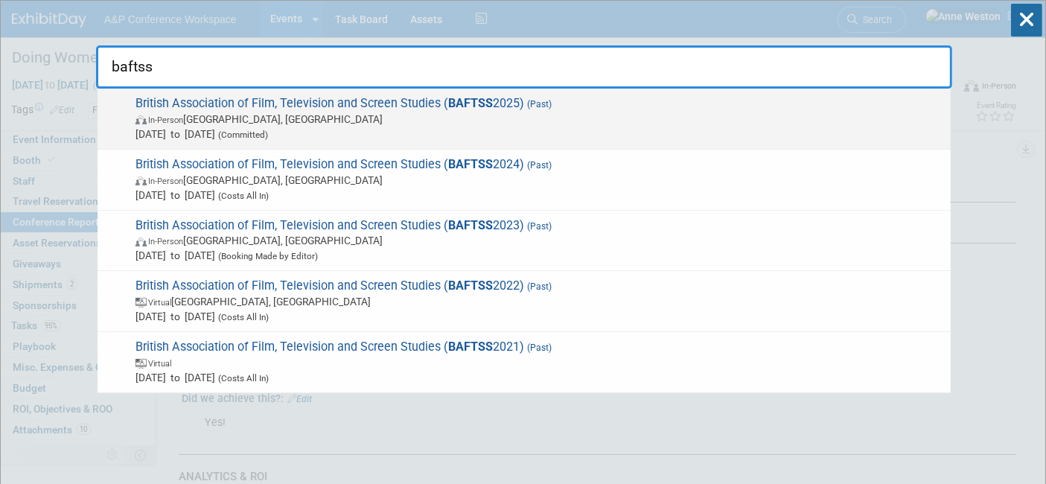
type input "baftss"
click at [200, 135] on span "Mar 26, 2025 to Mar 28, 2025 (Committed)" at bounding box center [538, 134] width 807 height 15
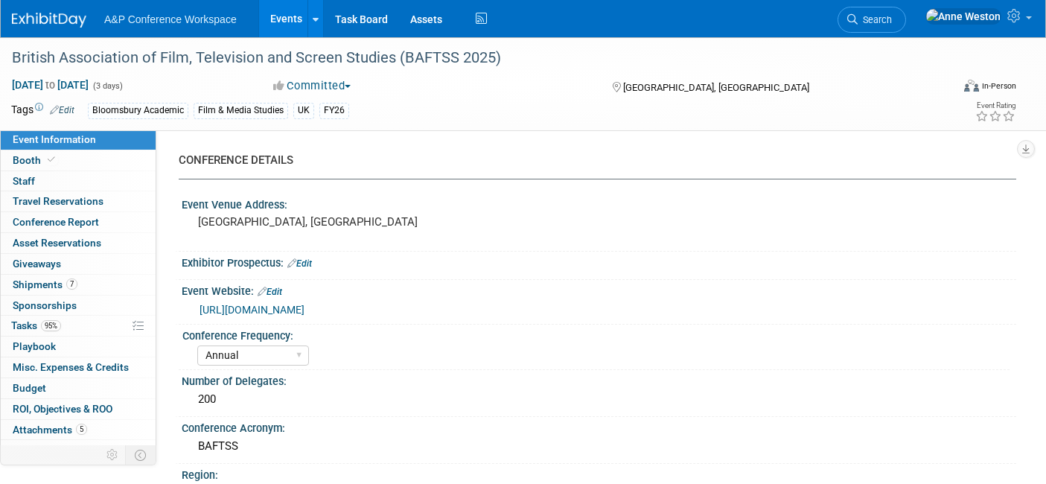
select select "Annual"
select select "Level 2"
select select "In-Person Booth"
select select "Film & Media Studies"
select select "Bloomsbury Academic"
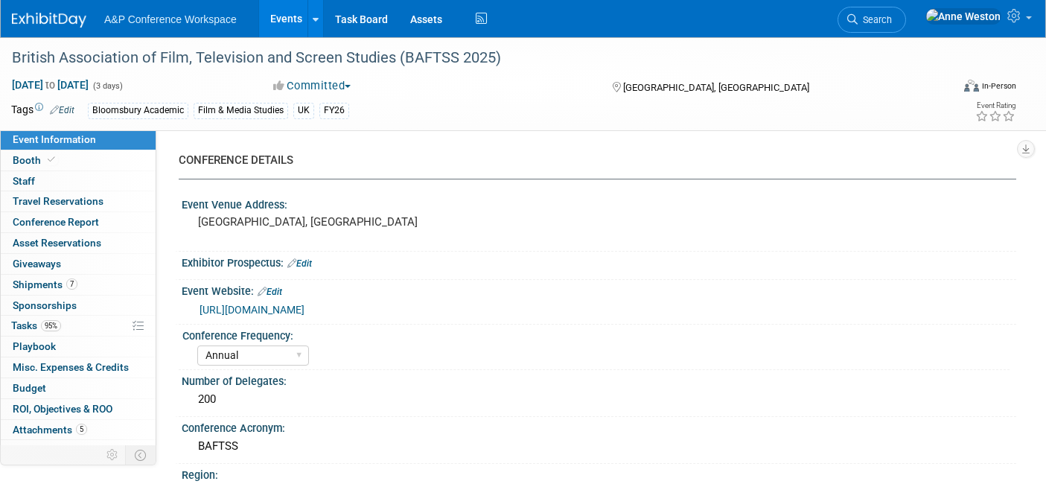
select select "[PERSON_NAME]"
select select "Networking/Commissioning"
click at [67, 222] on span "Conference Report" at bounding box center [56, 222] width 86 height 12
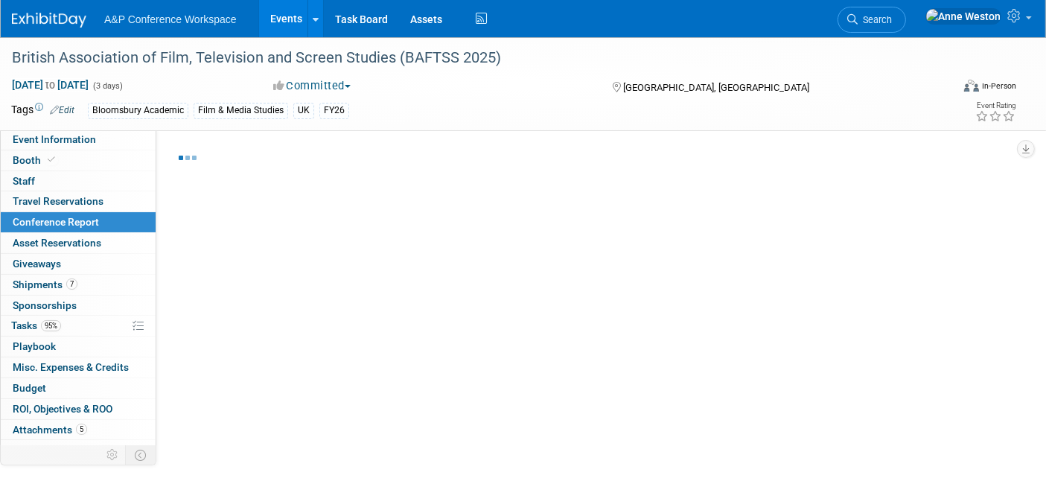
select select "NO"
select select "YES"
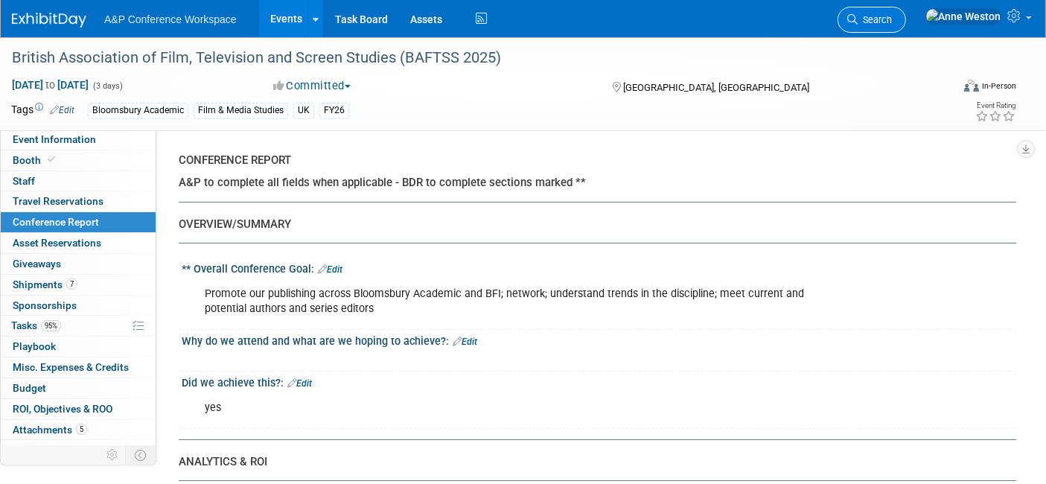
click at [906, 10] on link "Search" at bounding box center [871, 20] width 68 height 26
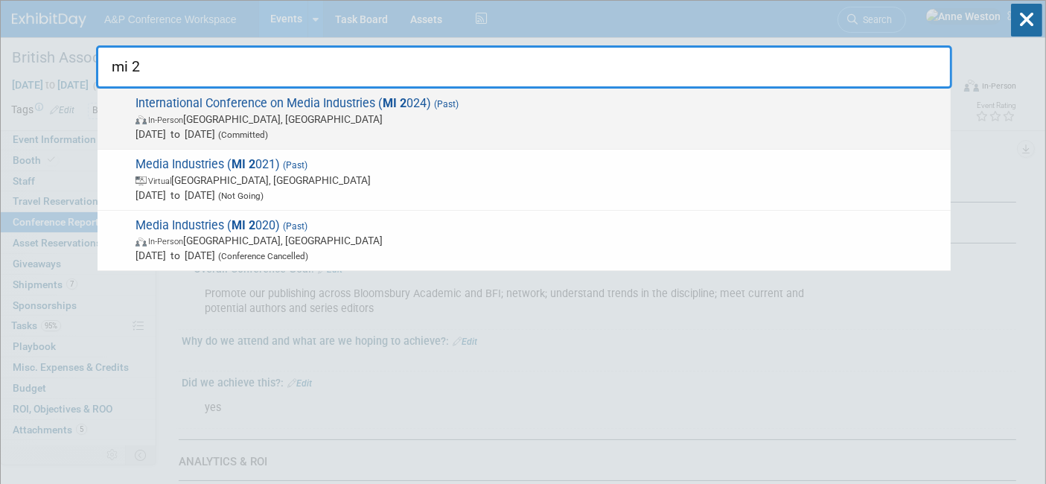
type input "mi 2"
click at [172, 94] on div "International Conference on Media Industries ( MI 2 024) (Past) In-Person Londo…" at bounding box center [523, 119] width 853 height 61
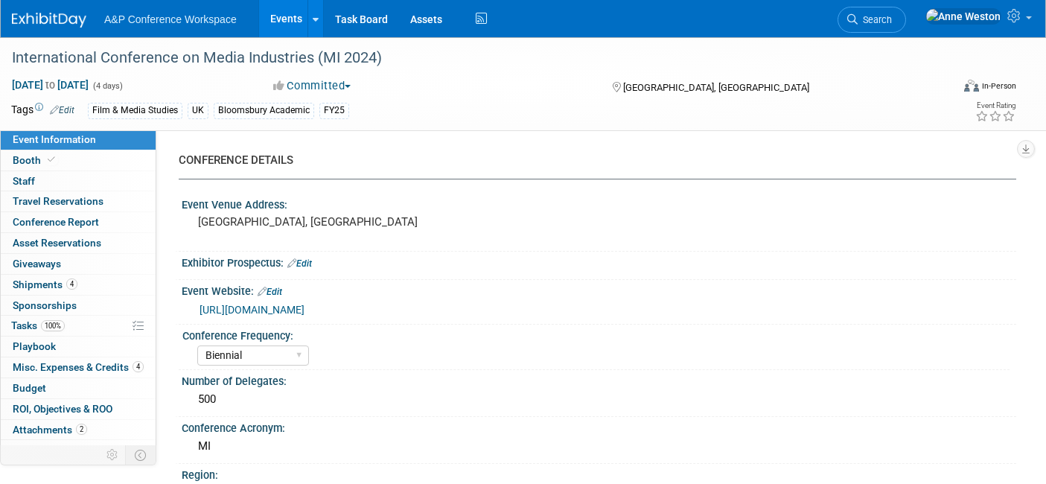
select select "Biennial"
select select "Level 2"
select select "Ed Kit"
select select "[PERSON_NAME]"
click at [92, 225] on span "Conference Report" at bounding box center [56, 222] width 86 height 12
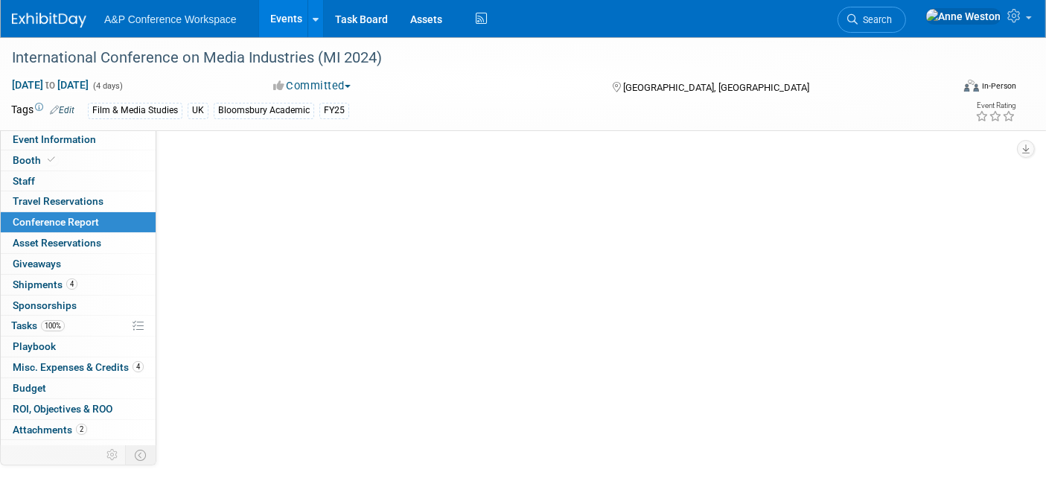
select select "NO"
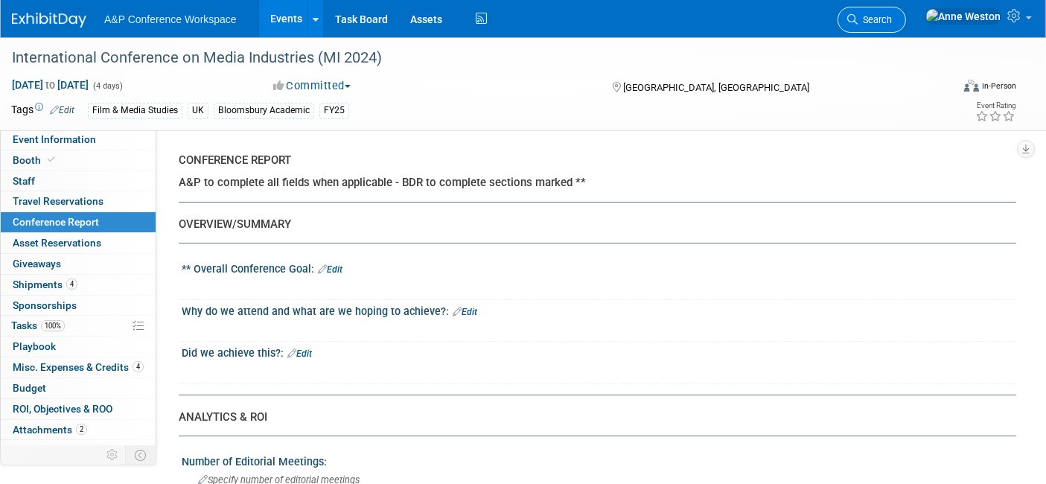
click at [857, 19] on icon at bounding box center [852, 19] width 10 height 10
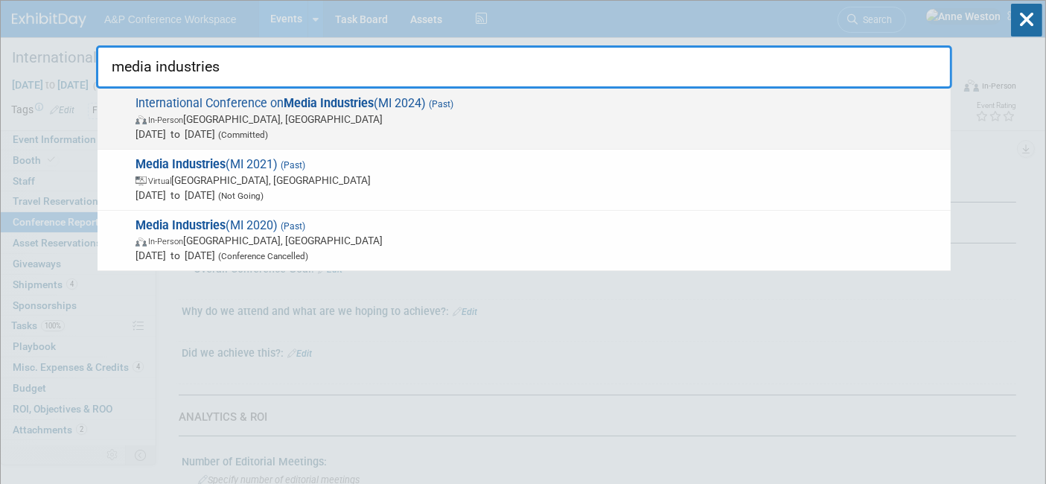
type input "media industries"
click at [187, 112] on span "In-Person [GEOGRAPHIC_DATA], [GEOGRAPHIC_DATA]" at bounding box center [538, 119] width 807 height 15
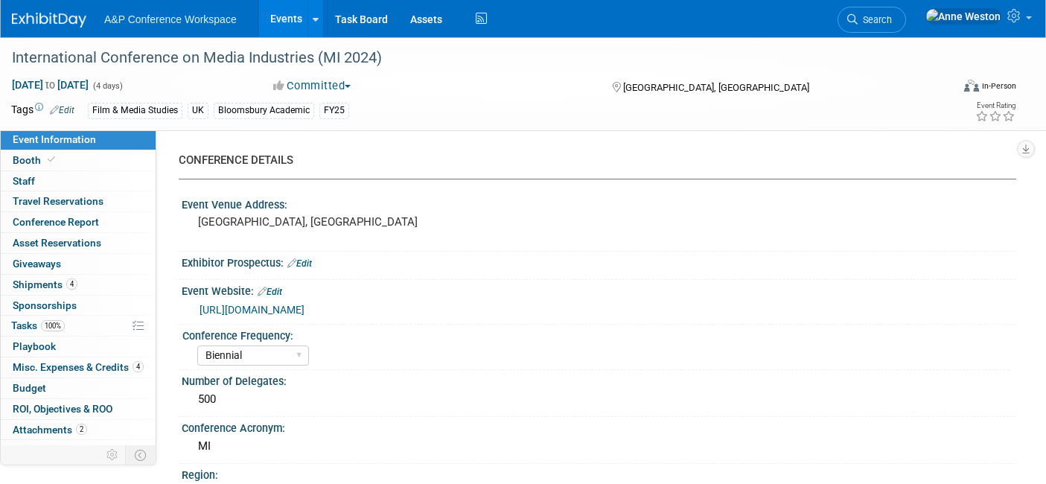
select select "Biennial"
select select "Level 2"
select select "Ed Kit"
select select "[PERSON_NAME]"
click at [57, 426] on span "Attachments 2" at bounding box center [50, 429] width 74 height 12
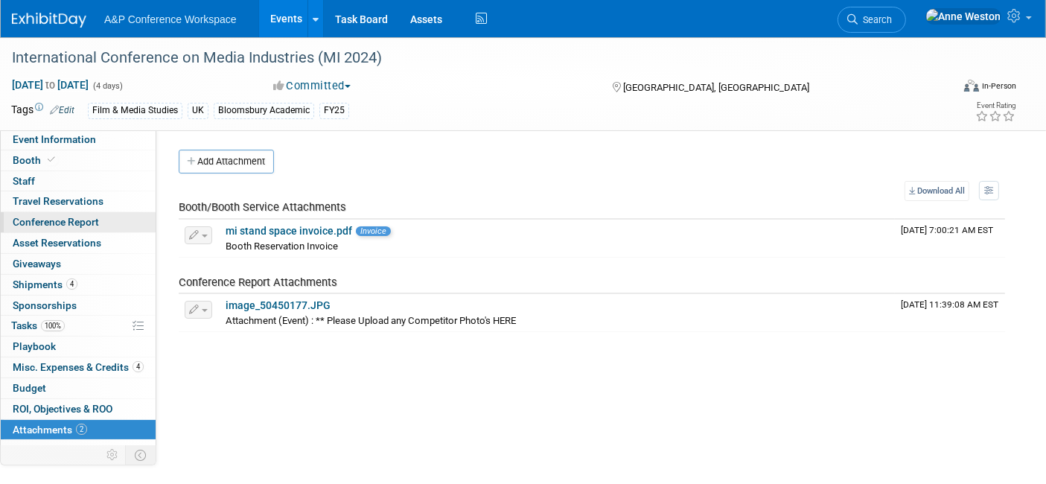
click at [82, 223] on span "Conference Report" at bounding box center [56, 222] width 86 height 12
select select "NO"
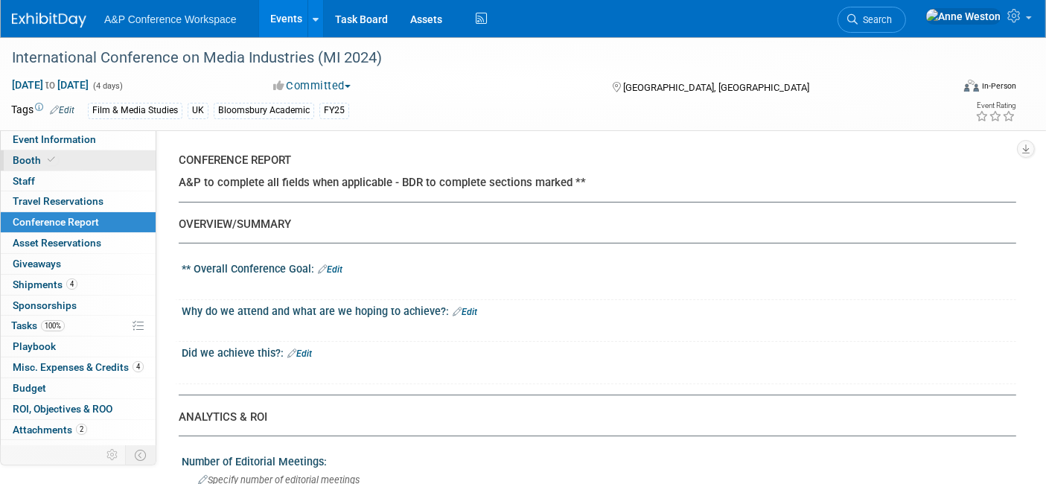
click at [65, 161] on link "Booth" at bounding box center [78, 160] width 155 height 20
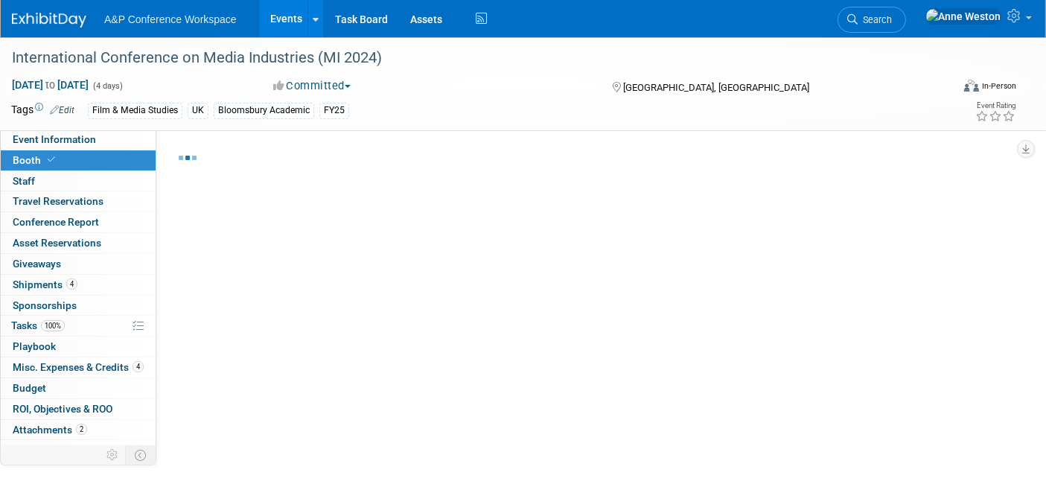
select select "COBA"
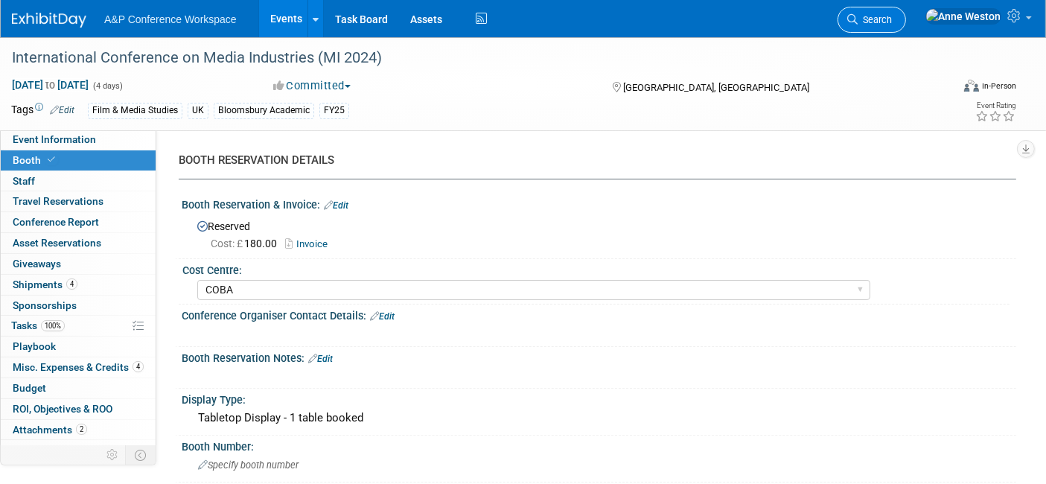
click at [892, 16] on span "Search" at bounding box center [874, 19] width 34 height 11
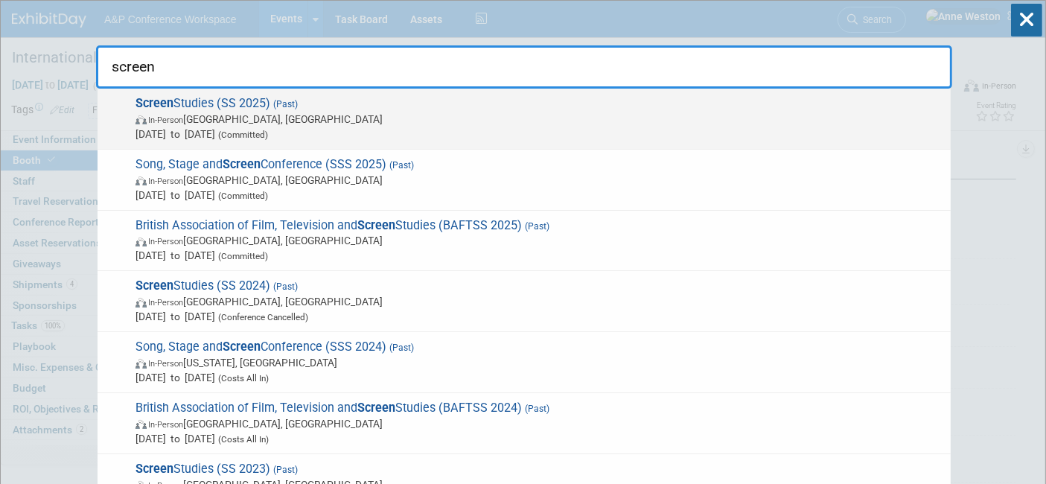
type input "screen"
click at [208, 126] on span "In-Person Glasgow, United Kingdom" at bounding box center [538, 119] width 807 height 15
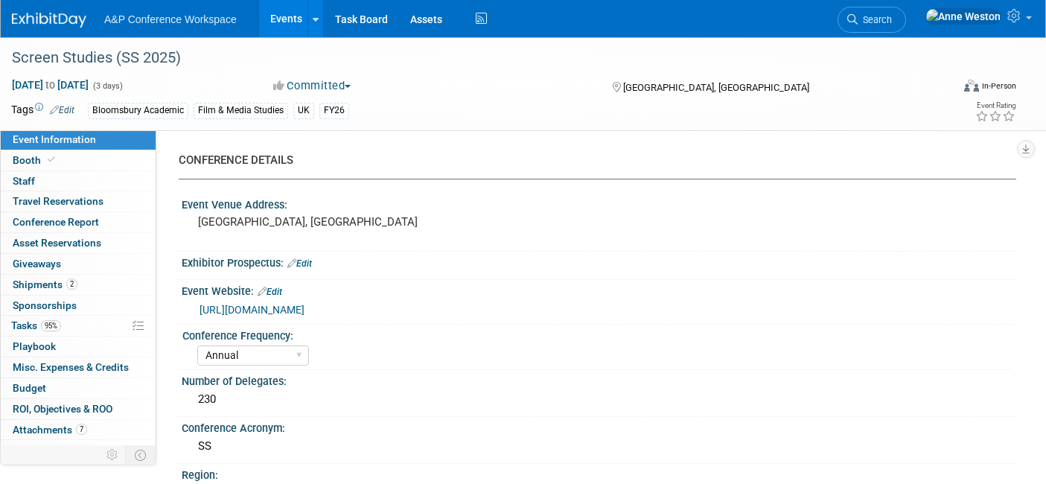
select select "Annual"
select select "Level 3"
select select "Ed Kit"
select select "Film & Media Studies"
select select "Bloomsbury Academic"
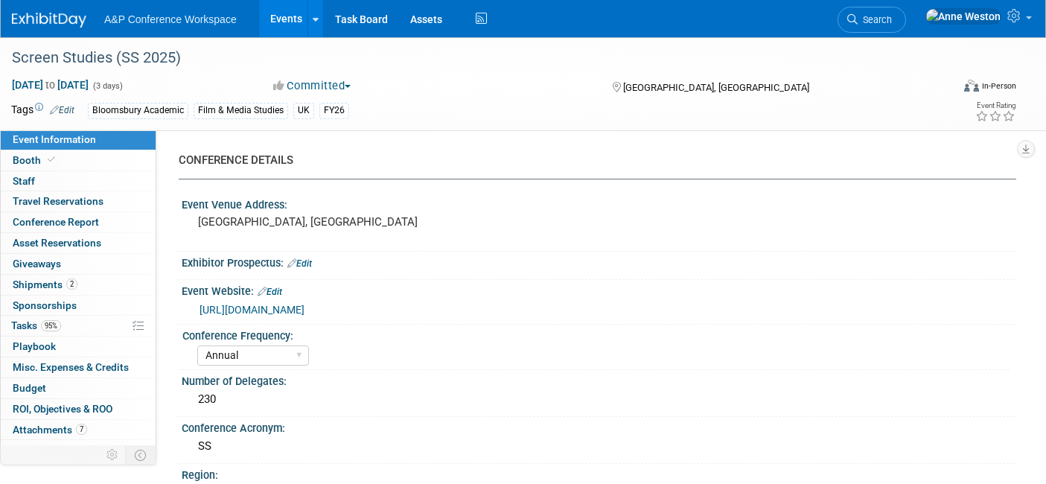
select select "[PERSON_NAME]"
select select "Networking/Commissioning"
click at [61, 157] on link "Booth" at bounding box center [78, 160] width 155 height 20
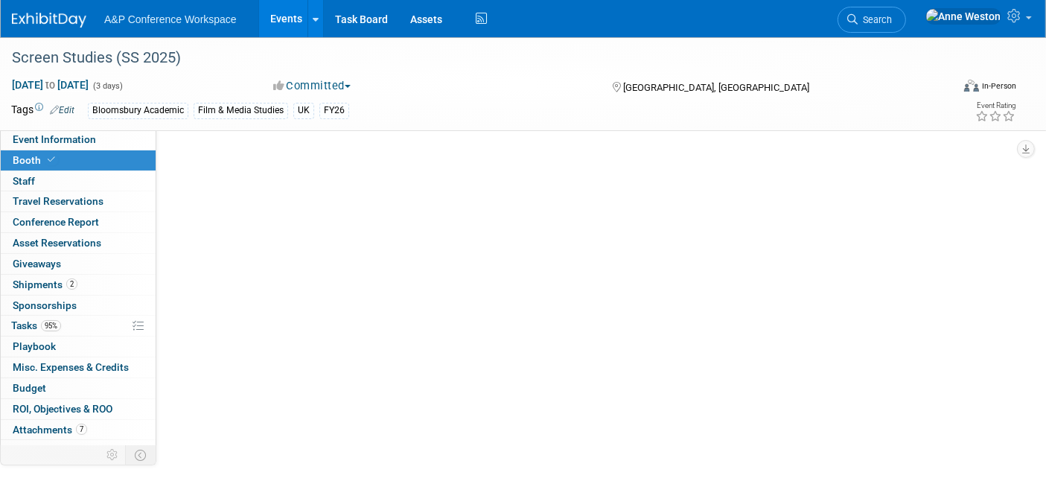
select select "COBA"
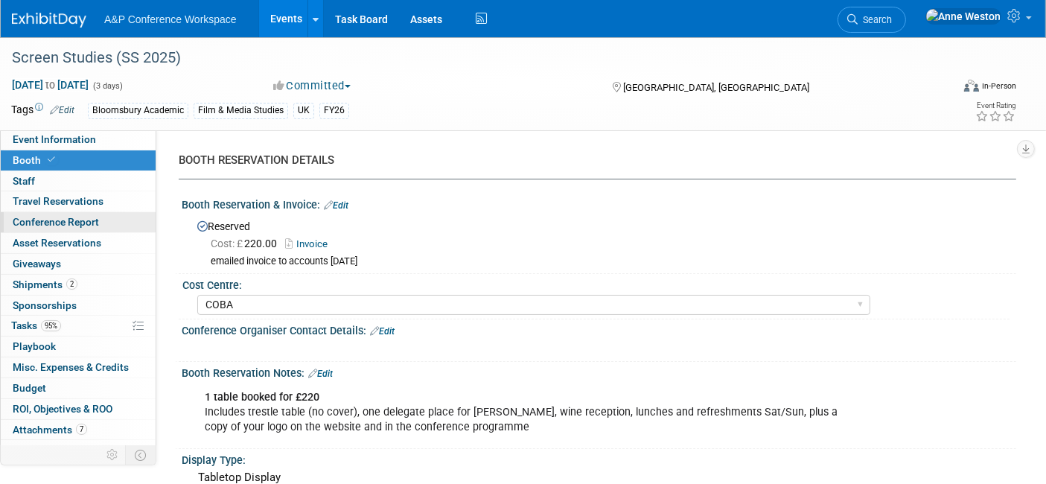
click at [122, 224] on link "Conference Report" at bounding box center [78, 222] width 155 height 20
select select "NO"
select select "YES"
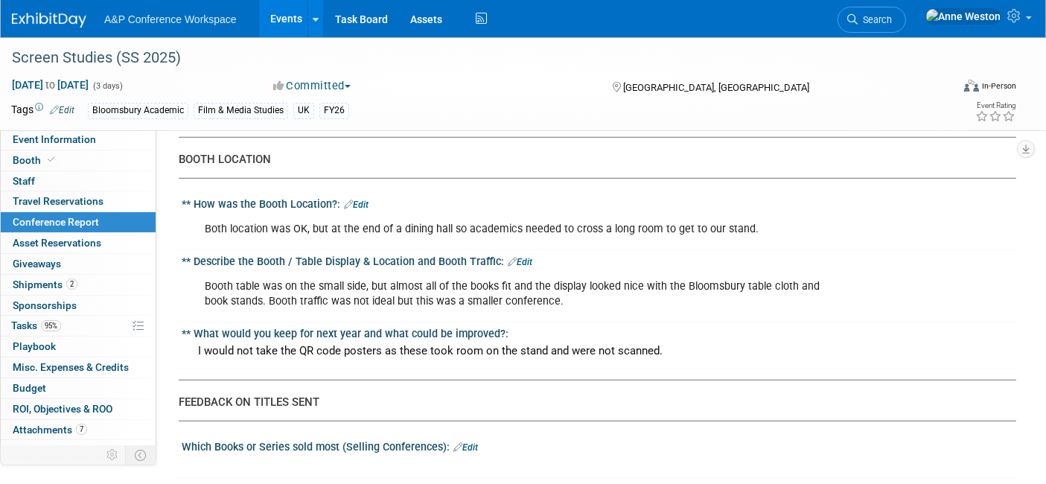
scroll to position [687, 0]
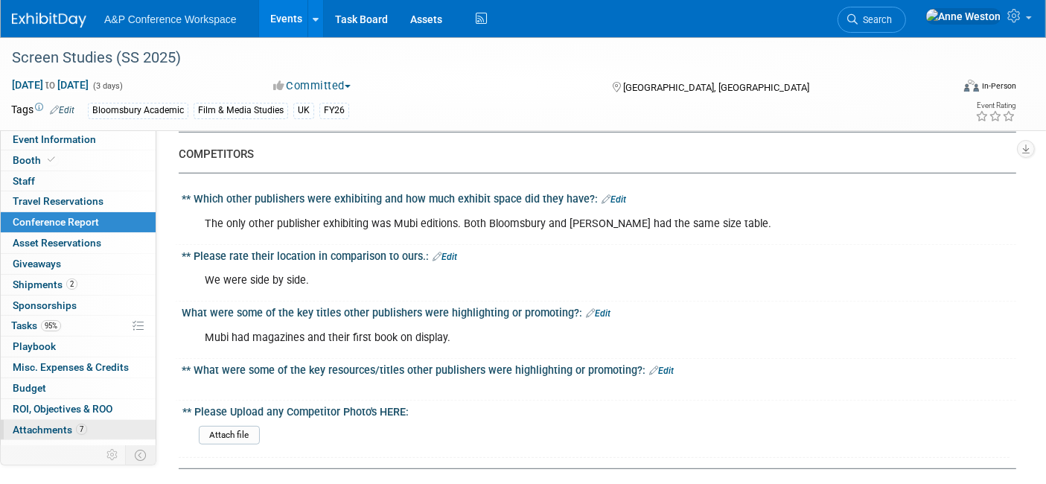
click at [71, 420] on link "7 Attachments 7" at bounding box center [78, 430] width 155 height 20
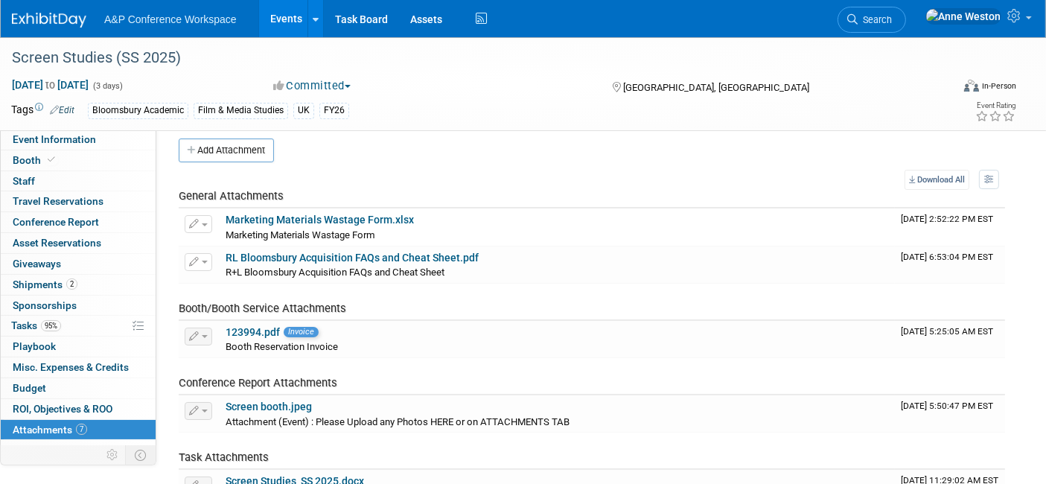
scroll to position [0, 0]
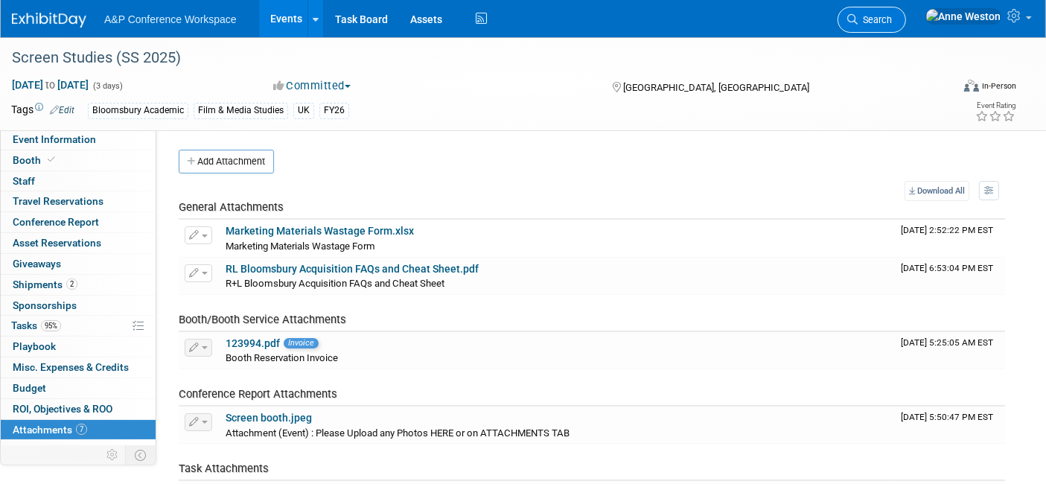
click at [892, 18] on span "Search" at bounding box center [874, 19] width 34 height 11
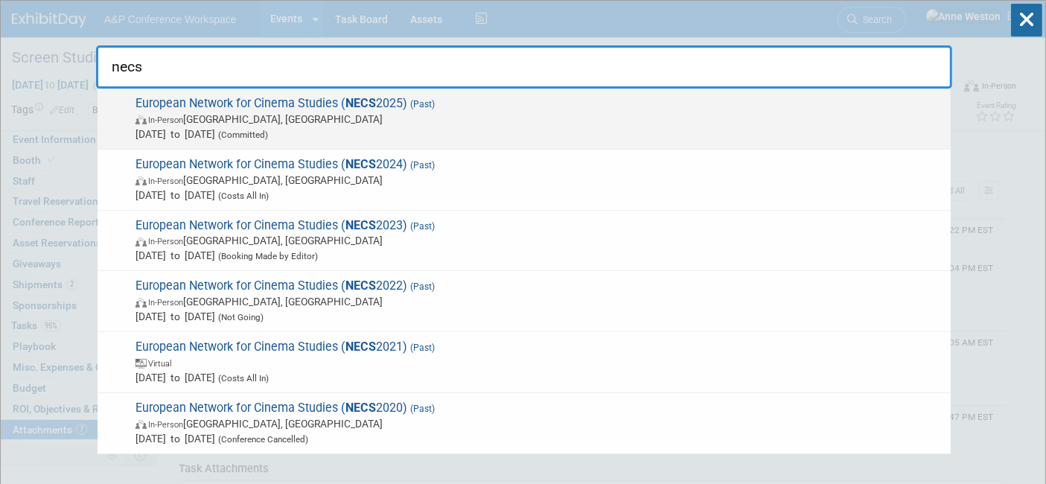
type input "necs"
click at [236, 104] on span "European Network for Cinema Studies ( NECS 2025) (Past) In-Person Lisbon, Portu…" at bounding box center [537, 118] width 812 height 45
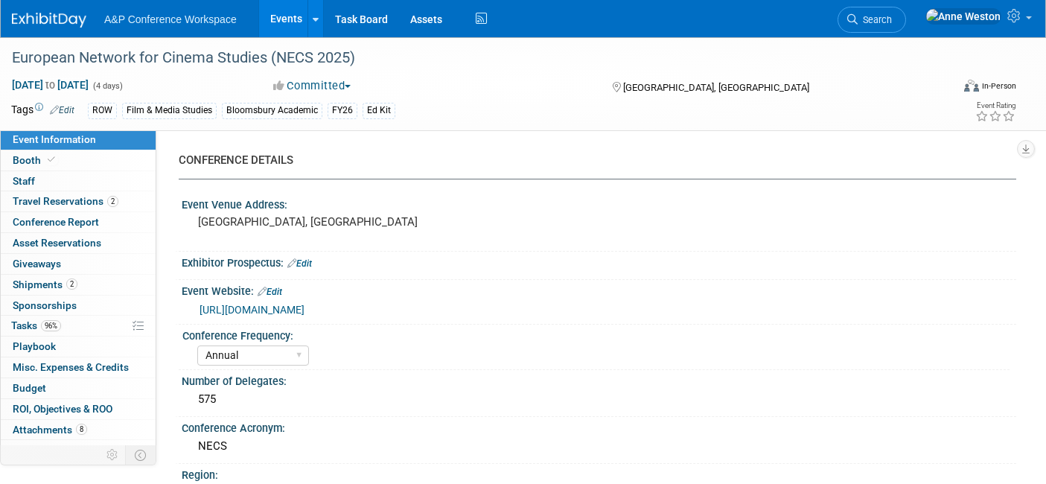
select select "Annual"
select select "Level 3"
select select "Ed Kit"
select select "Film & Media Studies"
select select "Bloomsbury Academic"
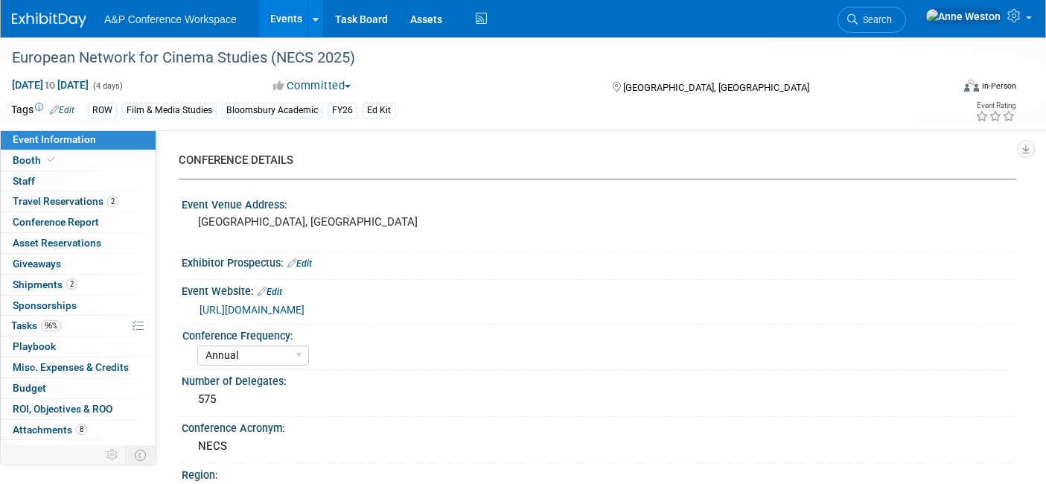
select select "[PERSON_NAME]"
select select "Networking/Commissioning"
click at [54, 160] on span at bounding box center [51, 159] width 13 height 11
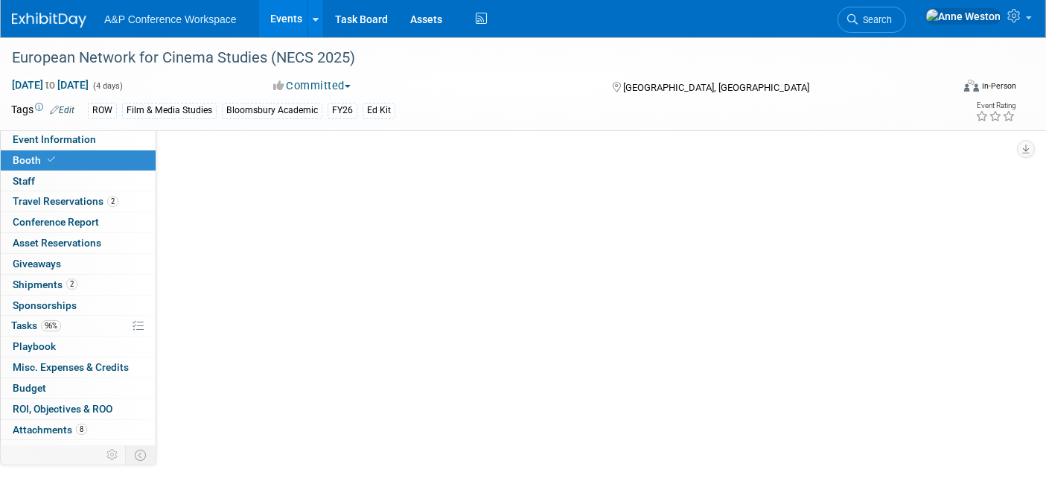
select select "COBA"
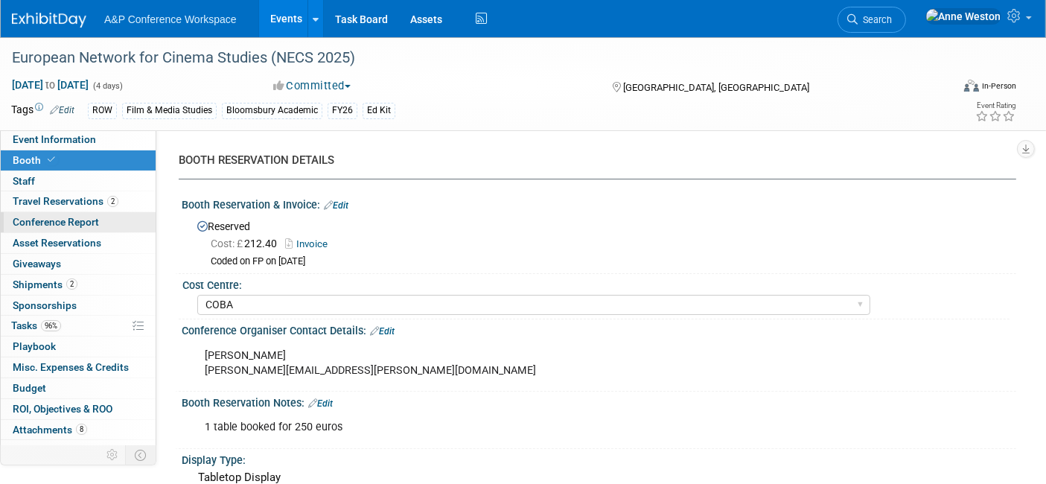
click at [54, 214] on link "Conference Report" at bounding box center [78, 222] width 155 height 20
select select "NO"
select select "YES"
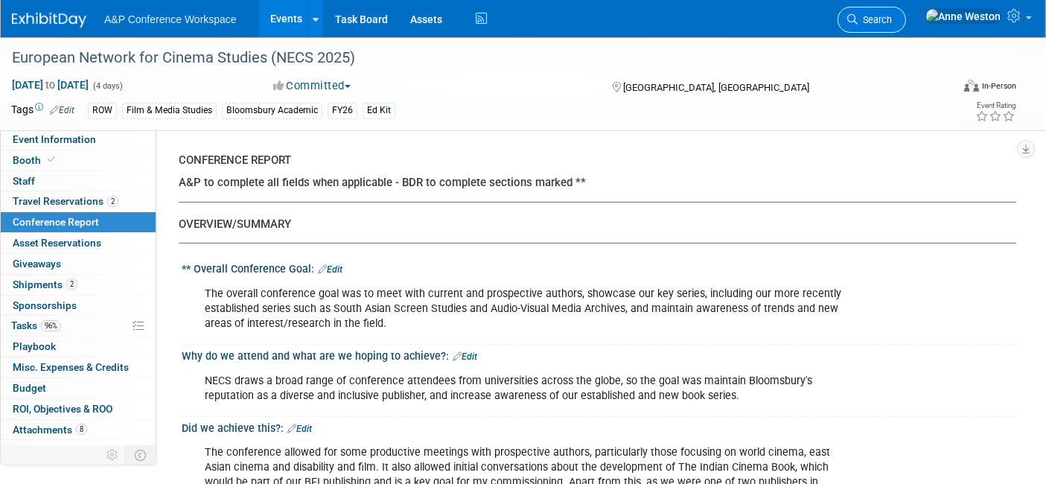
click at [892, 18] on span "Search" at bounding box center [874, 19] width 34 height 11
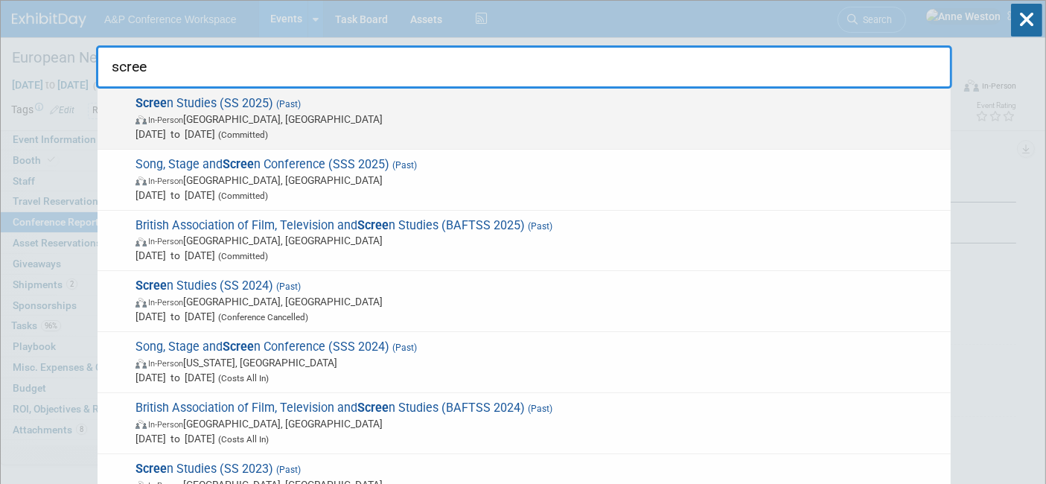
type input "scree"
click at [195, 112] on span "In-Person Glasgow, United Kingdom" at bounding box center [538, 119] width 807 height 15
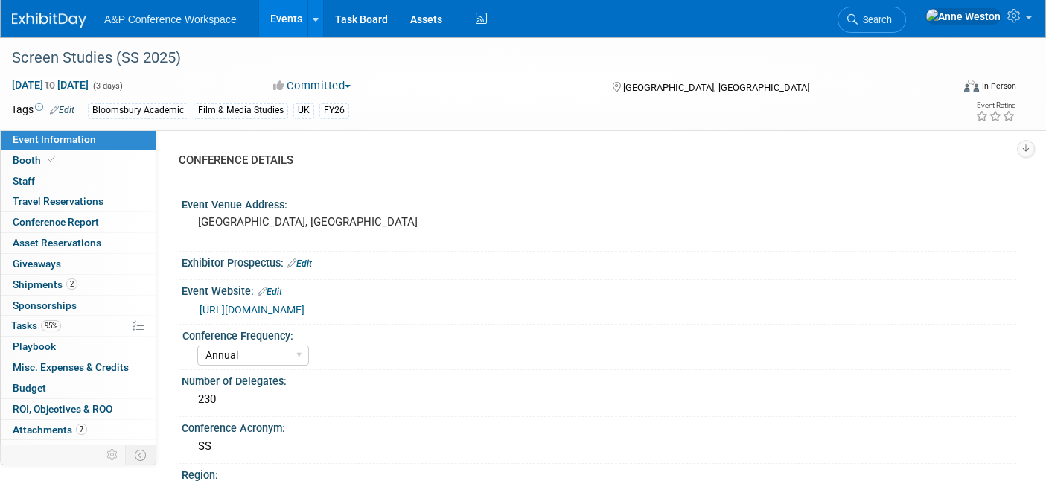
select select "Annual"
select select "Level 3"
select select "Ed Kit"
select select "Film & Media Studies"
select select "Bloomsbury Academic"
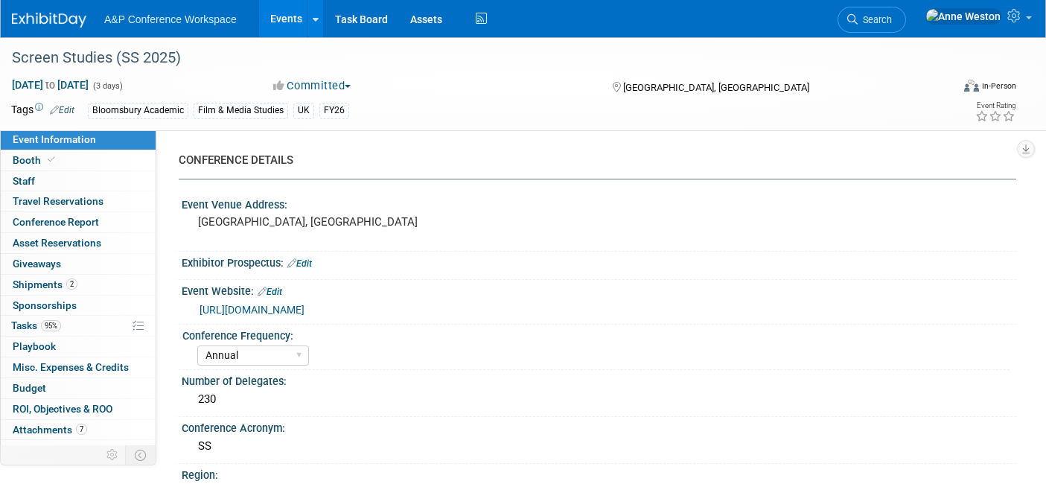
select select "[PERSON_NAME]"
select select "Networking/Commissioning"
click at [55, 223] on span "Conference Report" at bounding box center [56, 222] width 86 height 12
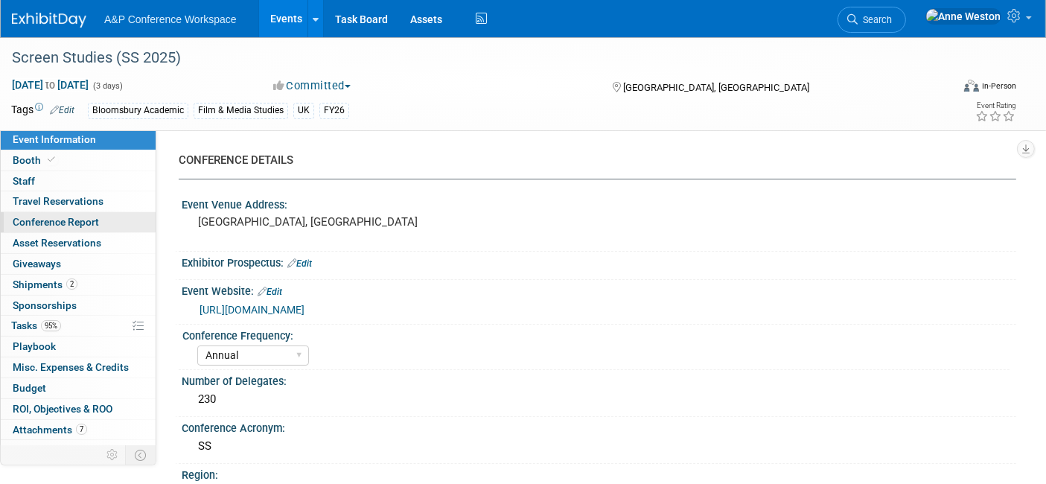
select select "NO"
select select "YES"
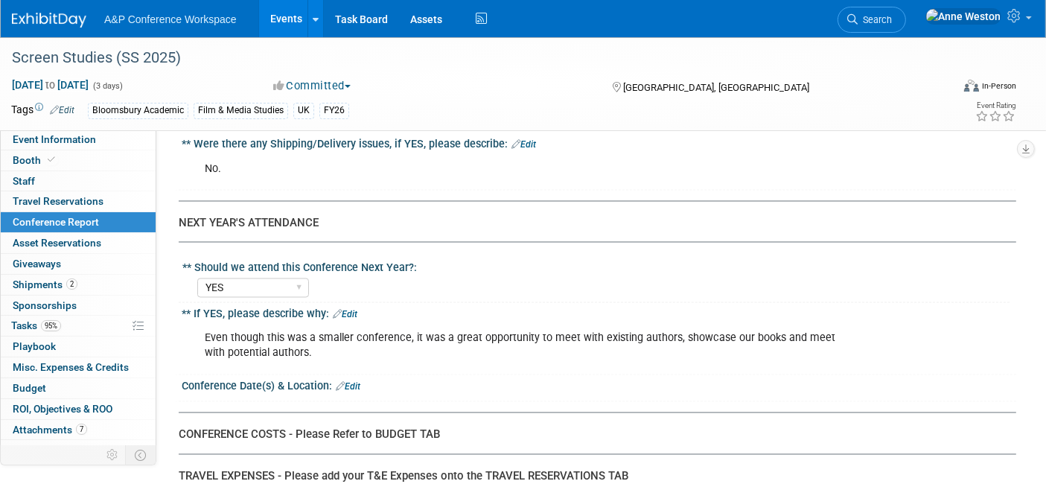
scroll to position [2754, 0]
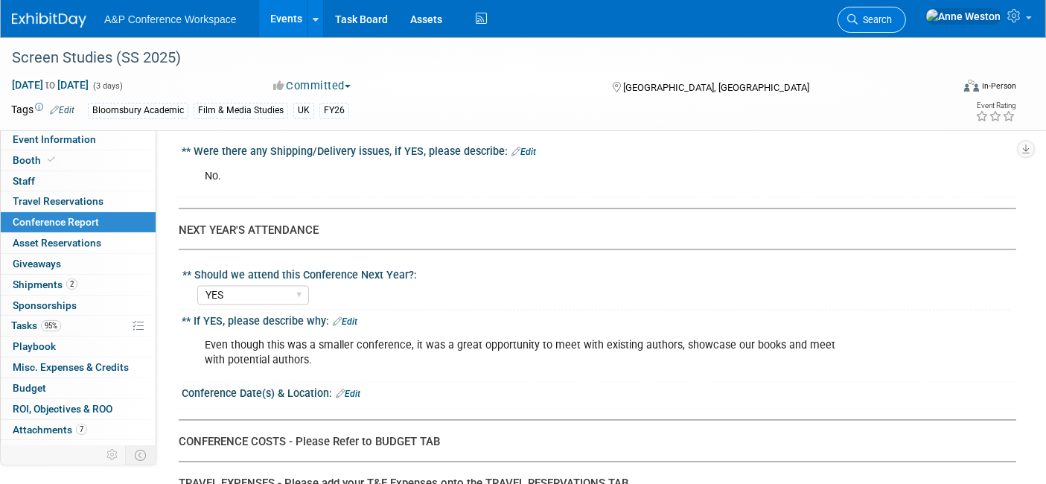
click at [892, 24] on span "Search" at bounding box center [874, 19] width 34 height 11
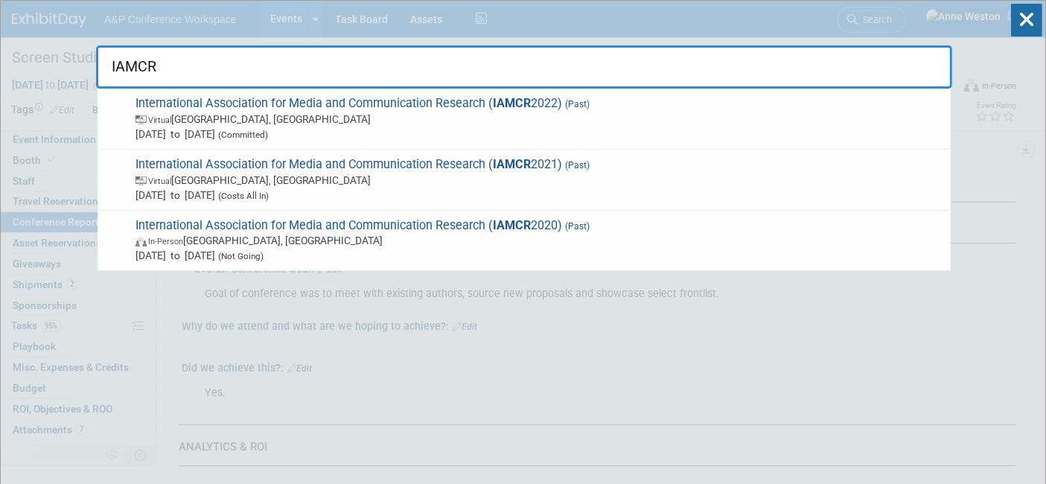
type input "IAMCR"
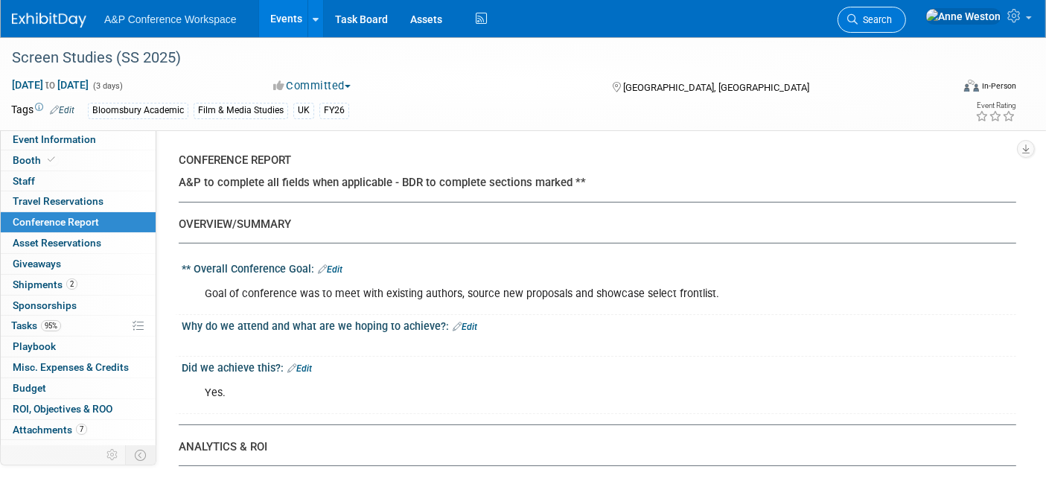
click at [892, 20] on span "Search" at bounding box center [874, 19] width 34 height 11
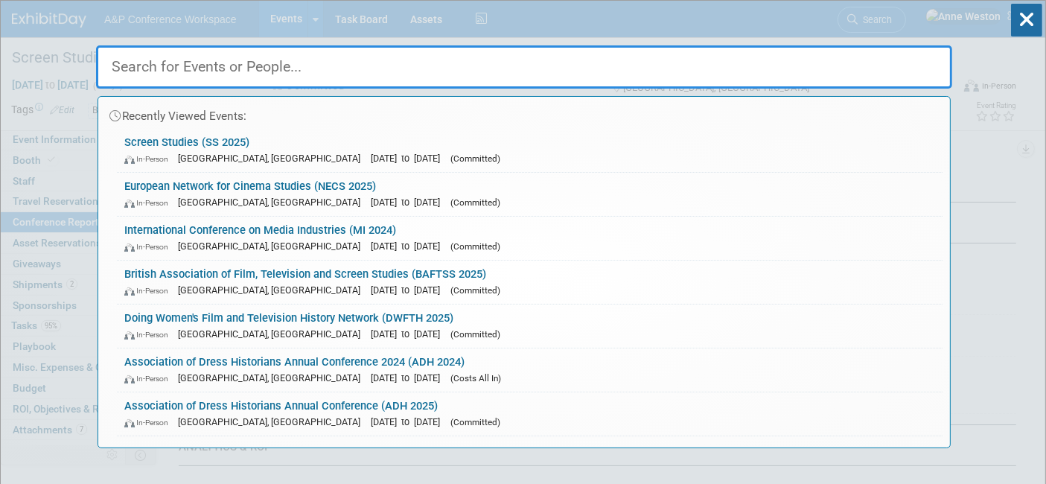
type input "o"
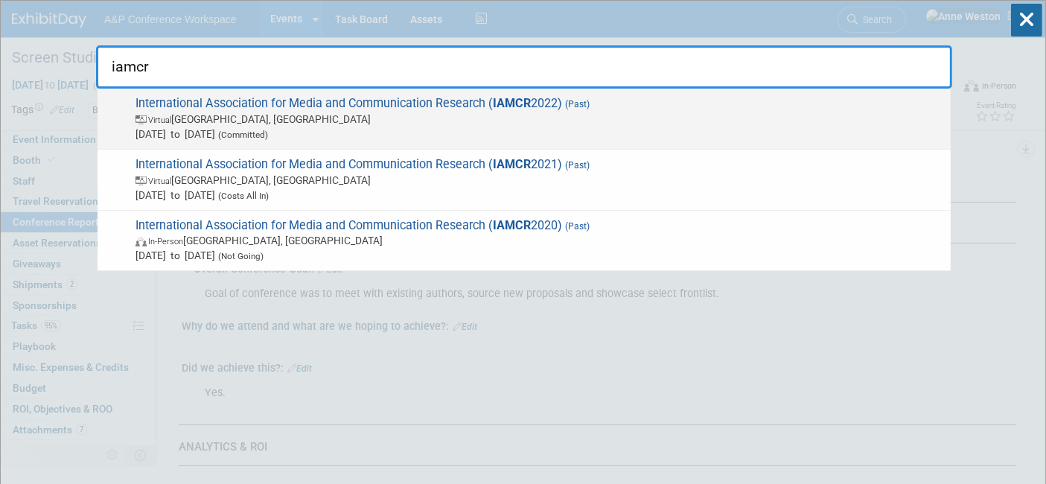
type input "iamcr"
click at [199, 103] on span "International Association for Media and Communication Research ( IAMCR 2022) (P…" at bounding box center [537, 118] width 812 height 45
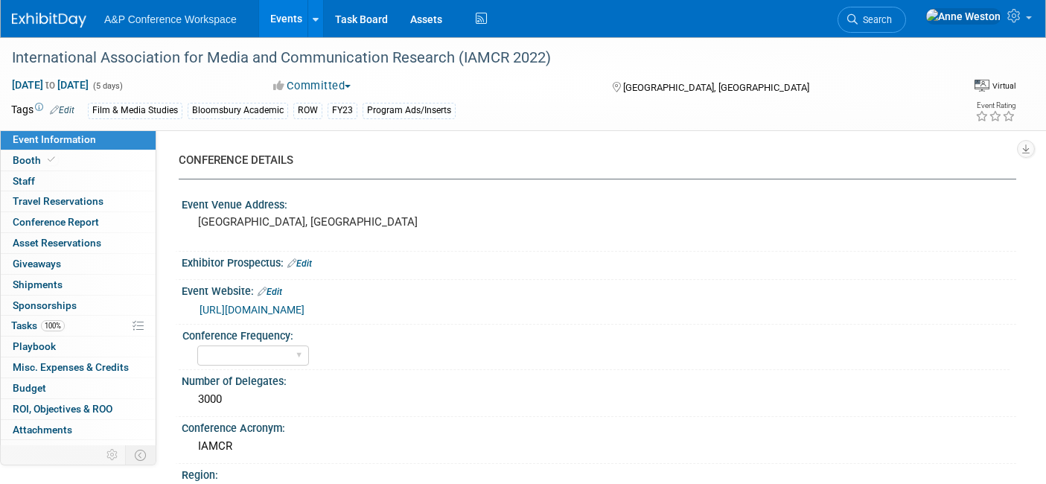
select select "Level 3"
select select "Virtual Booth"
click at [37, 156] on span "Booth" at bounding box center [35, 160] width 45 height 12
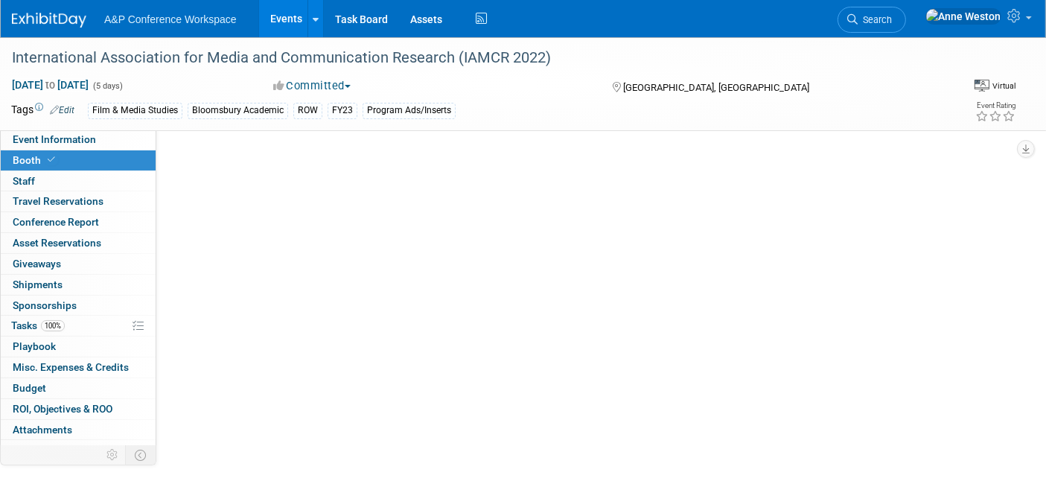
select select "CUAP"
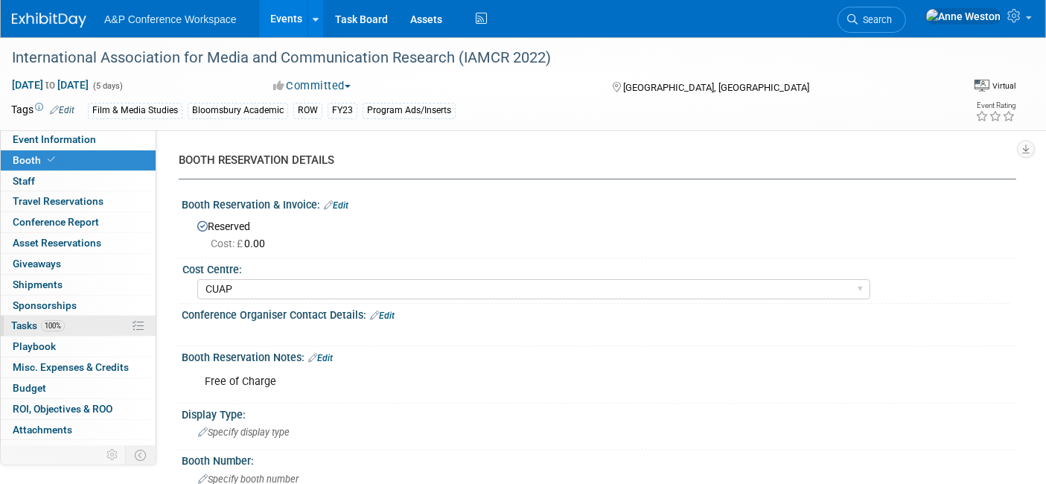
click at [68, 328] on link "100% Tasks 100%" at bounding box center [78, 326] width 155 height 20
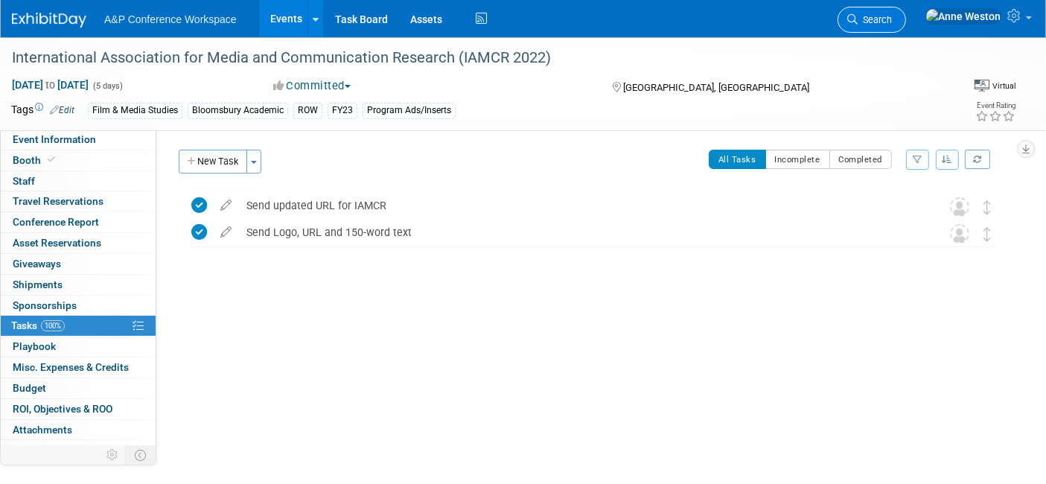
click at [892, 19] on span "Search" at bounding box center [874, 19] width 34 height 11
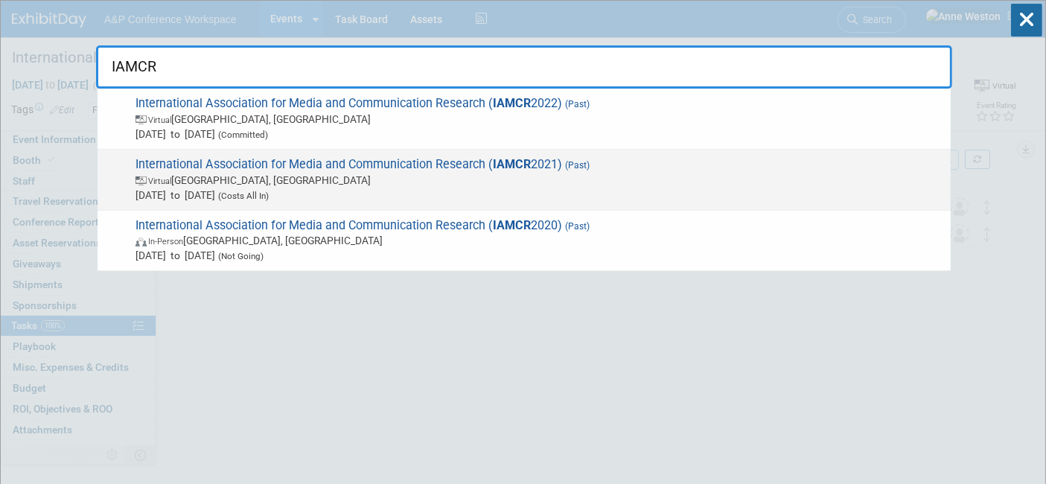
type input "IAMCR"
click at [198, 164] on span "International Association for Media and Communication Research ( IAMCR 2021) (P…" at bounding box center [537, 179] width 812 height 45
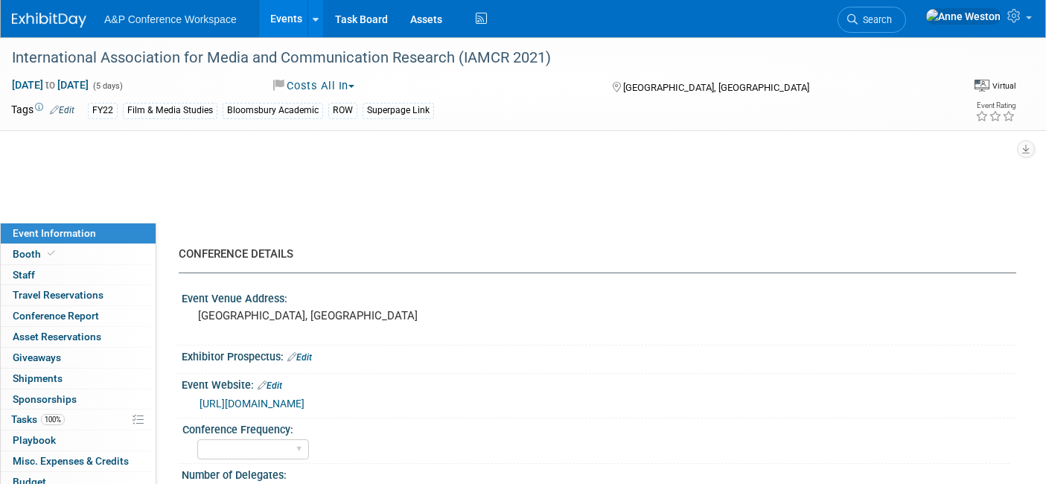
select select "Link on Conference Page"
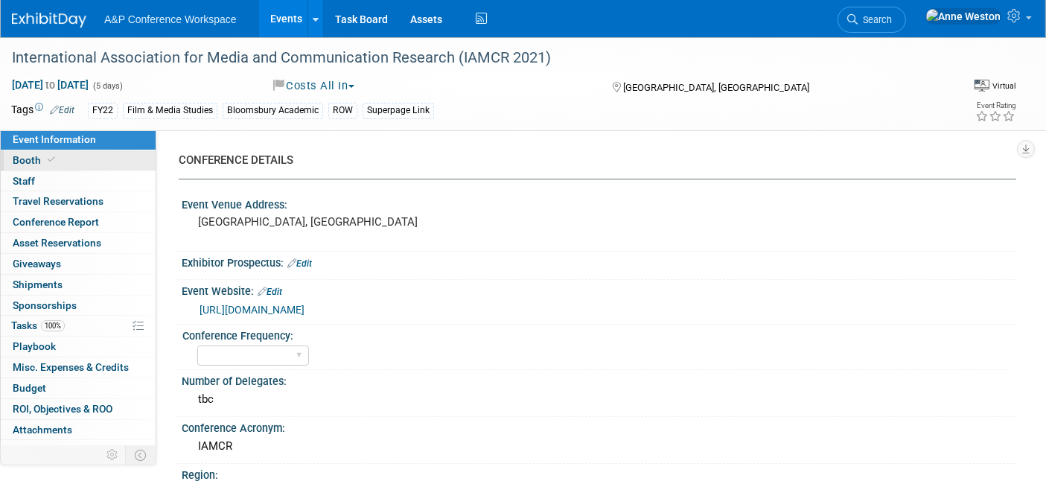
click at [83, 163] on link "Booth" at bounding box center [78, 160] width 155 height 20
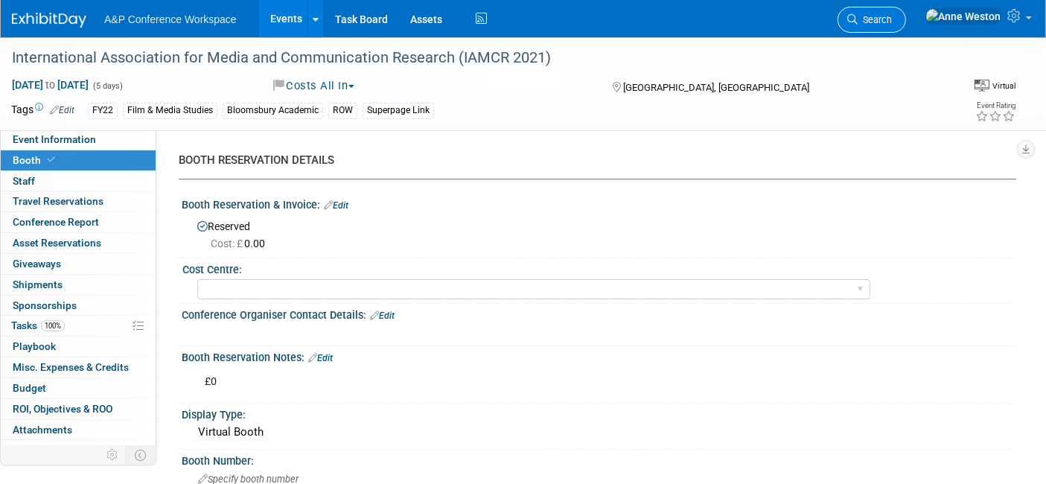
click at [906, 11] on link "Search" at bounding box center [871, 20] width 68 height 26
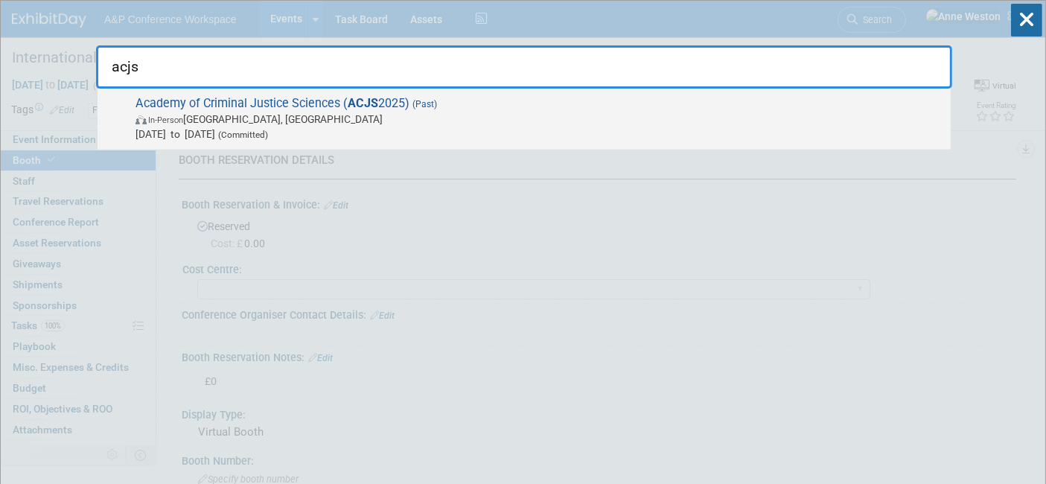
type input "acjs"
click at [255, 111] on span "Academy of Criminal Justice Sciences ( ACJS 2025) (Past) In-Person Denver, CO M…" at bounding box center [537, 118] width 812 height 45
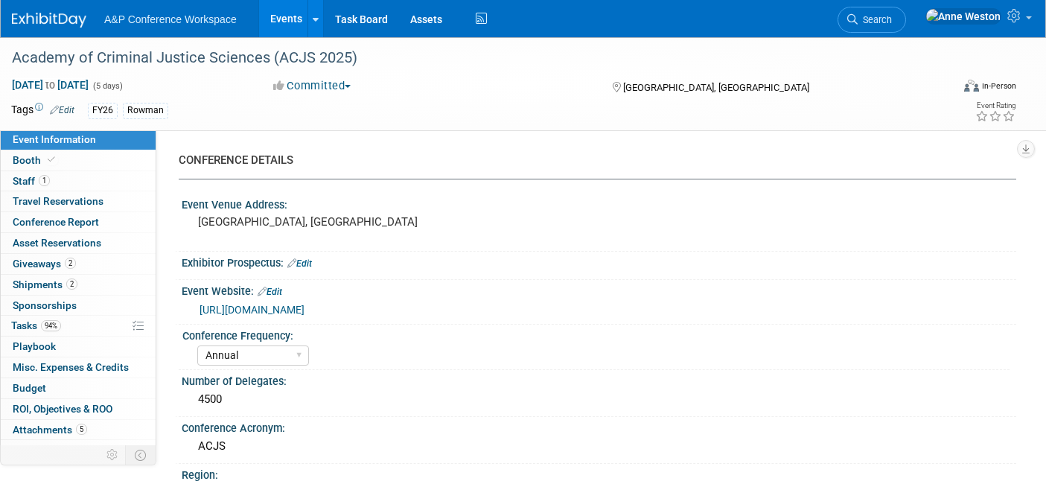
select select "Annual"
select select "Level 2"
select select "In-Person Booth"
select select "Criminology"
select select "Rowman"
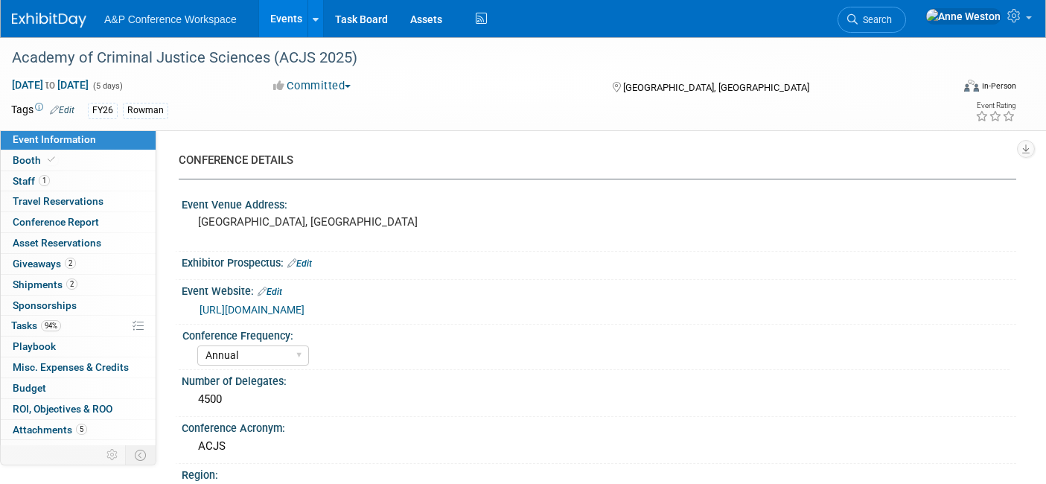
select select "[PERSON_NAME]"
select select "Networking/Commissioning"
click at [38, 153] on link "Booth" at bounding box center [78, 160] width 155 height 20
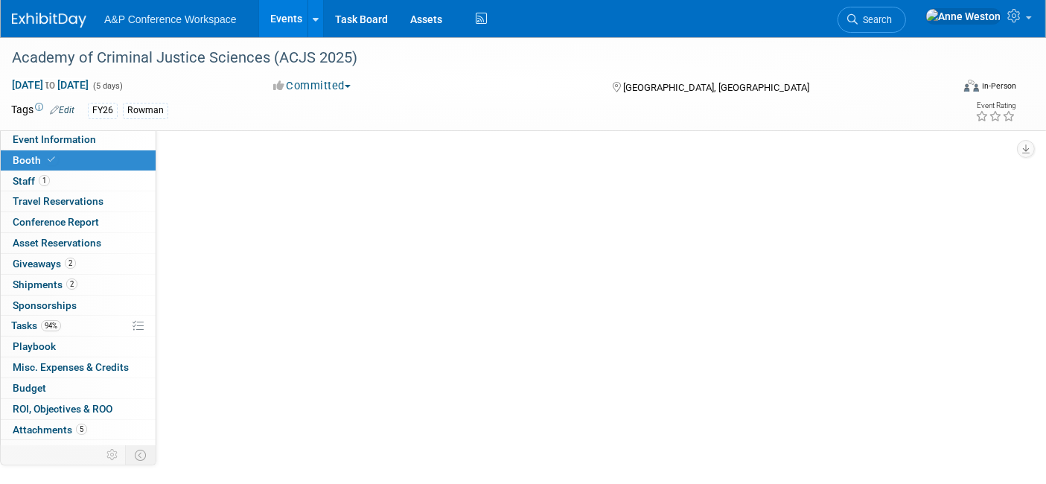
select select "RLKP"
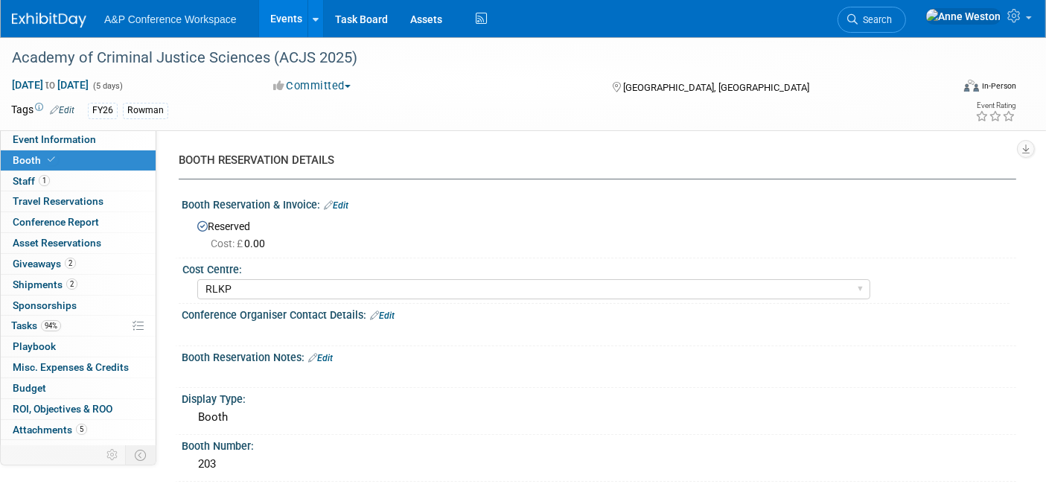
click at [342, 205] on link "Edit" at bounding box center [336, 205] width 25 height 10
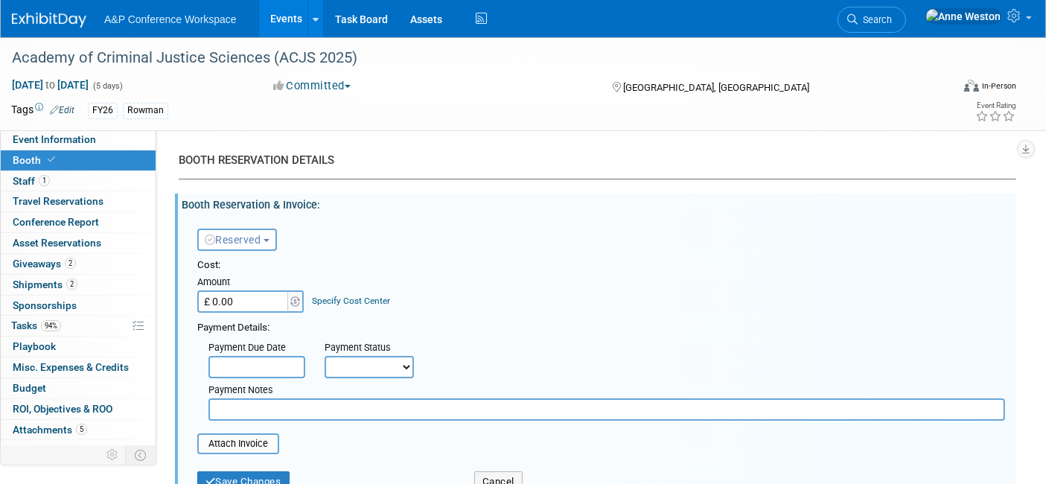
click at [266, 305] on input "£ 0.00" at bounding box center [243, 301] width 93 height 22
type input "£ 1,330.00"
click at [223, 473] on button "Save Changes" at bounding box center [243, 481] width 92 height 21
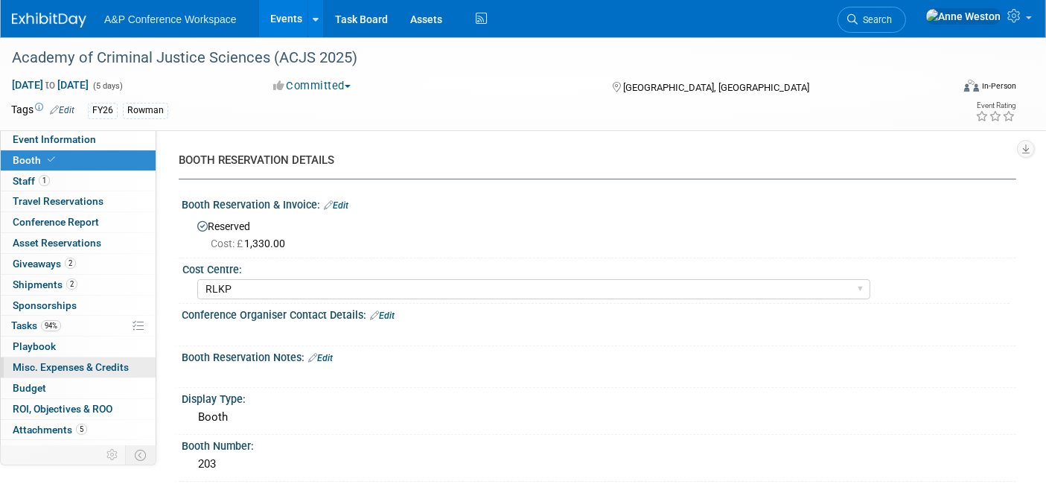
click at [47, 367] on span "Misc. Expenses & Credits 0" at bounding box center [71, 367] width 116 height 12
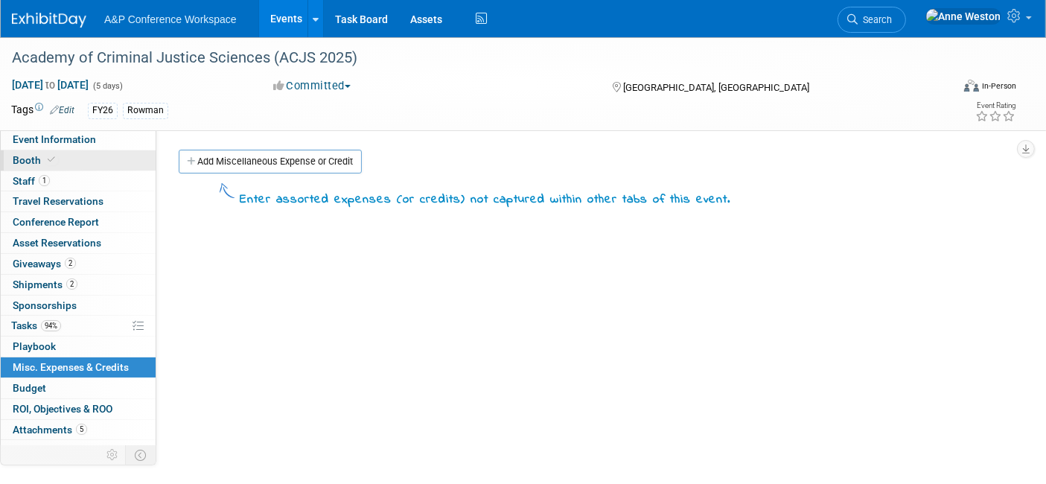
click at [42, 156] on span "Booth" at bounding box center [35, 160] width 45 height 12
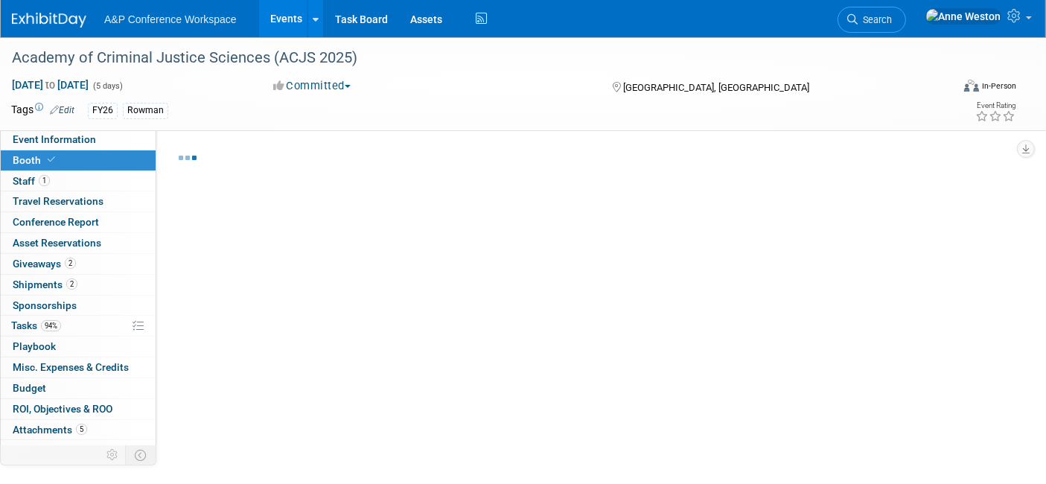
select select "RLKP"
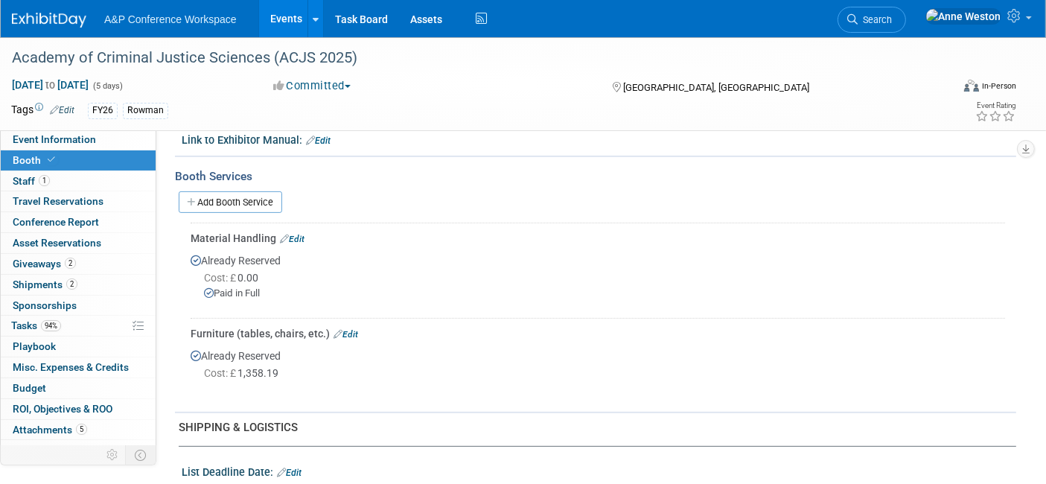
scroll to position [496, 0]
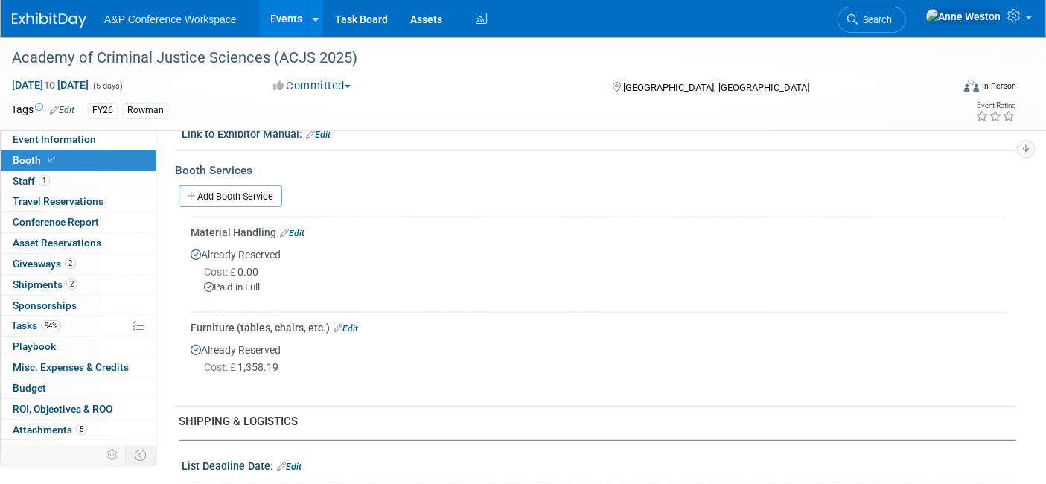
click at [295, 228] on link "Edit" at bounding box center [292, 233] width 25 height 10
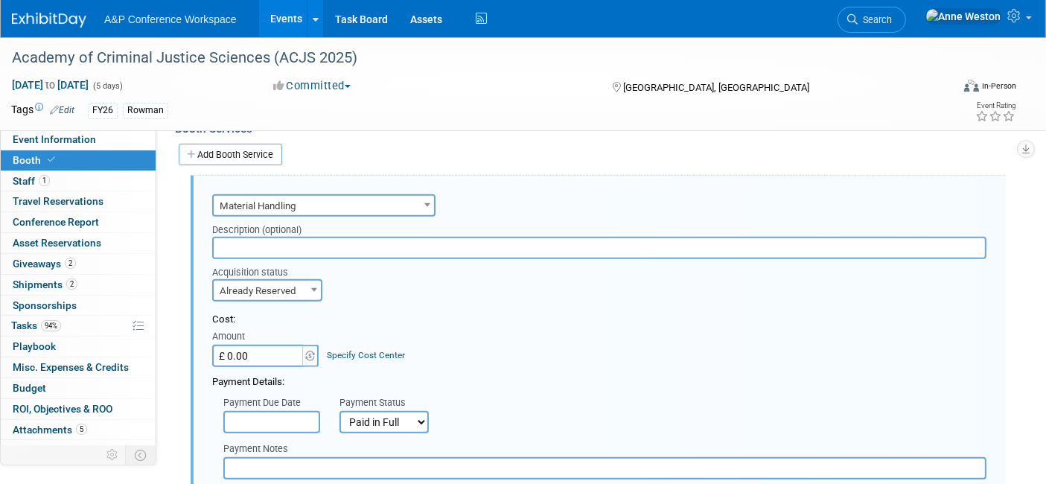
scroll to position [0, 0]
click at [260, 345] on input "£ 0.00" at bounding box center [258, 356] width 93 height 22
type input "£"
type input "£ 0.00"
click at [385, 292] on div "Acquisition status Need to Reserve Already Reserved Already Reserved Ideally by" at bounding box center [599, 280] width 796 height 42
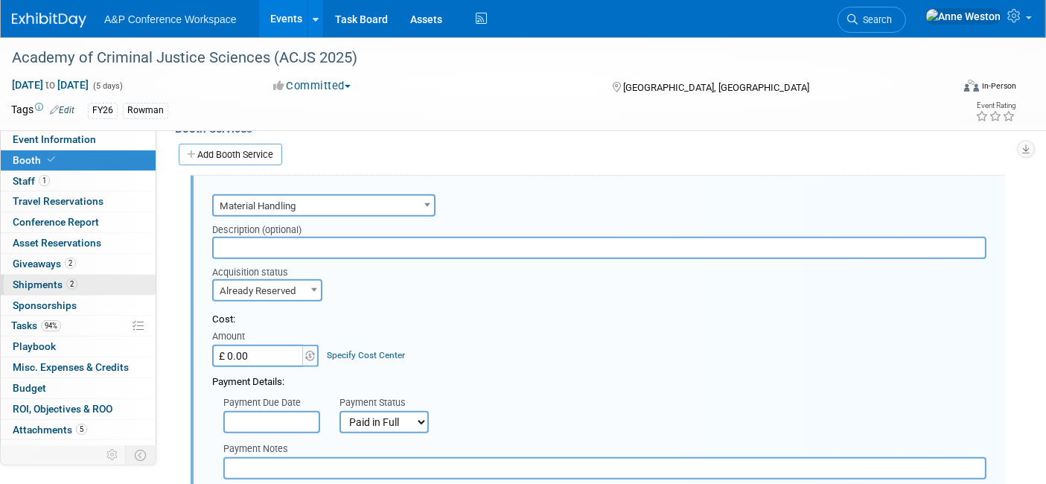
click at [45, 290] on link "2 Shipments 2" at bounding box center [78, 285] width 155 height 20
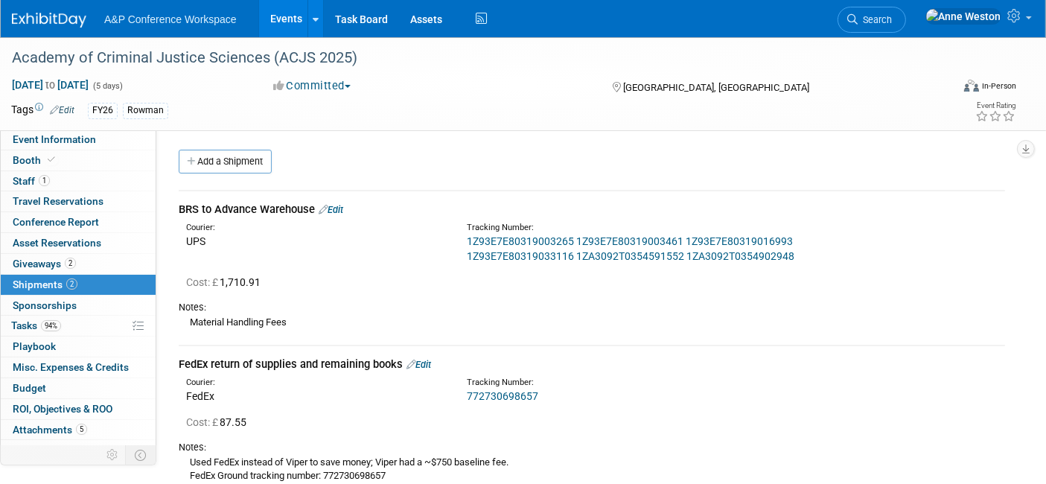
click at [243, 158] on link "Add a Shipment" at bounding box center [225, 162] width 93 height 24
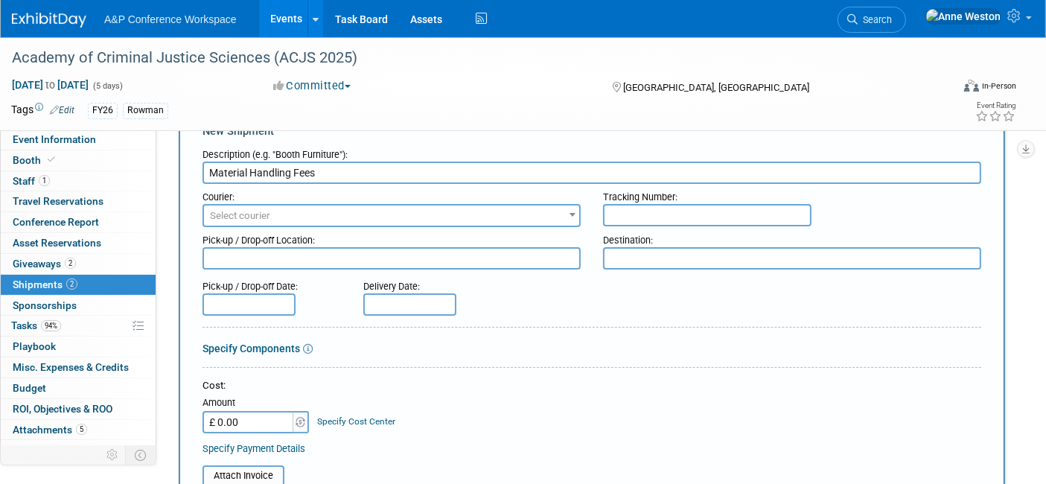
scroll to position [83, 0]
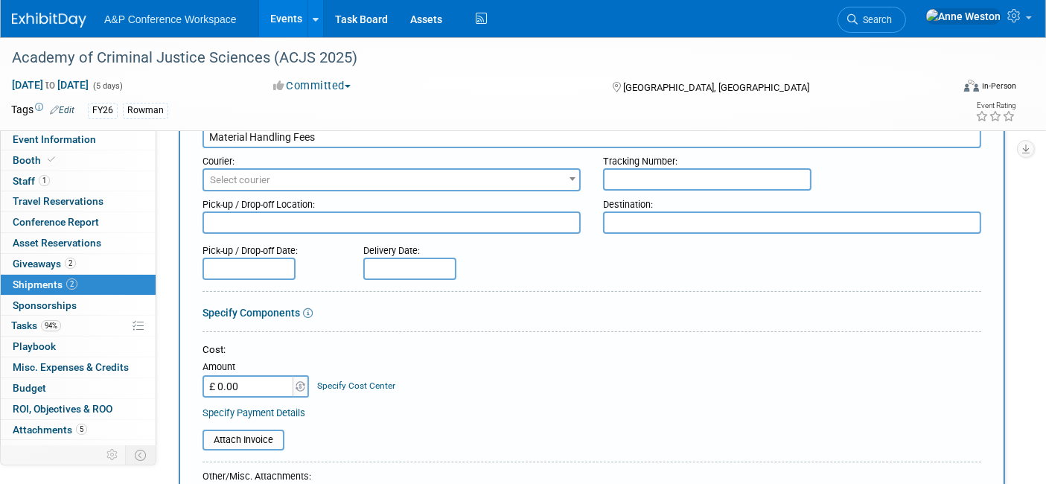
type input "Material Handling Fees"
click at [252, 380] on input "£ 0.00" at bounding box center [248, 386] width 93 height 22
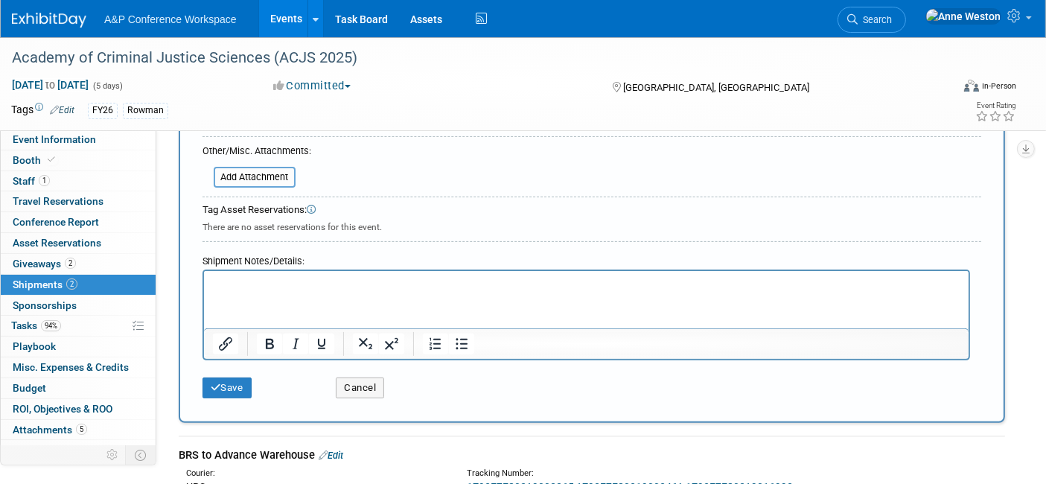
scroll to position [413, 0]
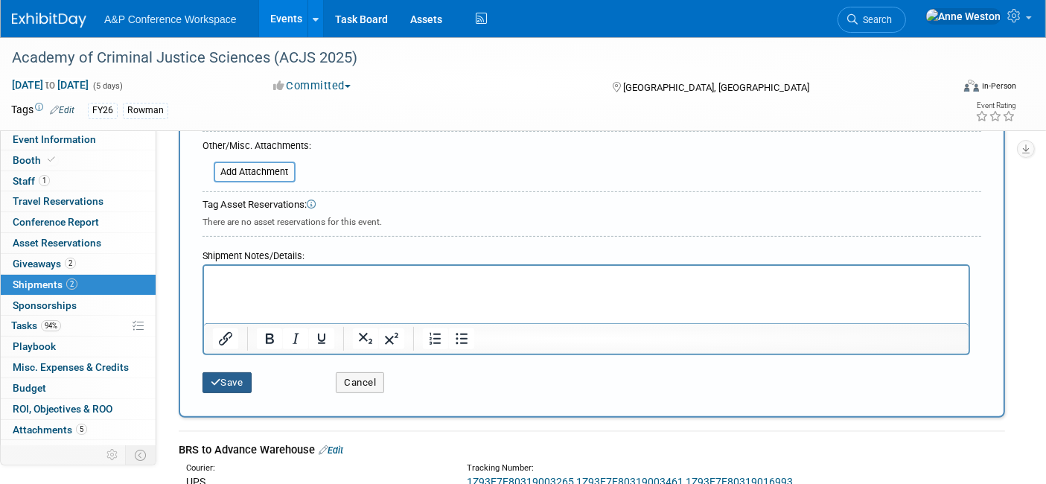
type input "£ 468.00"
click at [221, 382] on button "Save" at bounding box center [226, 382] width 49 height 21
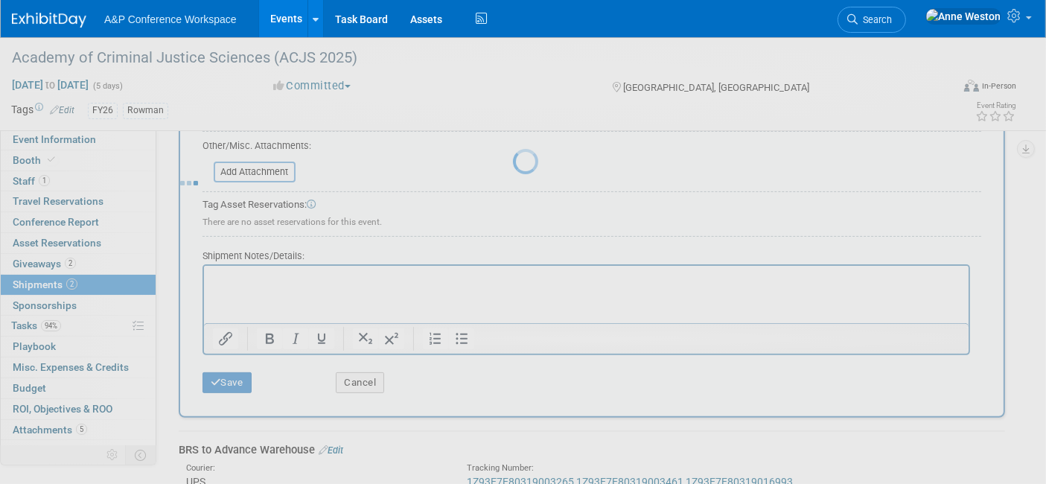
scroll to position [273, 0]
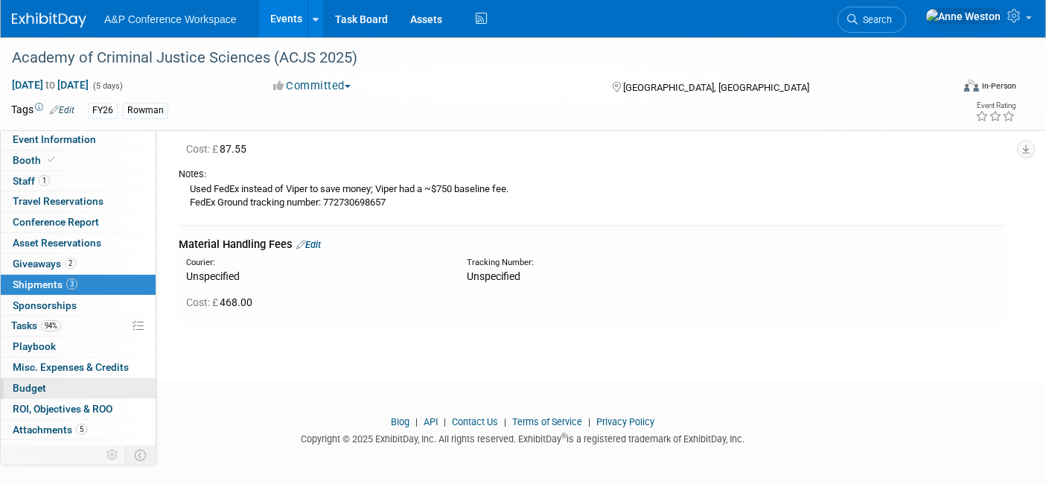
click at [45, 386] on span "Budget" at bounding box center [29, 388] width 33 height 12
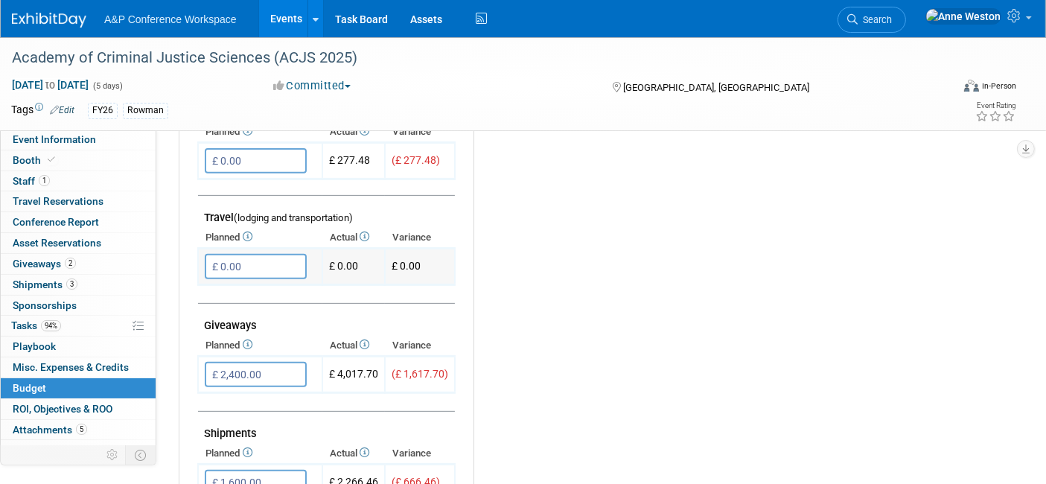
scroll to position [578, 0]
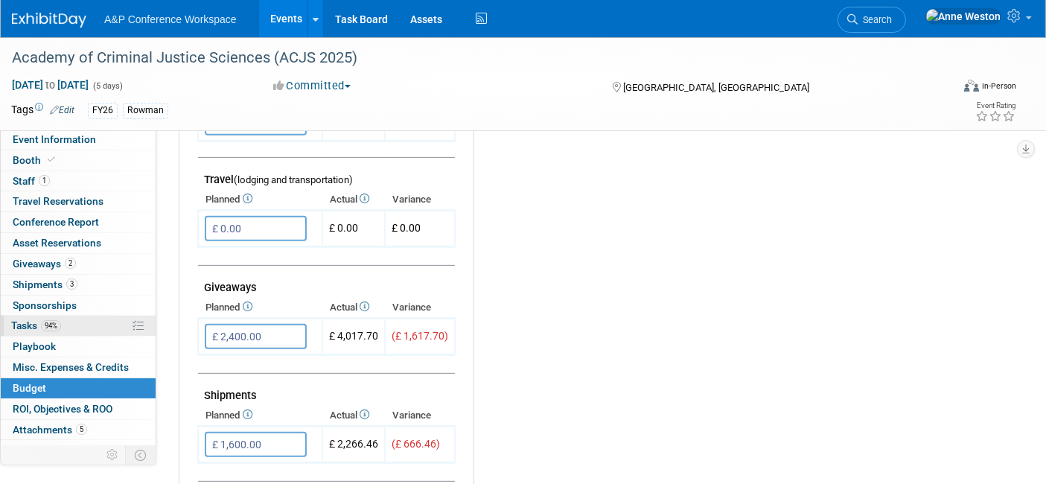
click at [53, 321] on span "94%" at bounding box center [51, 325] width 20 height 11
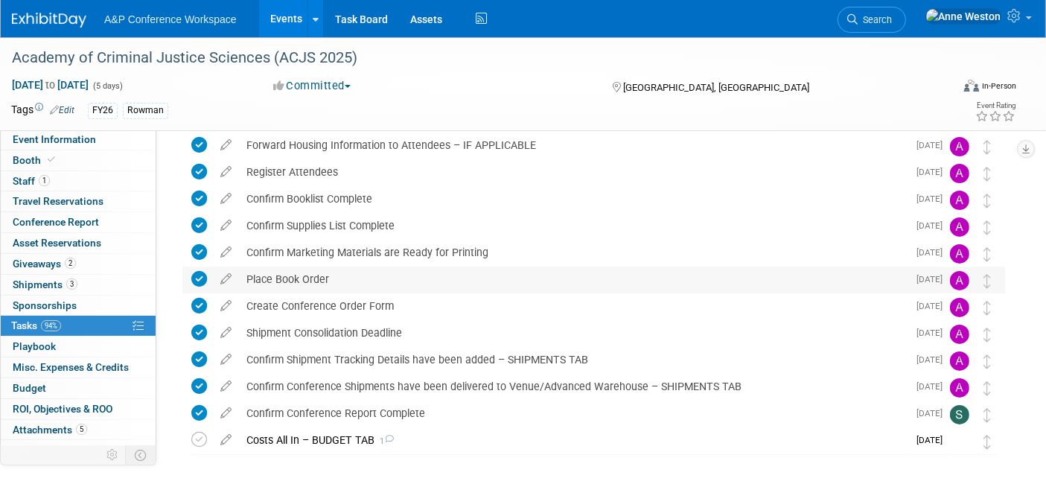
scroll to position [227, 0]
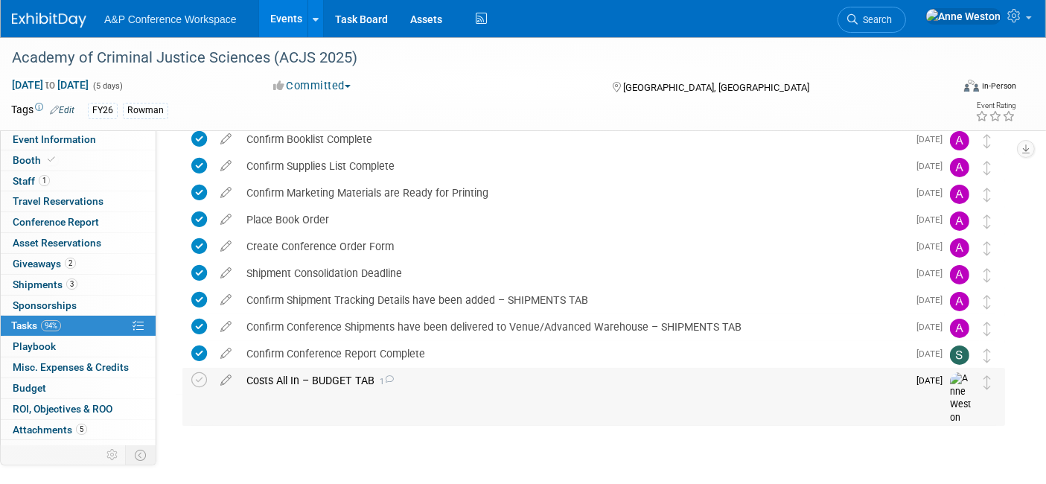
click at [265, 373] on div "Costs All In – BUDGET TAB 1" at bounding box center [573, 380] width 668 height 25
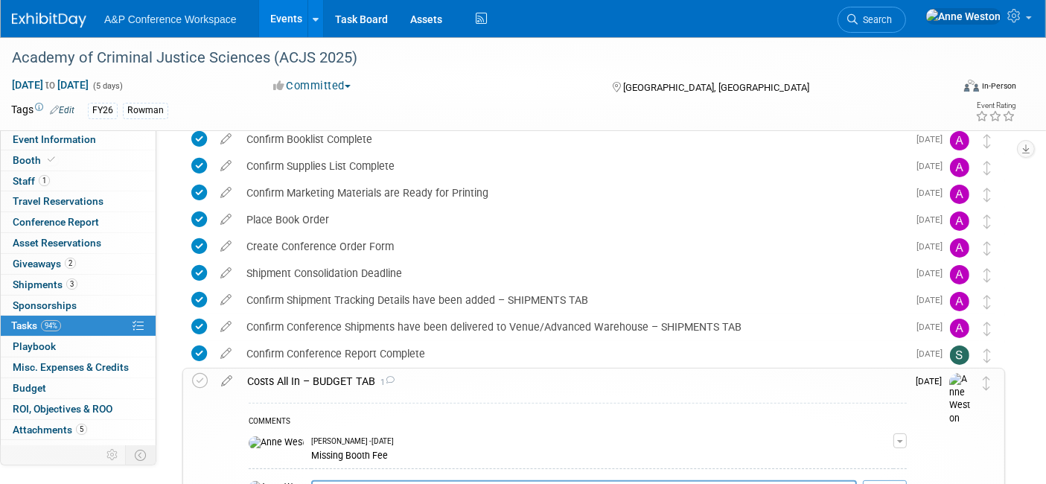
click at [291, 377] on div "Costs All In – BUDGET TAB 1" at bounding box center [573, 380] width 667 height 25
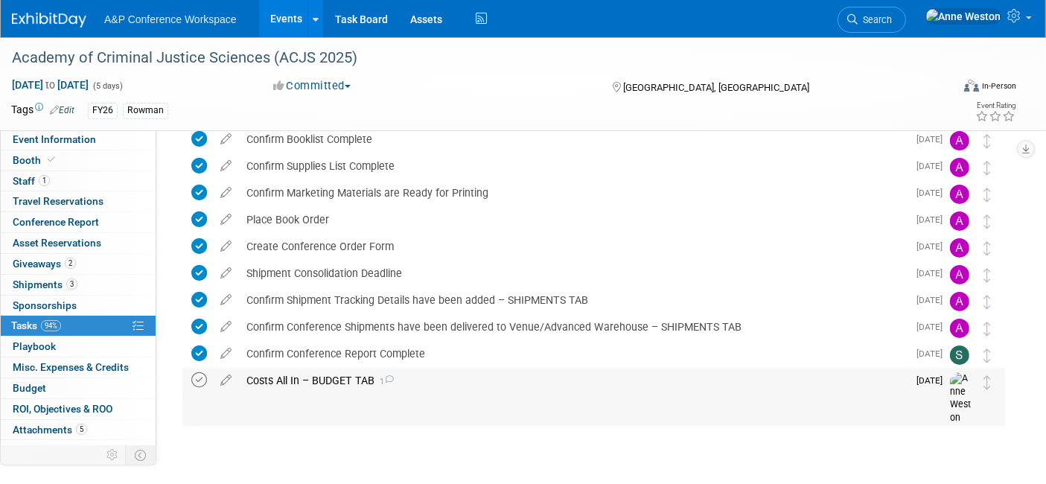
click at [202, 373] on icon at bounding box center [199, 380] width 16 height 16
click at [308, 80] on button "Committed" at bounding box center [312, 86] width 89 height 16
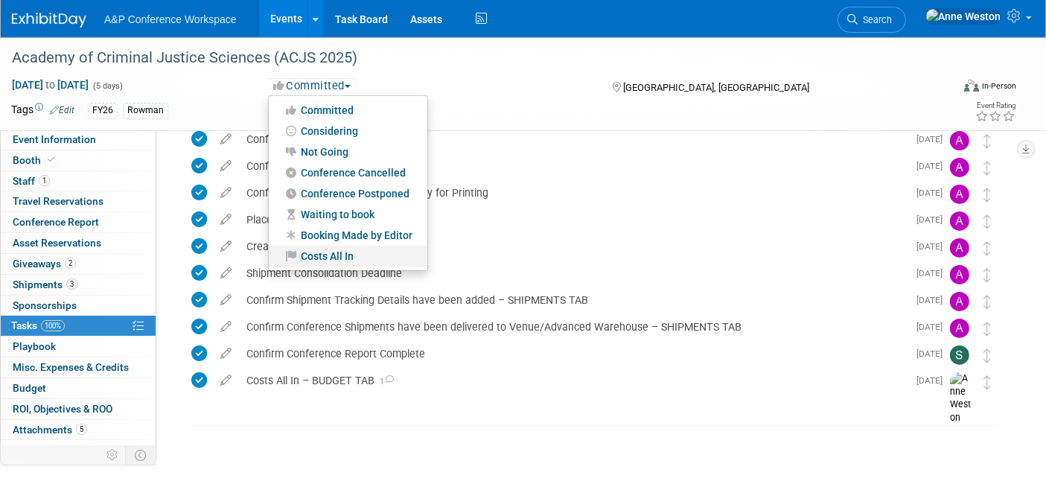
click at [334, 256] on link "Costs All In" at bounding box center [348, 256] width 159 height 21
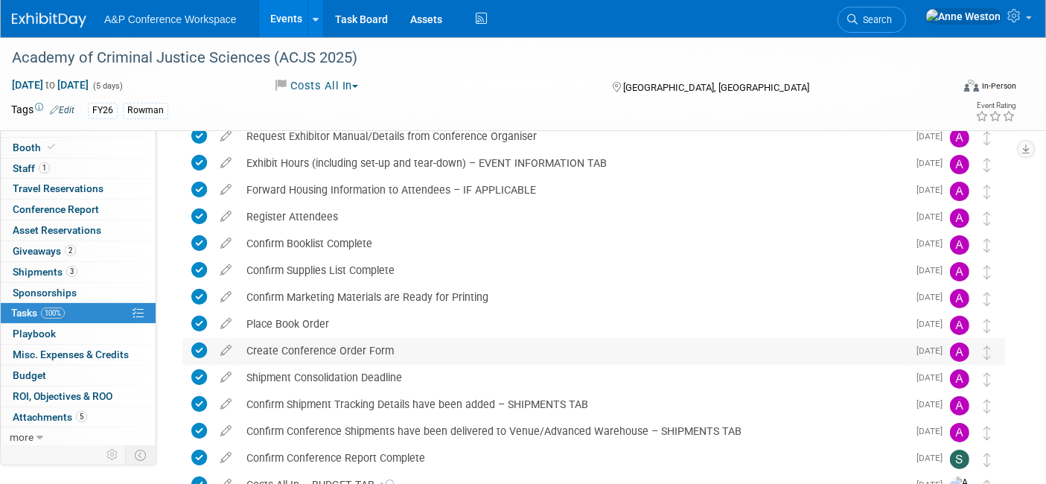
scroll to position [227, 0]
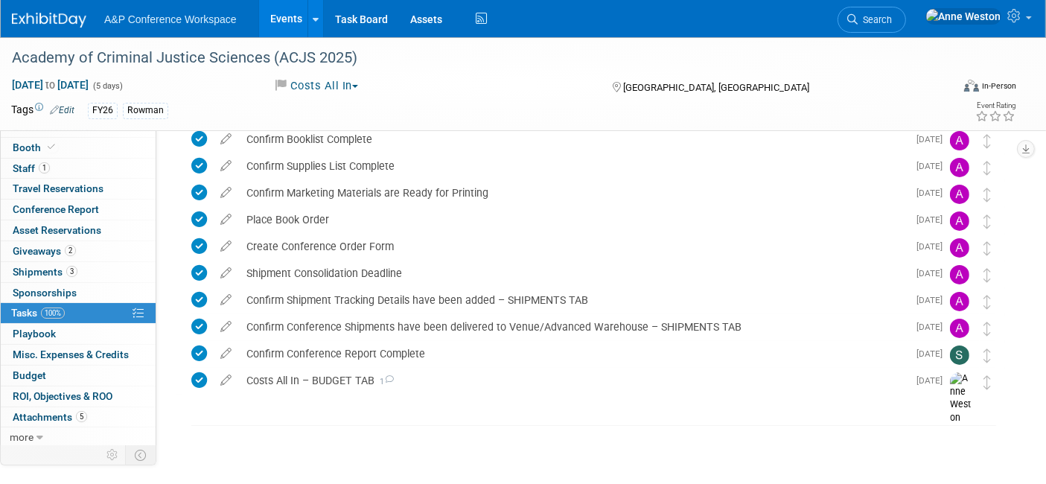
click at [892, 22] on span "Search" at bounding box center [874, 19] width 34 height 11
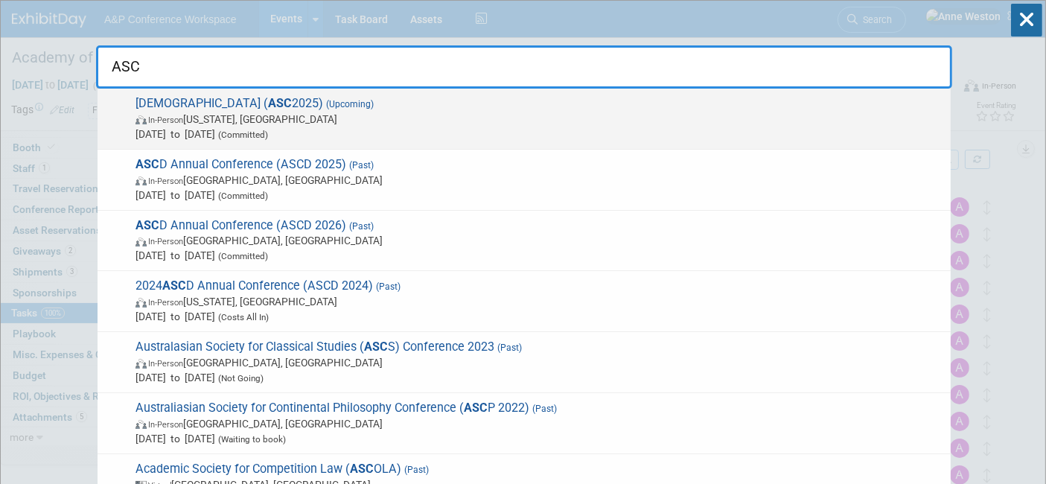
type input "ASC"
click at [205, 100] on span "American Society of Criminology ( ASC 2025) (Upcoming) In-Person Washington, DC…" at bounding box center [537, 118] width 812 height 45
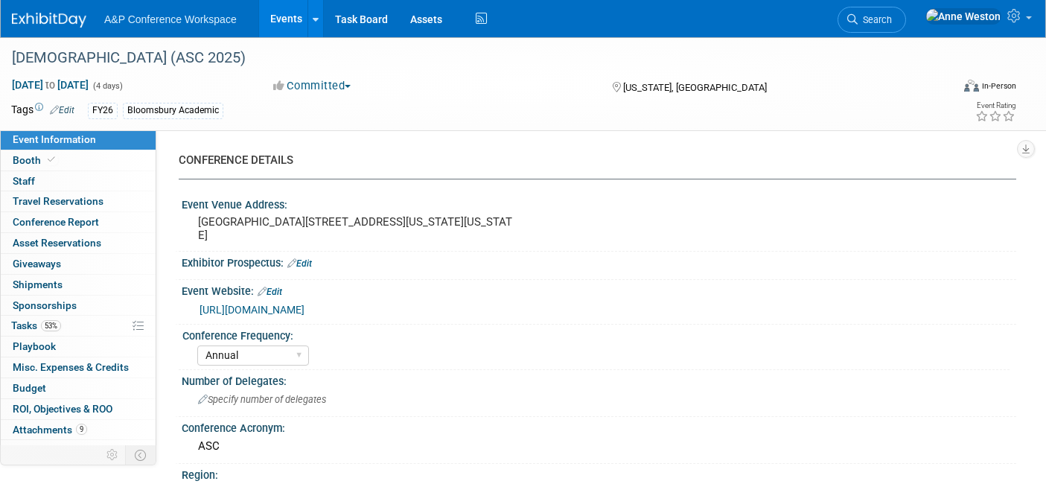
select select "Annual"
select select "Level 2"
select select "In-Person Booth"
select select "Criminology"
select select "Bloomsbury Academic"
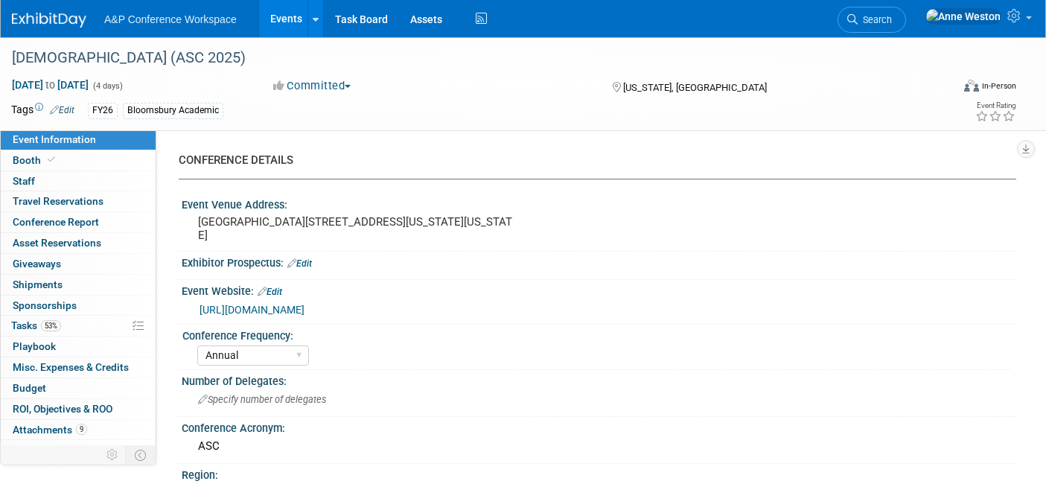
select select "[PERSON_NAME]"
select select "Networking/Commissioning"
click at [74, 159] on link "Booth" at bounding box center [78, 160] width 155 height 20
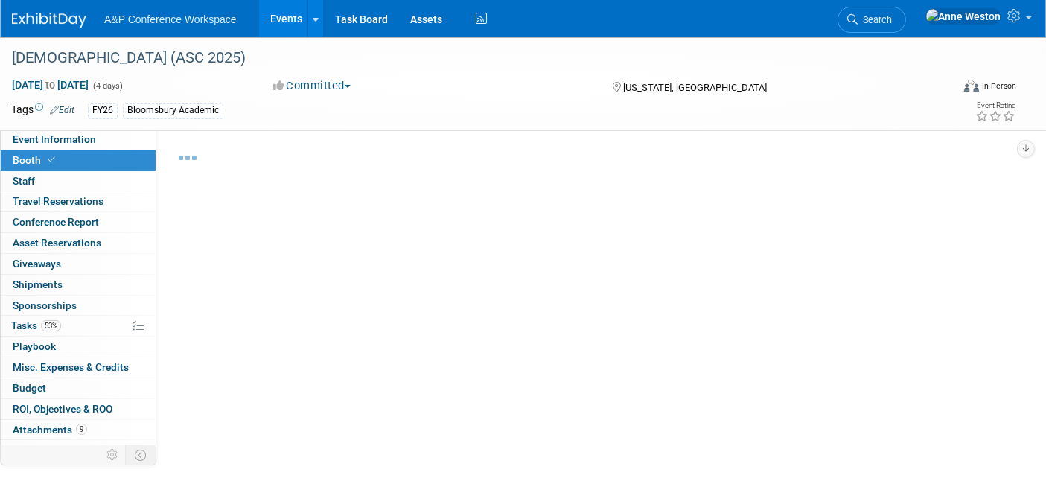
select select "RLKP"
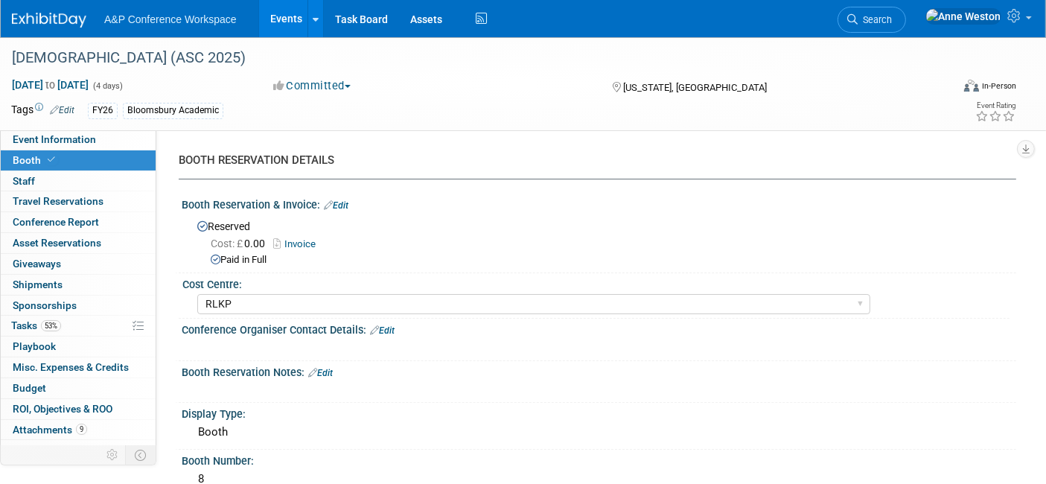
click at [295, 246] on link "Invoice" at bounding box center [298, 243] width 50 height 11
click at [344, 205] on link "Edit" at bounding box center [336, 205] width 25 height 10
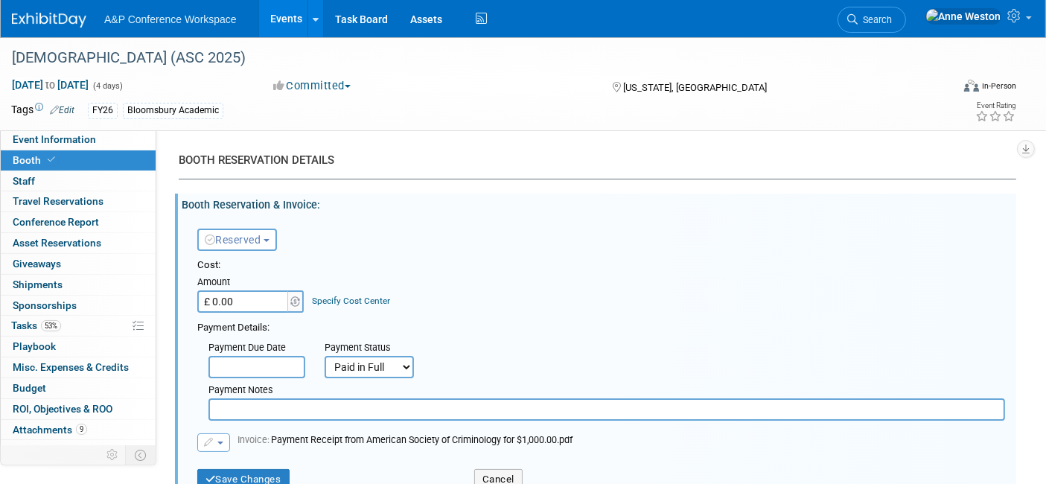
click at [273, 303] on input "£ 0.00" at bounding box center [243, 301] width 93 height 22
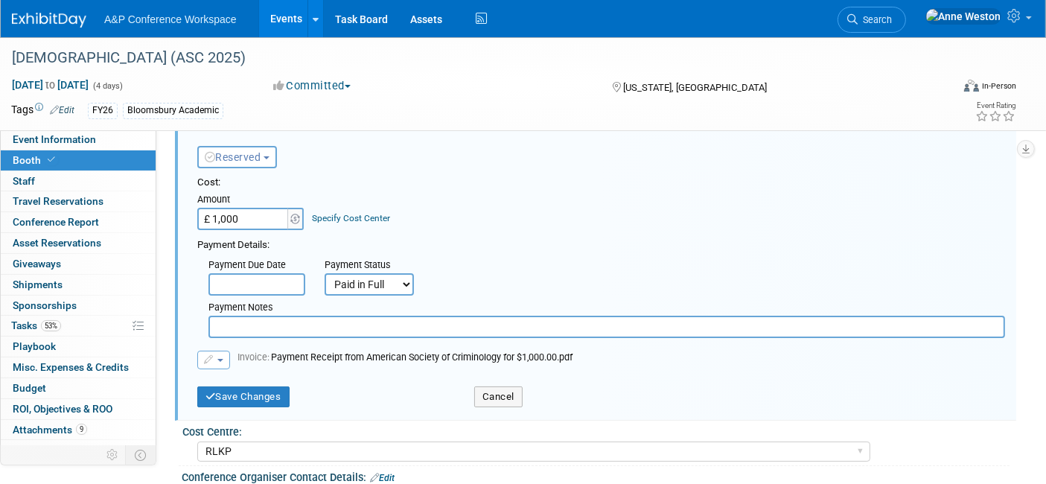
type input "£ 1,000.00"
click at [243, 402] on button "Save Changes" at bounding box center [243, 396] width 92 height 21
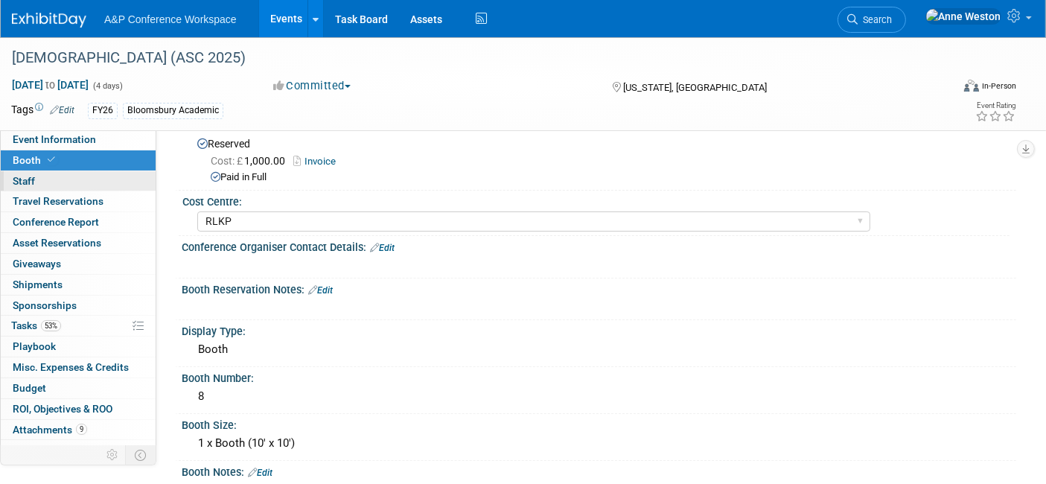
click at [64, 175] on link "0 Staff 0" at bounding box center [78, 181] width 155 height 20
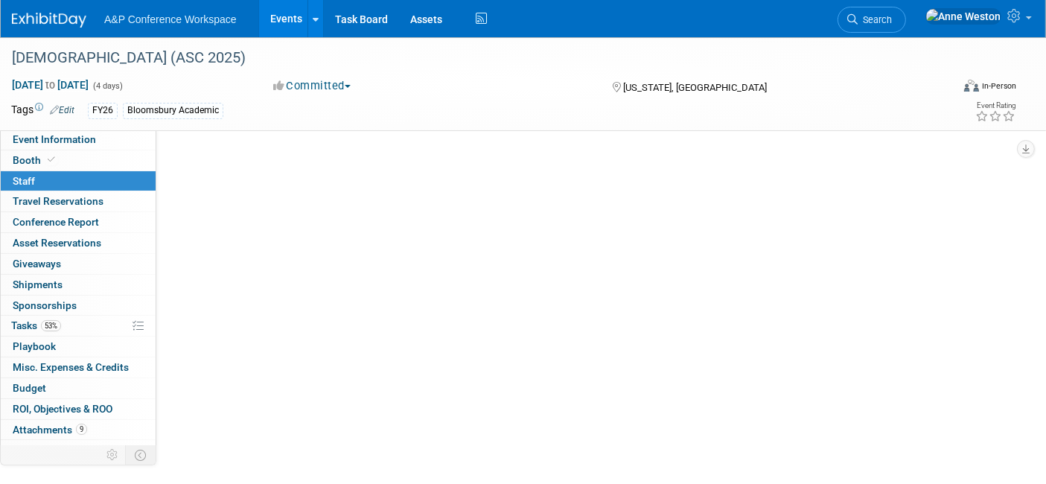
scroll to position [0, 0]
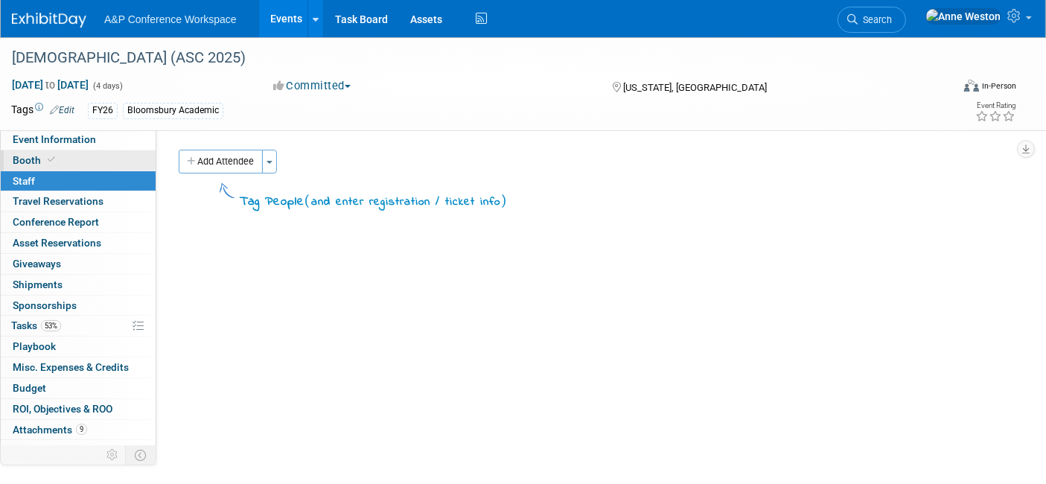
click at [101, 161] on link "Booth" at bounding box center [78, 160] width 155 height 20
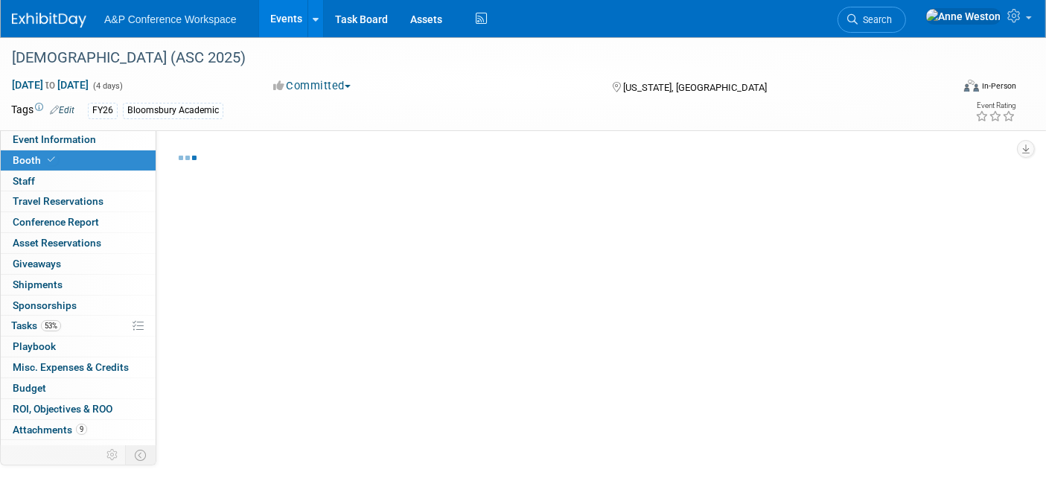
select select "RLKP"
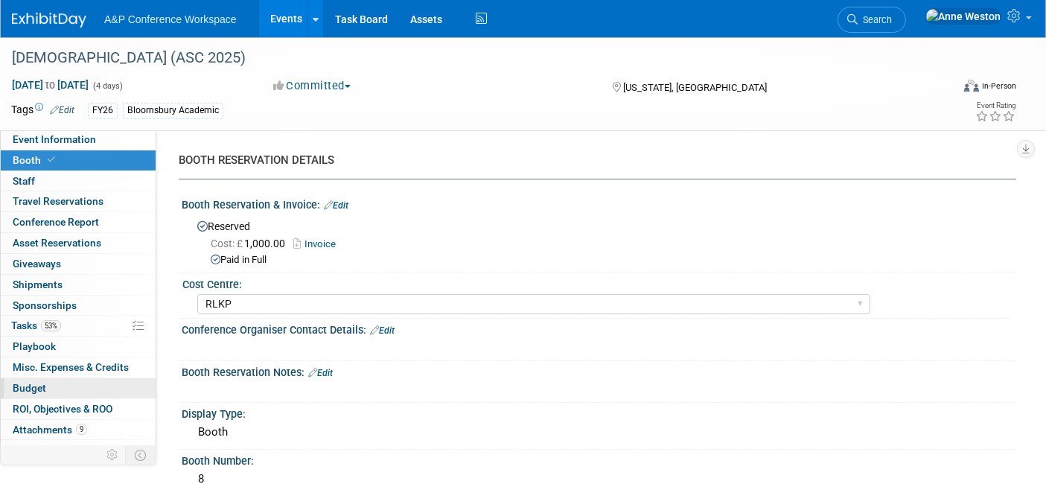
click at [50, 381] on link "Budget" at bounding box center [78, 388] width 155 height 20
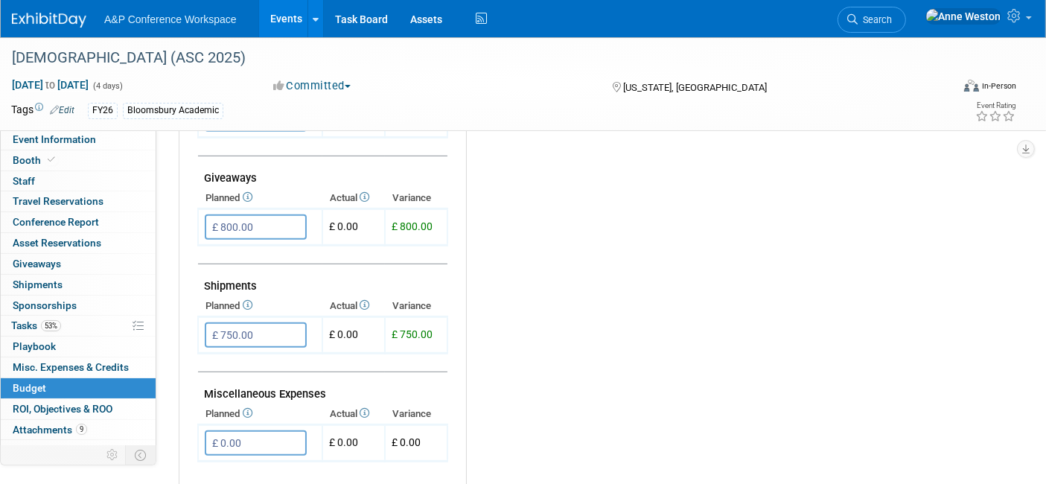
scroll to position [744, 0]
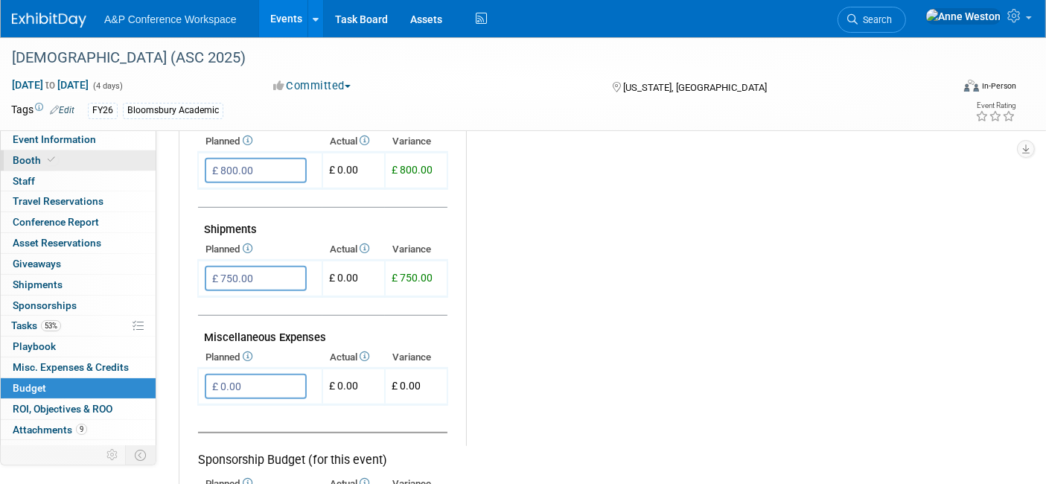
drag, startPoint x: 81, startPoint y: 160, endPoint x: 92, endPoint y: 160, distance: 11.2
click at [81, 160] on link "Booth" at bounding box center [78, 160] width 155 height 20
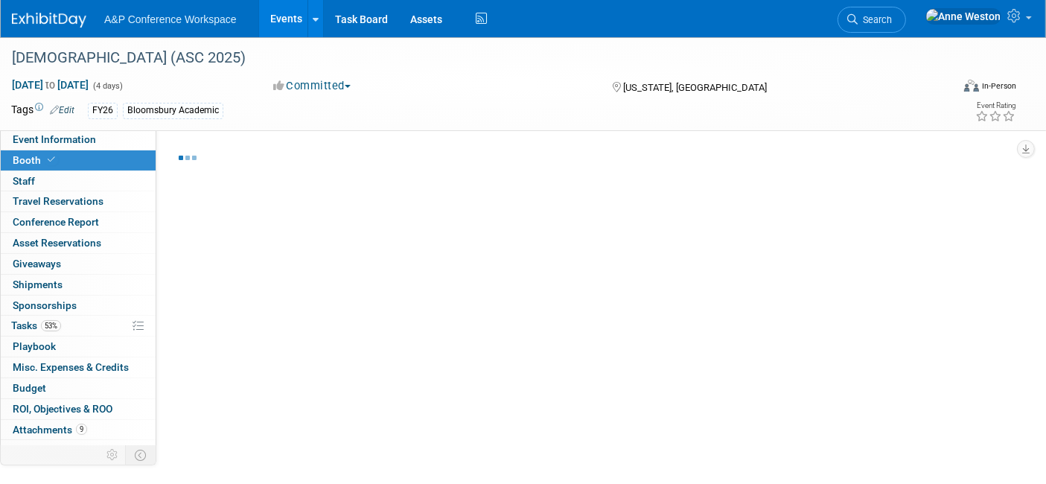
select select "RLKP"
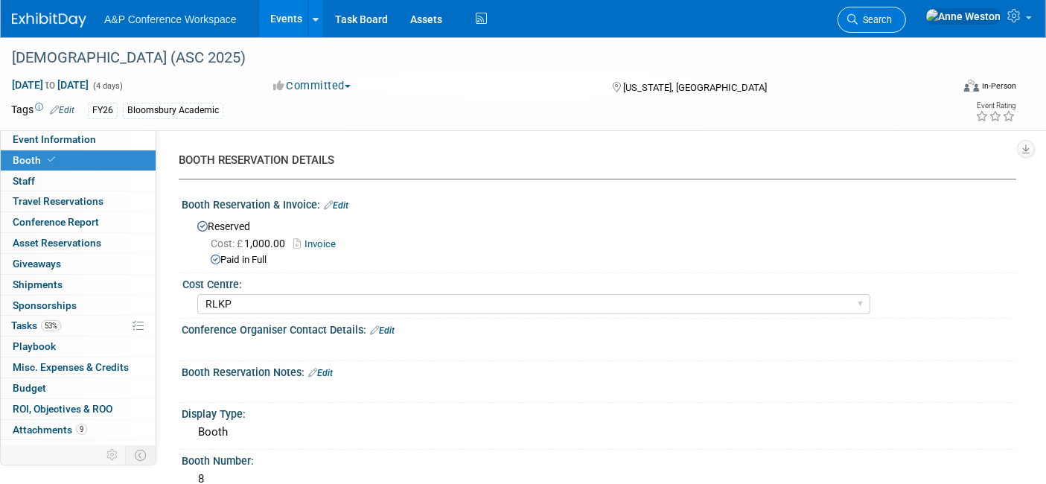
click at [892, 16] on span "Search" at bounding box center [874, 19] width 34 height 11
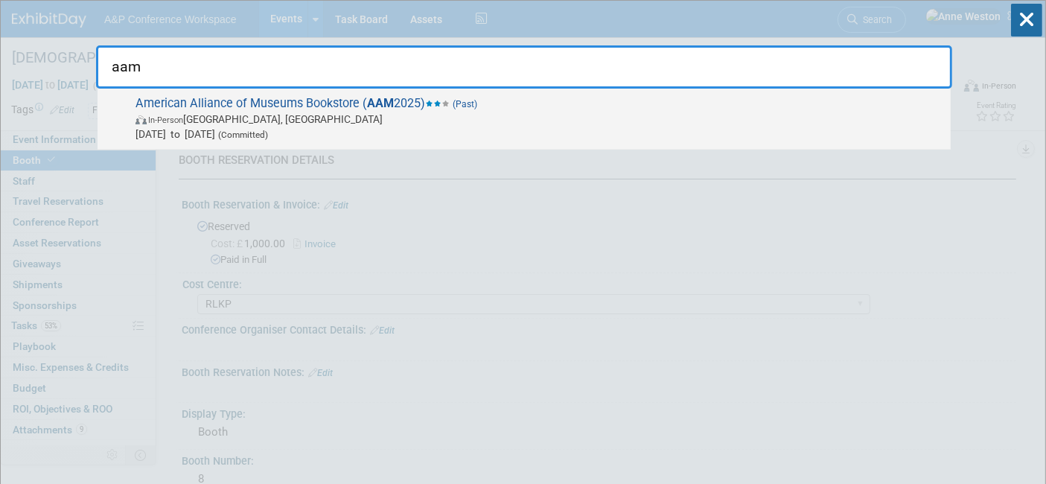
type input "aam"
click at [243, 103] on span "American Alliance of Museums Bookstore ( AAM 2025) (Past) In-Person Los Angeles…" at bounding box center [537, 118] width 812 height 45
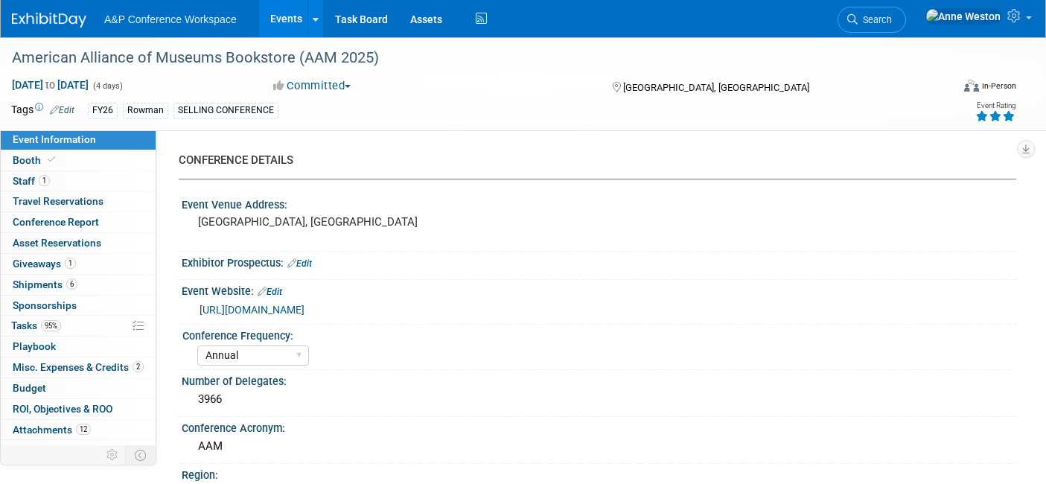
select select "Annual"
select select "Level 1"
select select "In-Person Booth"
select select "Museum Professionals"
select select "Rowman"
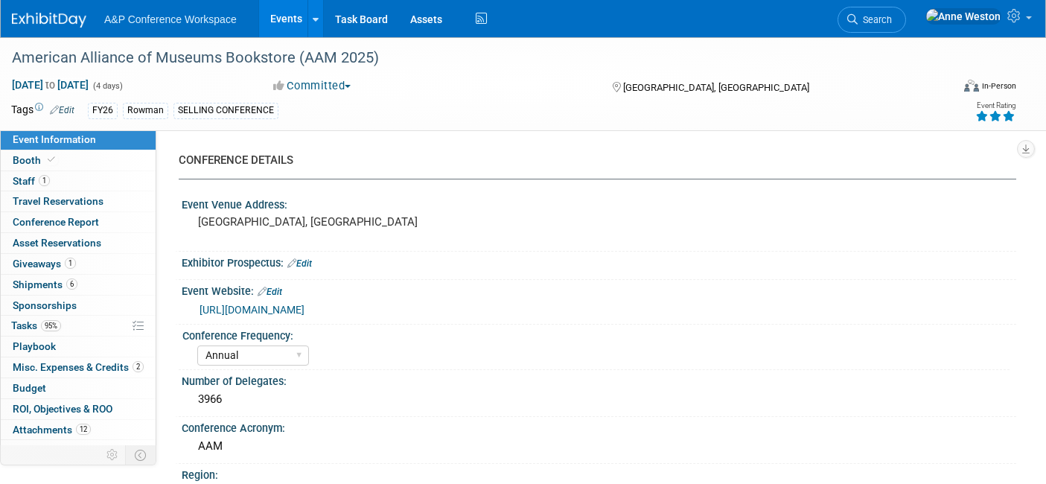
select select "[PERSON_NAME]"
select select "Brand/Subject Presence​"
click at [94, 167] on link "Booth" at bounding box center [78, 160] width 155 height 20
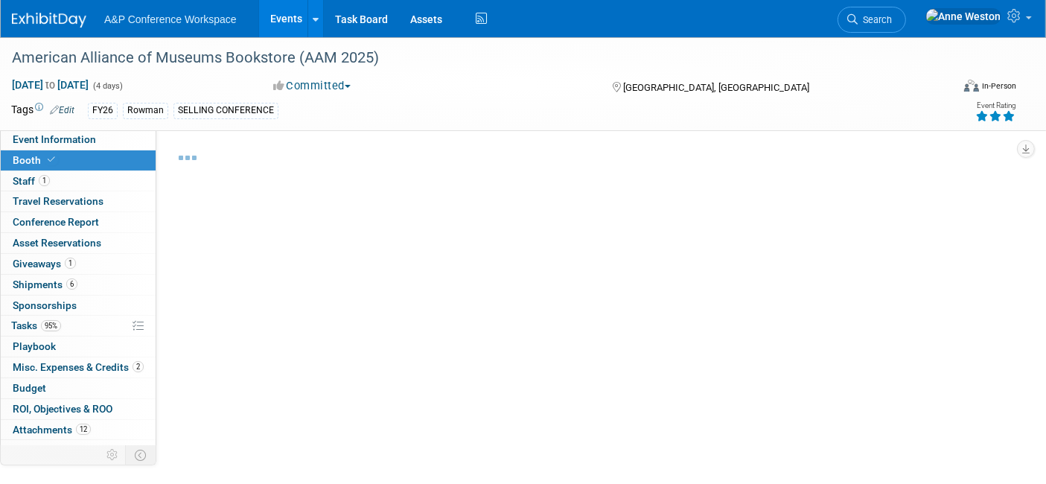
select select "RLKP"
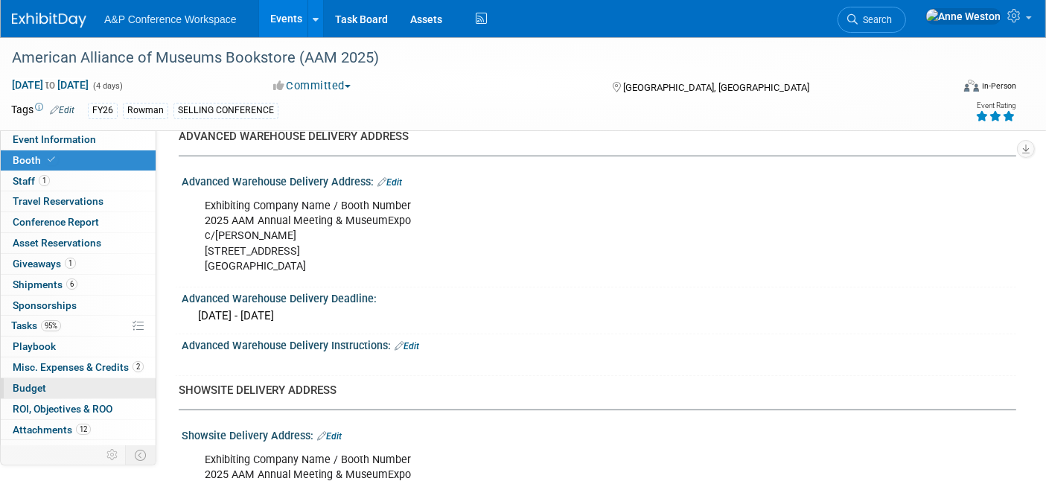
scroll to position [591, 0]
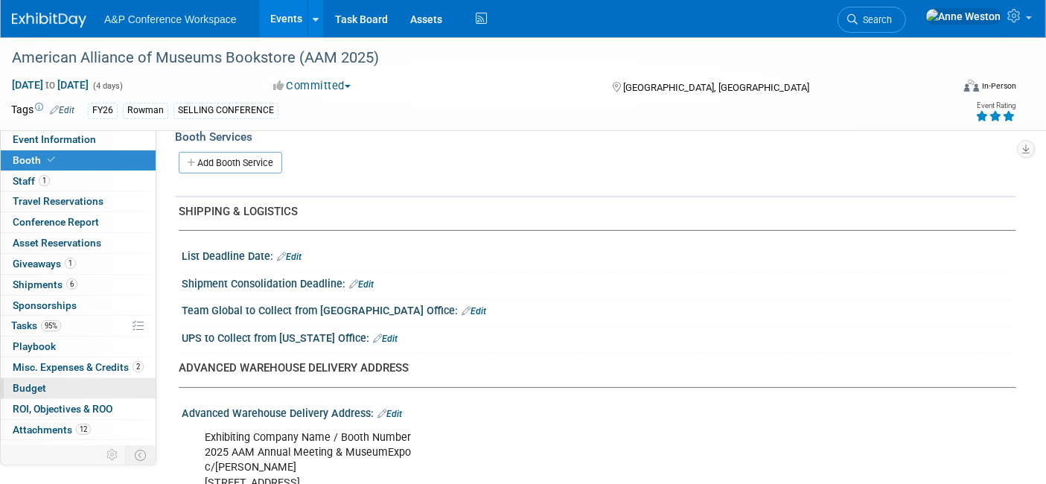
click at [60, 378] on link "Budget" at bounding box center [78, 388] width 155 height 20
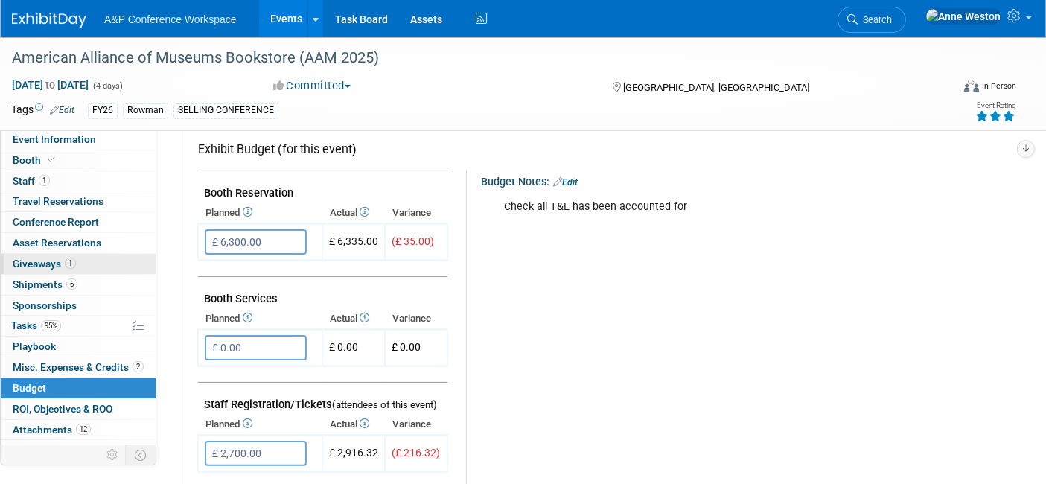
scroll to position [0, 0]
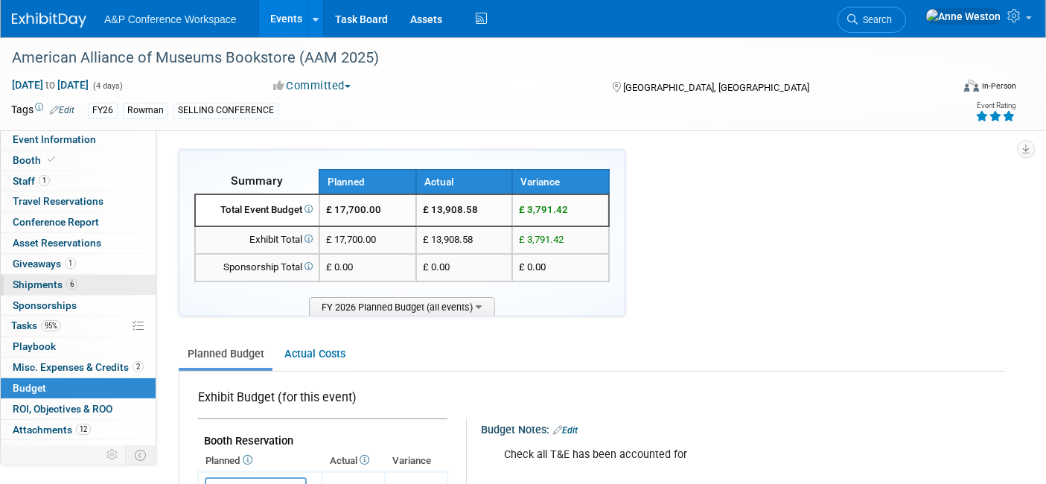
click at [83, 288] on link "6 Shipments 6" at bounding box center [78, 285] width 155 height 20
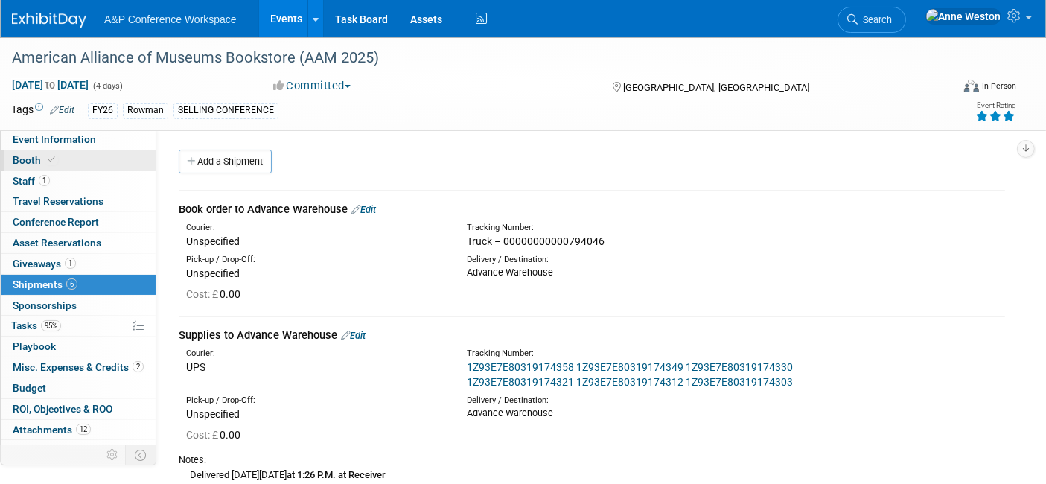
click at [65, 167] on link "Booth" at bounding box center [78, 160] width 155 height 20
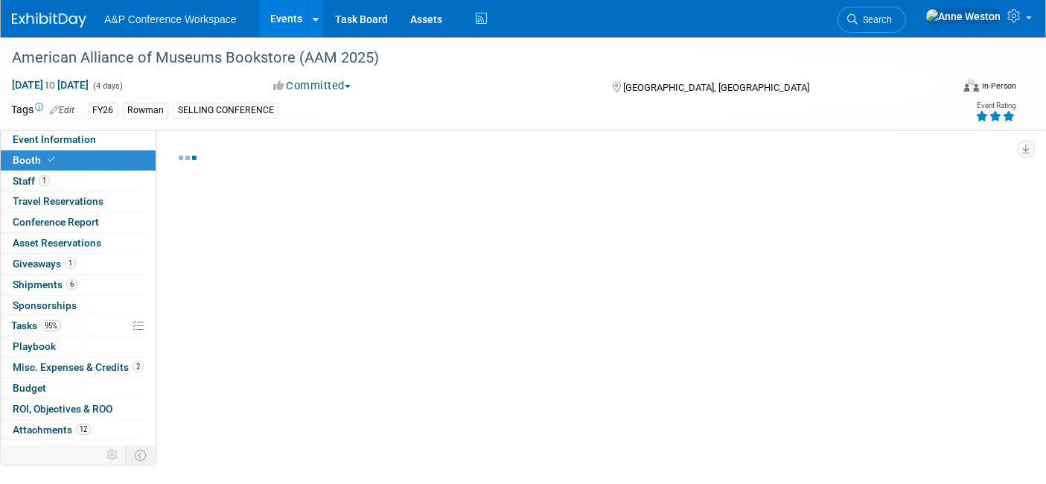
select select "RLKP"
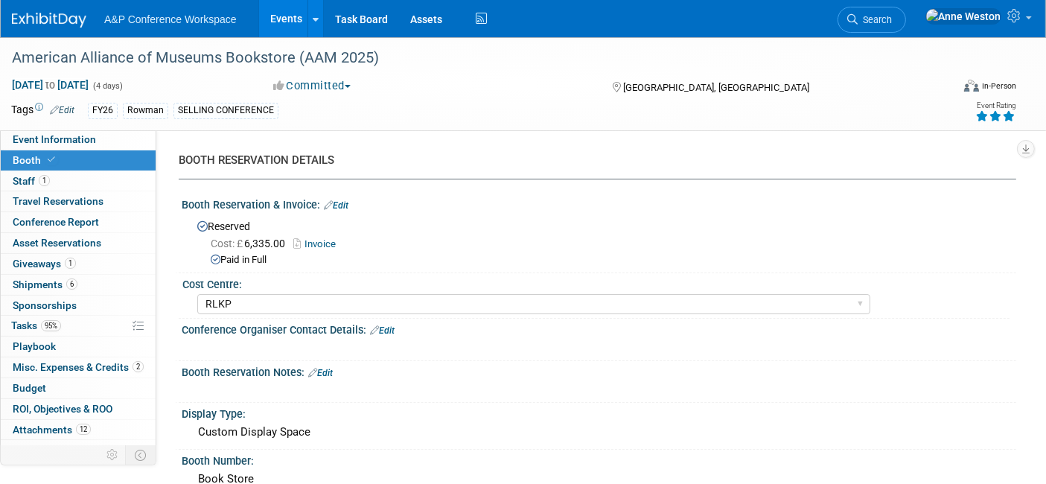
click at [48, 160] on icon at bounding box center [51, 160] width 7 height 8
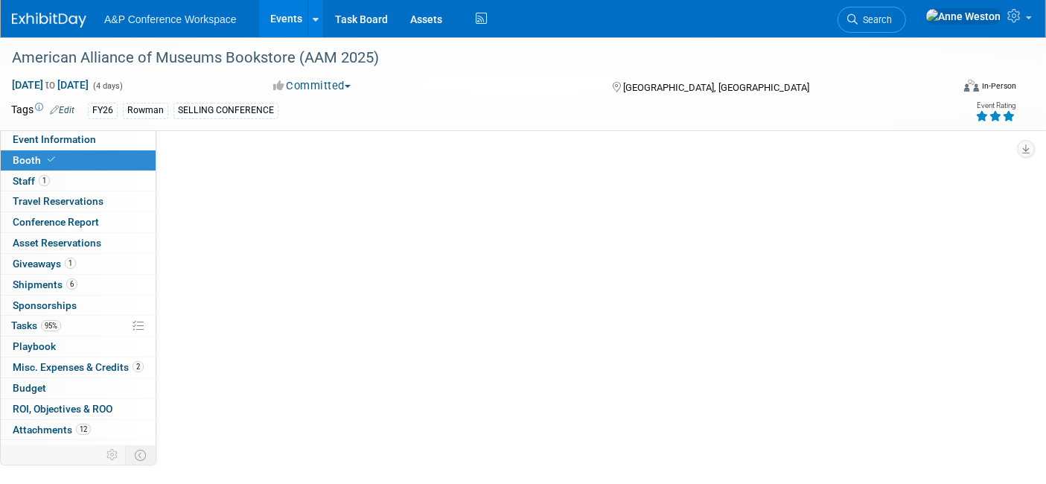
select select "RLKP"
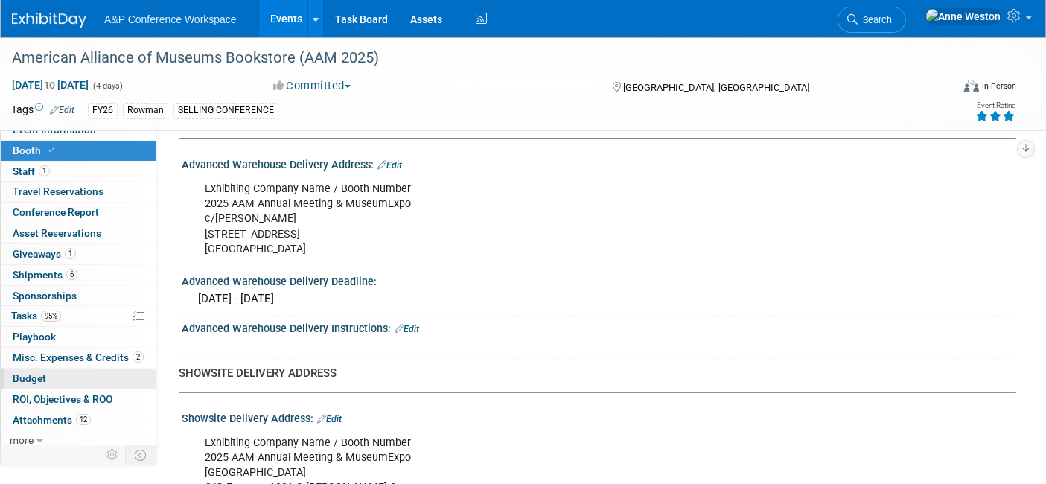
scroll to position [13, 0]
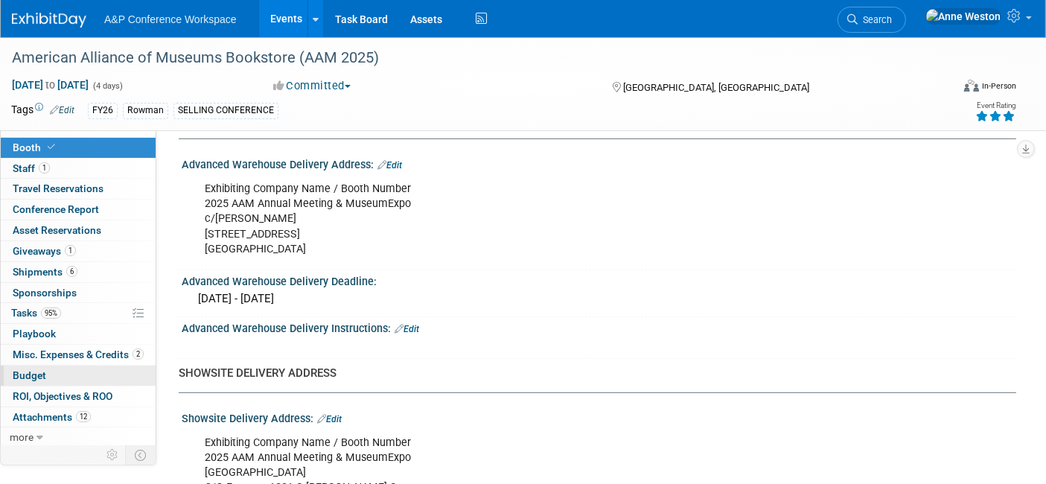
click at [65, 366] on link "Budget" at bounding box center [78, 375] width 155 height 20
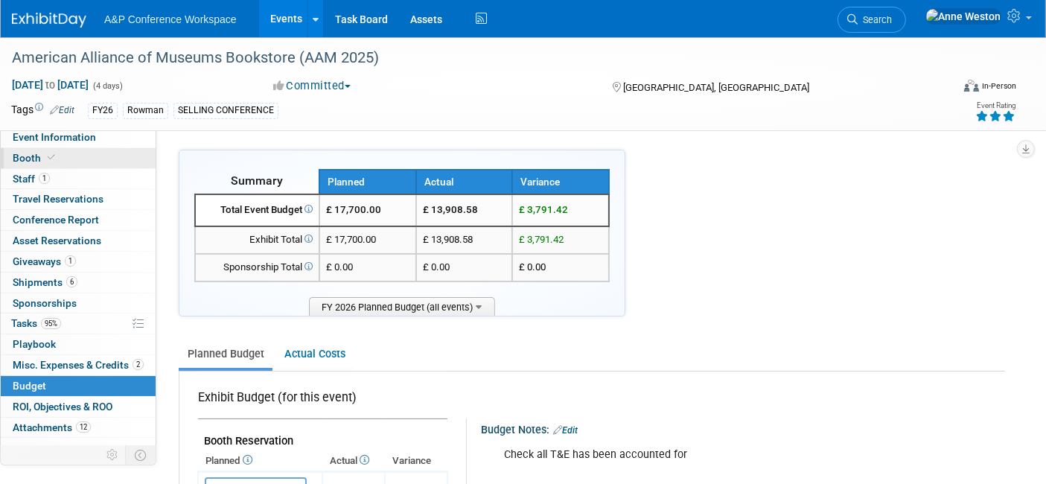
scroll to position [0, 0]
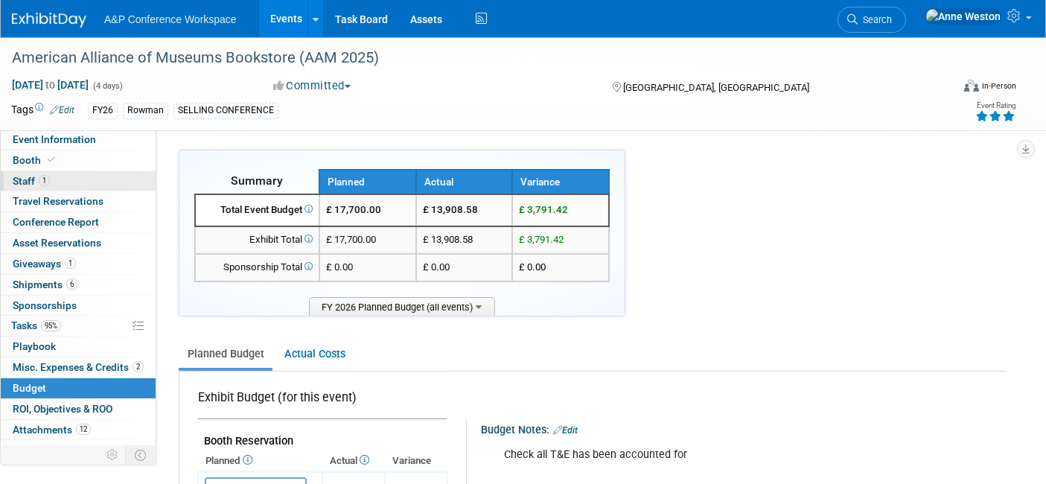
click at [72, 179] on link "1 Staff 1" at bounding box center [78, 181] width 155 height 20
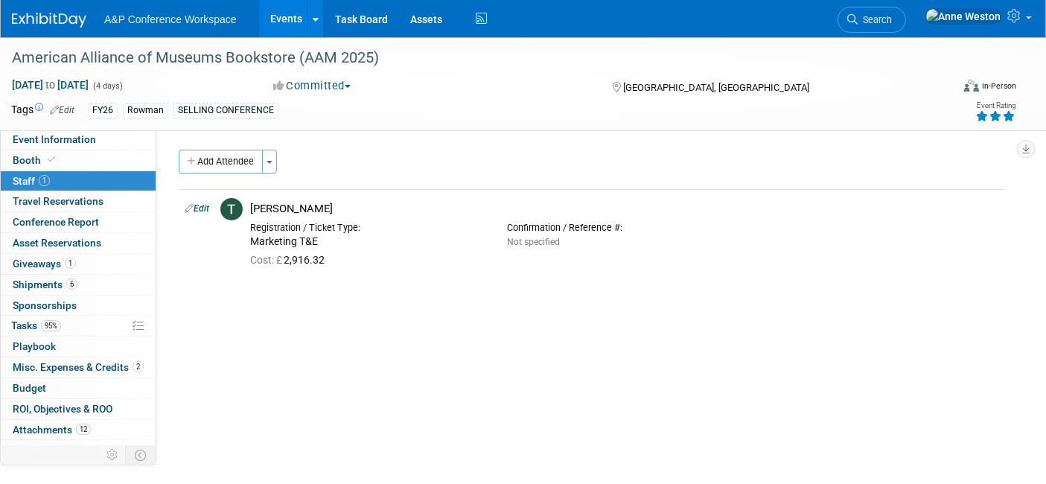
click at [74, 180] on link "1 Staff 1" at bounding box center [78, 181] width 155 height 20
click at [45, 320] on span "95%" at bounding box center [51, 325] width 20 height 11
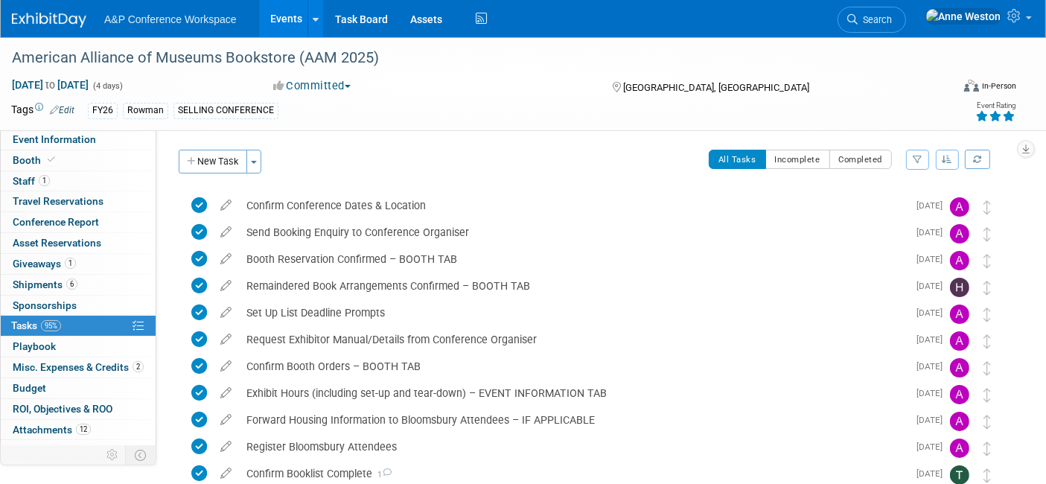
click at [892, 16] on span "Search" at bounding box center [874, 19] width 34 height 11
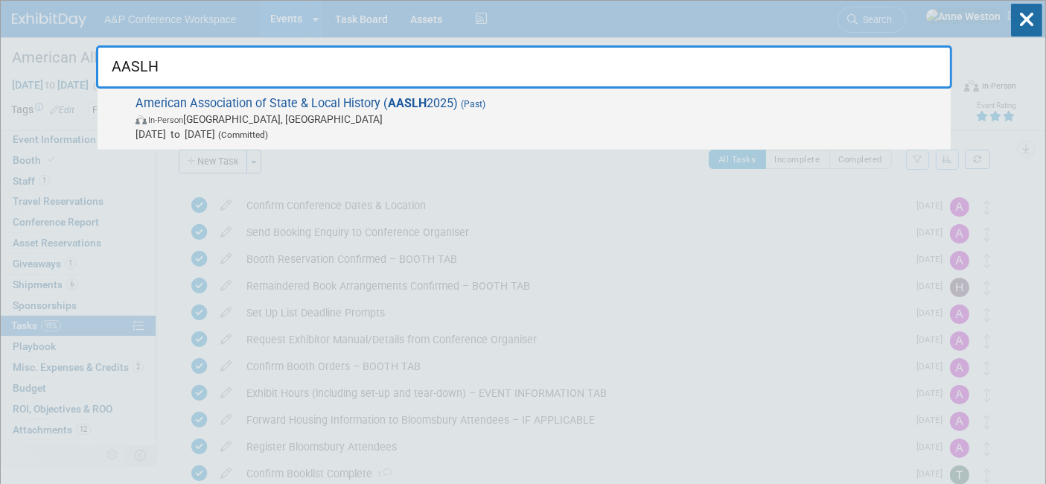
type input "AASLH"
click at [225, 108] on span "American Association of State & Local History ( AASLH 2025) (Past) In-Person Ci…" at bounding box center [537, 118] width 812 height 45
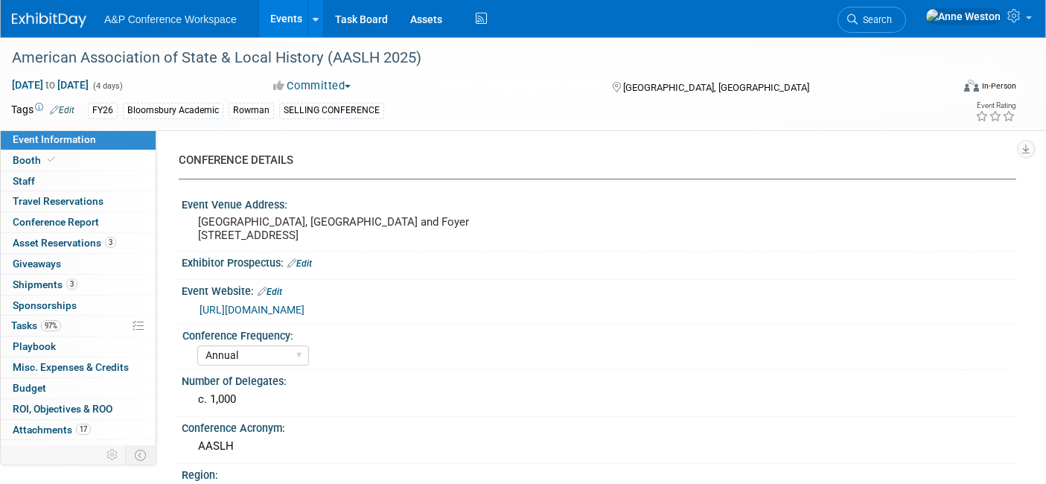
select select "Annual"
select select "Level 2"
select select "In-Person Booth"
select select "Museum Professionals"
select select "Bloomsbury Academic"
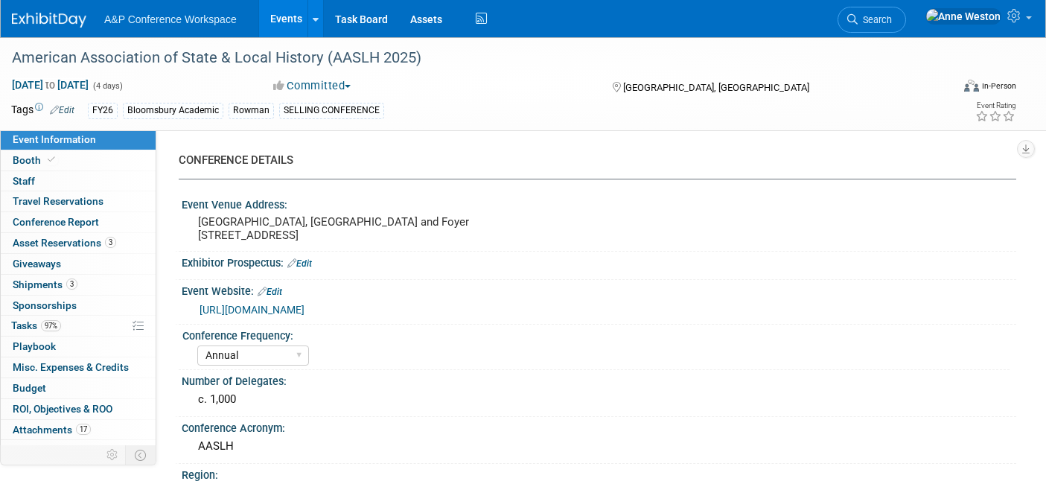
select select "[PERSON_NAME]"
select select "Brand/Subject Presence​"
click at [30, 156] on span "Booth" at bounding box center [35, 160] width 45 height 12
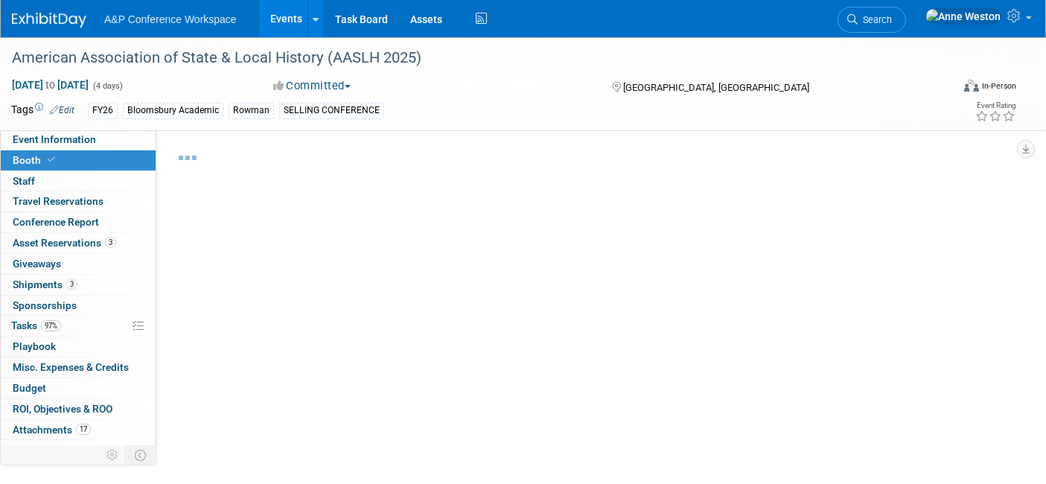
select select "RLKP"
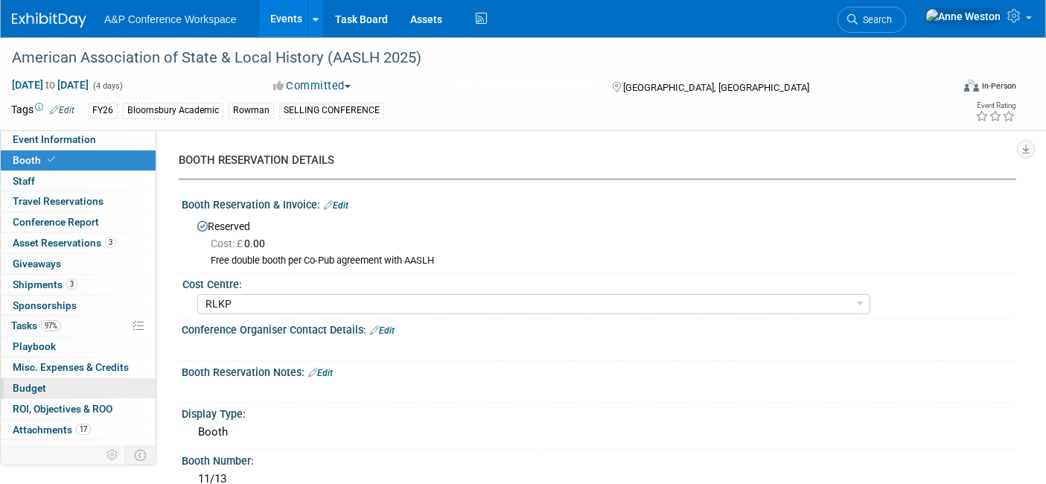
click at [30, 385] on span "Budget" at bounding box center [29, 388] width 33 height 12
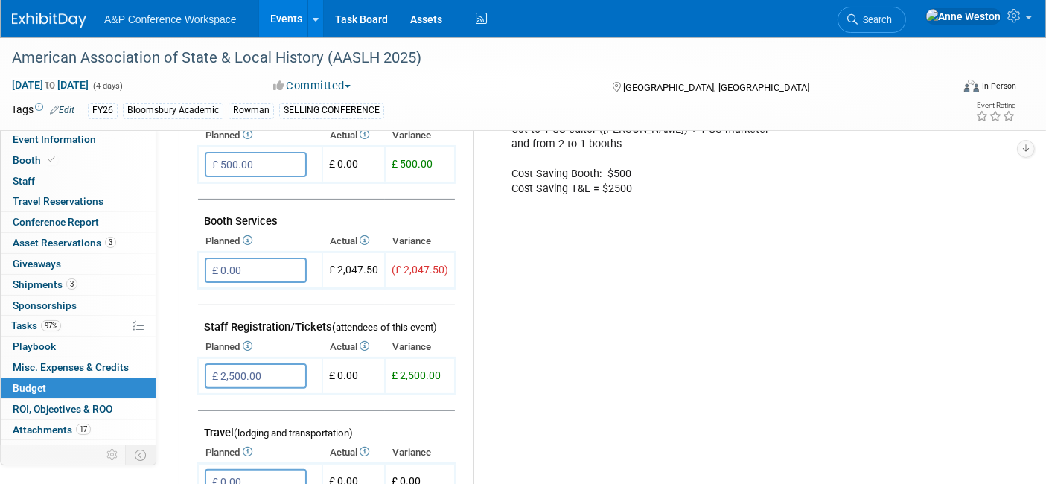
scroll to position [330, 0]
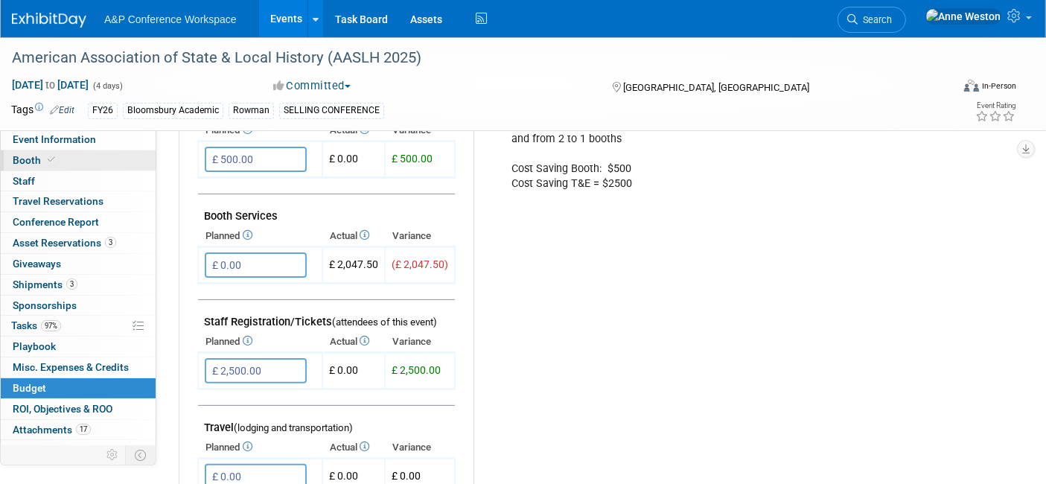
click at [87, 166] on link "Booth" at bounding box center [78, 160] width 155 height 20
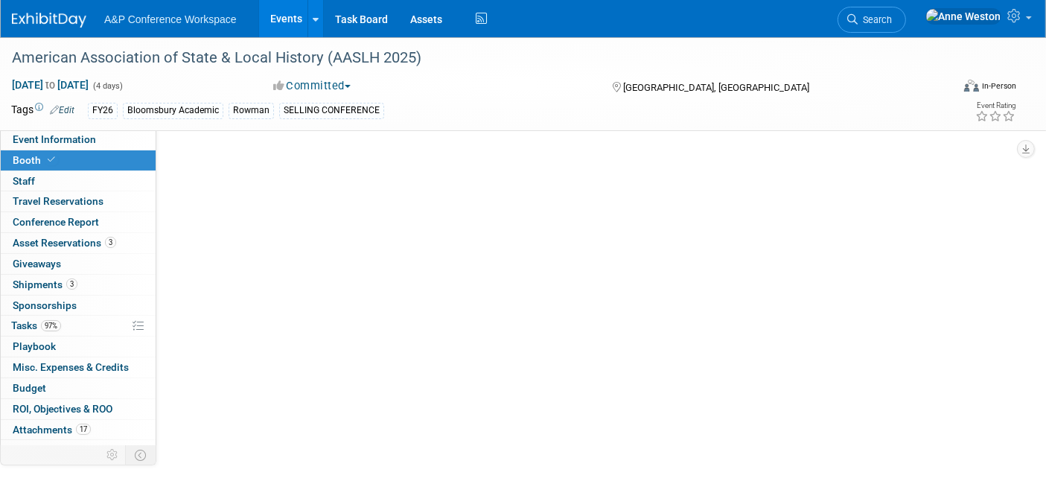
scroll to position [0, 0]
select select "RLKP"
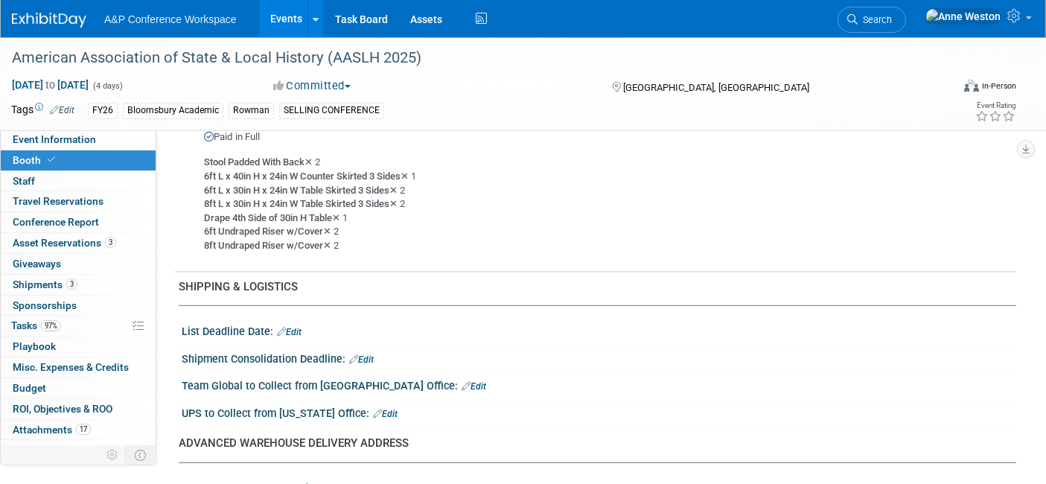
scroll to position [248, 0]
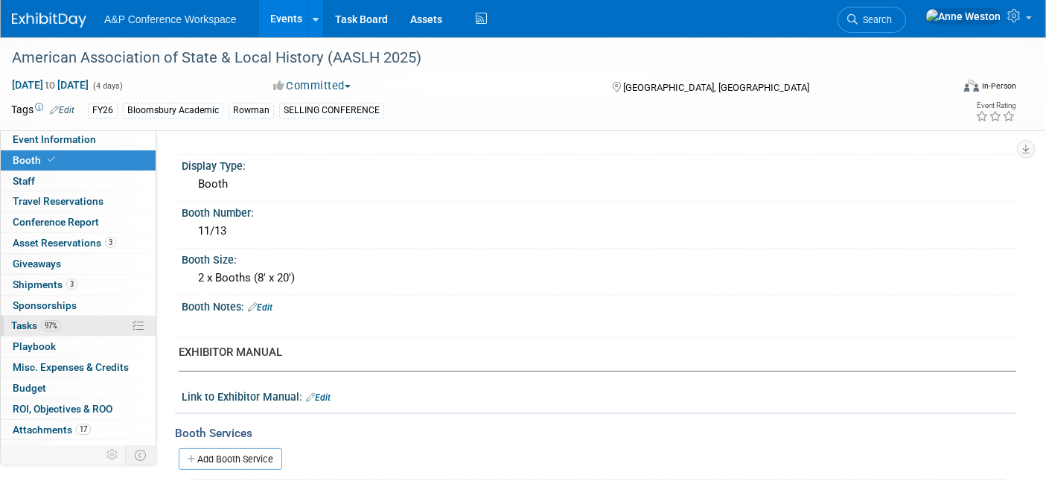
click at [86, 328] on link "97% Tasks 97%" at bounding box center [78, 326] width 155 height 20
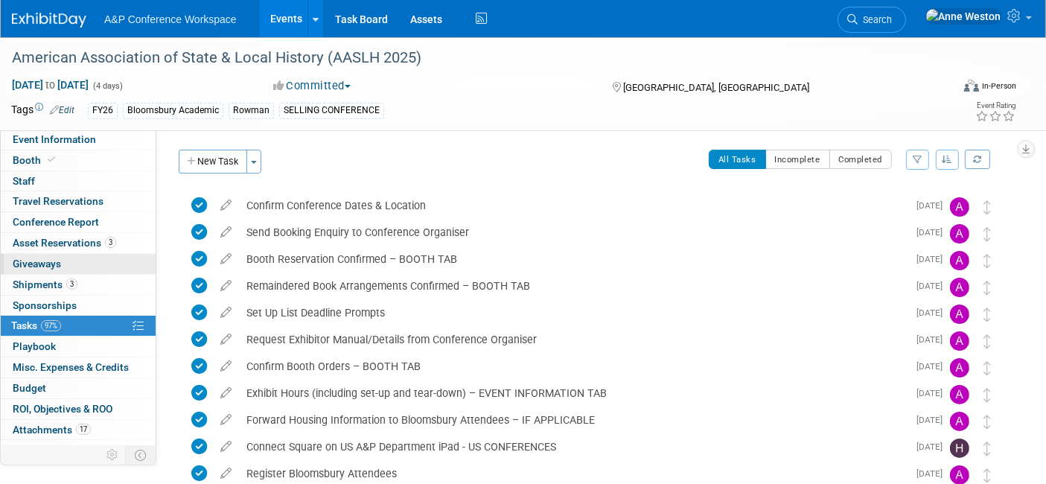
click at [51, 254] on link "0 Giveaways 0" at bounding box center [78, 264] width 155 height 20
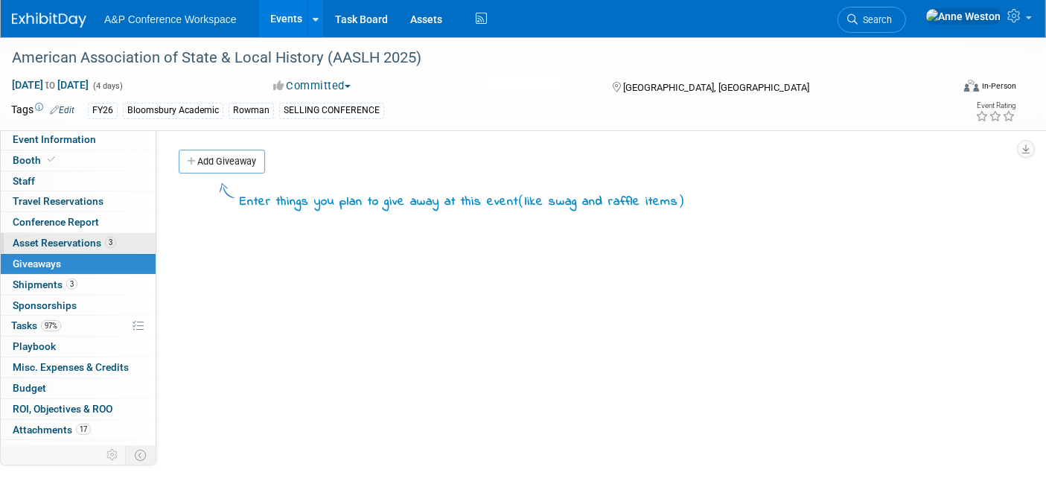
click at [53, 246] on span "Asset Reservations 3" at bounding box center [64, 243] width 103 height 12
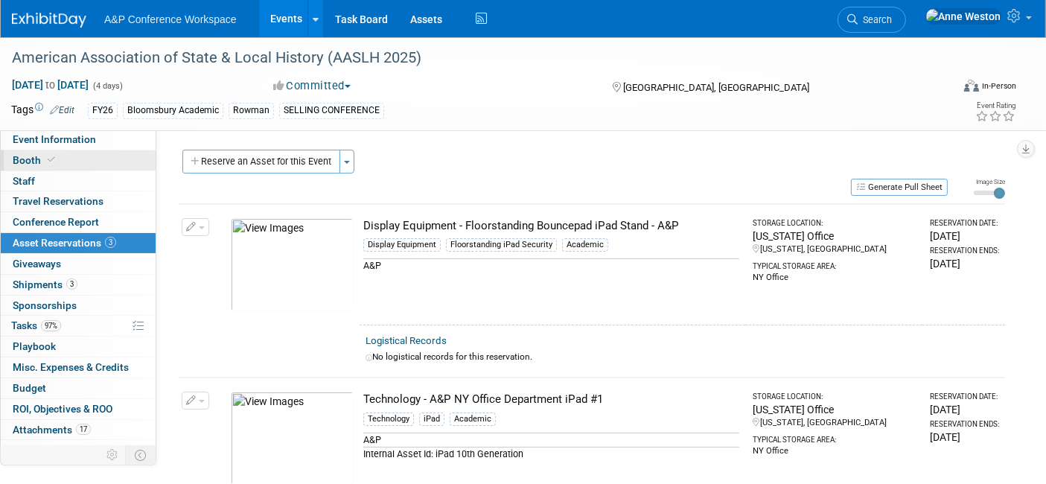
click at [44, 152] on link "Booth" at bounding box center [78, 160] width 155 height 20
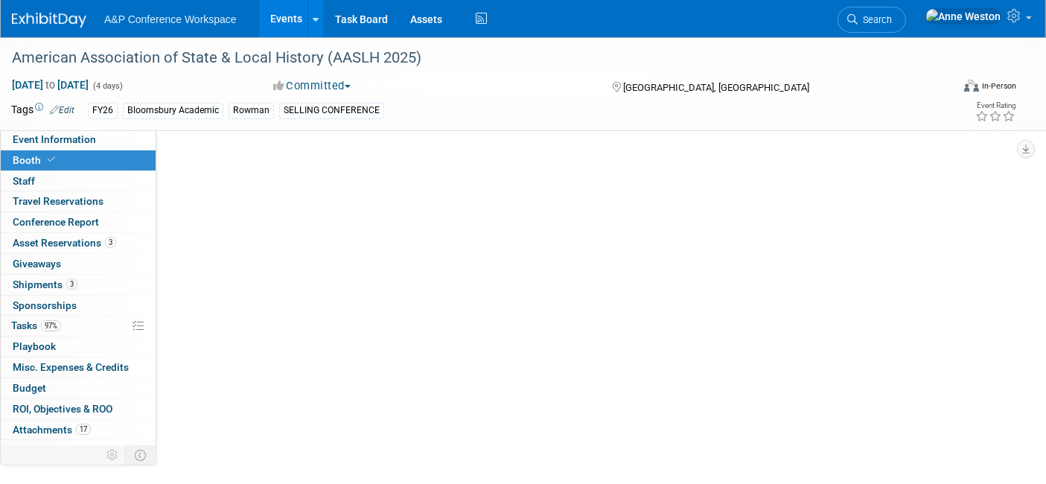
select select "RLKP"
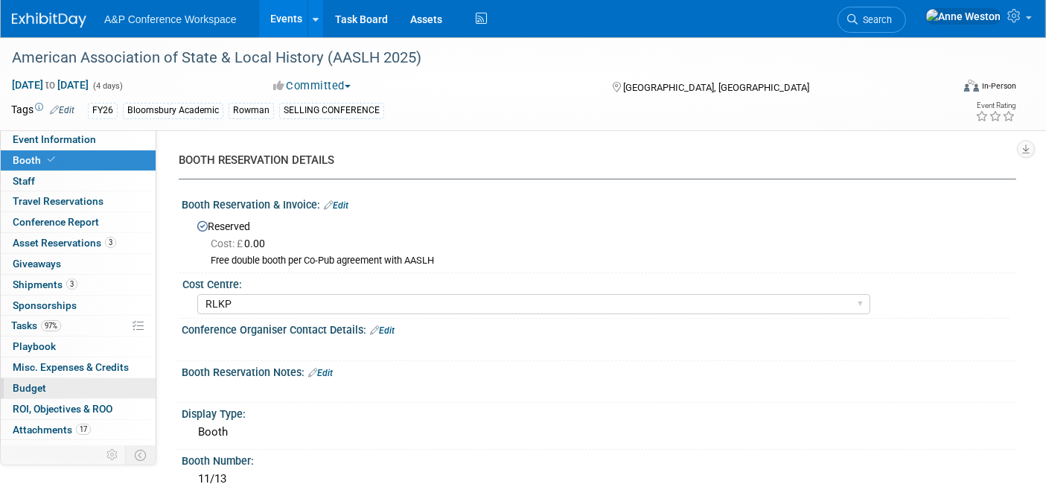
click at [31, 383] on span "Budget" at bounding box center [29, 388] width 33 height 12
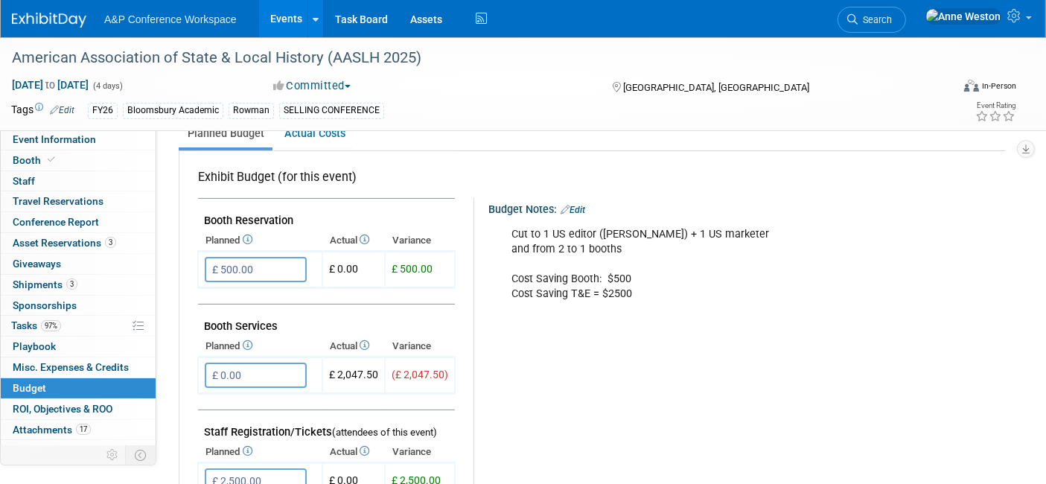
scroll to position [165, 0]
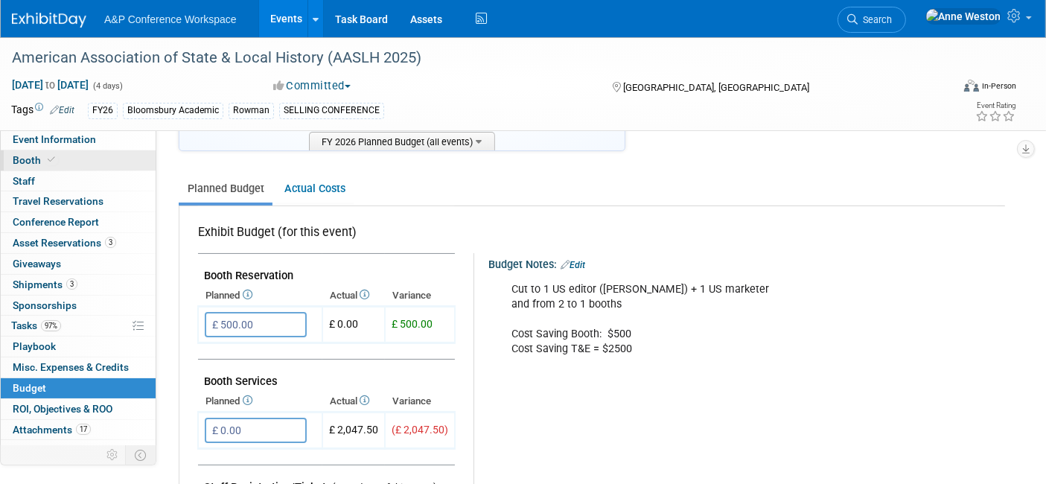
click at [48, 154] on span at bounding box center [51, 159] width 13 height 11
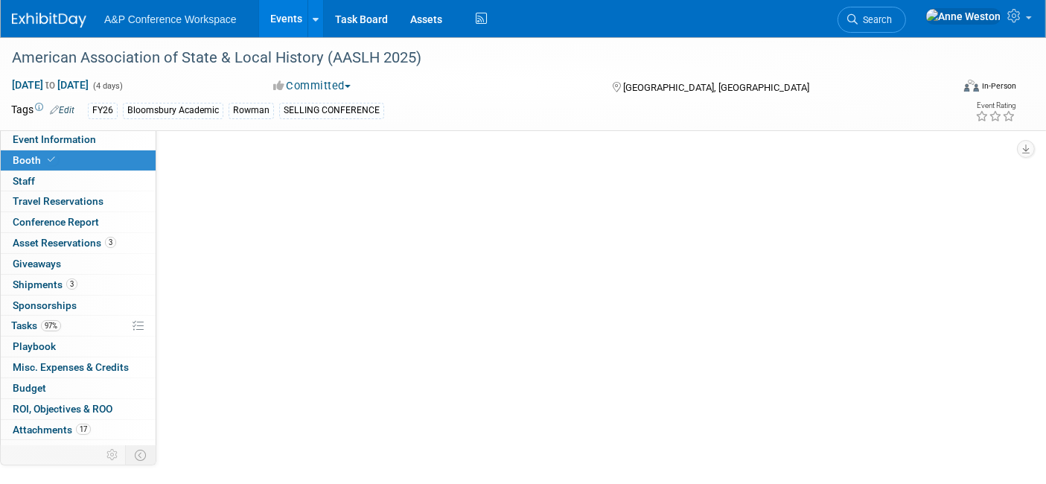
scroll to position [0, 0]
select select "RLKP"
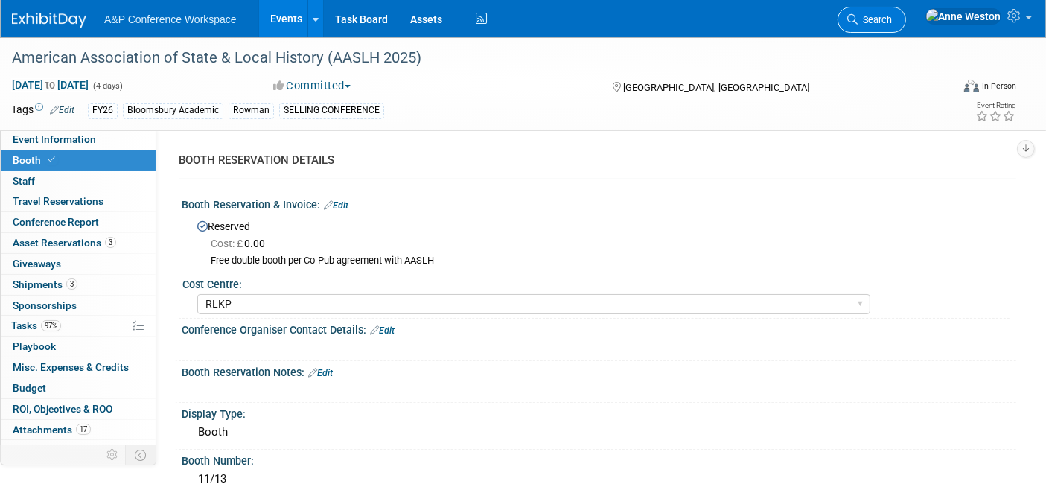
click at [892, 20] on span "Search" at bounding box center [874, 19] width 34 height 11
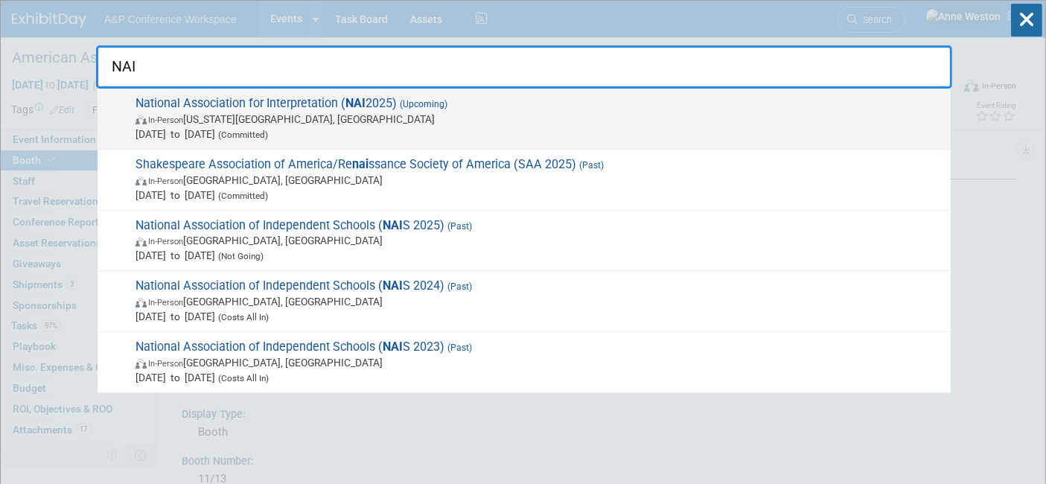
type input "NAI"
click at [204, 100] on span "National Association for Interpretation ( NAI 2025) (Upcoming) In-Person Virgin…" at bounding box center [537, 118] width 812 height 45
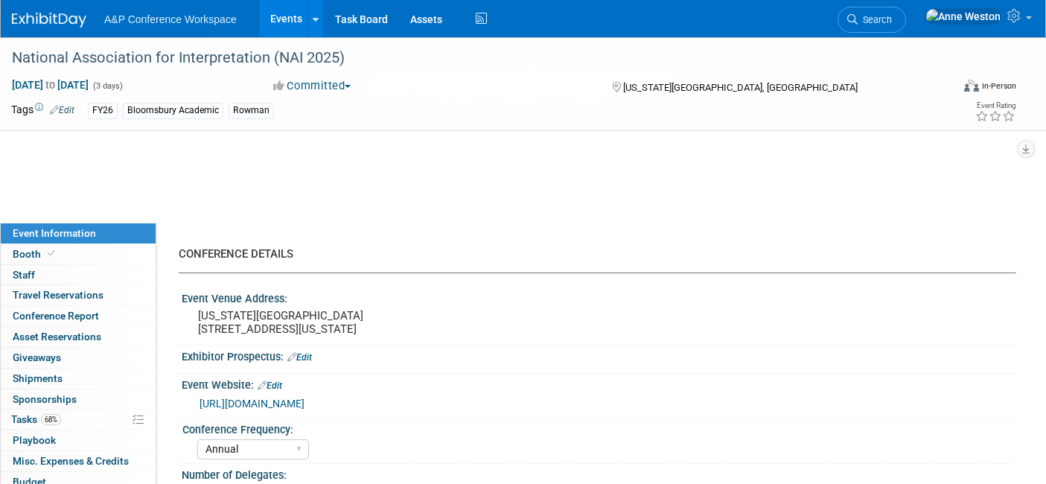
select select "Annual"
select select "Level 2"
select select "In-Person Booth"
select select "Interpretation"
select select "Bloomsbury Academic"
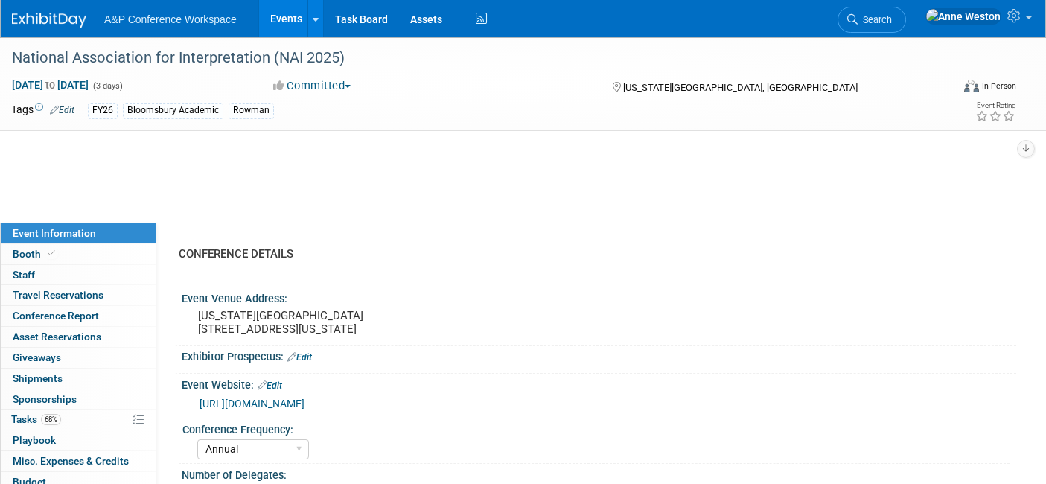
select select "[PERSON_NAME]"
select select "Brand/Subject Presence​"
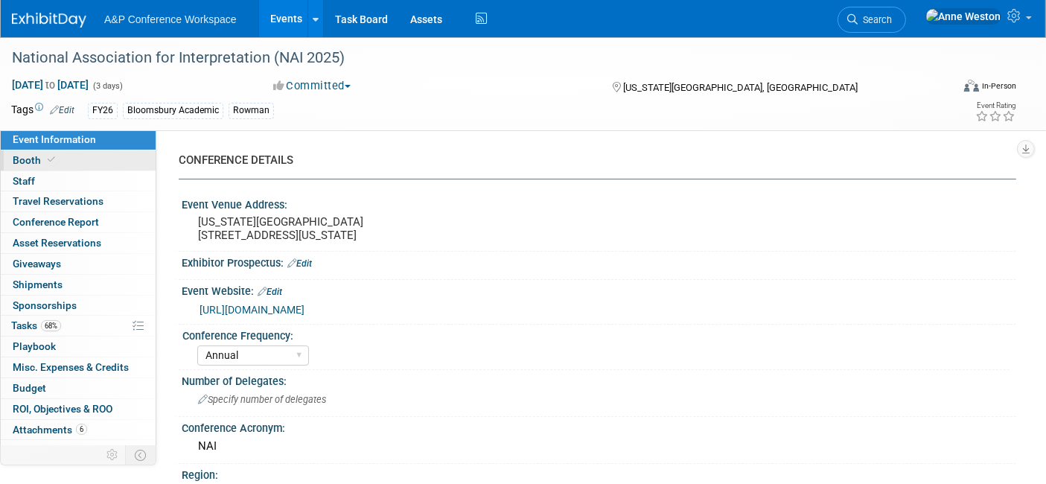
click at [51, 150] on link "Booth" at bounding box center [78, 160] width 155 height 20
select select "RLKP"
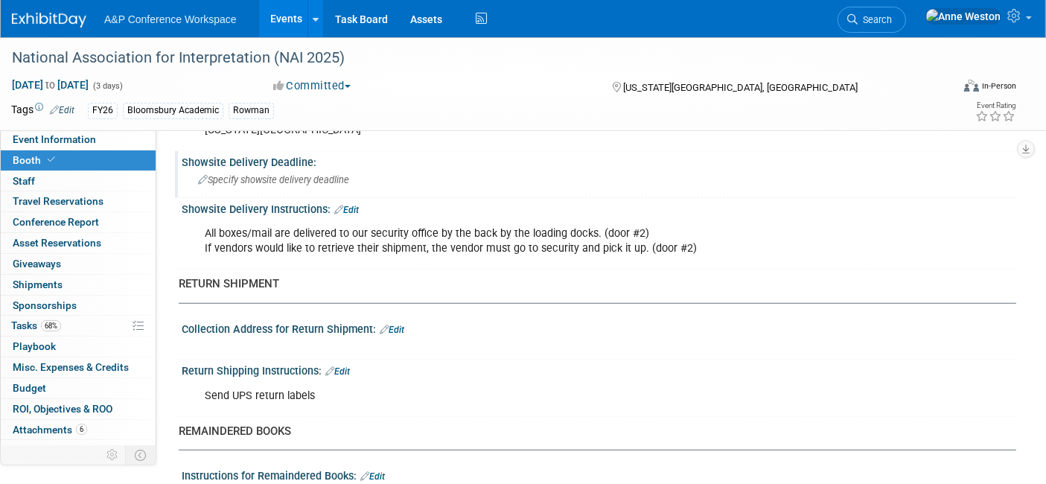
scroll to position [822, 0]
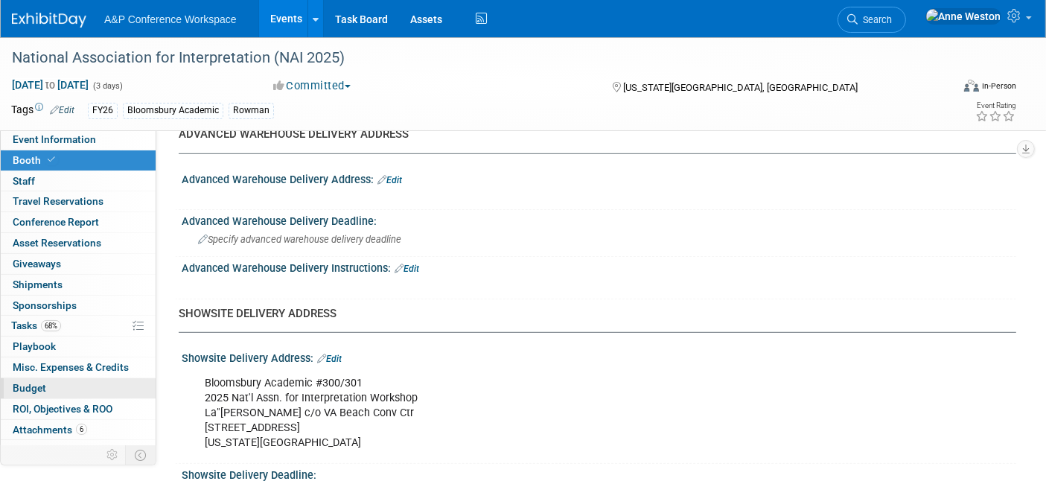
click at [23, 385] on span "Budget" at bounding box center [29, 388] width 33 height 12
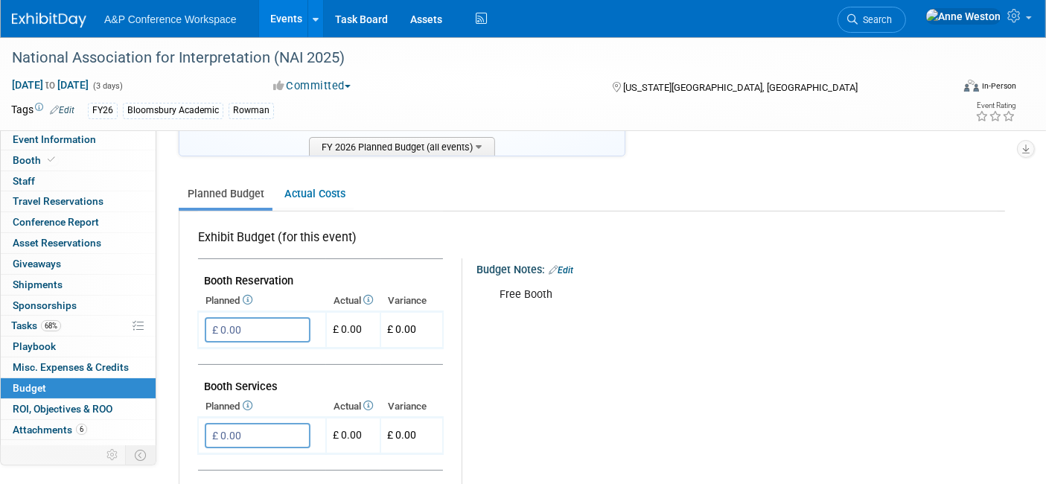
scroll to position [0, 0]
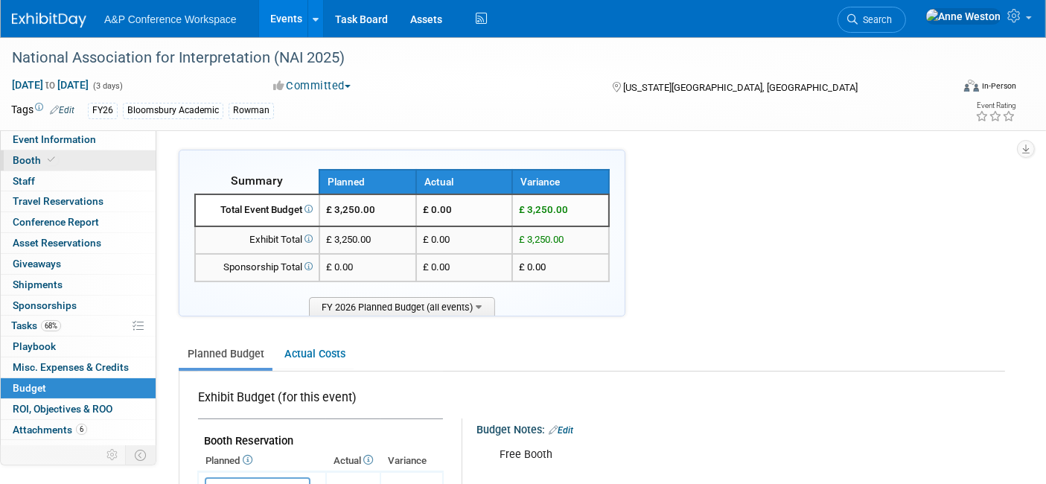
click at [49, 159] on icon at bounding box center [51, 160] width 7 height 8
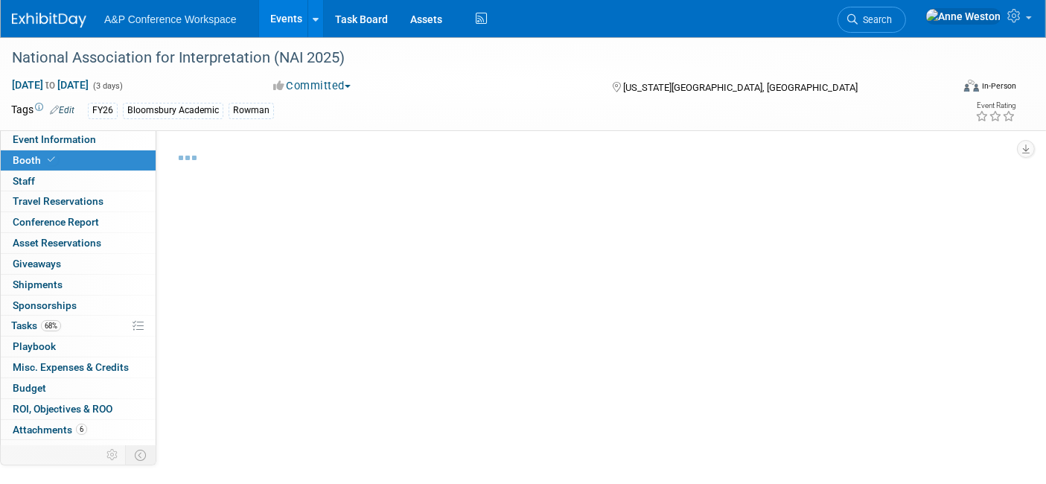
select select "RLKP"
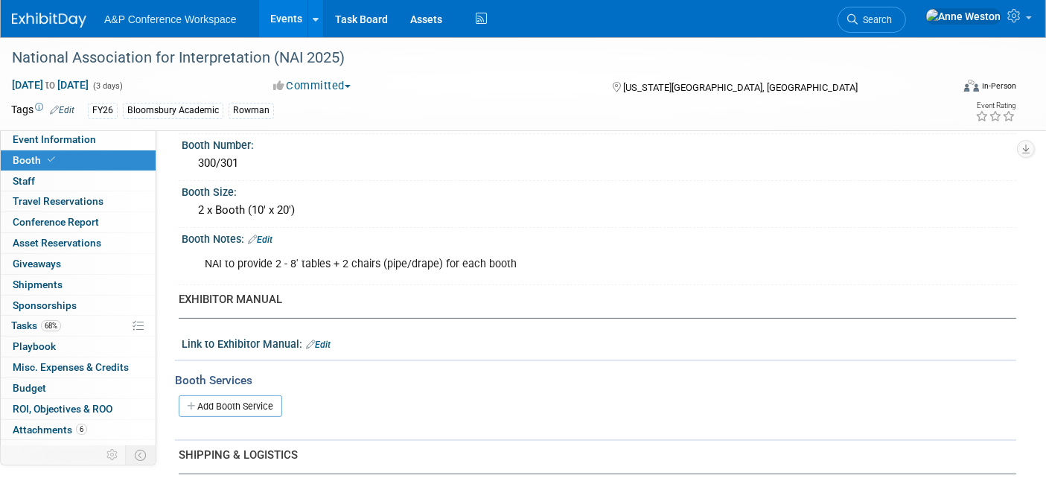
scroll to position [248, 0]
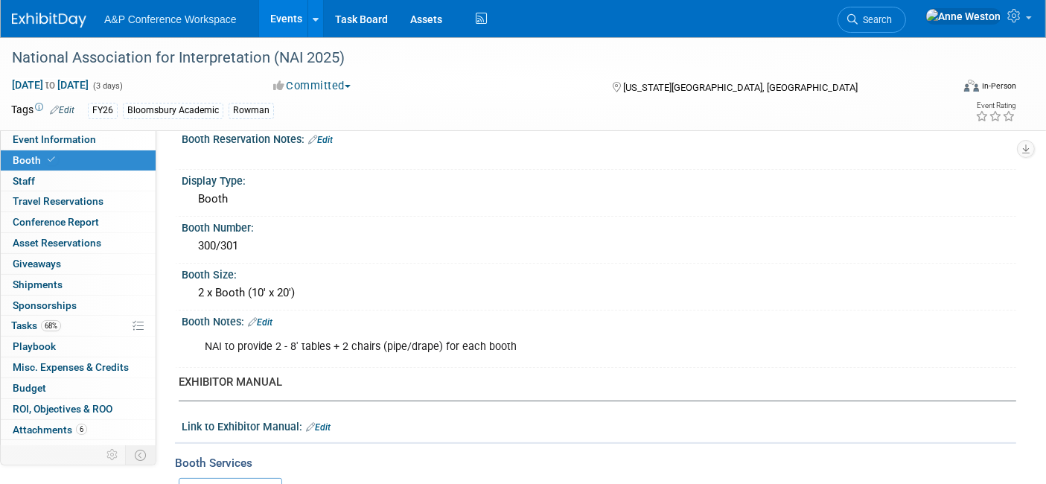
click at [892, 18] on span "Search" at bounding box center [874, 19] width 34 height 11
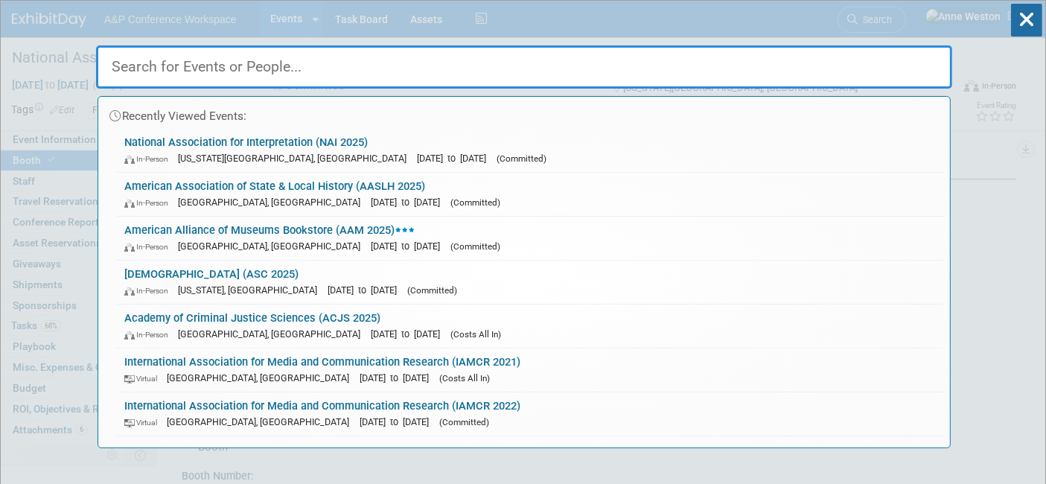
type input "s"
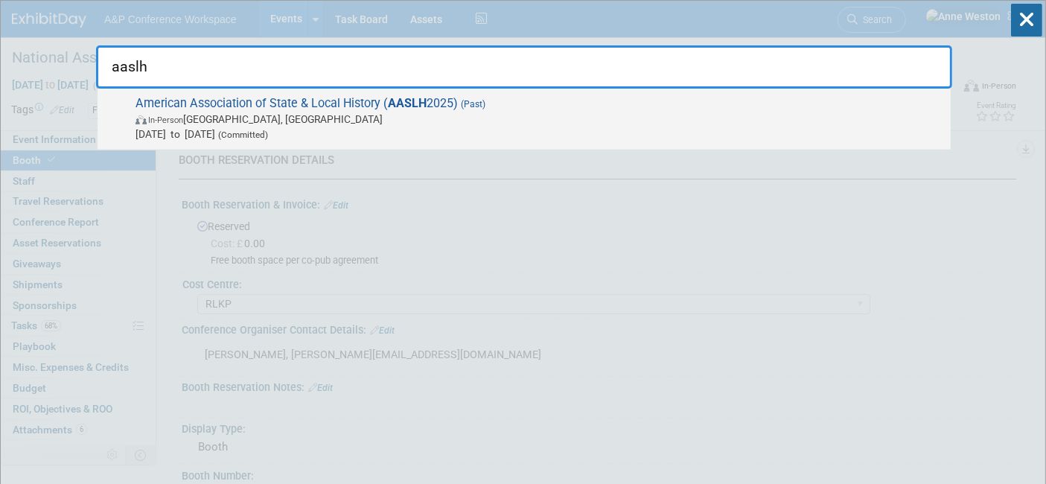
type input "aaslh"
click at [205, 118] on span "In-Person Cincinnati, OH" at bounding box center [538, 119] width 807 height 15
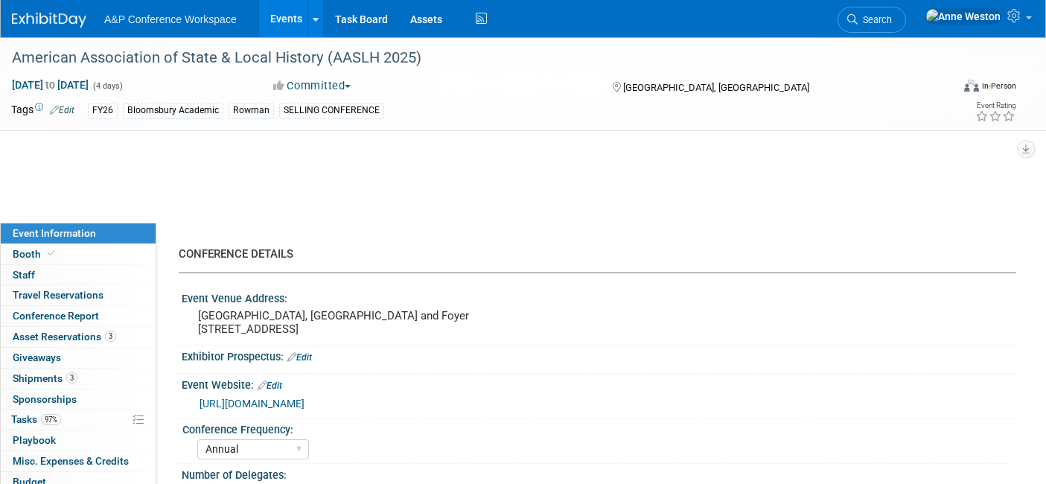
select select "Annual"
select select "Level 2"
select select "In-Person Booth"
select select "Museum Professionals"
select select "Bloomsbury Academic"
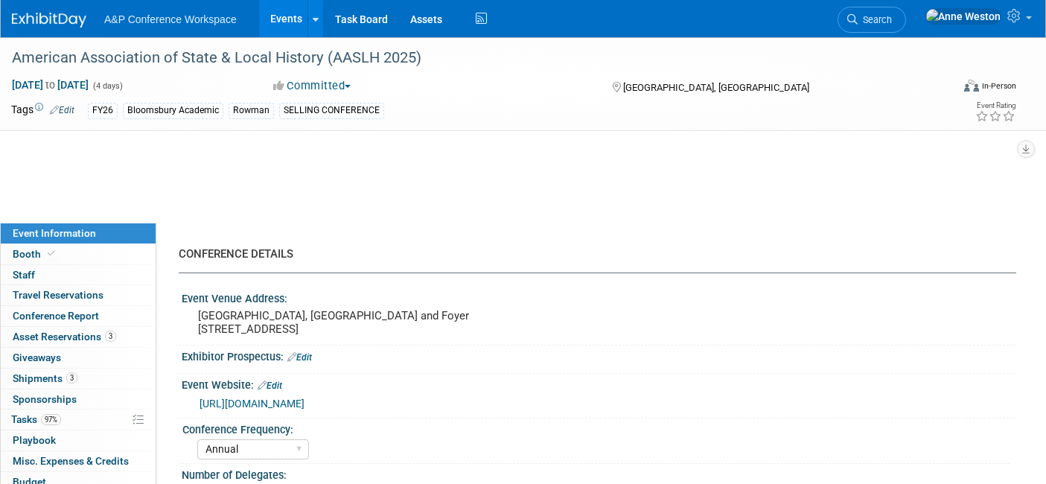
select select "[PERSON_NAME]"
select select "Brand/Subject Presence​"
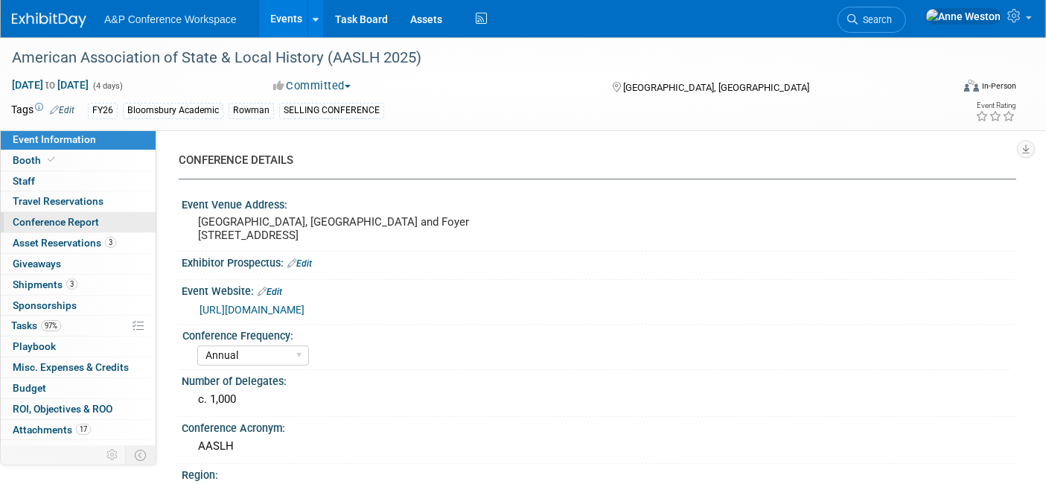
click at [68, 217] on span "Conference Report" at bounding box center [56, 222] width 86 height 12
select select "NO"
select select "YES"
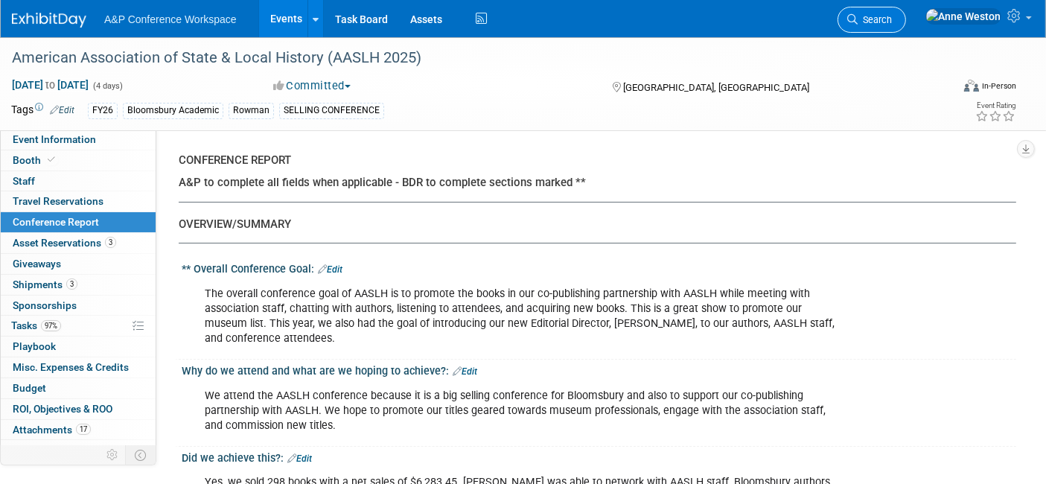
click at [892, 18] on span "Search" at bounding box center [874, 19] width 34 height 11
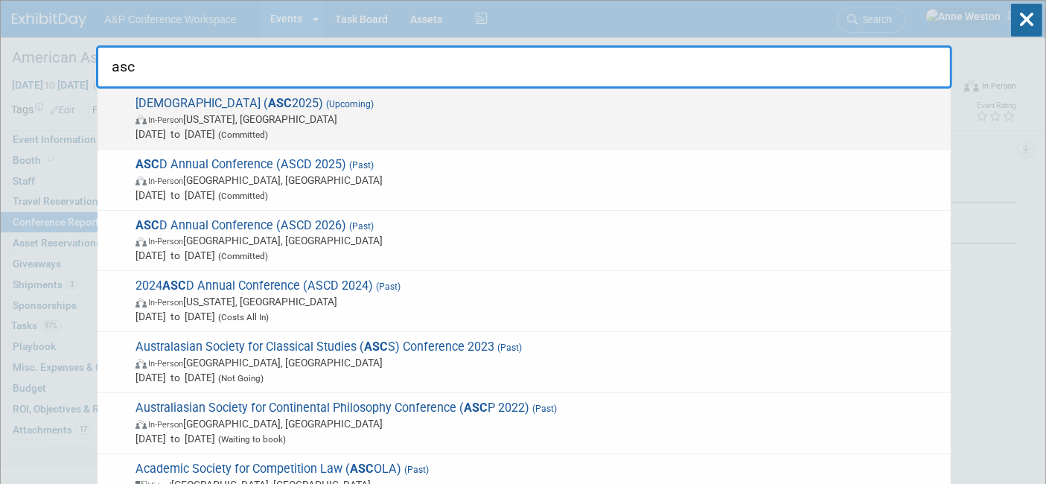
type input "asc"
click at [223, 96] on span "American Society of Criminology ( ASC 2025) (Upcoming) In-Person Washington, DC…" at bounding box center [537, 118] width 812 height 45
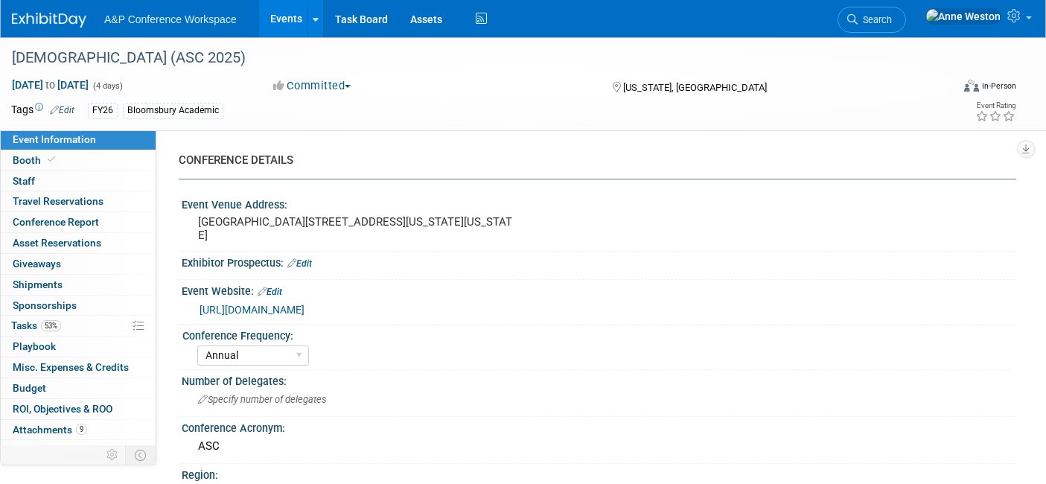
select select "Annual"
select select "Level 2"
select select "In-Person Booth"
select select "Criminology"
select select "Bloomsbury Academic"
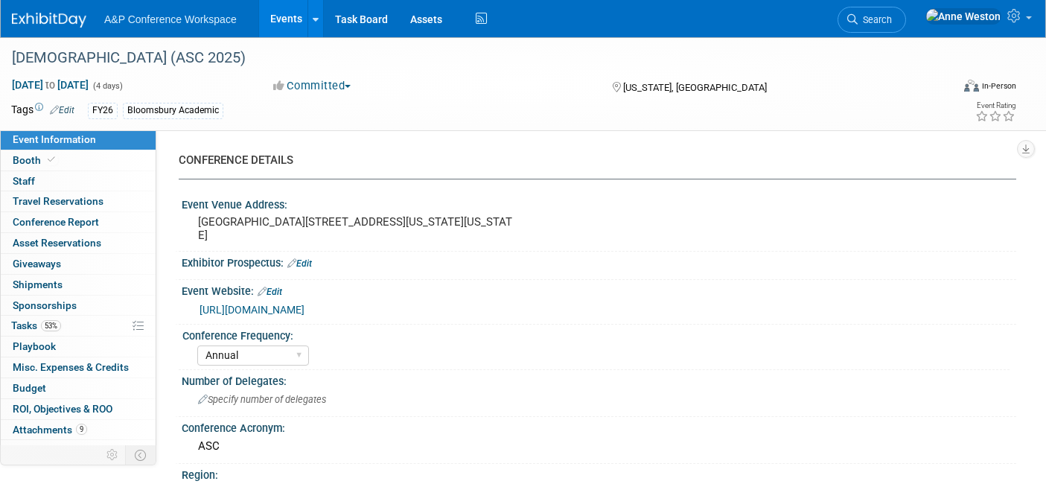
select select "[PERSON_NAME]"
select select "Networking/Commissioning"
click at [32, 161] on span "Booth" at bounding box center [35, 160] width 45 height 12
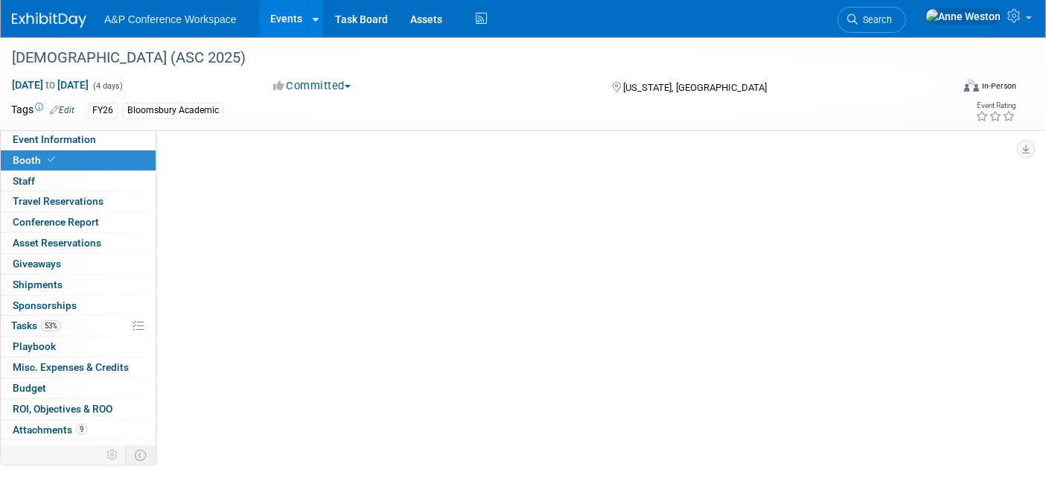
select select "RLKP"
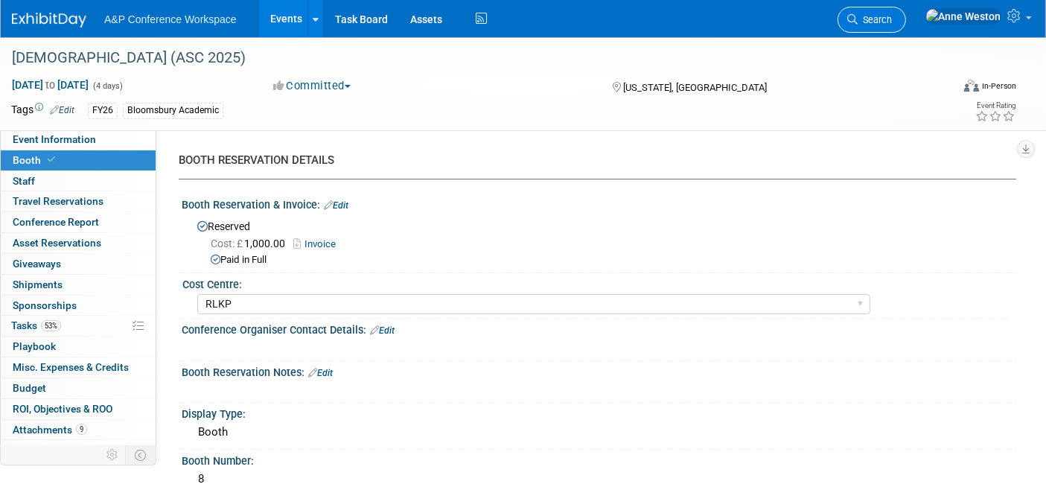
click at [857, 14] on icon at bounding box center [852, 19] width 10 height 10
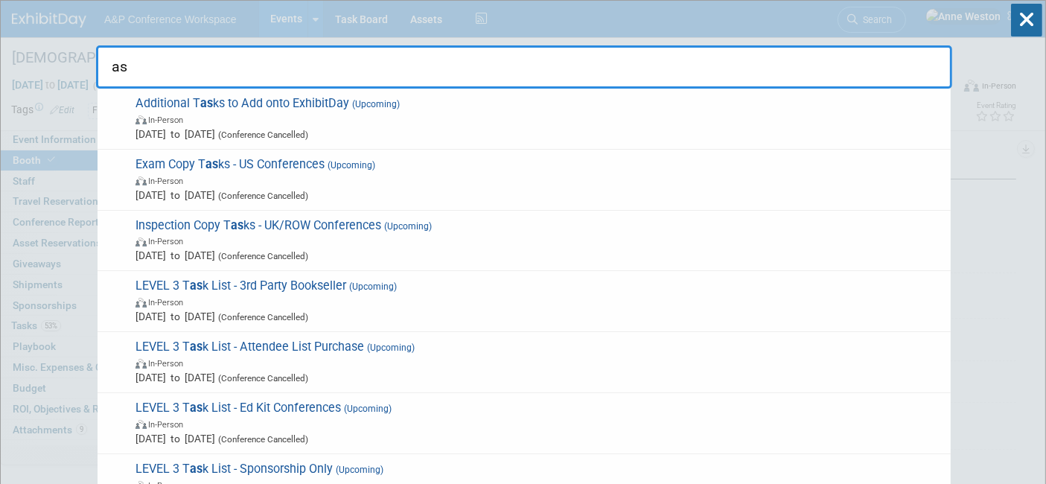
type input "a"
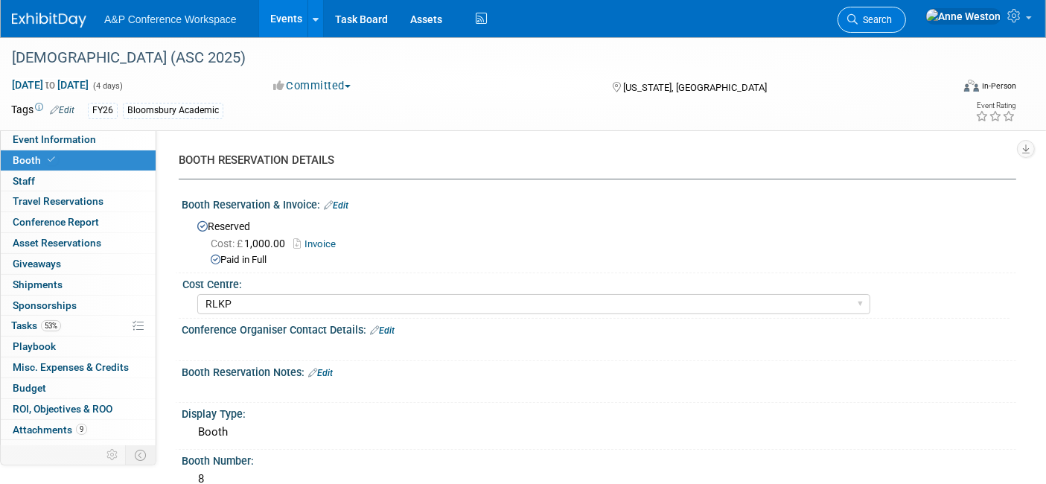
click at [892, 20] on span "Search" at bounding box center [874, 19] width 34 height 11
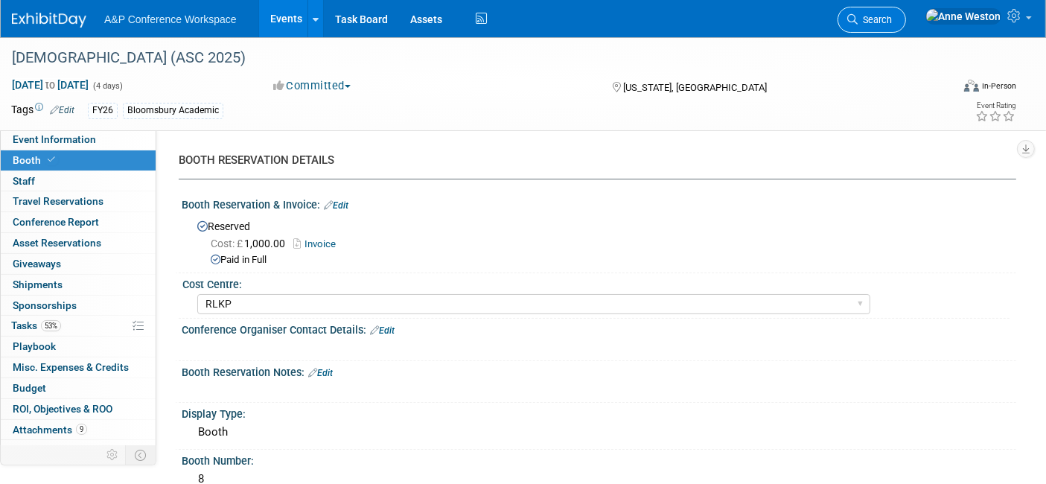
click at [906, 13] on link "Search" at bounding box center [871, 20] width 68 height 26
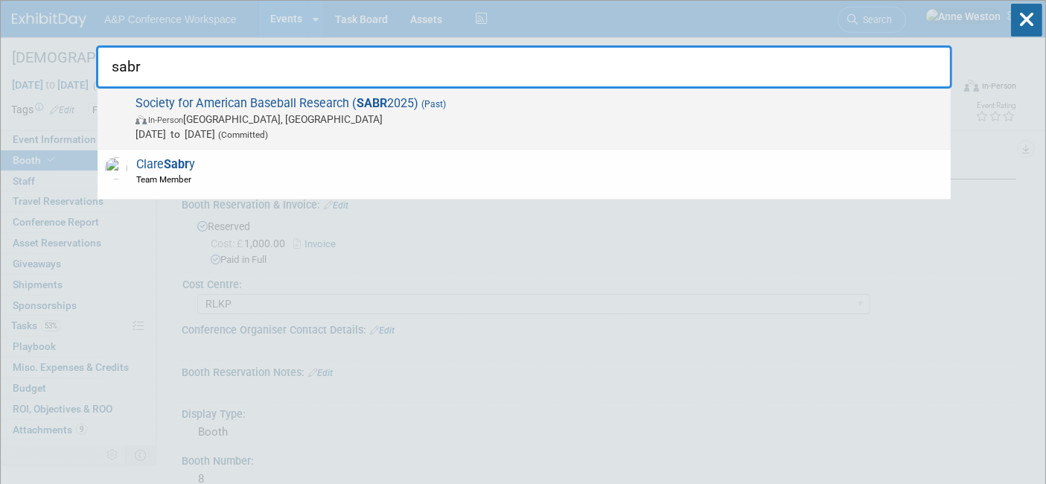
type input "sabr"
click at [270, 112] on span "In-Person [GEOGRAPHIC_DATA], [GEOGRAPHIC_DATA]" at bounding box center [538, 119] width 807 height 15
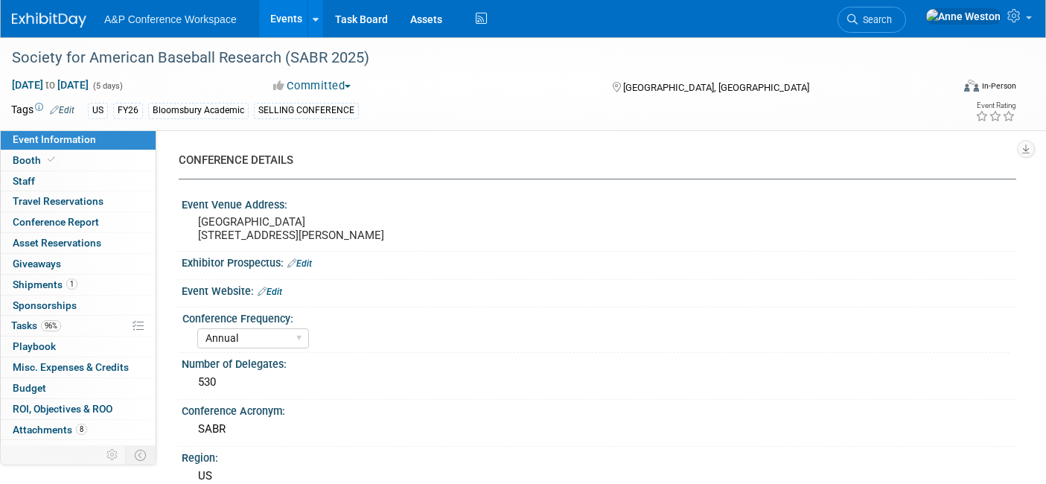
select select "Annual"
select select "Level 1"
select select "In-Person Booth"
select select "Sport & Exercise"
select select "Bloomsbury Academic"
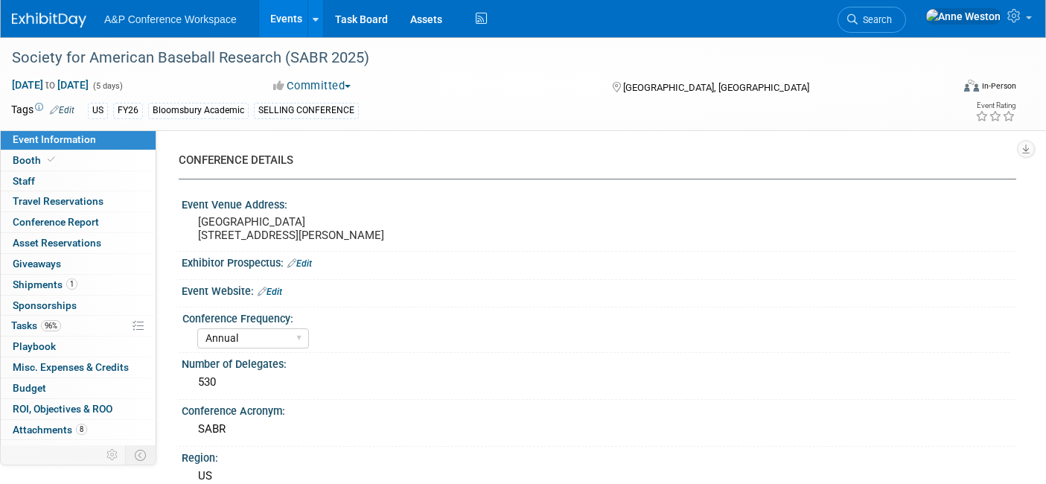
select select "[PERSON_NAME]"
select select "Networking/Commissioning"
click at [74, 158] on link "Booth" at bounding box center [78, 160] width 155 height 20
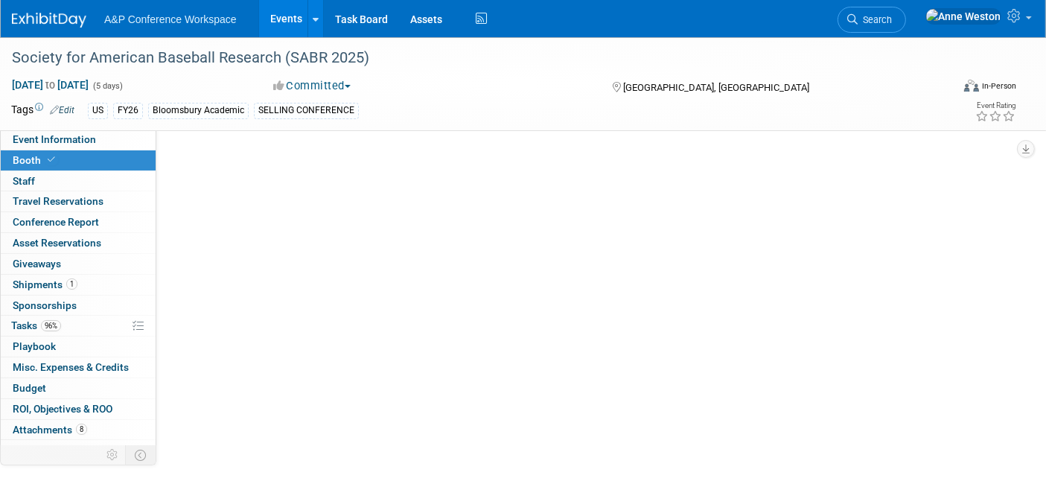
select select "RLKP"
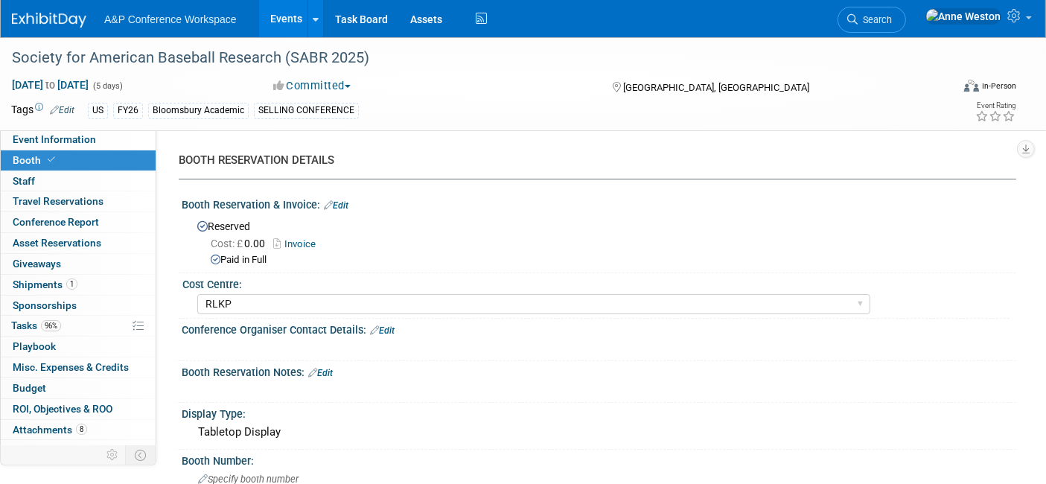
click at [308, 238] on link "Invoice" at bounding box center [298, 243] width 50 height 11
click at [338, 200] on link "Edit" at bounding box center [336, 205] width 25 height 10
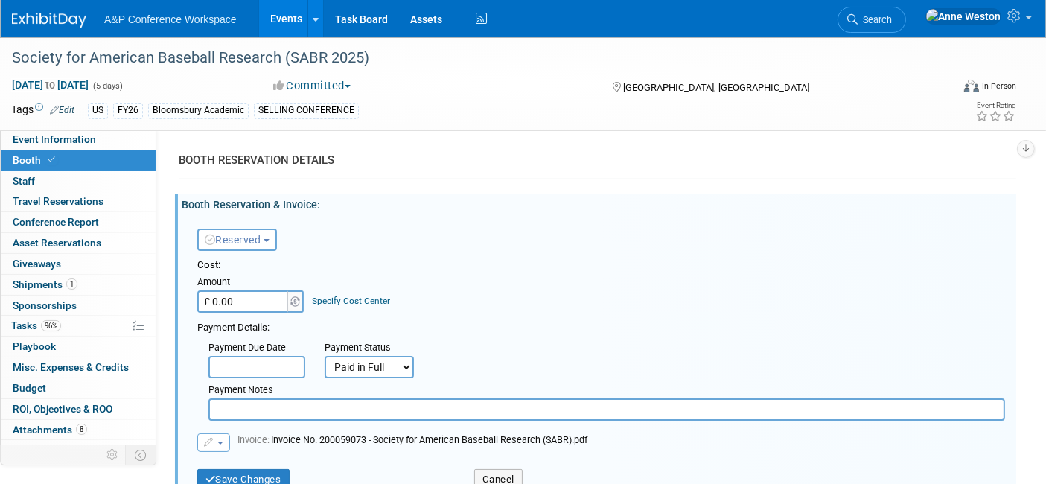
click at [260, 298] on input "£ 0.00" at bounding box center [243, 301] width 93 height 22
type input "£ 1,000.00"
click at [529, 378] on div "Payment Notes" at bounding box center [606, 399] width 819 height 42
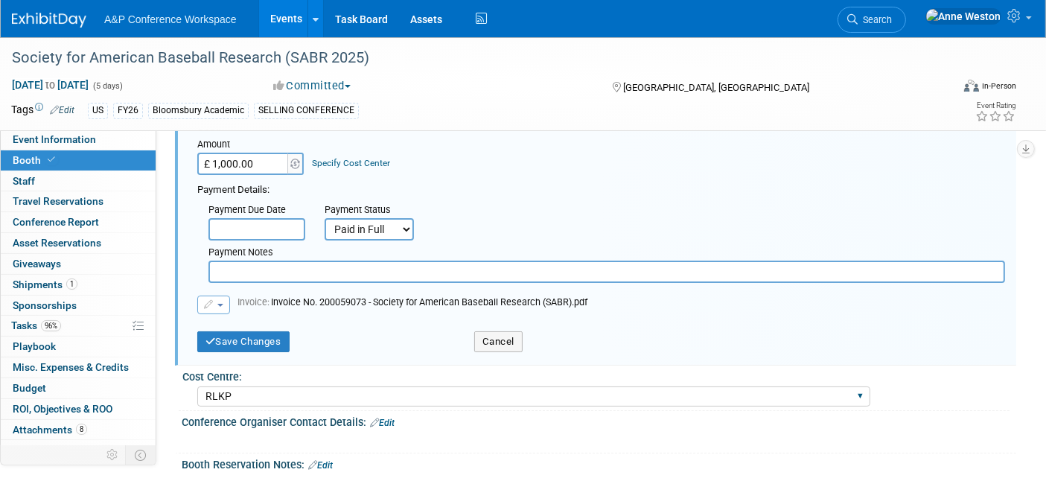
scroll to position [165, 0]
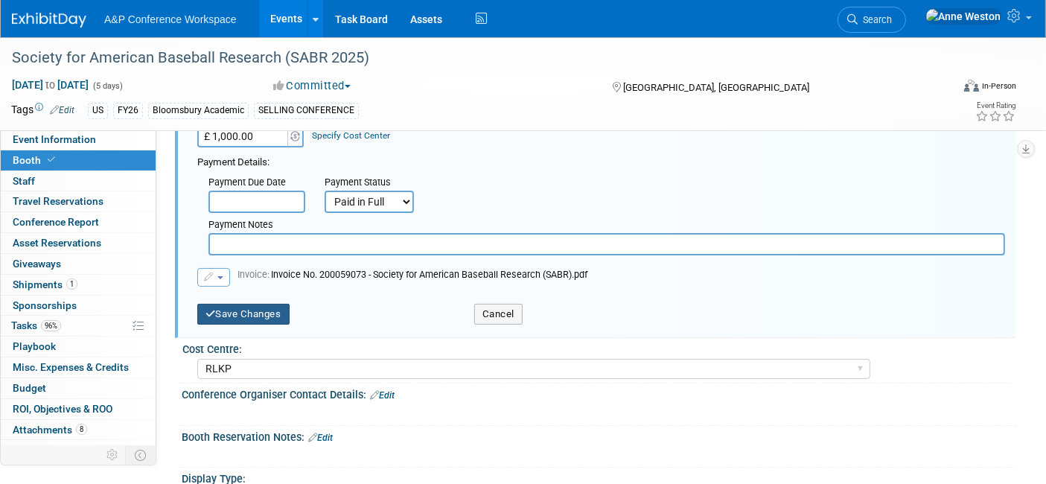
click at [220, 313] on button "Save Changes" at bounding box center [243, 314] width 92 height 21
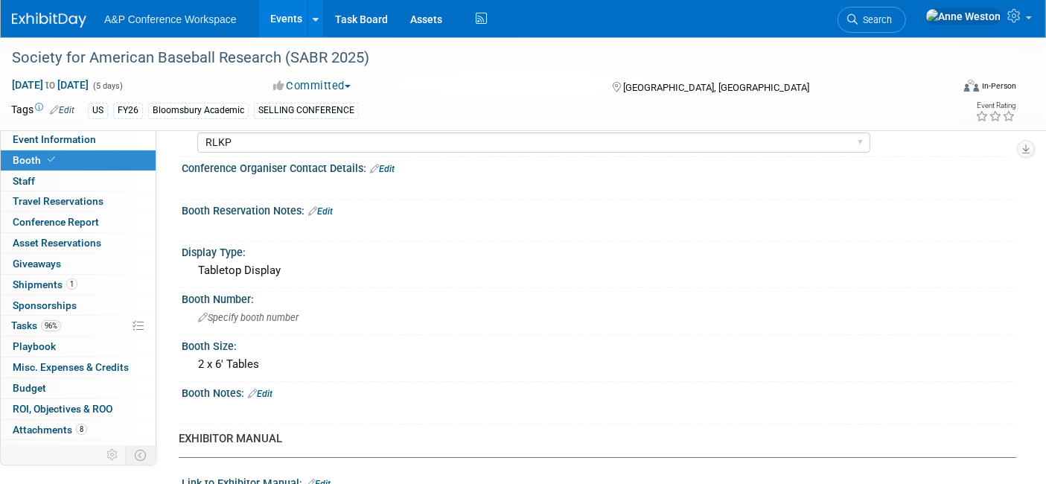
scroll to position [0, 0]
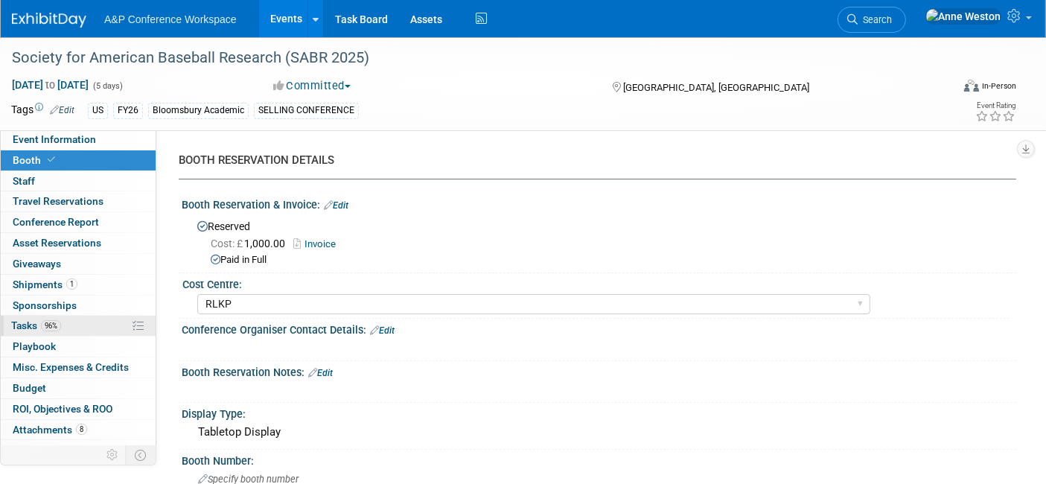
click at [28, 319] on span "Tasks 96%" at bounding box center [36, 325] width 50 height 12
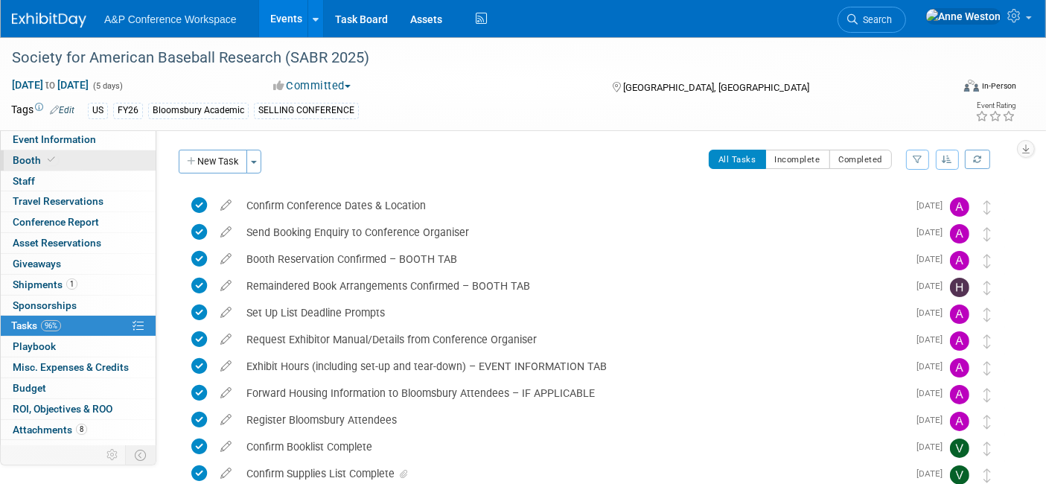
click at [89, 152] on link "Booth" at bounding box center [78, 160] width 155 height 20
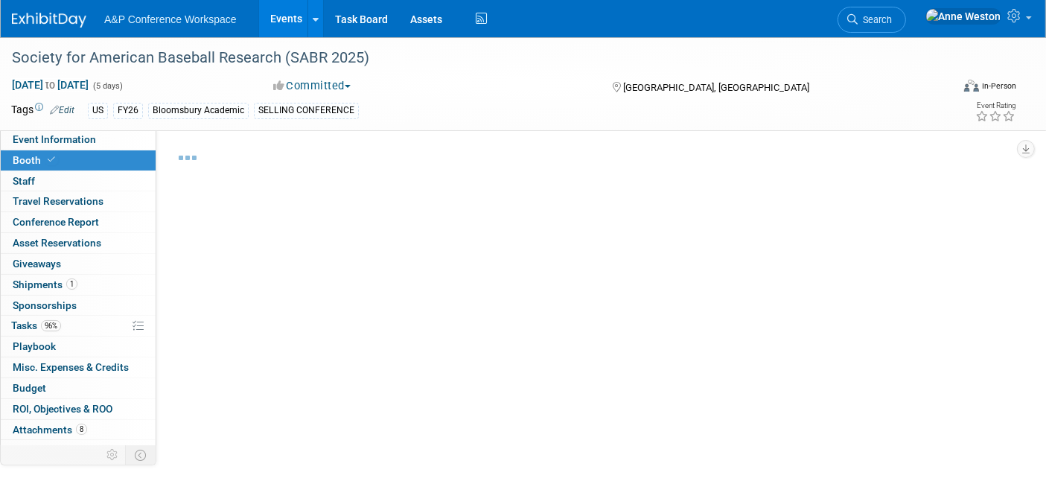
select select "RLKP"
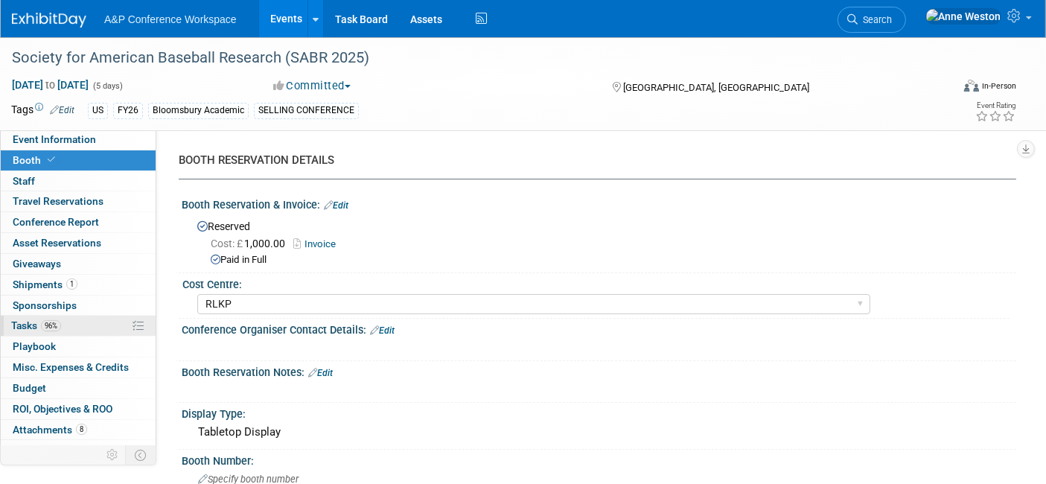
click at [68, 324] on link "96% Tasks 96%" at bounding box center [78, 326] width 155 height 20
